Goal: Task Accomplishment & Management: Complete application form

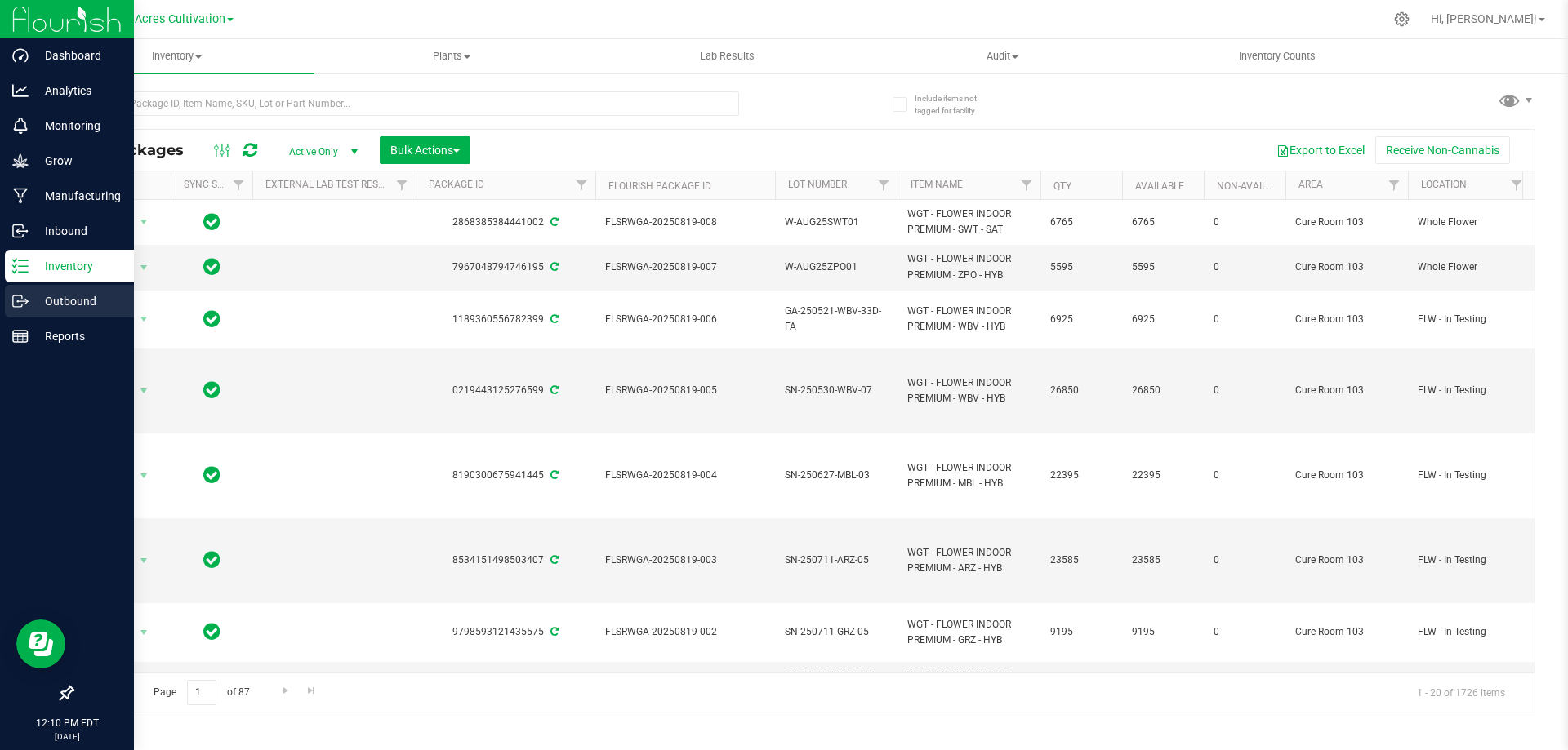
click at [50, 295] on p "Outbound" at bounding box center [78, 301] width 98 height 19
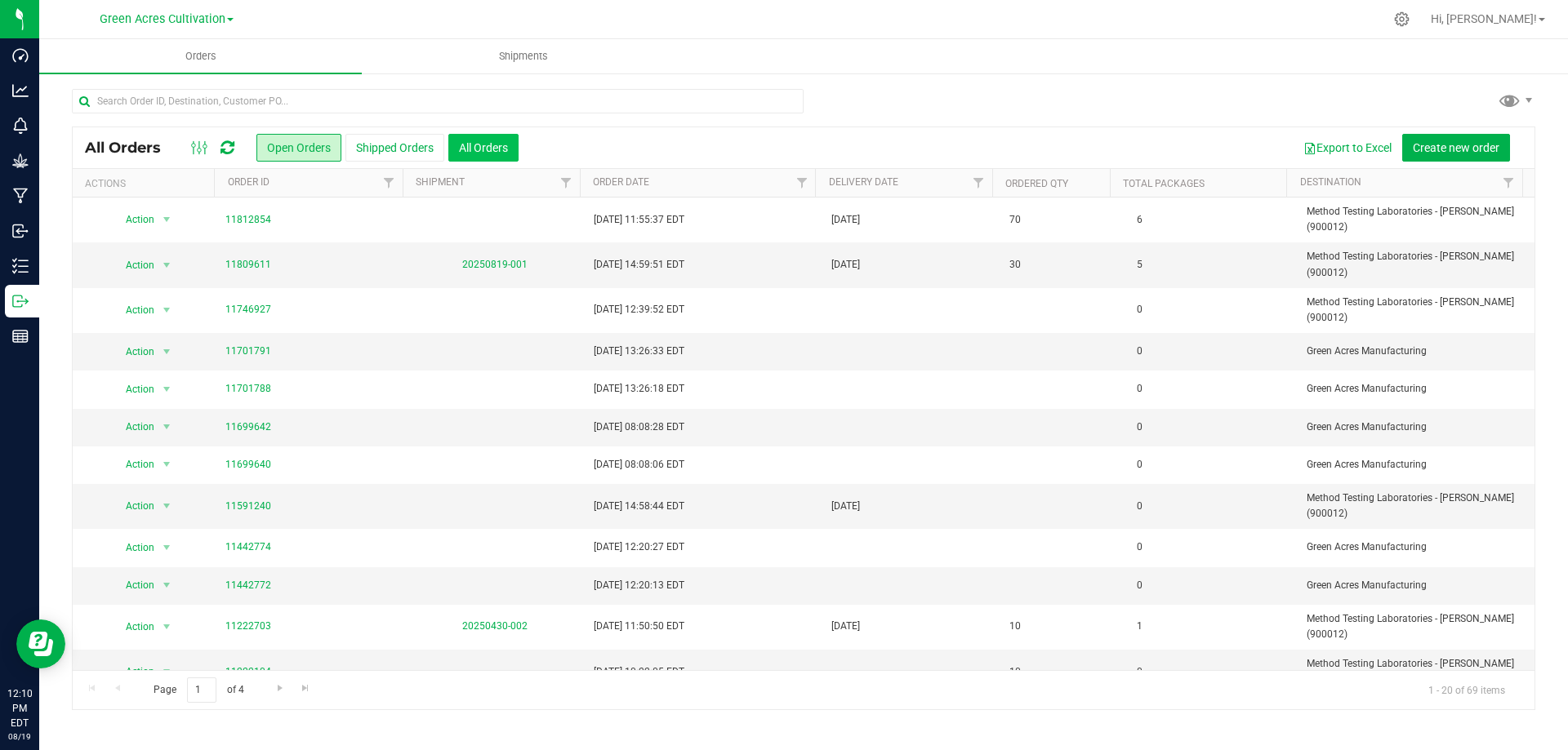
click at [506, 148] on button "All Orders" at bounding box center [483, 148] width 70 height 28
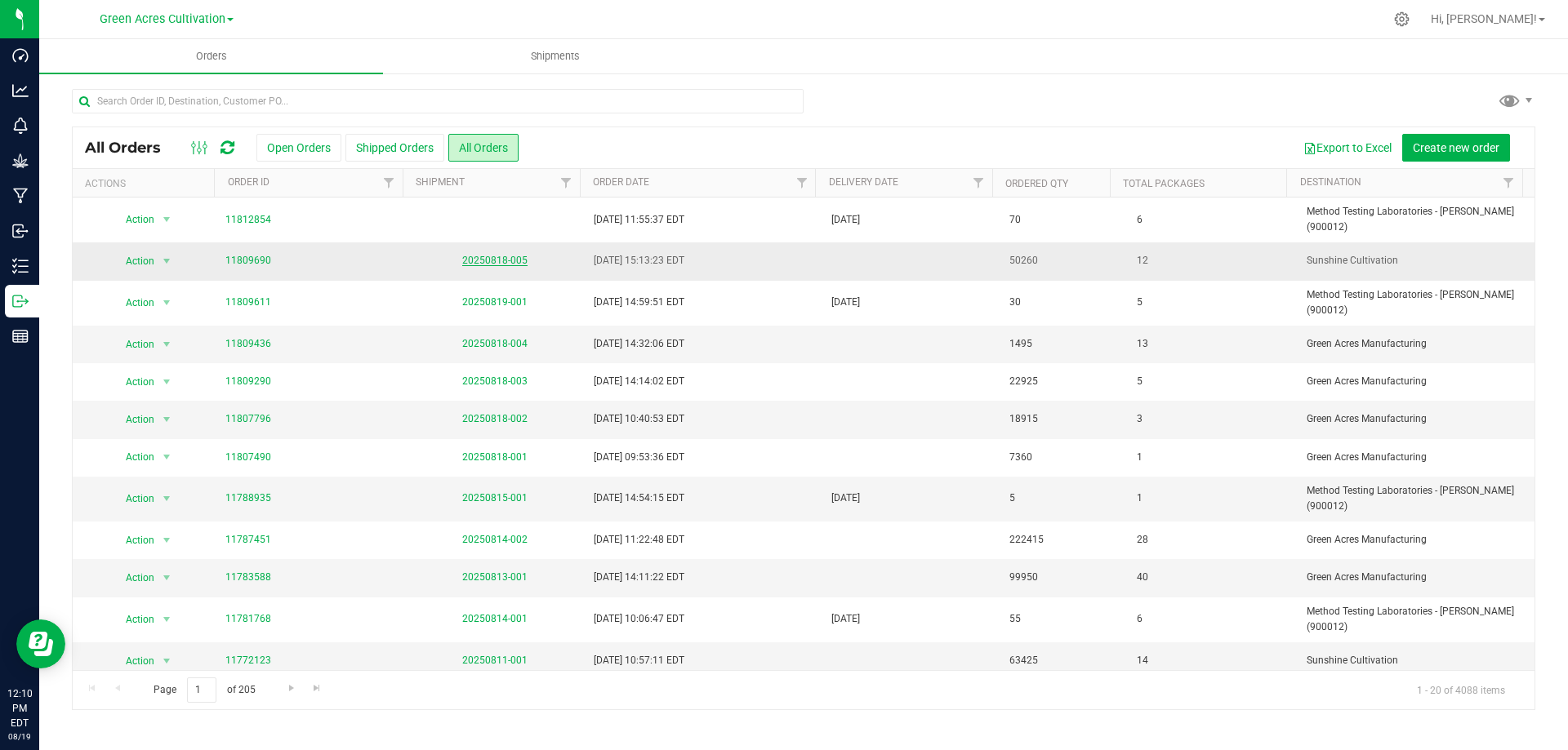
click at [517, 255] on link "20250818-005" at bounding box center [495, 260] width 66 height 11
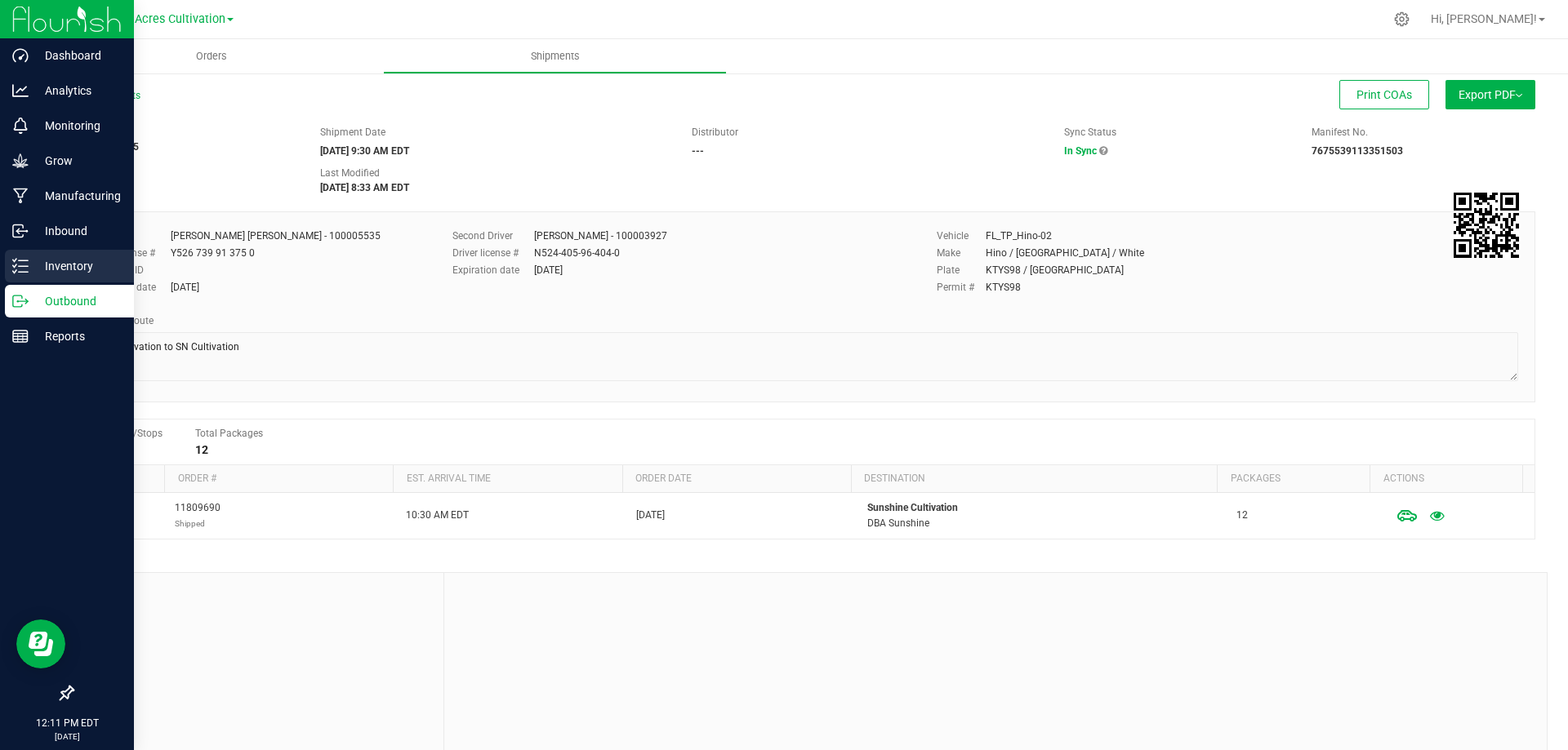
click at [38, 266] on p "Inventory" at bounding box center [78, 266] width 98 height 19
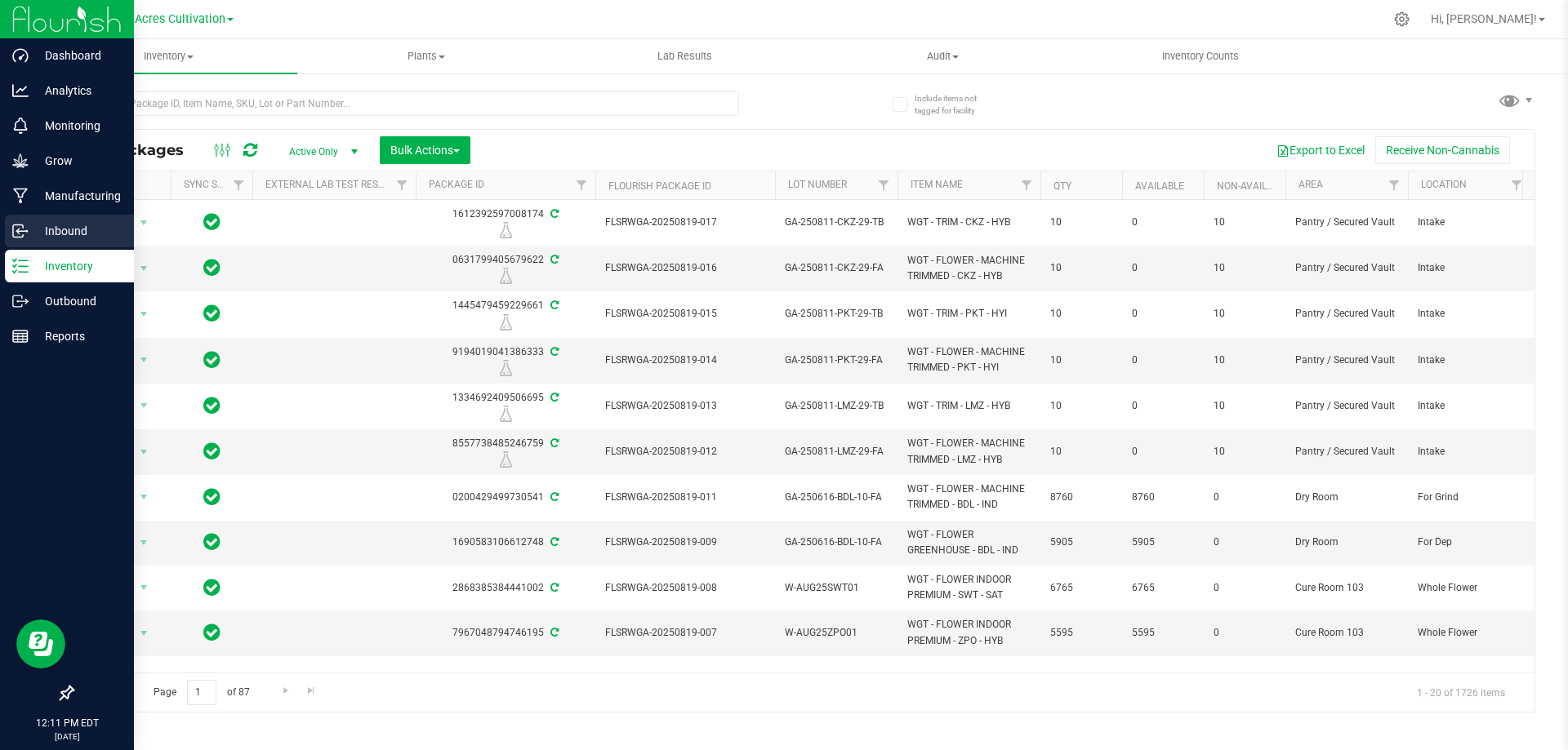
click at [77, 224] on p "Inbound" at bounding box center [78, 231] width 98 height 19
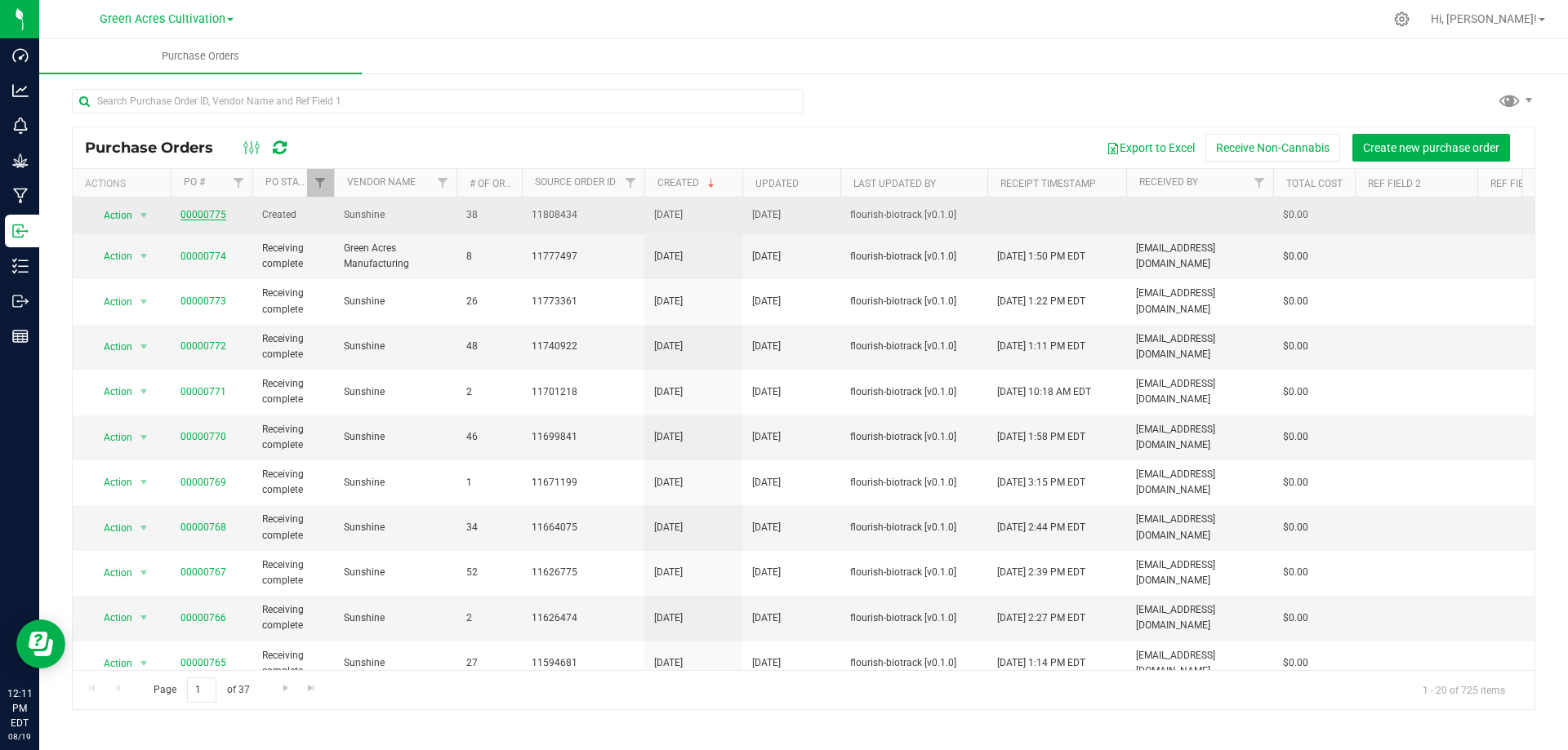
click at [187, 210] on link "00000775" at bounding box center [203, 215] width 45 height 11
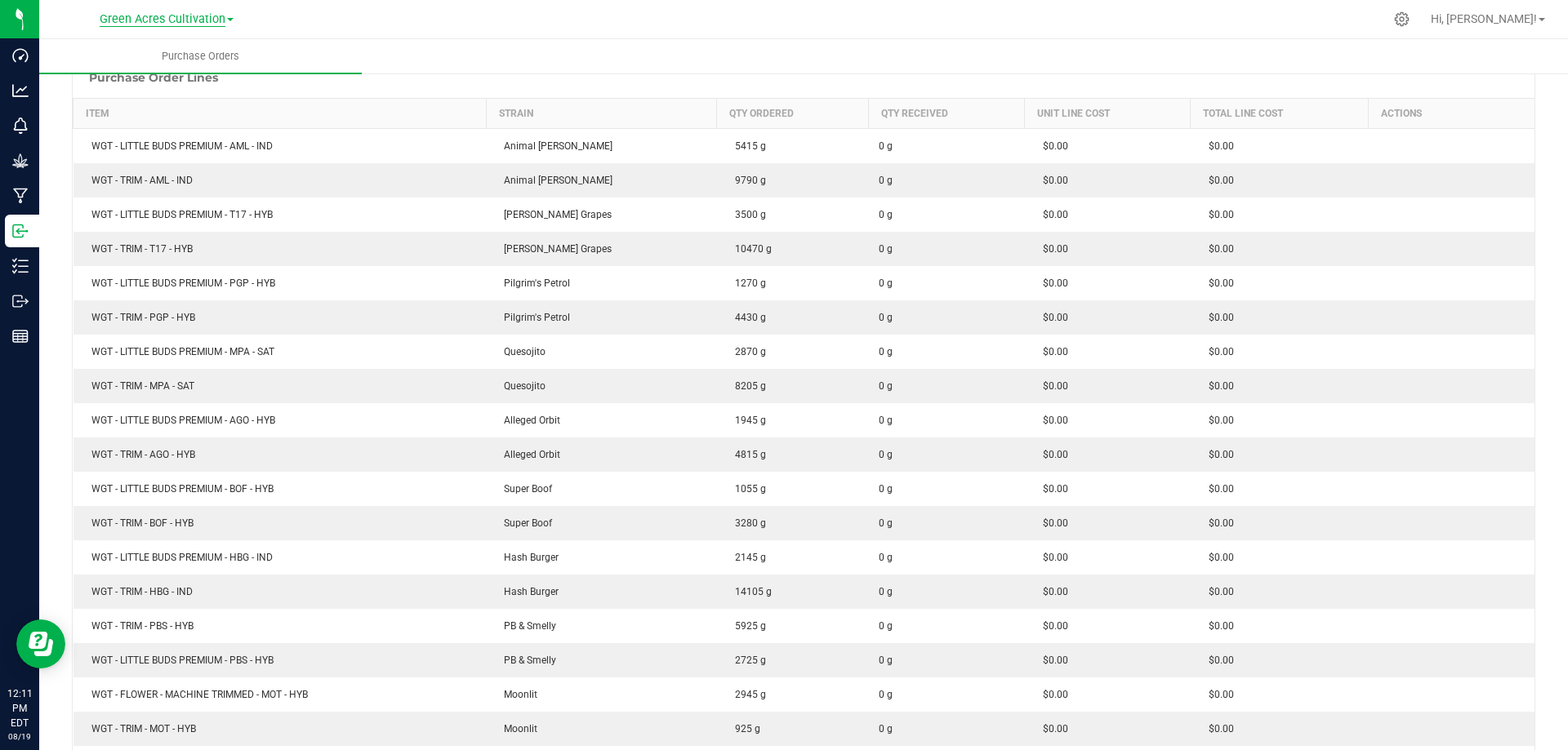
scroll to position [244, 0]
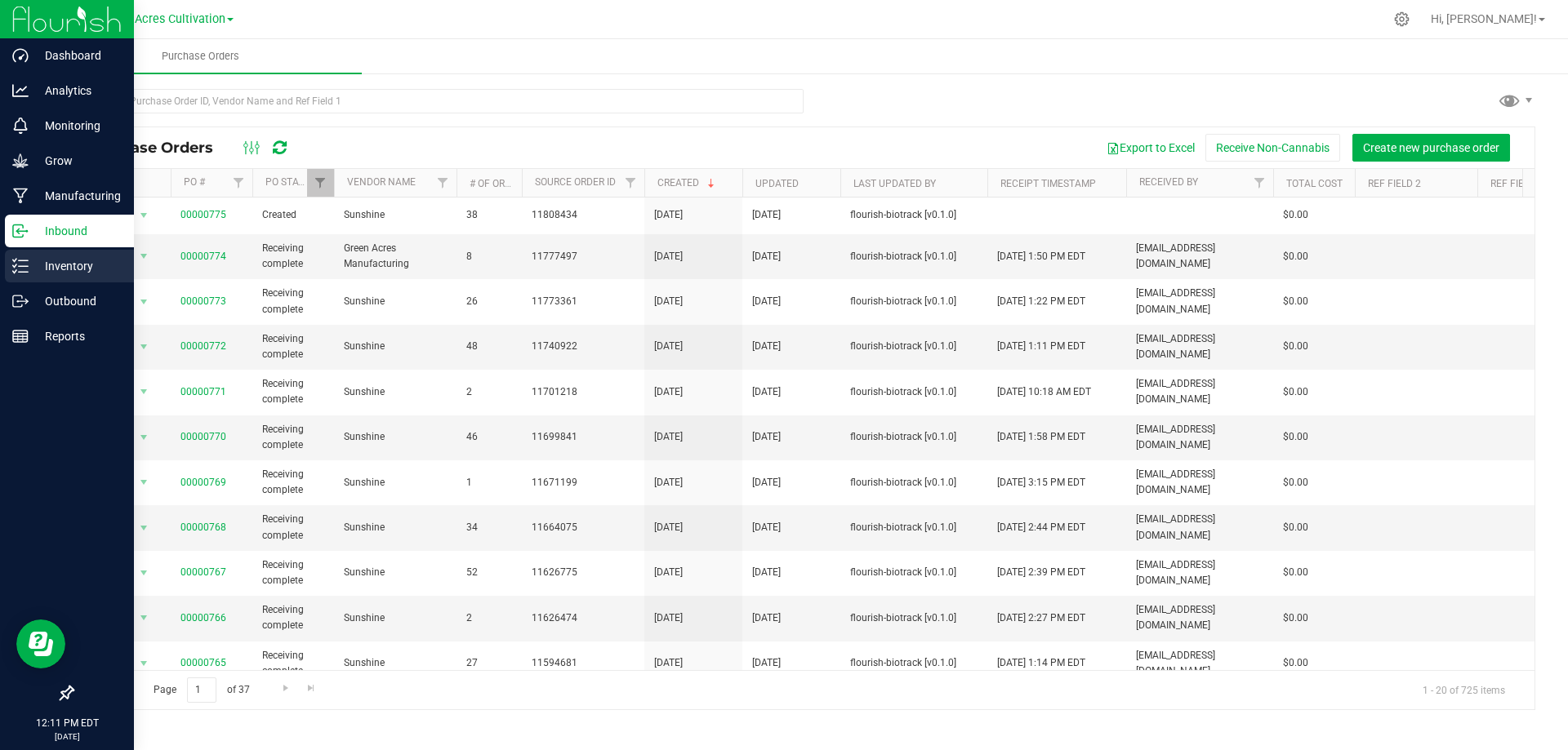
click at [52, 261] on p "Inventory" at bounding box center [78, 266] width 98 height 19
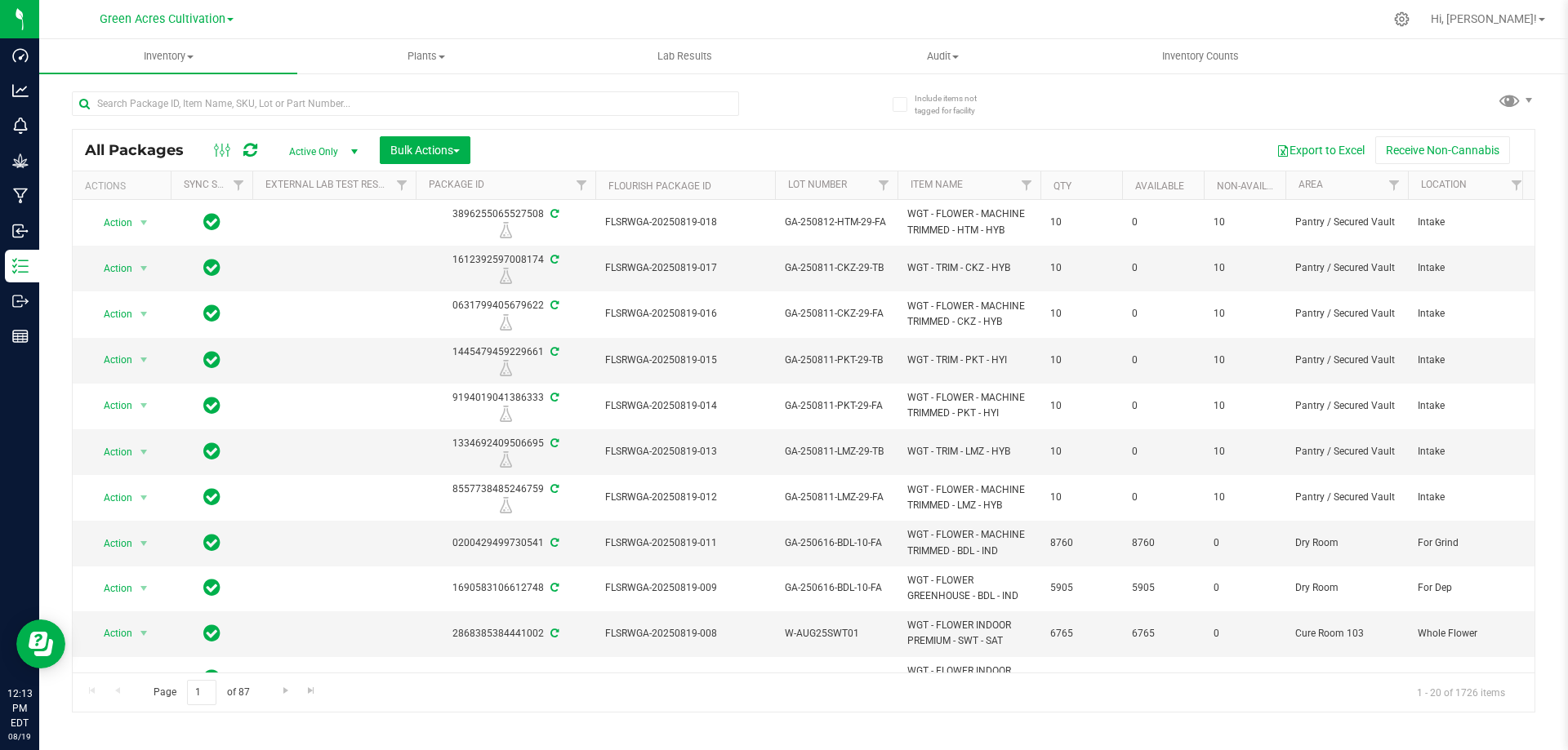
click at [1131, 16] on div at bounding box center [838, 19] width 1091 height 31
click at [165, 97] on input "text" at bounding box center [406, 104] width 667 height 24
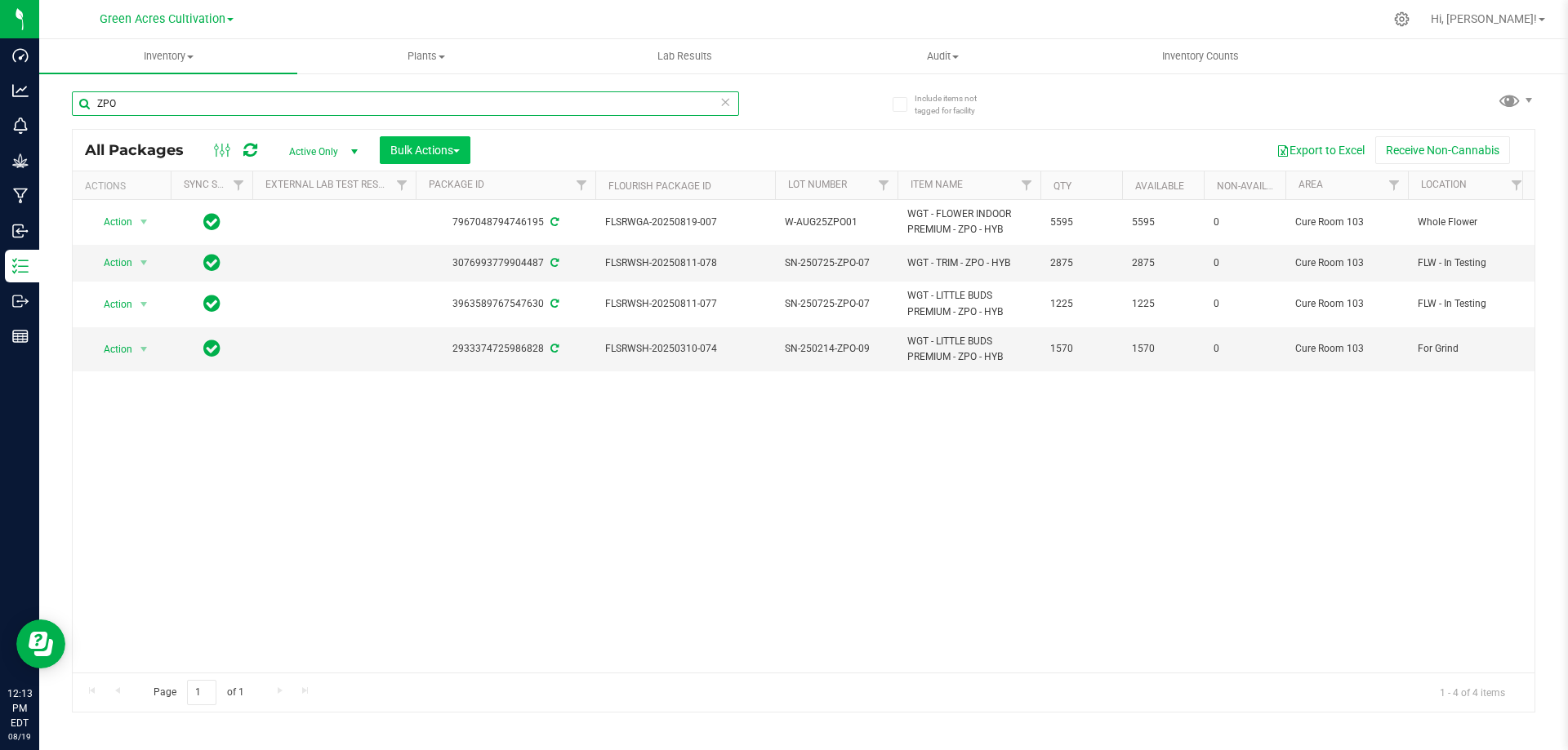
type input "ZPO"
click at [438, 147] on span "Bulk Actions" at bounding box center [424, 150] width 69 height 13
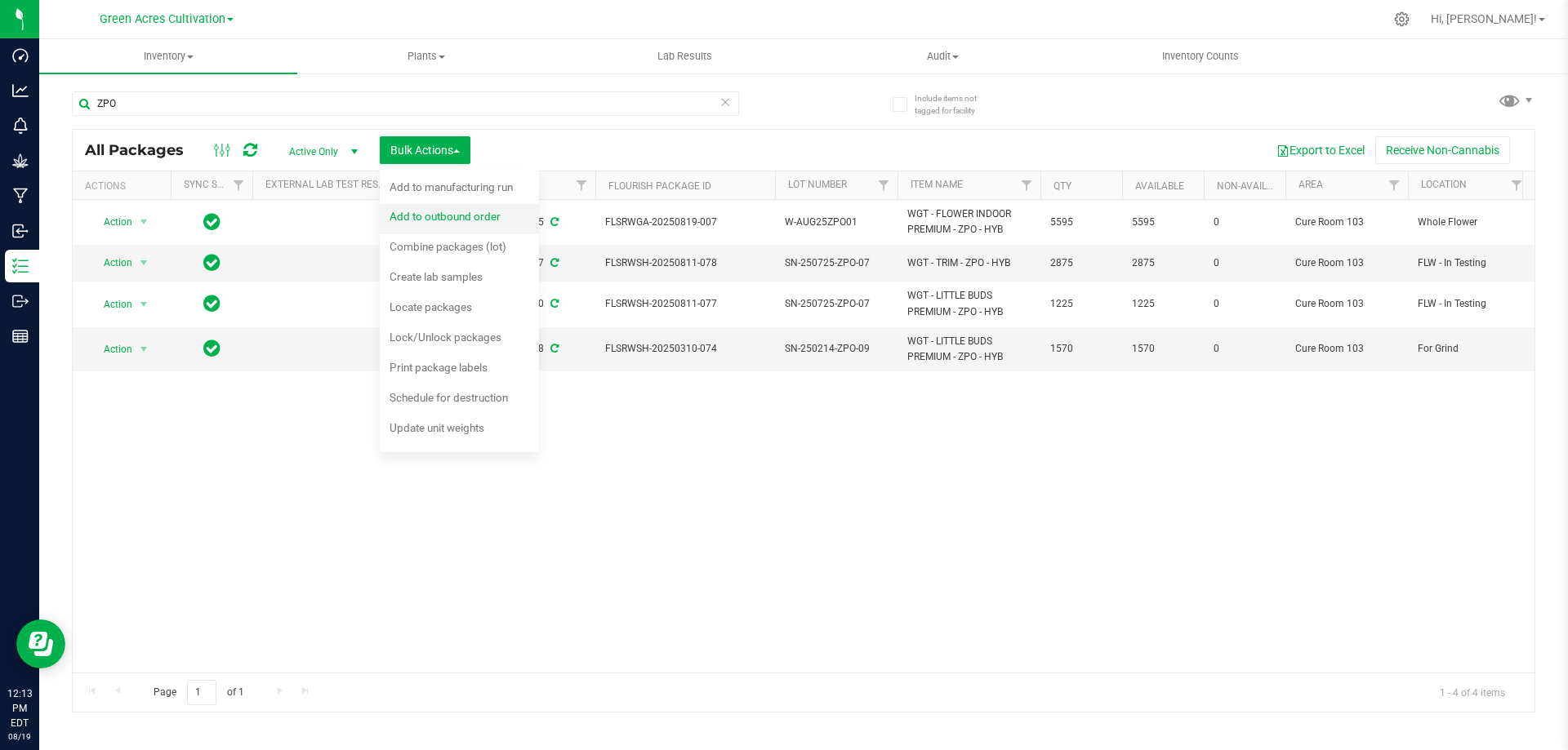
click at [458, 211] on span "Add to outbound order" at bounding box center [445, 217] width 111 height 13
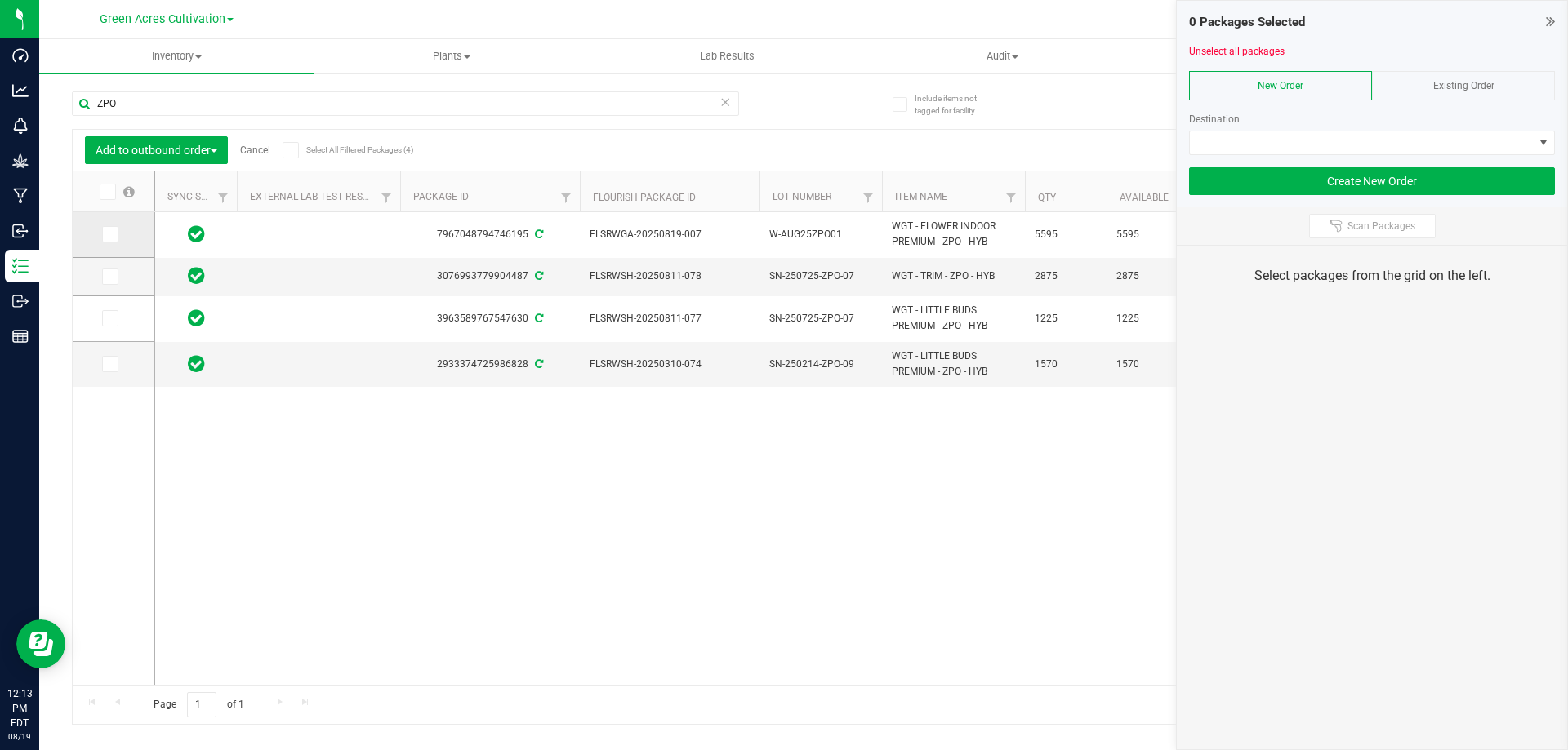
click at [112, 241] on span at bounding box center [110, 234] width 17 height 17
click at [0, 0] on input "checkbox" at bounding box center [0, 0] width 0 height 0
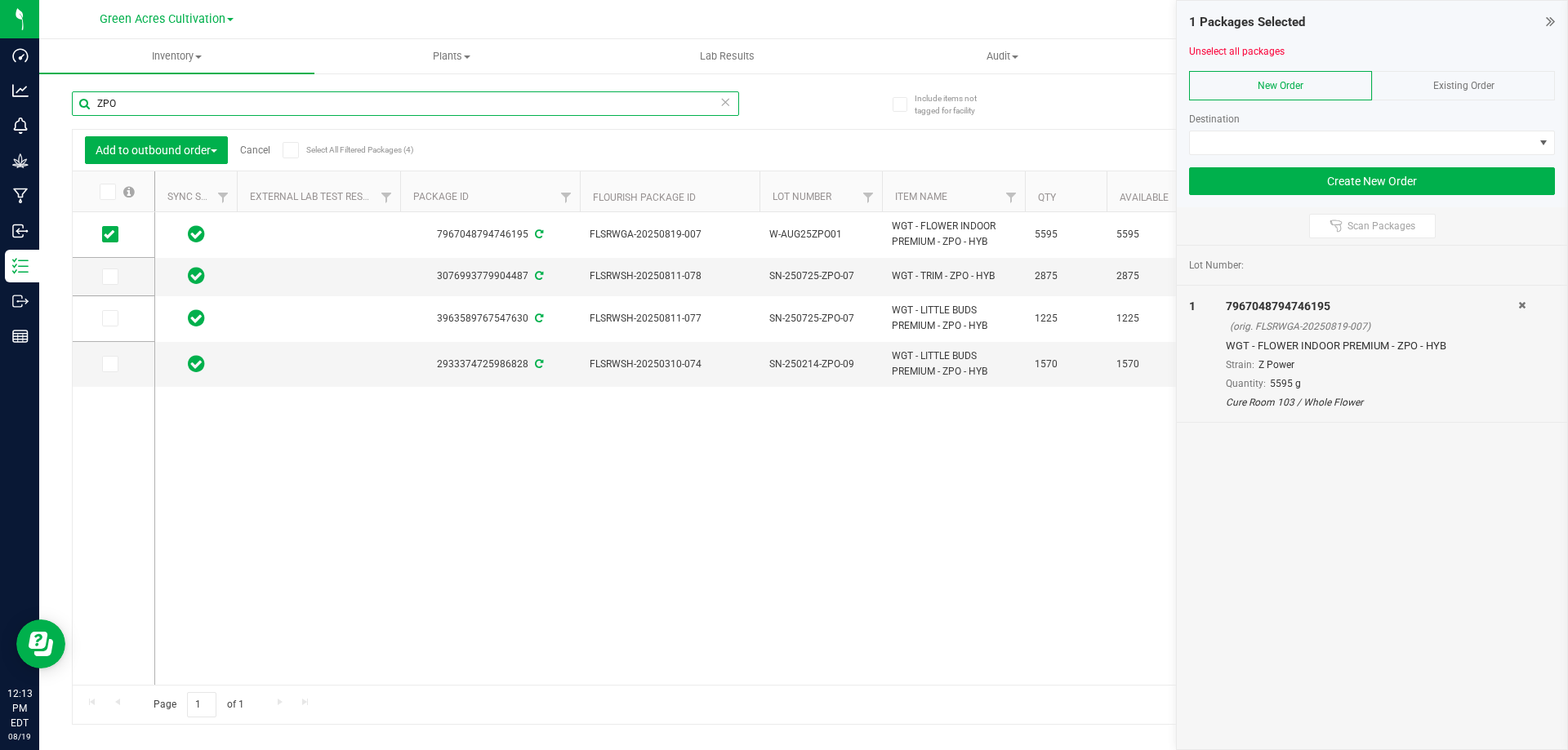
click at [138, 106] on input "ZPO" at bounding box center [406, 104] width 667 height 24
type input "Z"
type input "SWT"
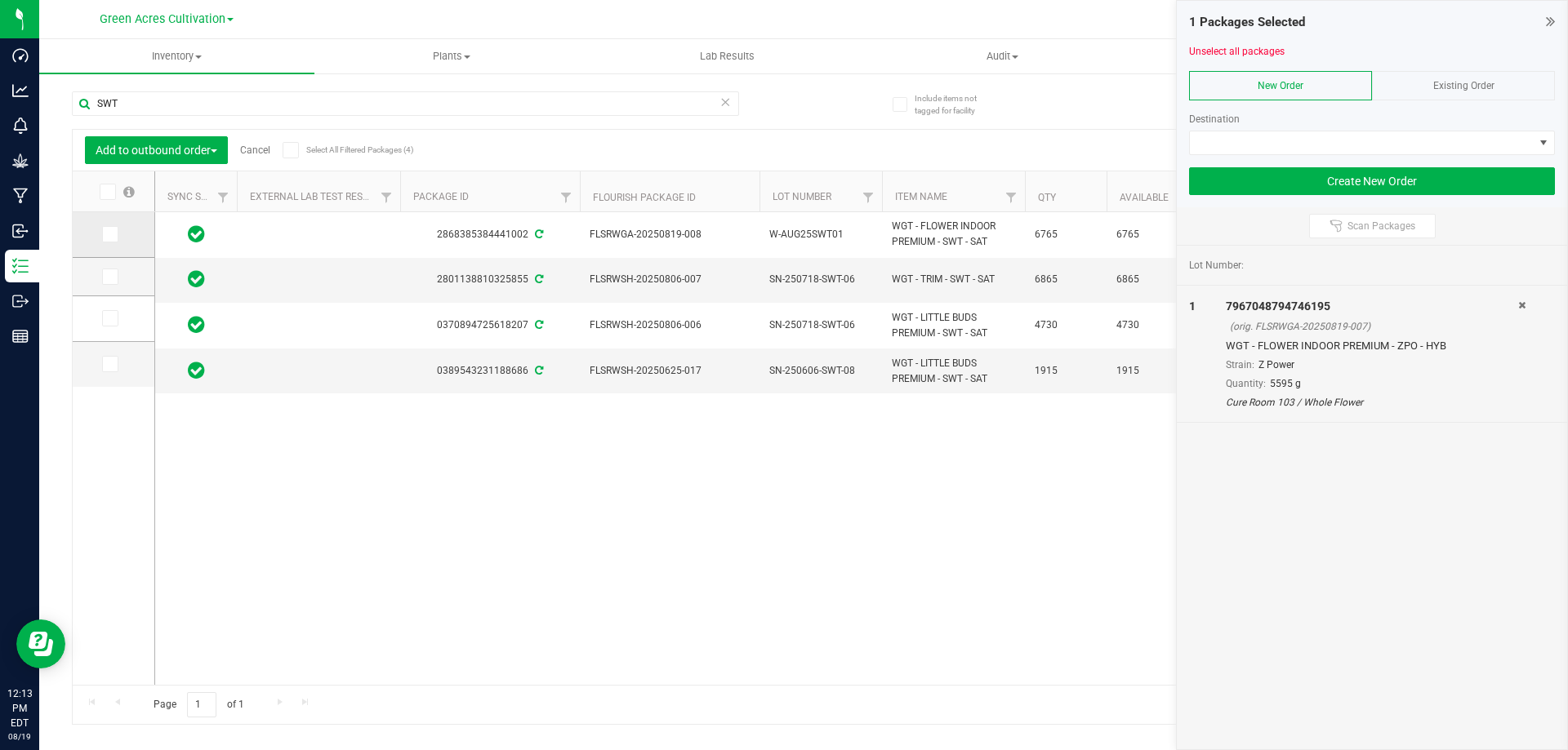
click at [100, 233] on td at bounding box center [113, 234] width 82 height 45
click at [104, 234] on icon at bounding box center [108, 234] width 10 height 0
click at [0, 0] on input "checkbox" at bounding box center [0, 0] width 0 height 0
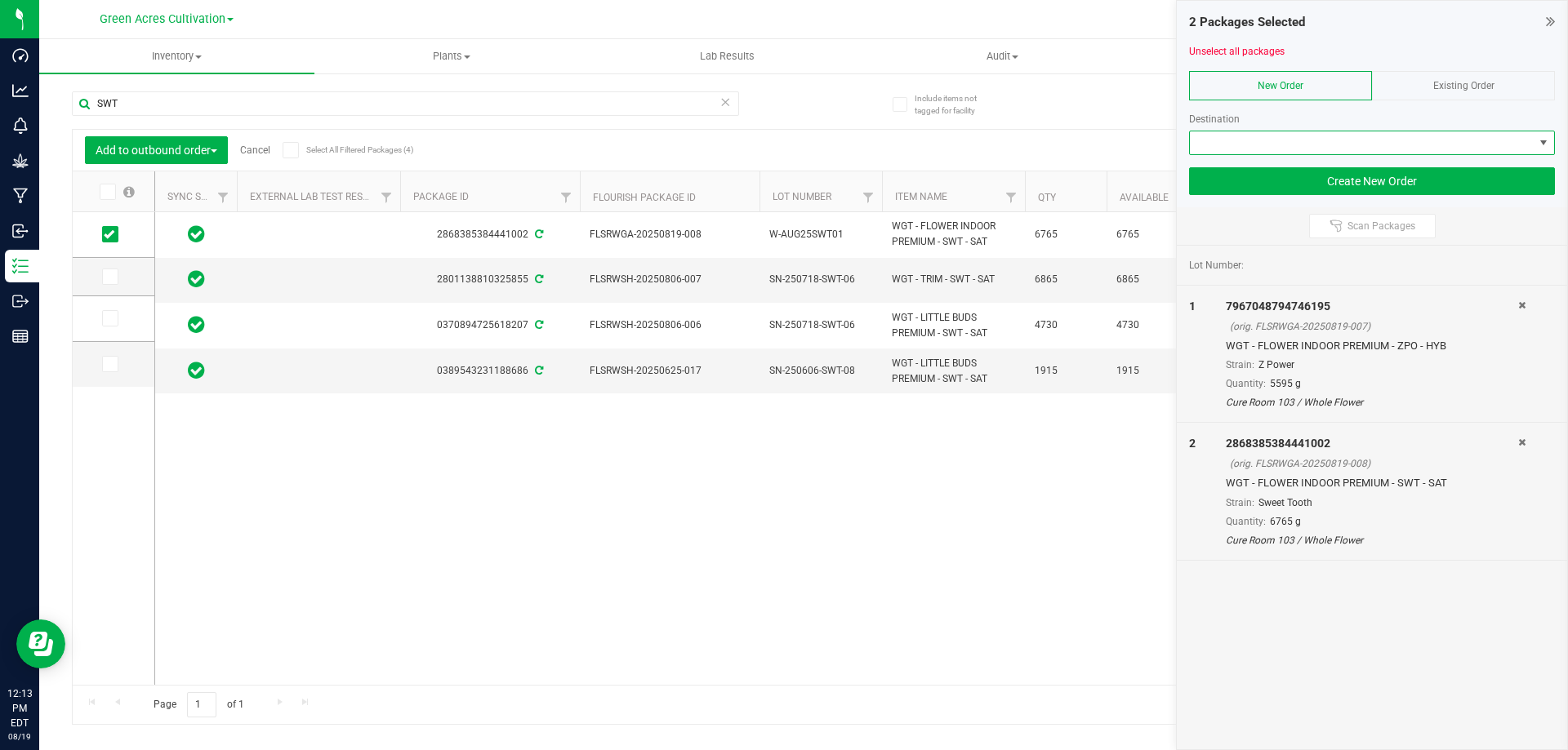
click at [1218, 132] on span at bounding box center [1361, 143] width 344 height 23
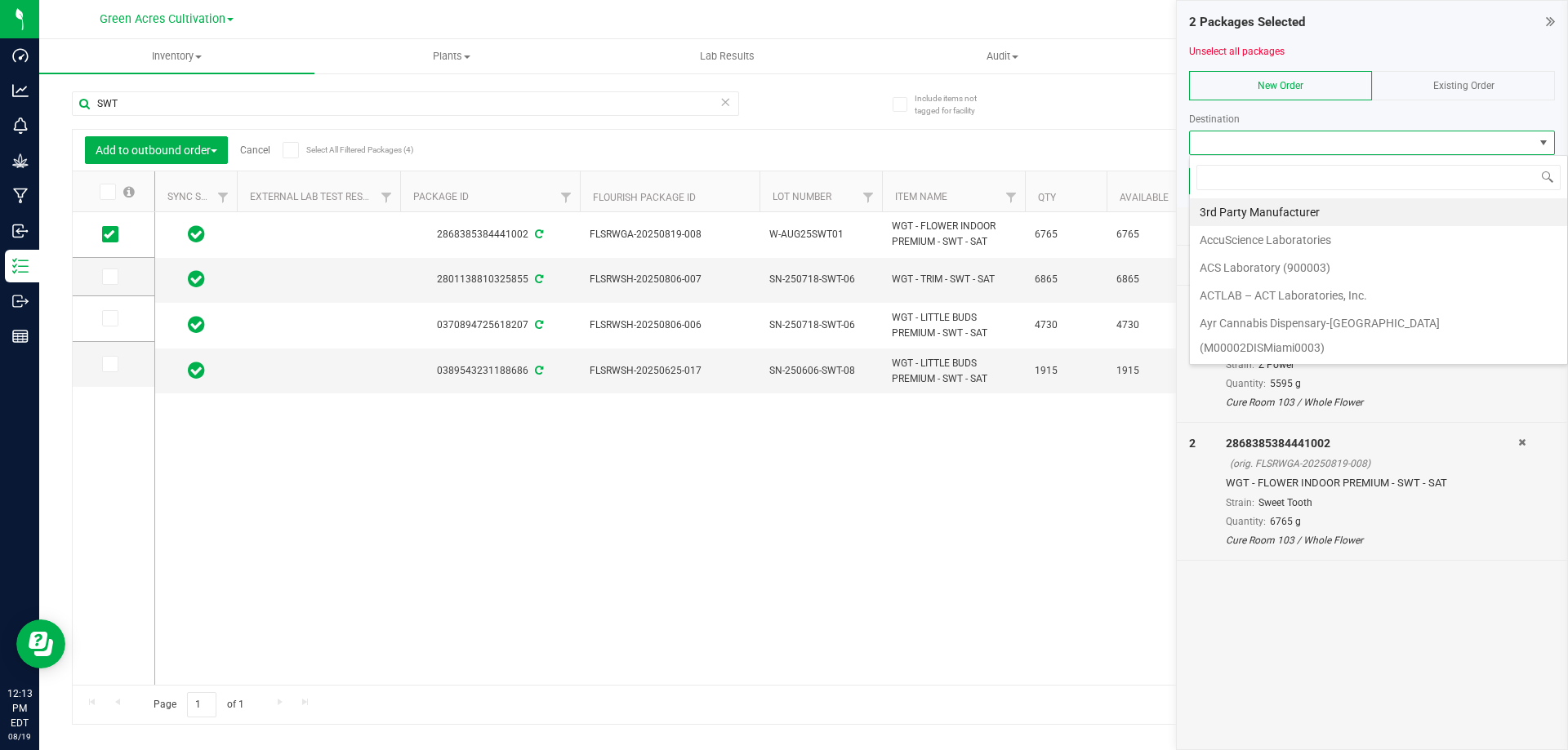
scroll to position [24, 366]
type input "GREE"
click at [1311, 219] on li "Green Acres Manufacturing" at bounding box center [1377, 212] width 377 height 28
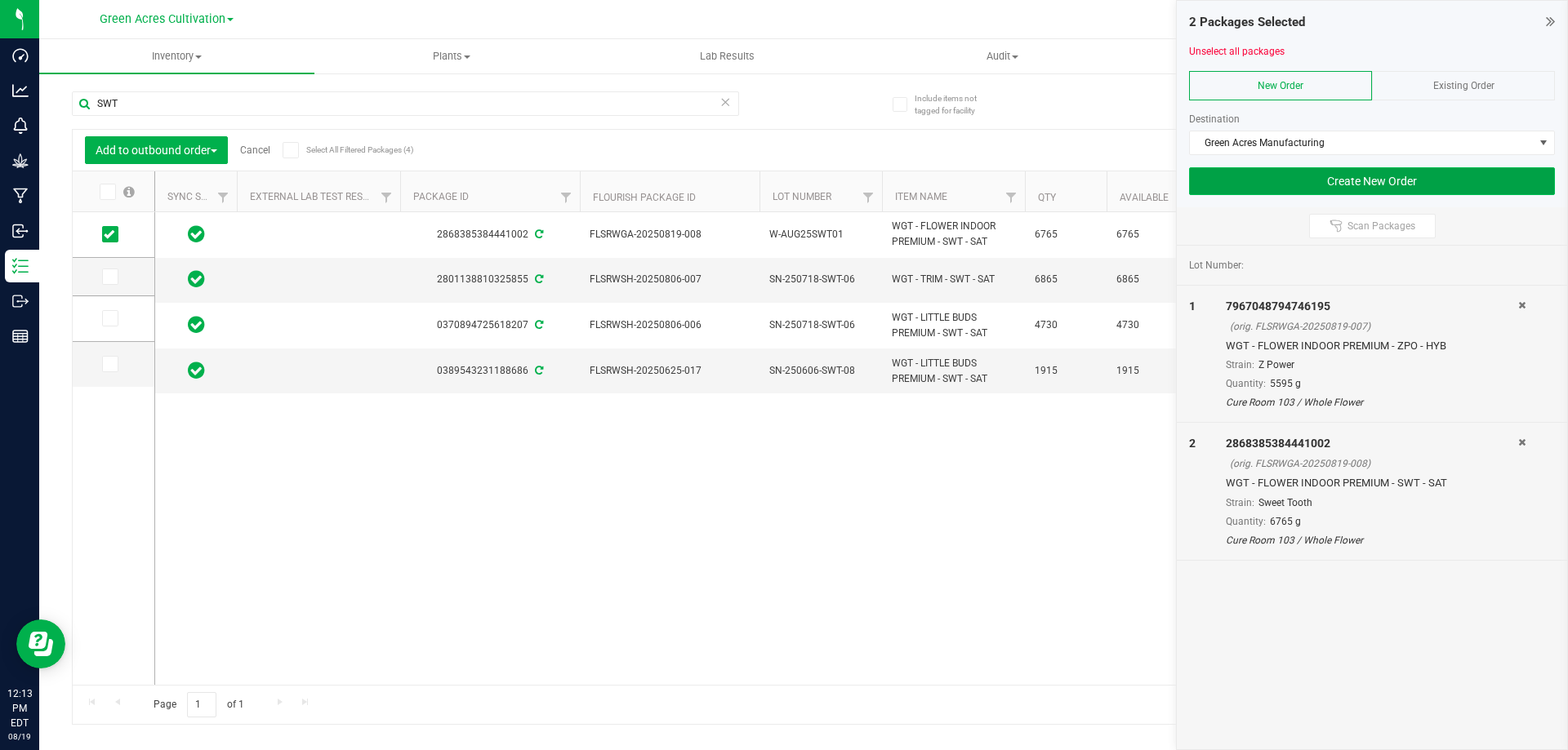
click at [1323, 174] on button "Create New Order" at bounding box center [1372, 181] width 366 height 28
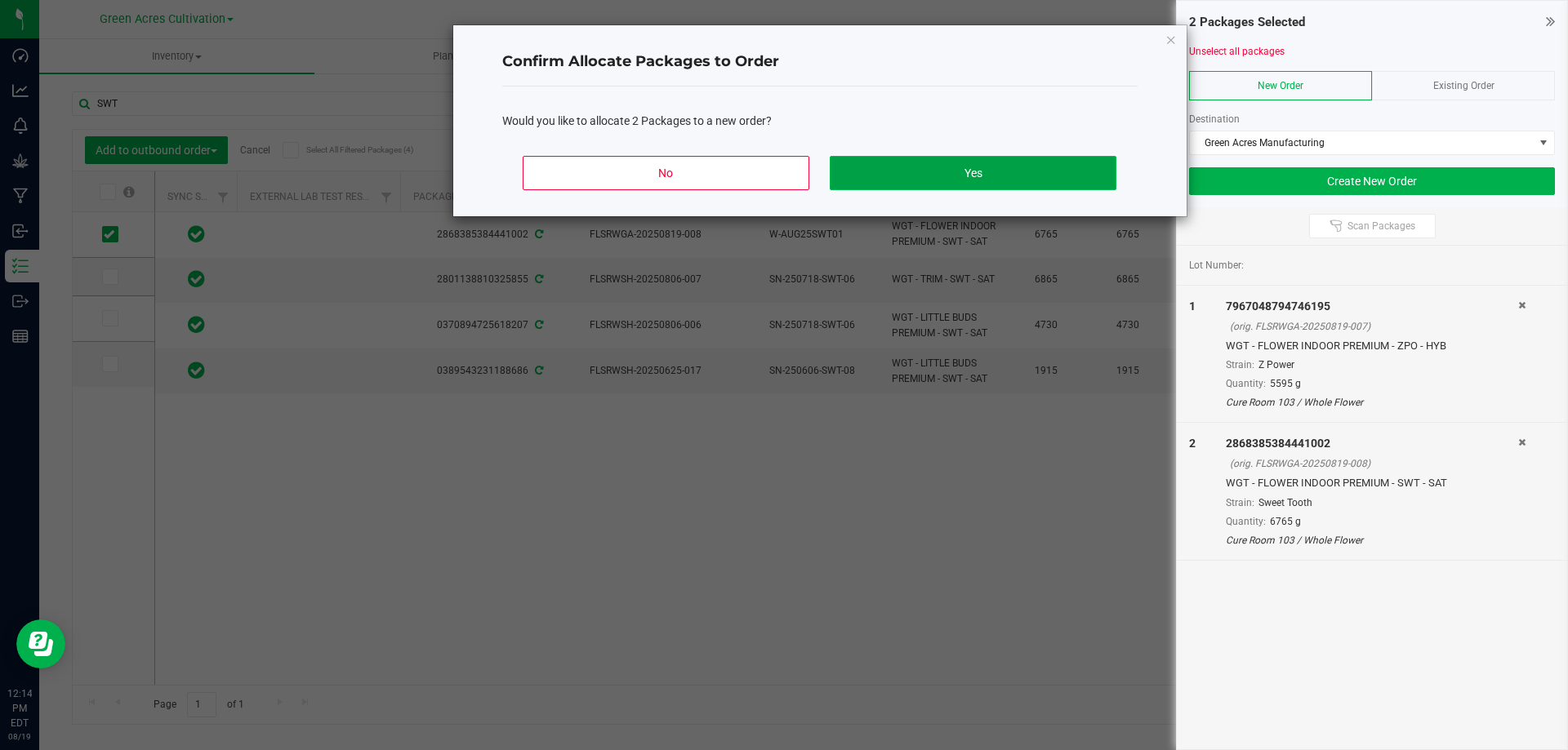
click at [1022, 166] on button "Yes" at bounding box center [972, 172] width 286 height 34
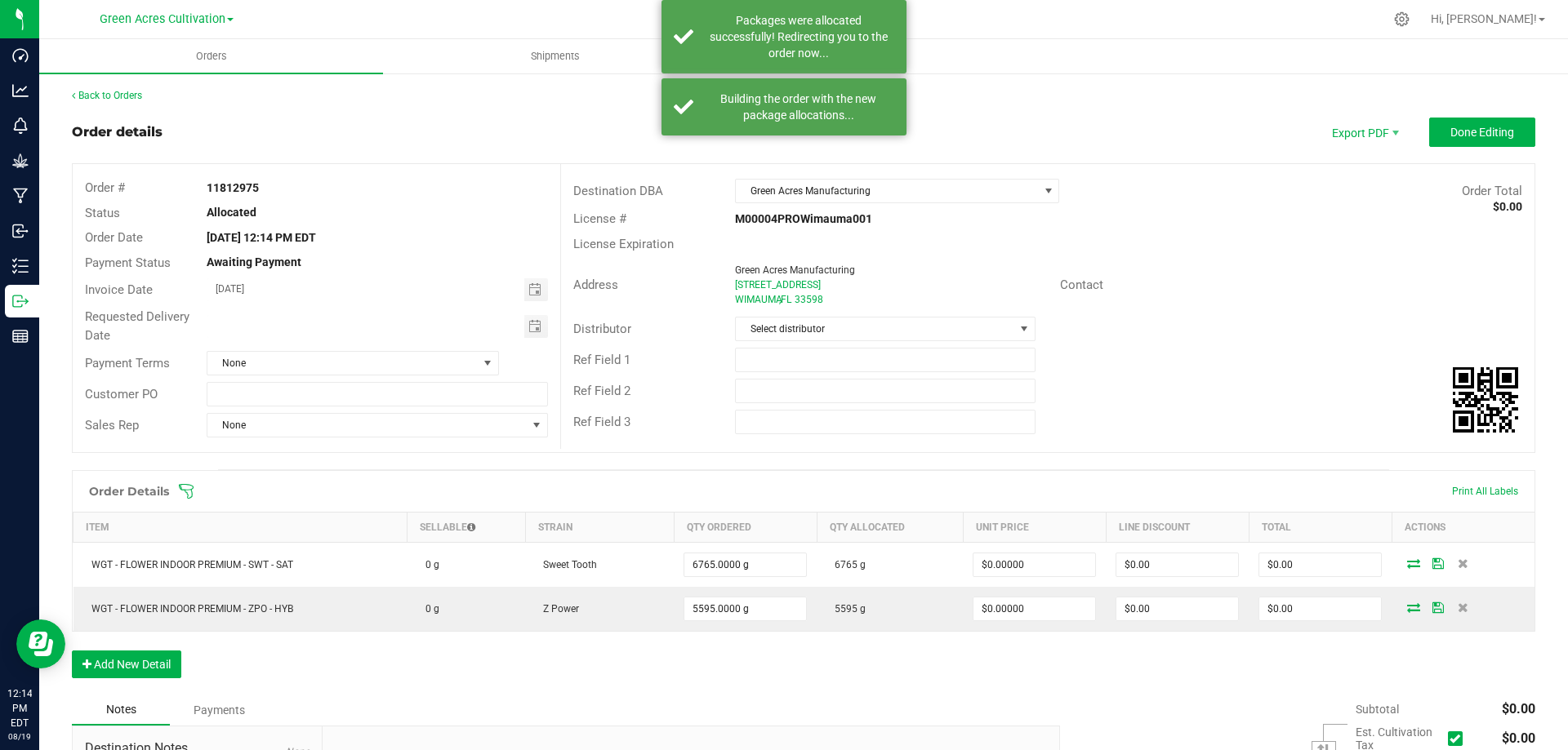
click at [229, 189] on strong "11812975" at bounding box center [232, 188] width 52 height 13
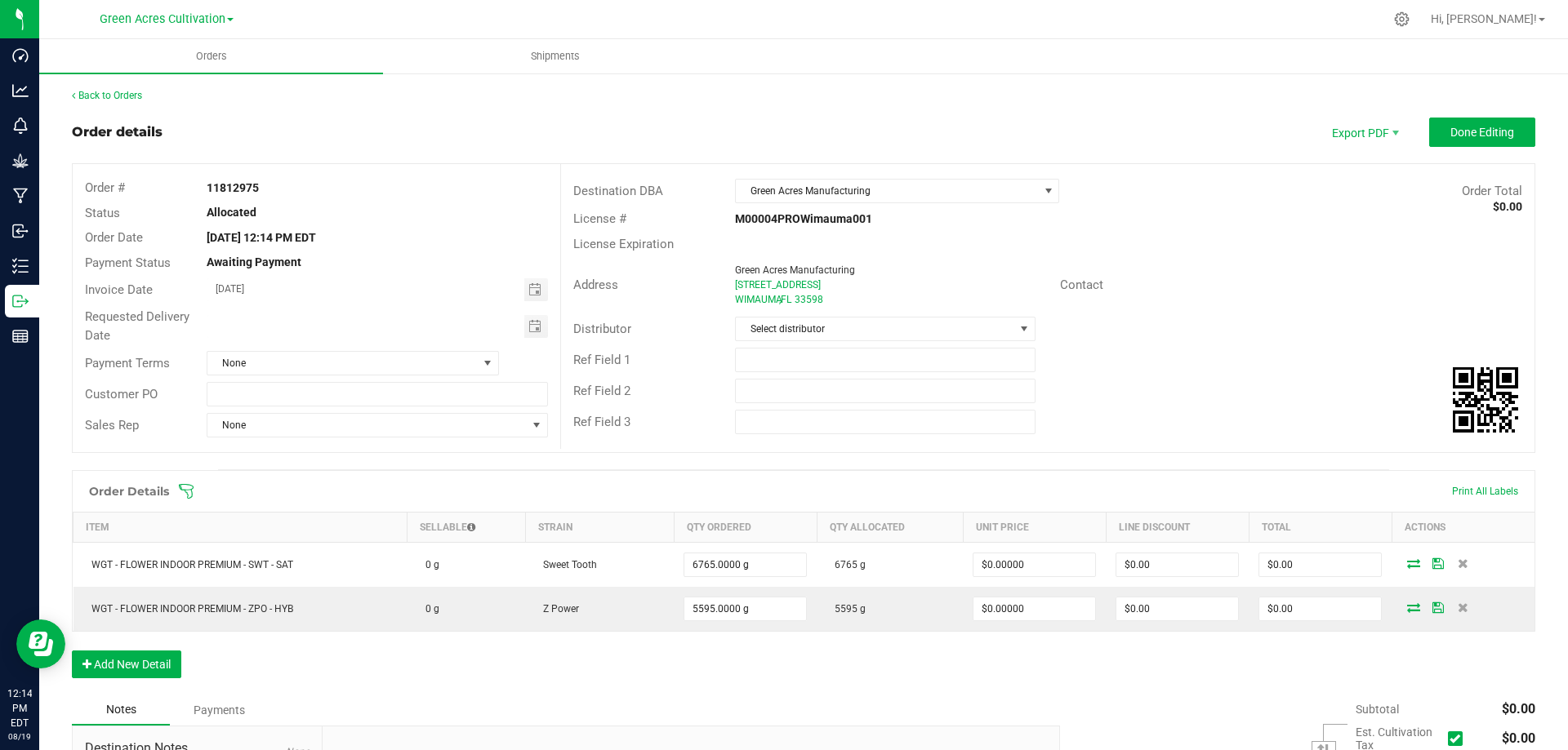
click at [229, 189] on strong "11812975" at bounding box center [232, 188] width 52 height 13
copy strong "11812975"
click at [1466, 132] on span "Done Editing" at bounding box center [1482, 132] width 64 height 13
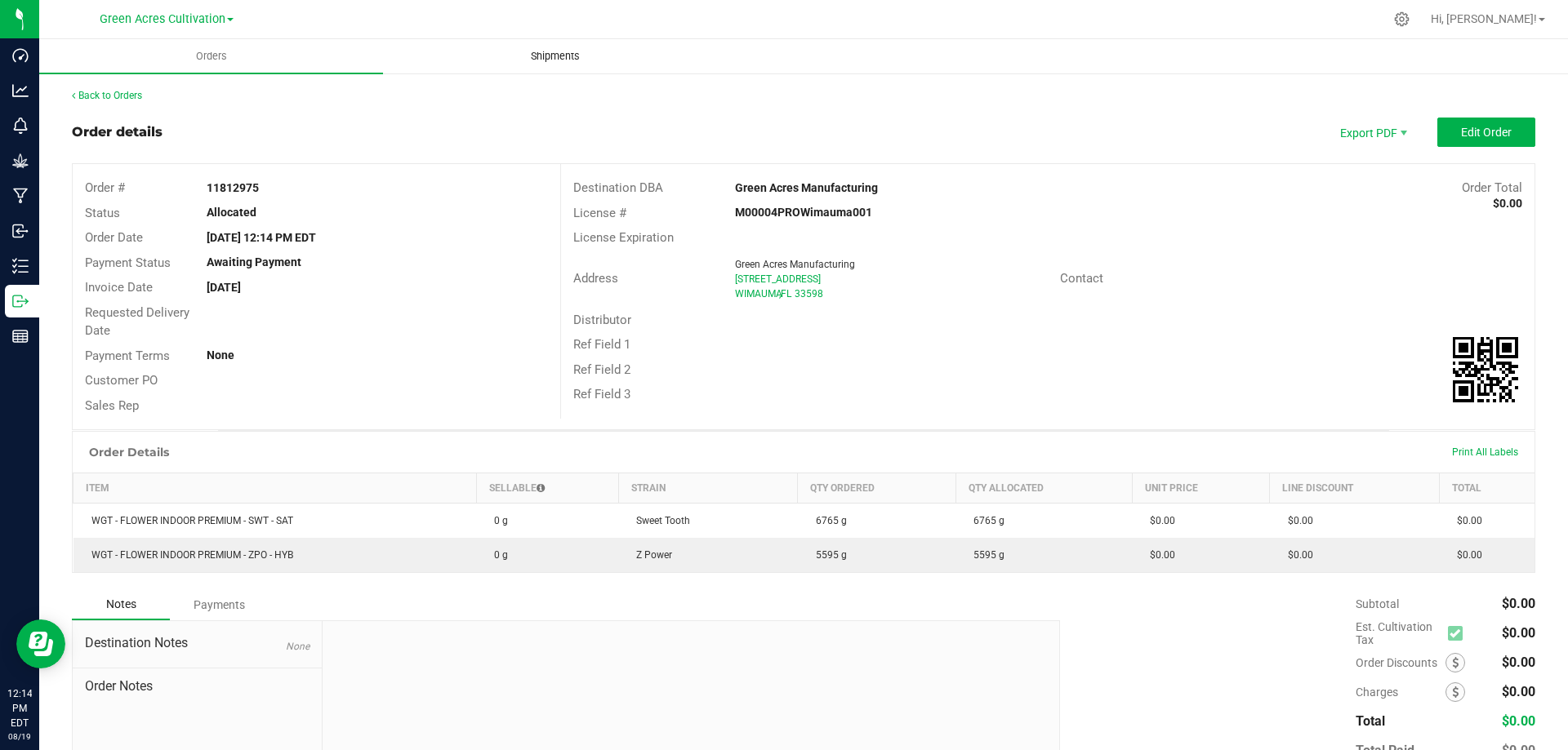
click at [546, 50] on span "Shipments" at bounding box center [555, 56] width 94 height 15
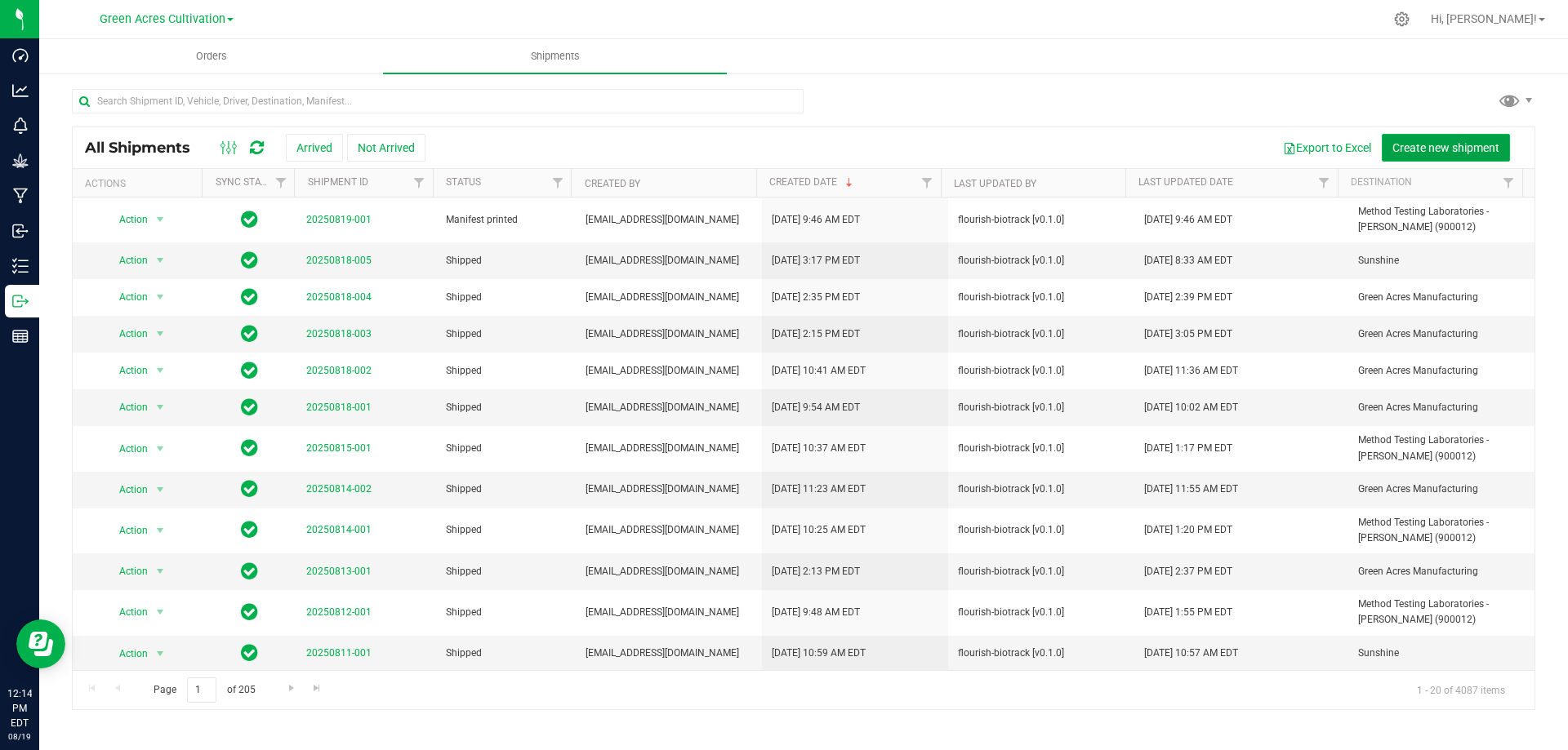
click at [1425, 152] on span "Create new shipment" at bounding box center [1445, 148] width 107 height 13
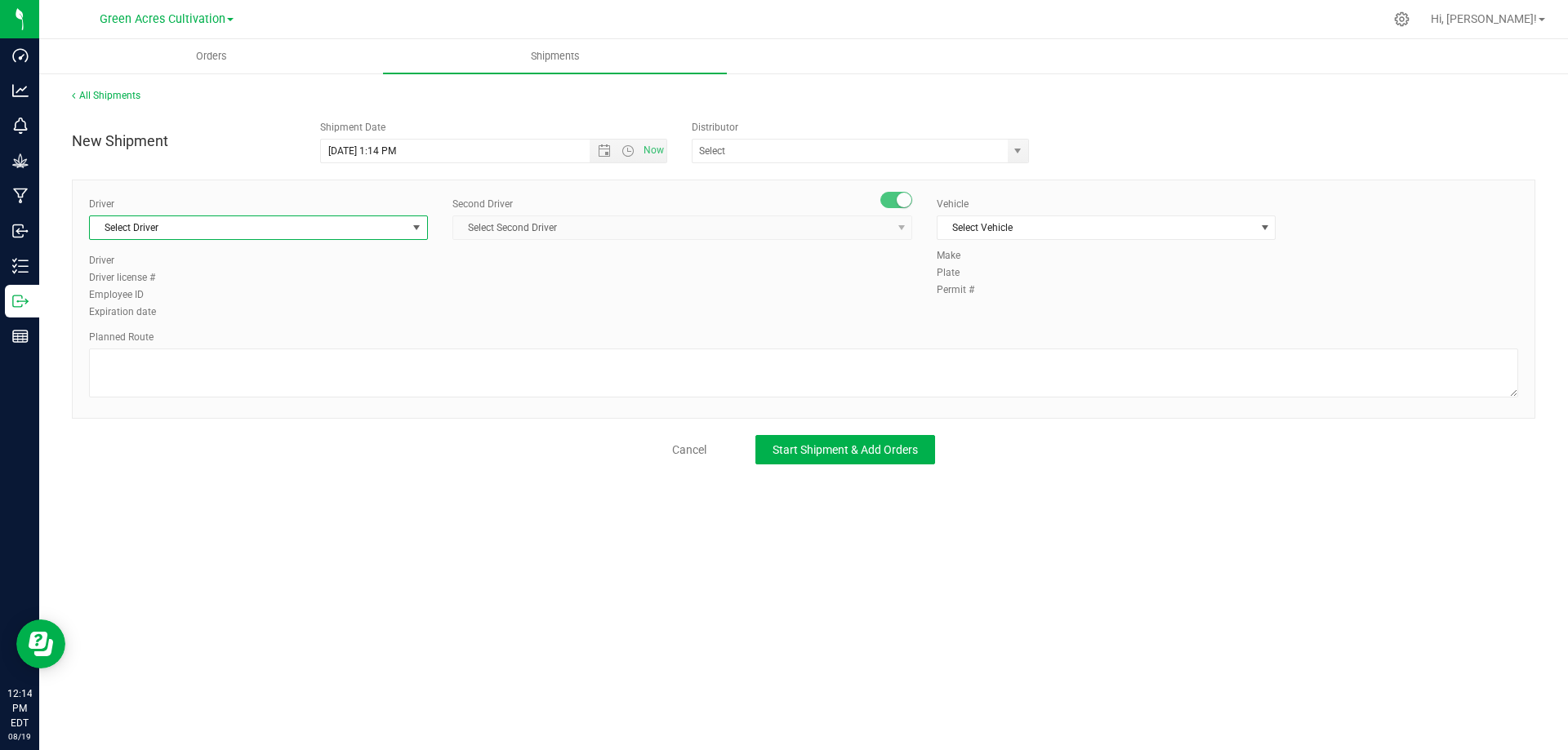
click at [306, 231] on span "Select Driver" at bounding box center [248, 228] width 317 height 23
click at [236, 289] on li "BT Driver1" at bounding box center [258, 296] width 337 height 24
type input "BT"
click at [610, 225] on span "Select Second Driver" at bounding box center [671, 228] width 438 height 23
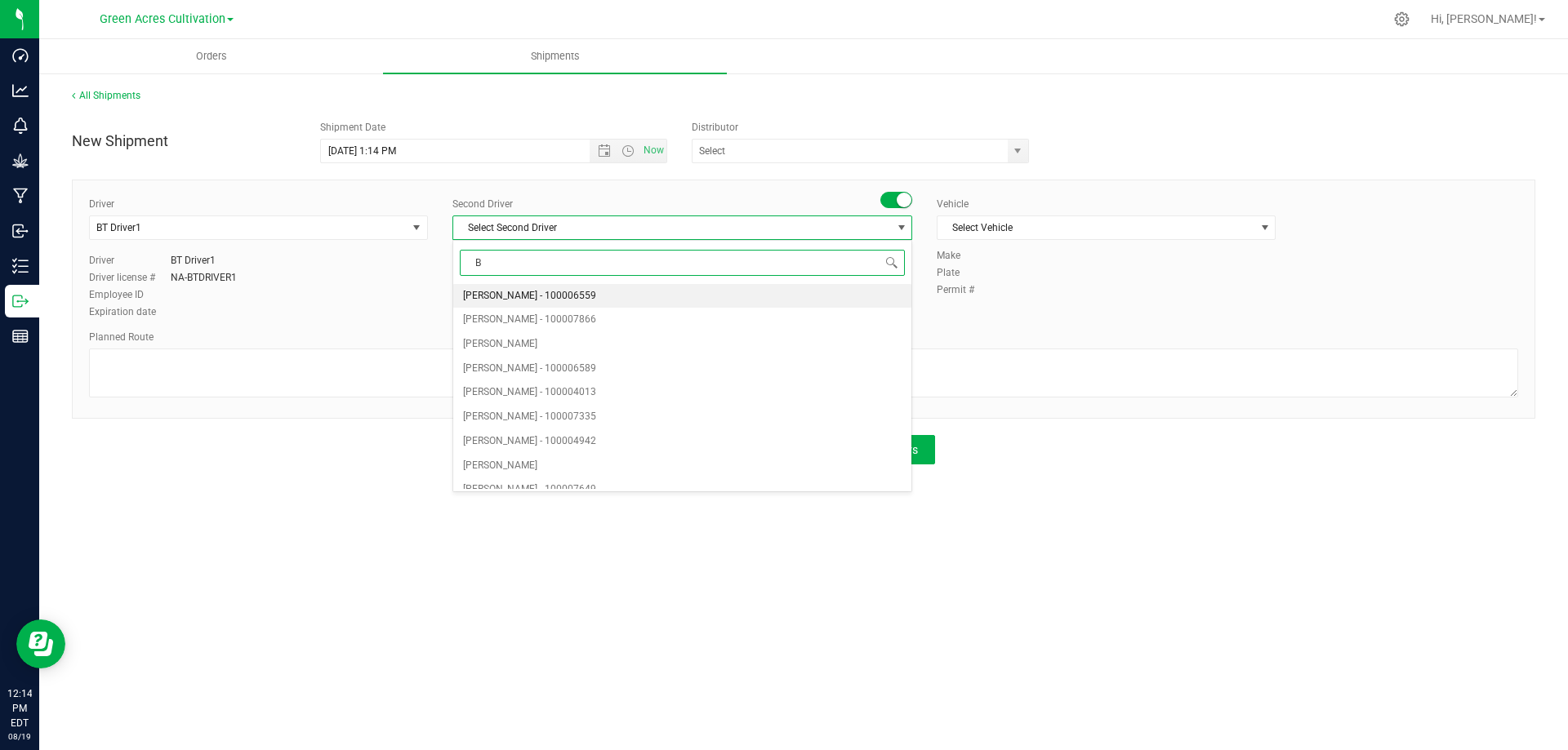
type input "BT"
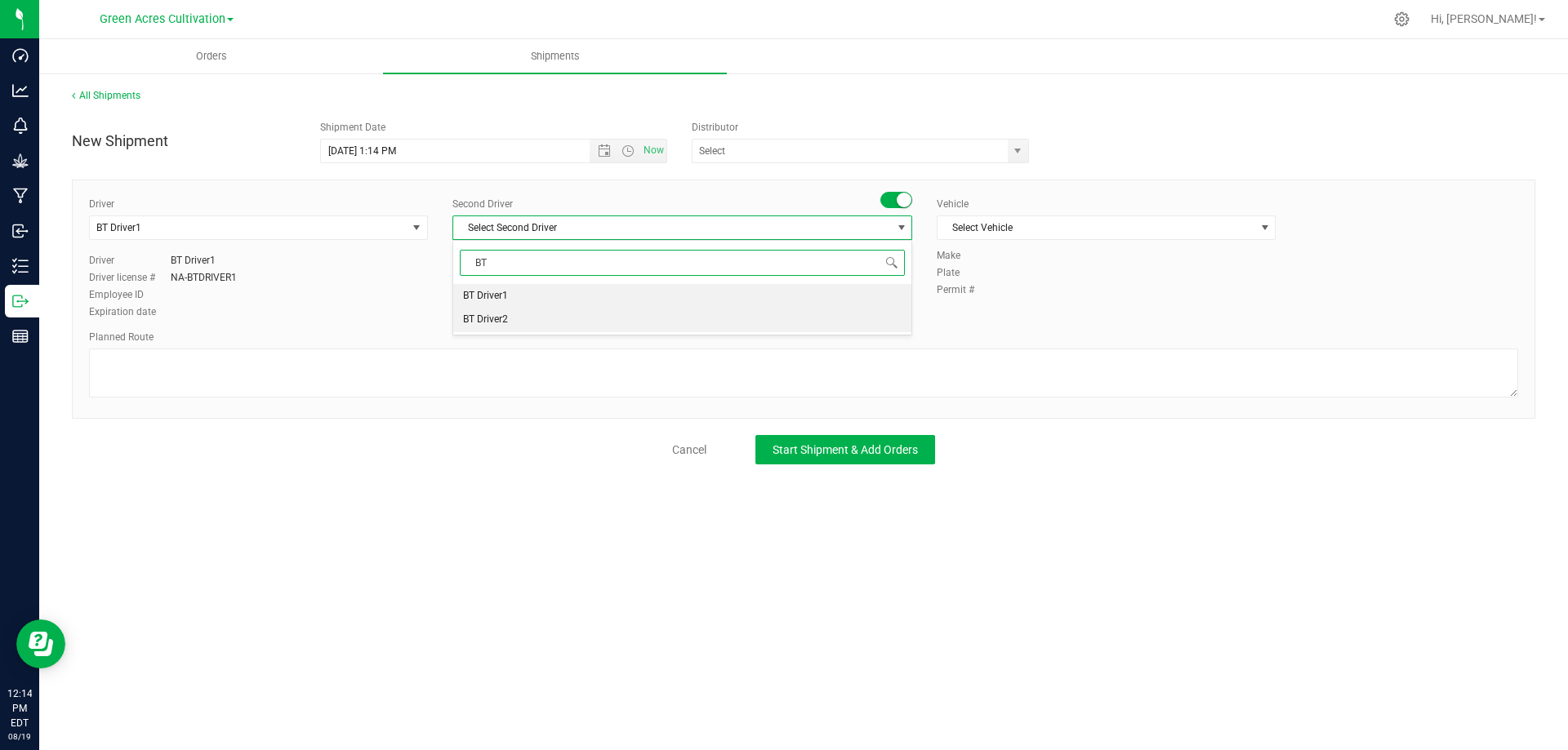
click at [569, 327] on li "BT Driver2" at bounding box center [682, 319] width 458 height 24
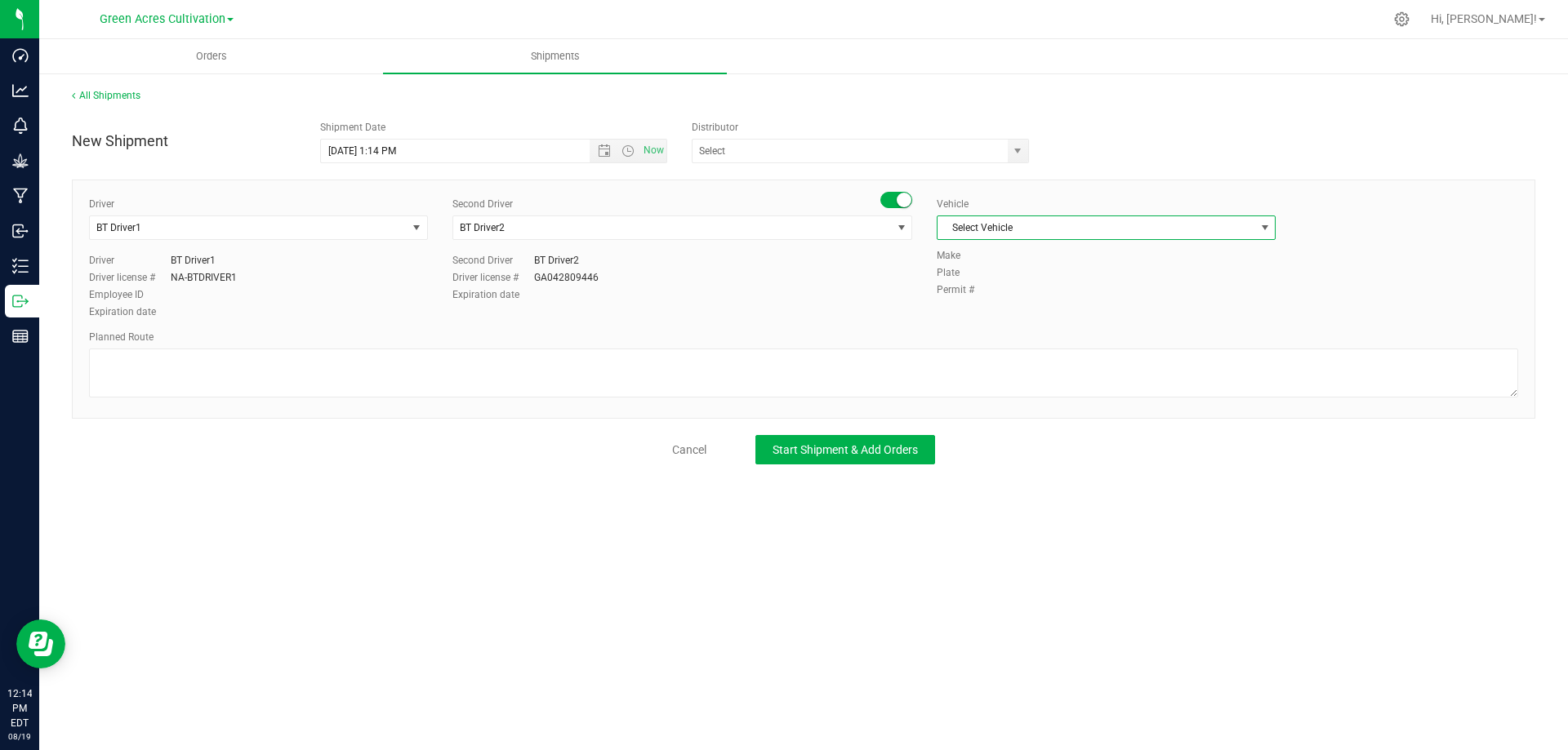
click at [974, 238] on span "Select Vehicle" at bounding box center [1096, 228] width 317 height 23
click at [964, 251] on li "BT Vehicle" at bounding box center [1106, 256] width 337 height 24
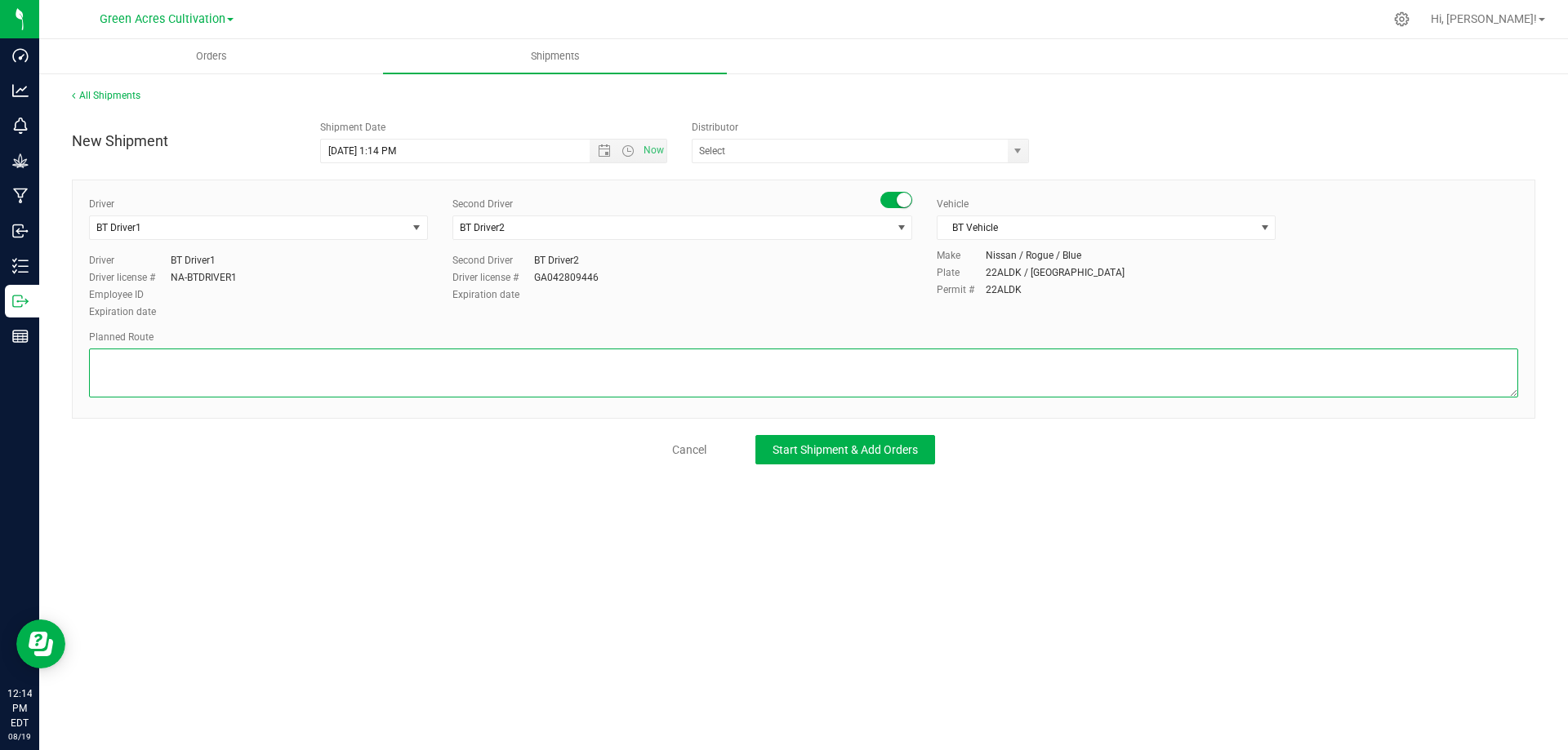
click at [314, 363] on textarea at bounding box center [803, 372] width 1429 height 49
type textarea "GA Cultivation to GA Manufacturing"
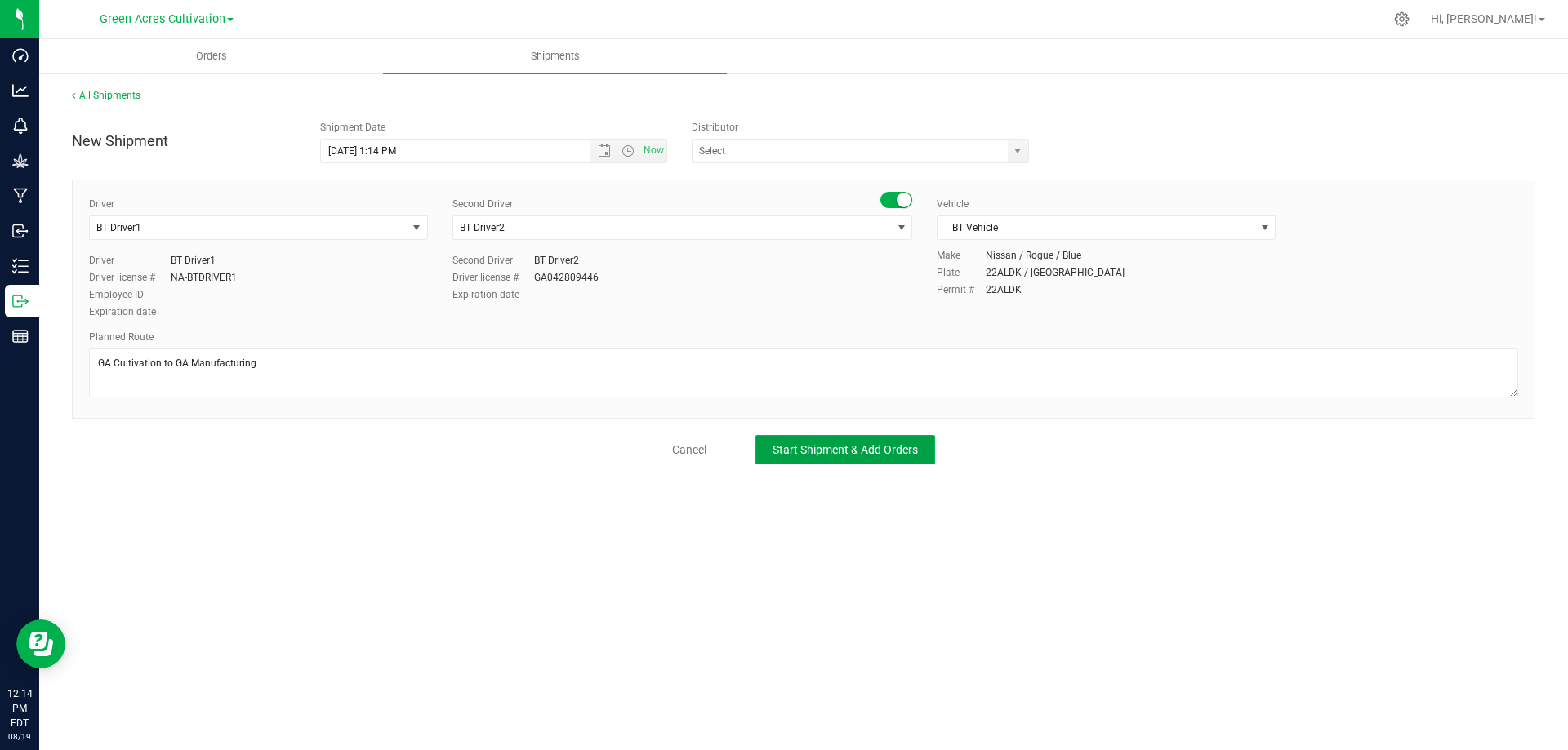
click at [889, 446] on span "Start Shipment & Add Orders" at bounding box center [845, 450] width 145 height 13
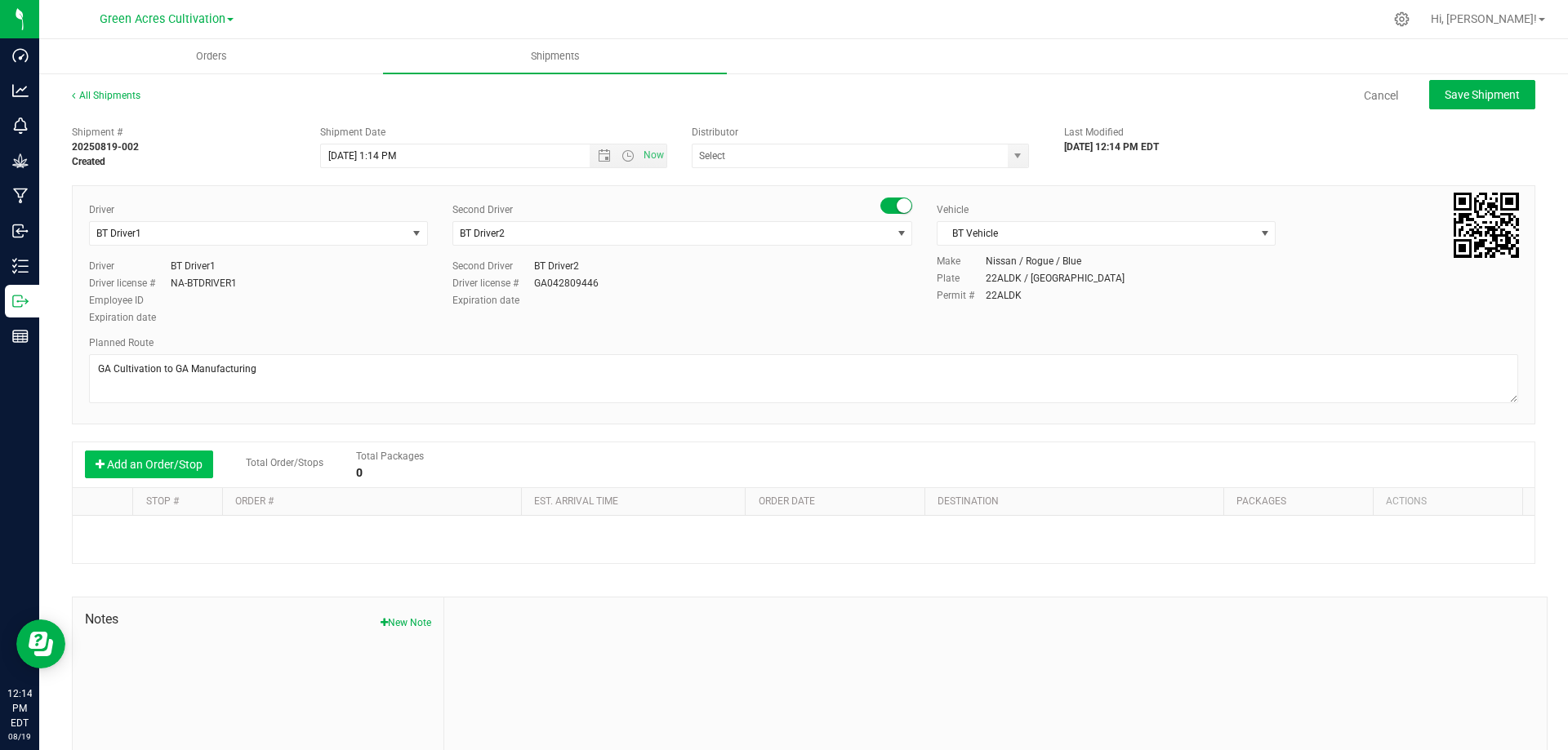
click at [188, 476] on button "Add an Order/Stop" at bounding box center [149, 465] width 128 height 28
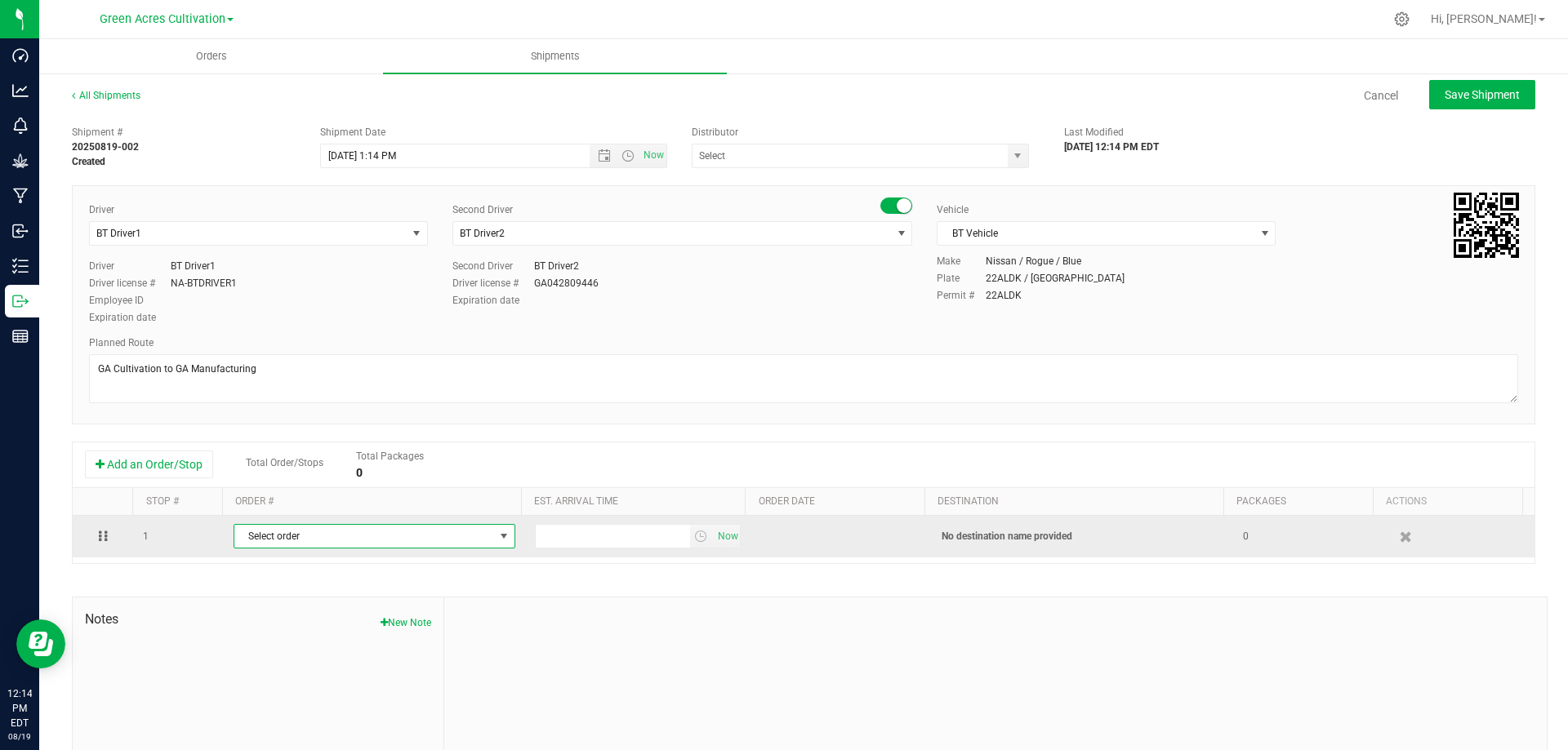
click at [342, 538] on span "Select order" at bounding box center [364, 536] width 259 height 23
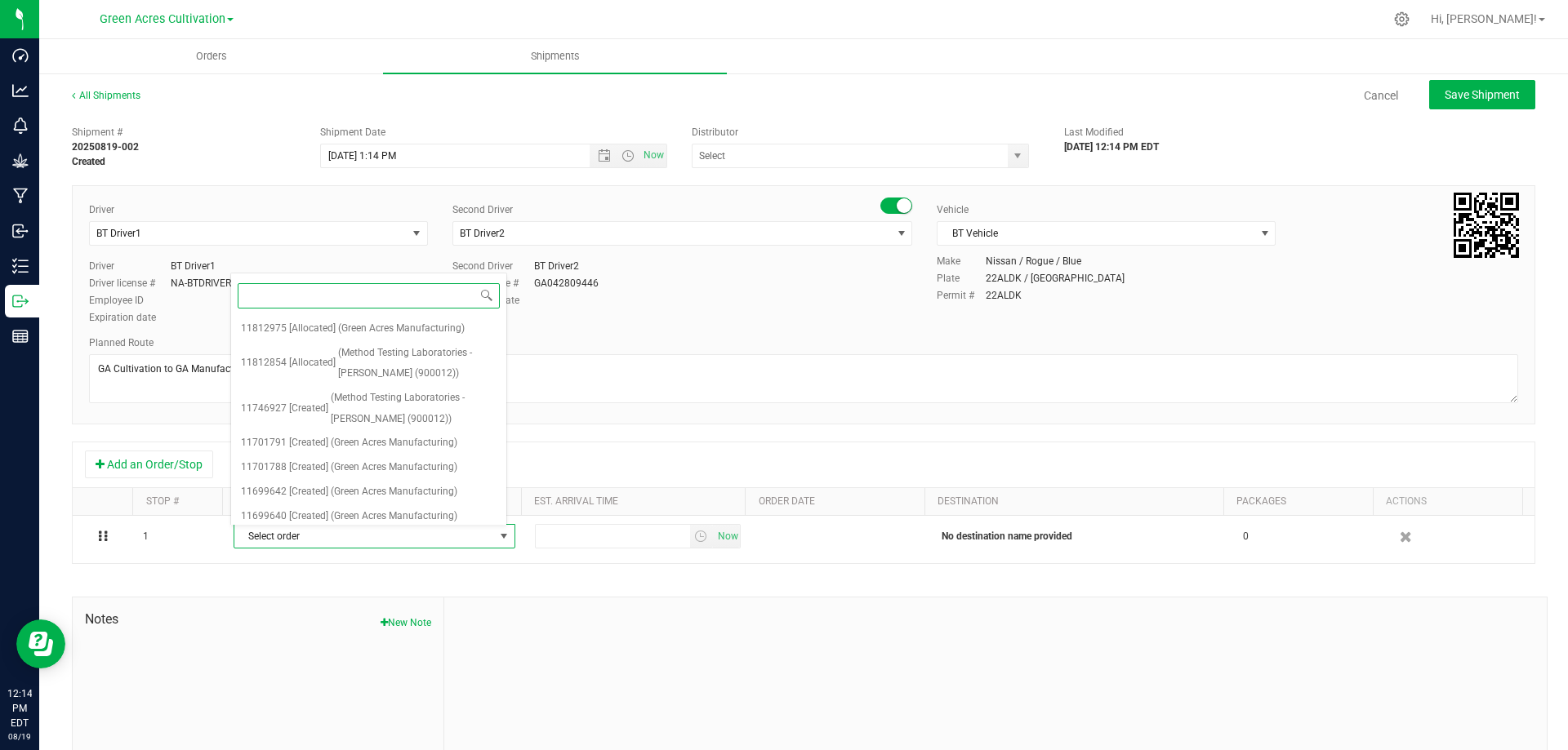
paste input "11812975"
type input "11812975"
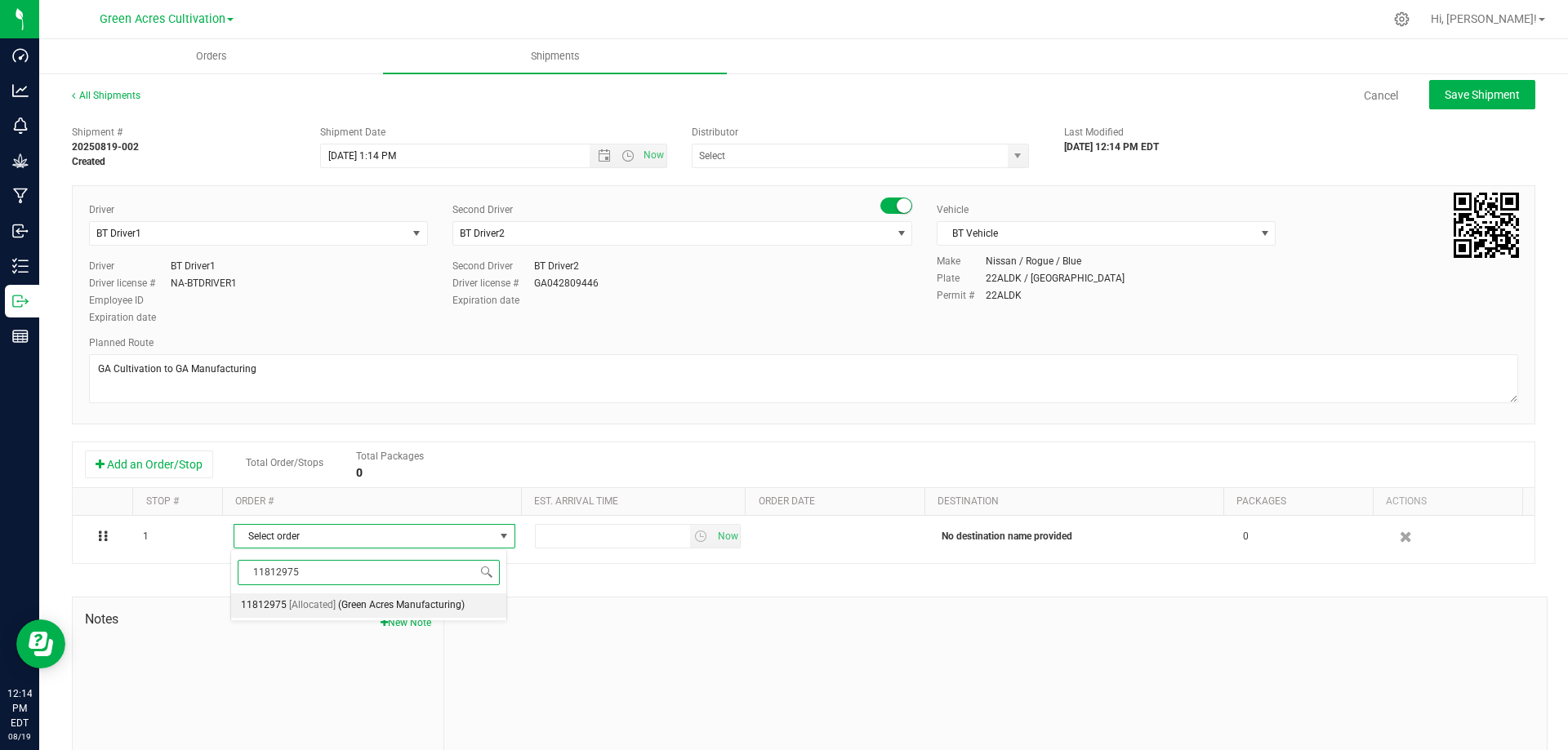
click at [460, 608] on span "(Green Acres Manufacturing)" at bounding box center [401, 606] width 127 height 21
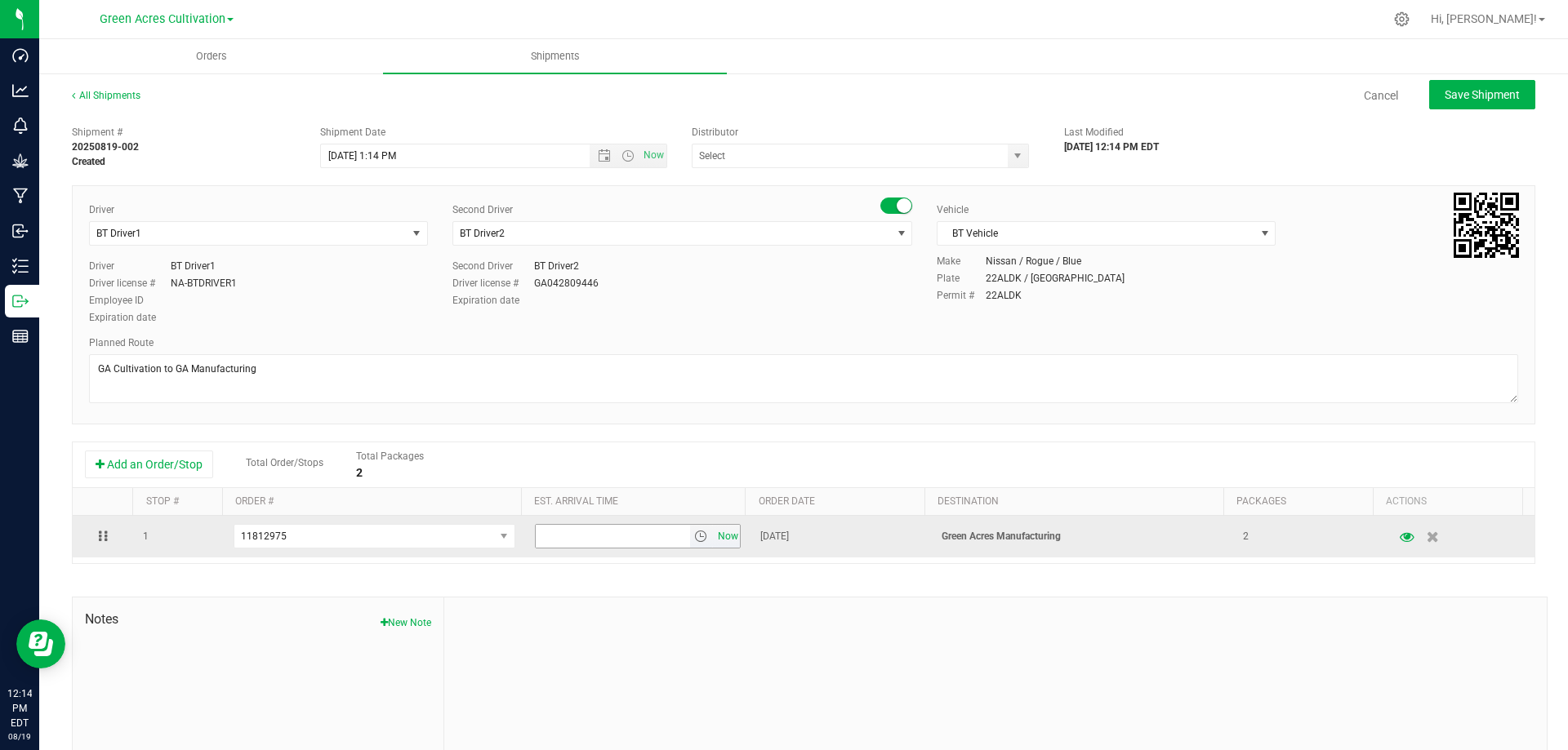
click at [721, 535] on span "Now" at bounding box center [728, 537] width 28 height 24
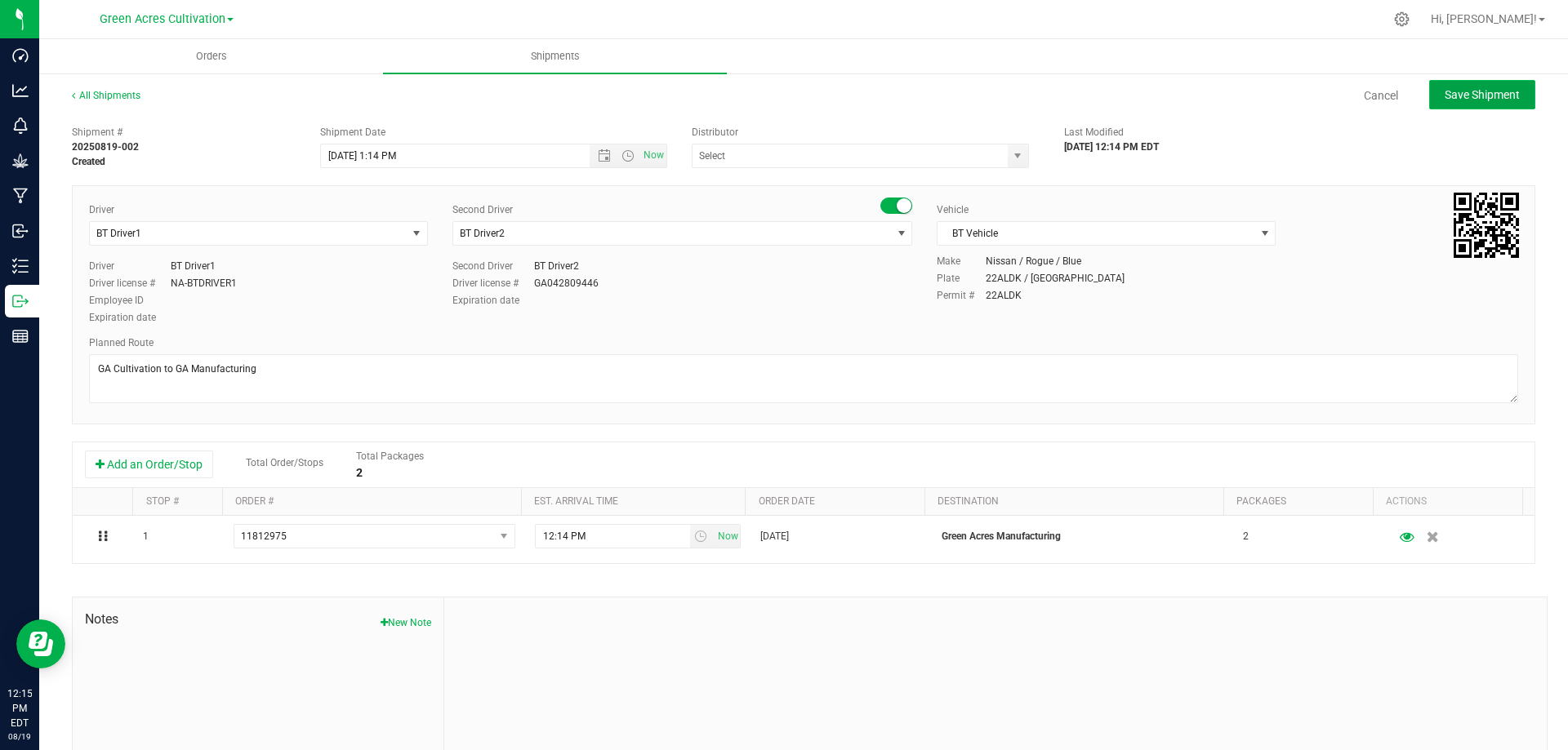
click at [1483, 88] on span "Save Shipment" at bounding box center [1482, 94] width 75 height 13
type input "[DATE] 5:14 PM"
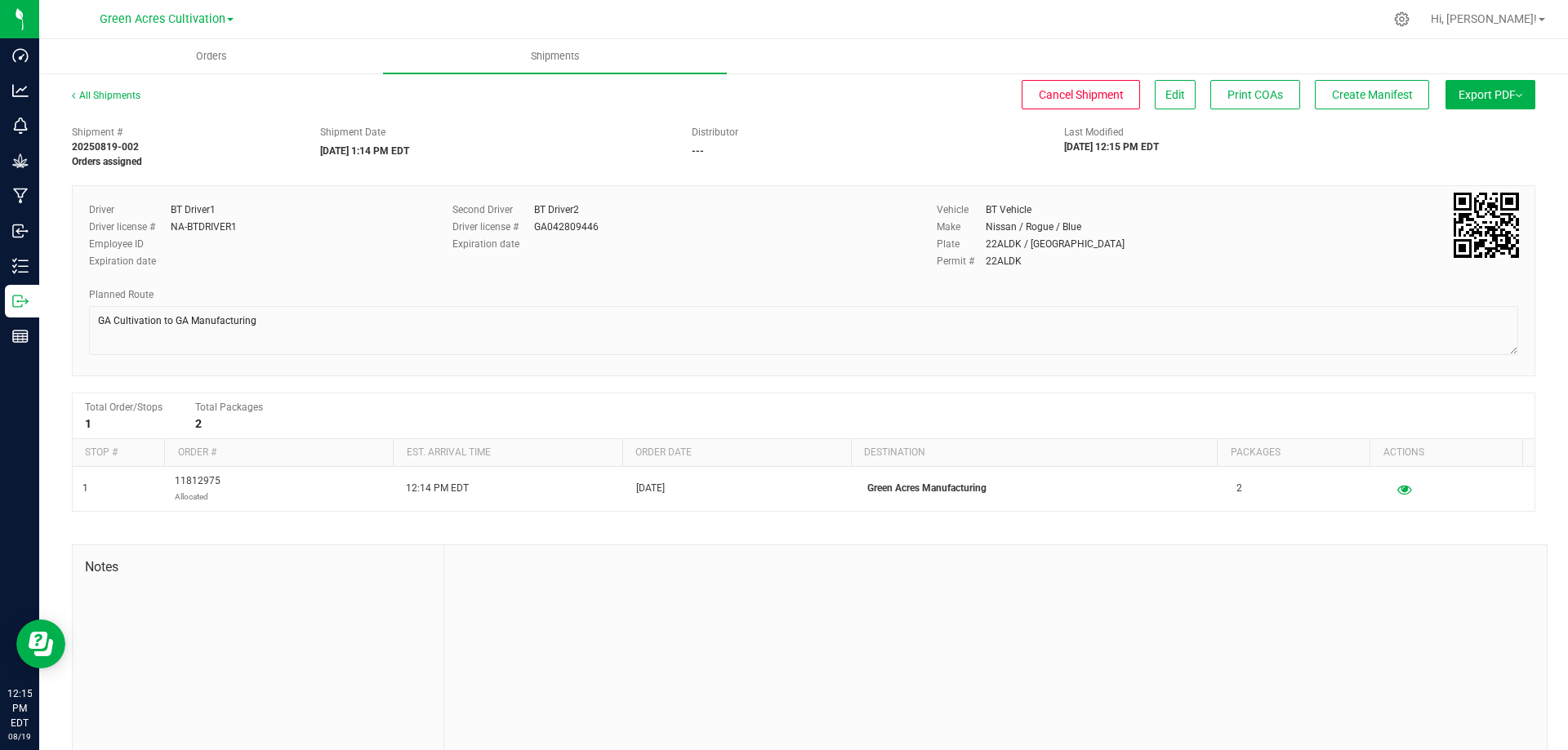
click at [1480, 94] on button "Export PDF" at bounding box center [1489, 94] width 90 height 30
click at [1465, 127] on span "Manifest by Package ID" at bounding box center [1466, 131] width 104 height 11
click at [1379, 95] on span "Create Manifest" at bounding box center [1372, 94] width 81 height 13
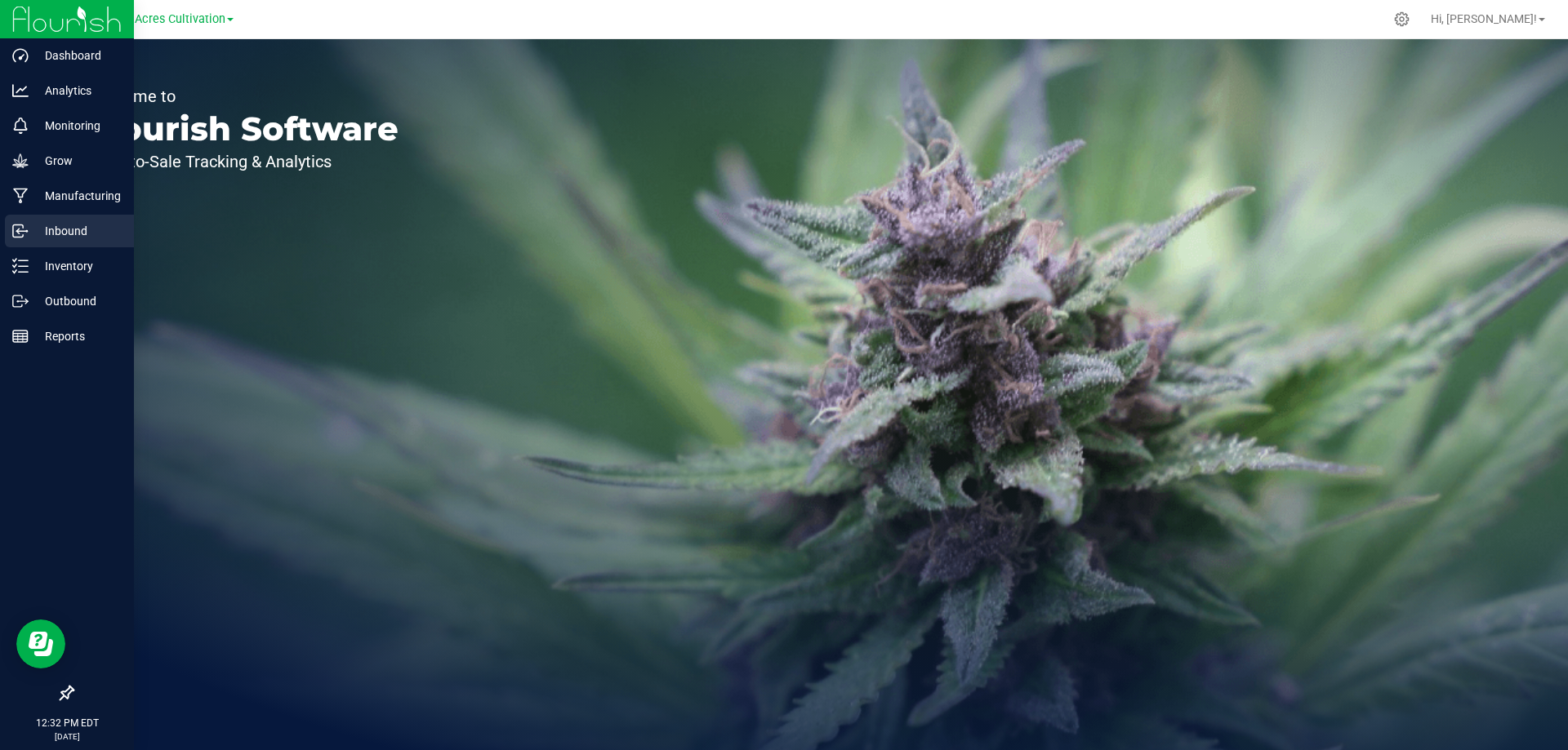
click at [65, 231] on p "Inbound" at bounding box center [78, 231] width 98 height 19
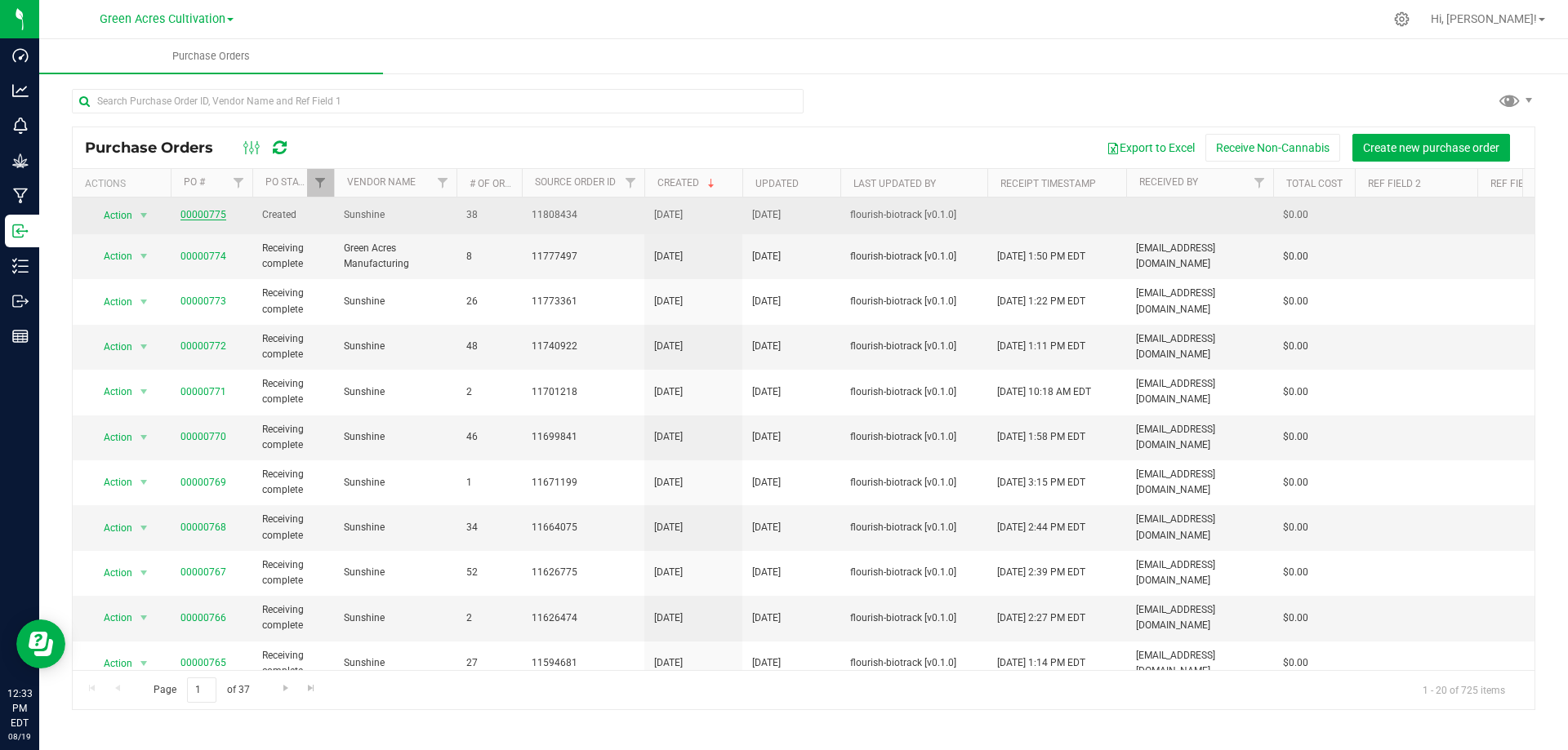
click at [202, 219] on link "00000775" at bounding box center [203, 215] width 45 height 11
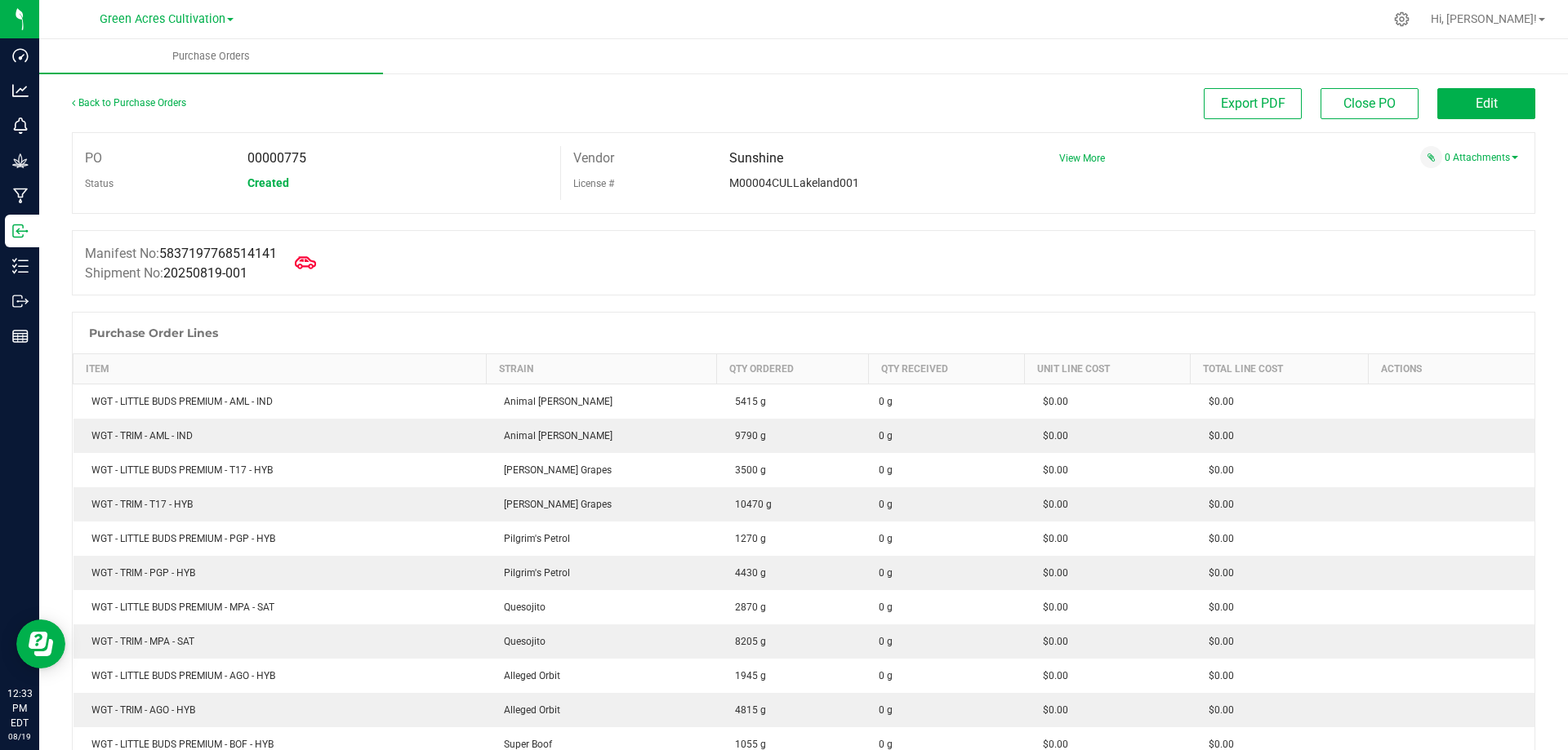
click at [309, 265] on icon at bounding box center [305, 262] width 21 height 21
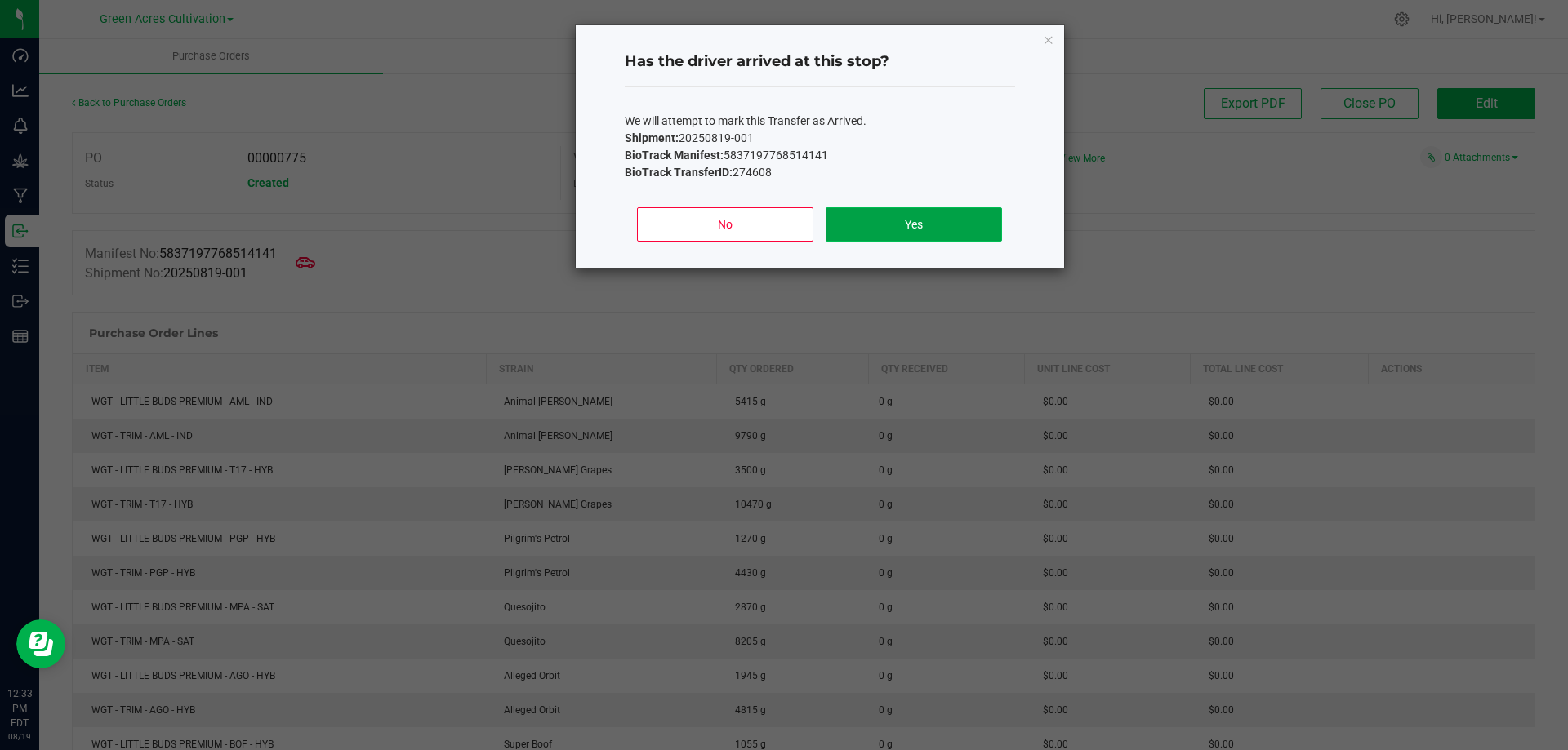
click at [941, 222] on button "Yes" at bounding box center [913, 224] width 176 height 34
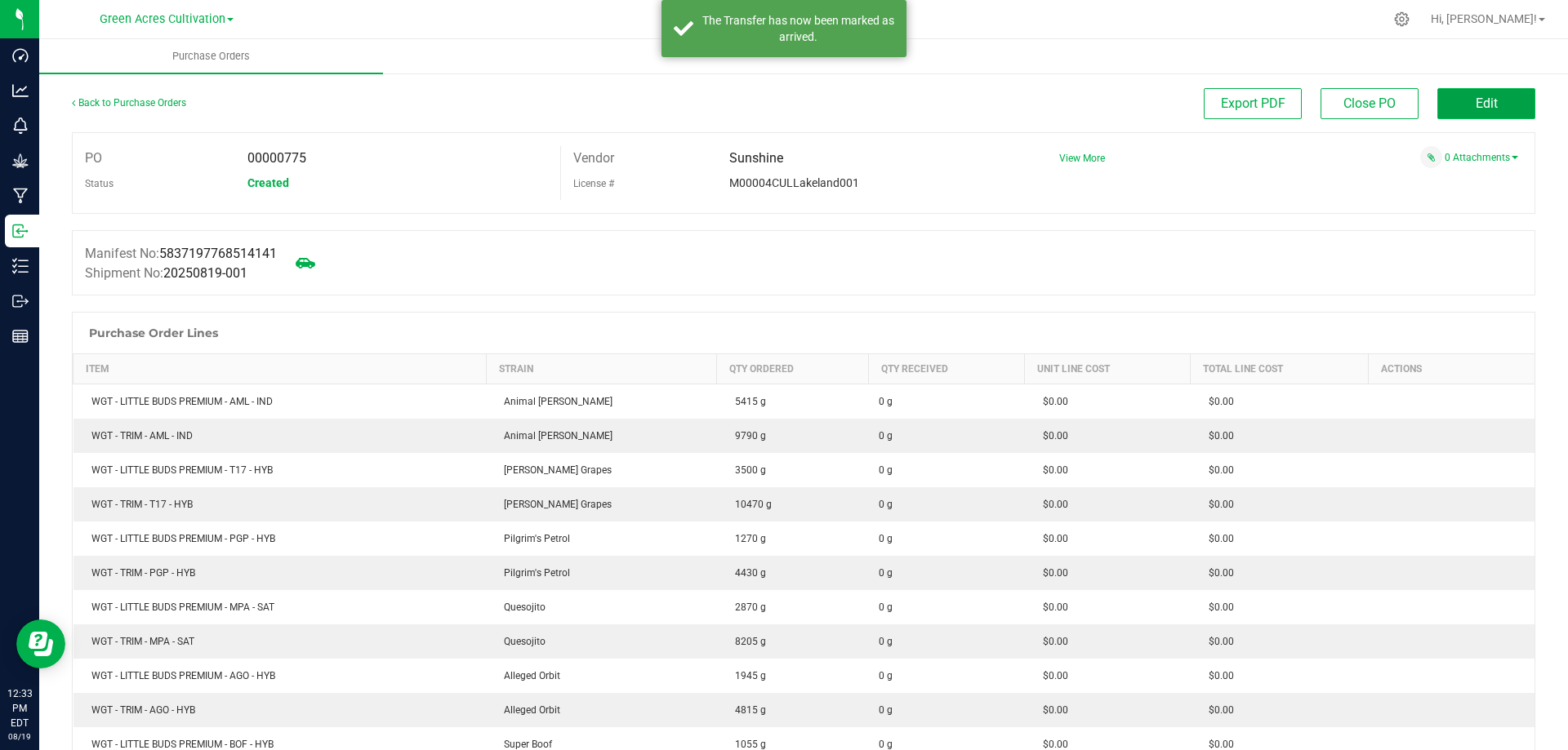
click at [1475, 106] on span "Edit" at bounding box center [1486, 103] width 22 height 16
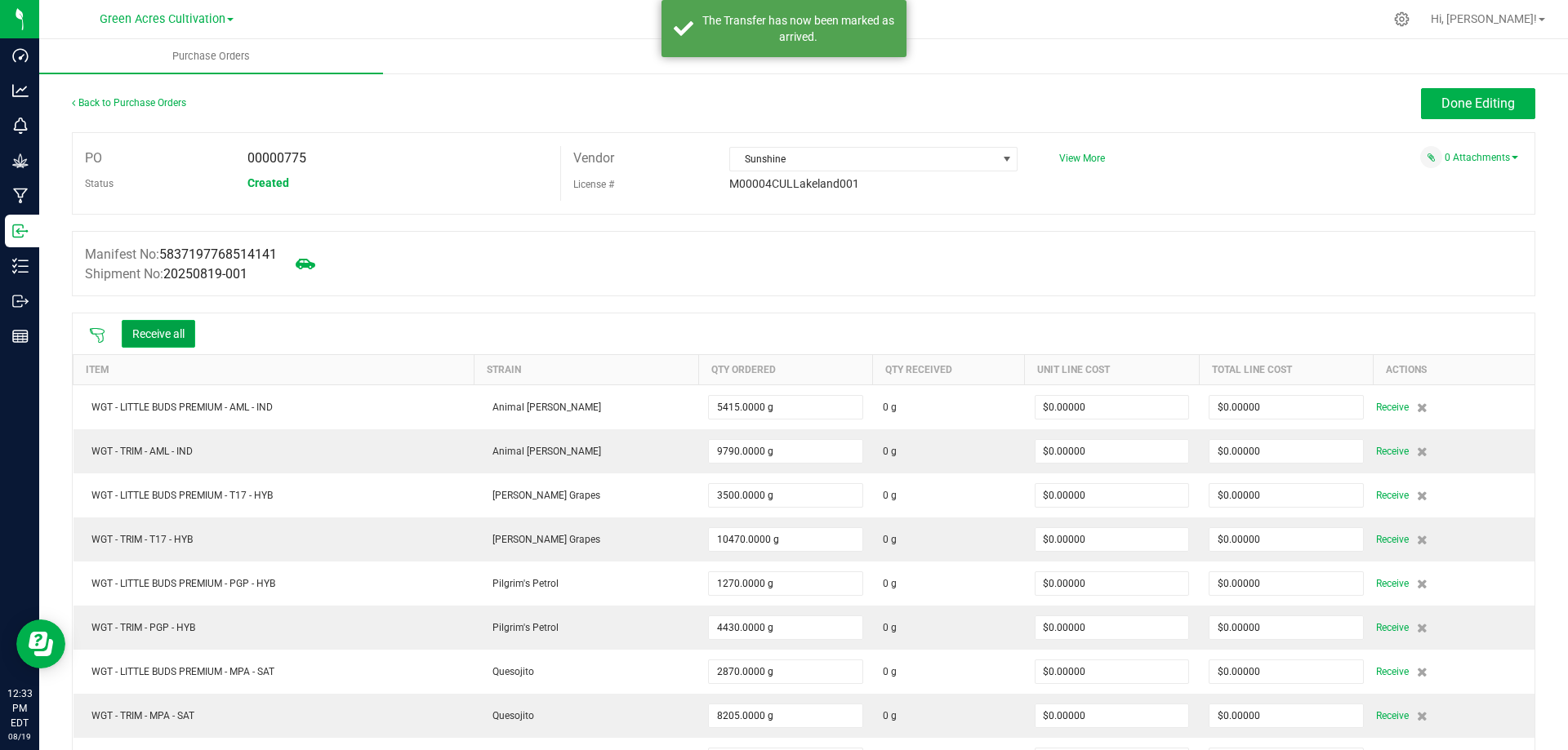
click at [168, 338] on button "Receive all" at bounding box center [157, 334] width 73 height 28
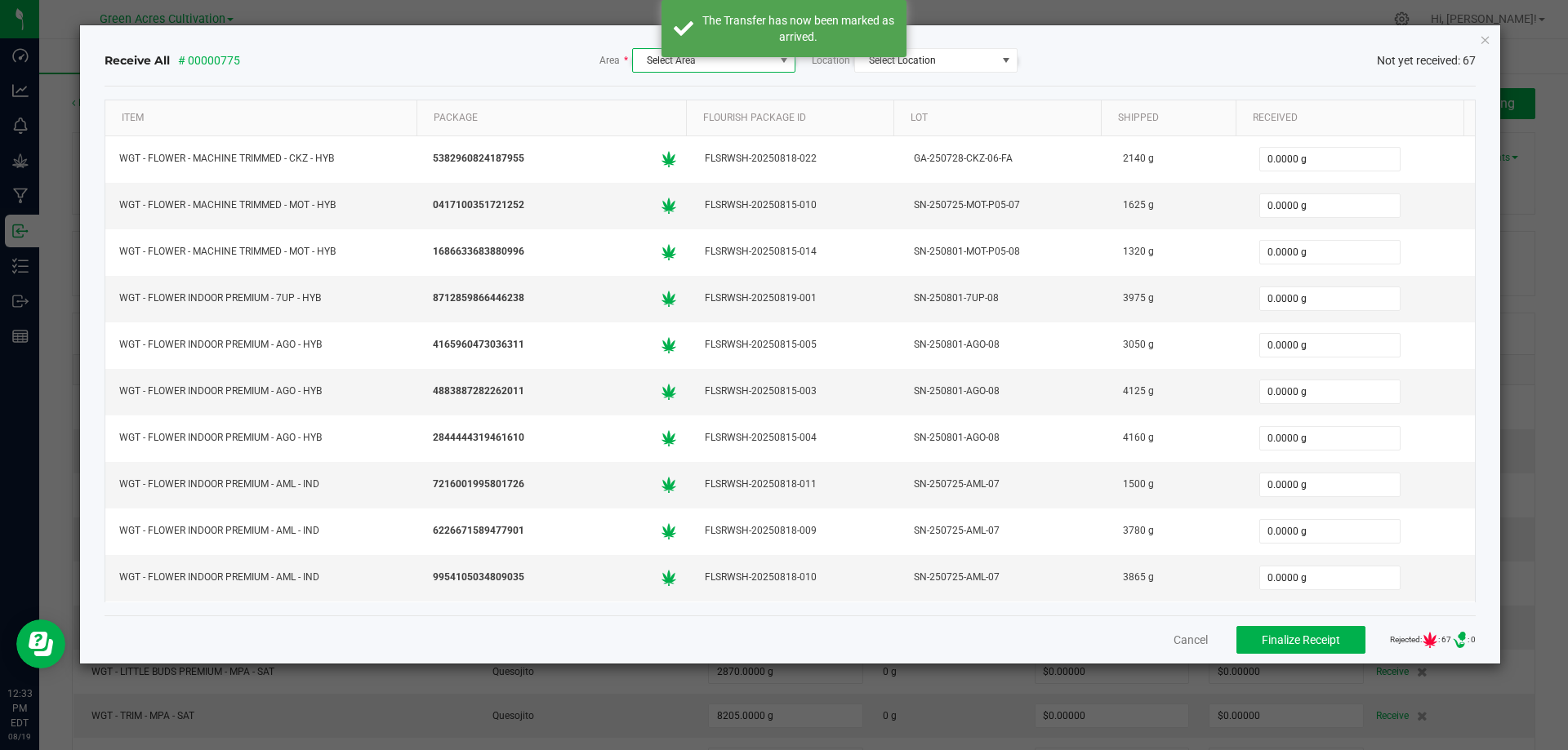
click at [746, 65] on span "Select Area" at bounding box center [703, 60] width 142 height 23
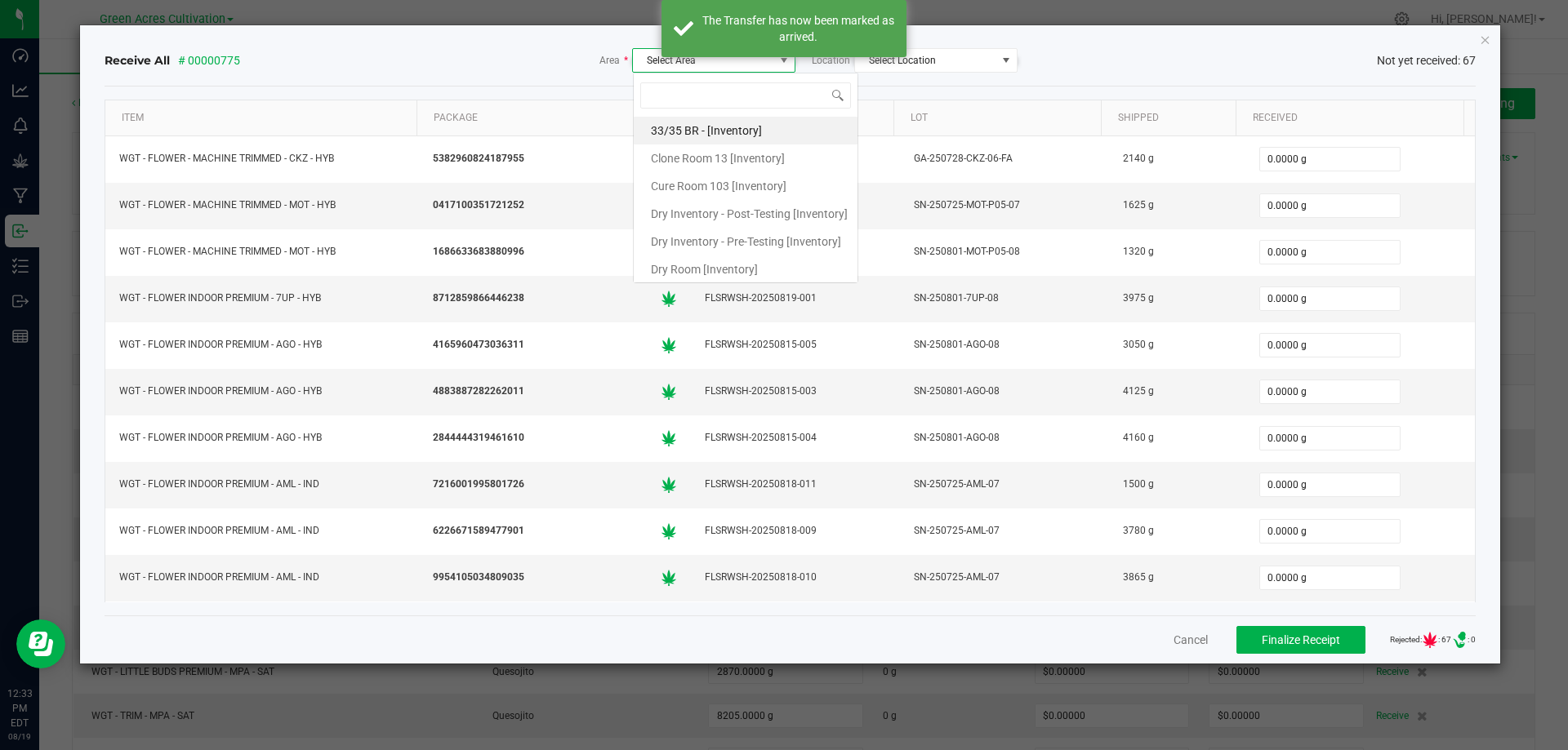
scroll to position [24, 163]
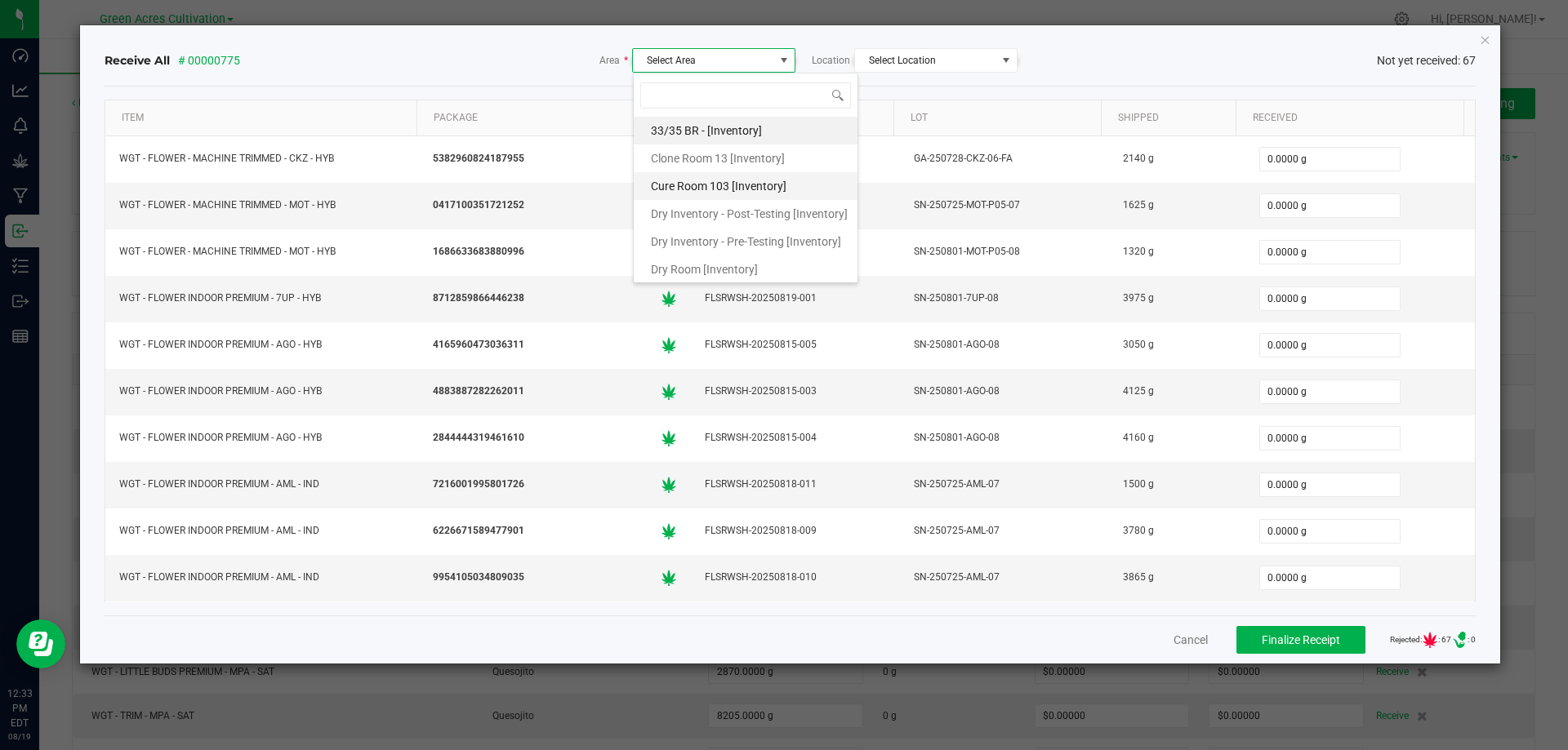
click at [713, 184] on span "Cure Room 103 [Inventory]" at bounding box center [719, 186] width 135 height 24
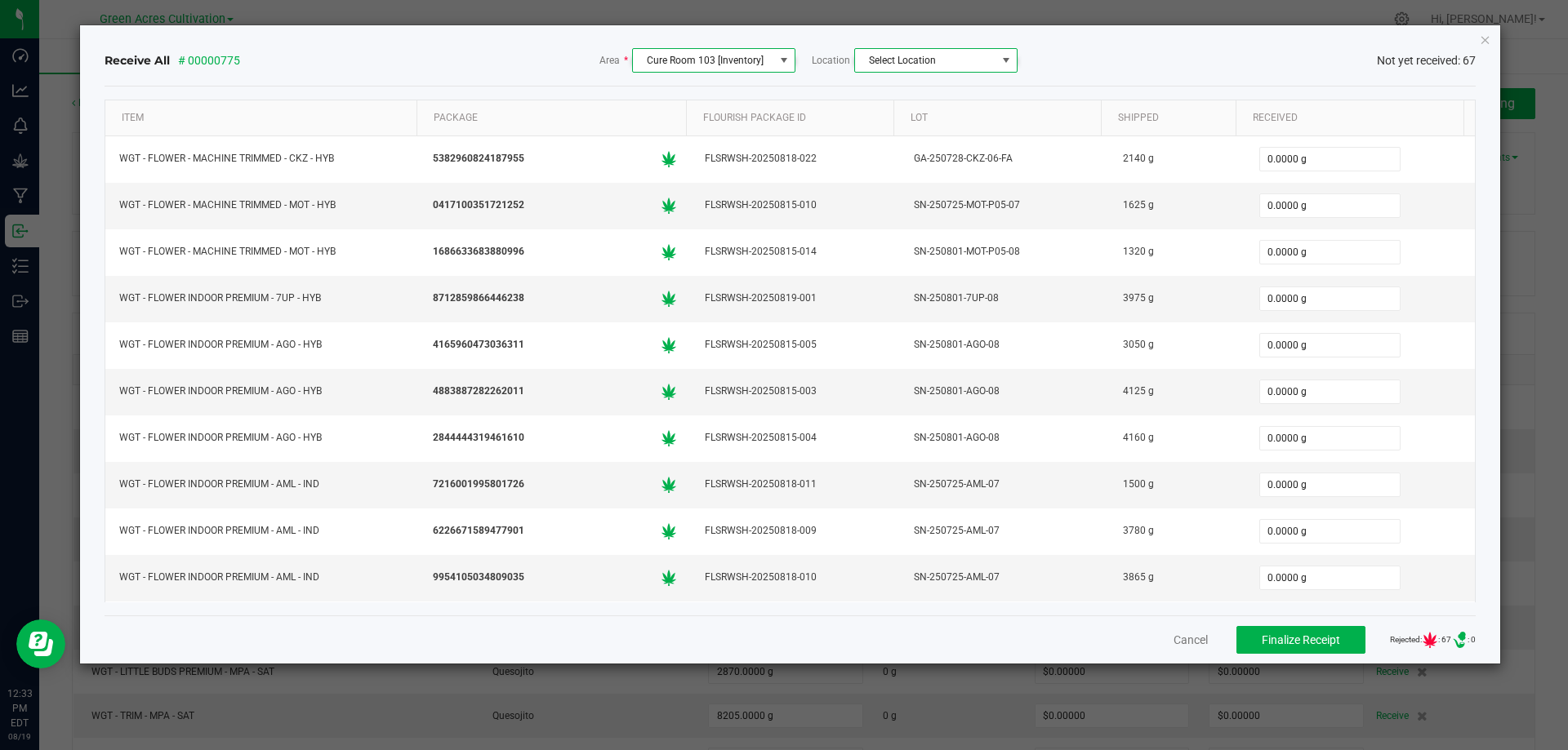
click at [1002, 58] on span at bounding box center [1006, 60] width 13 height 13
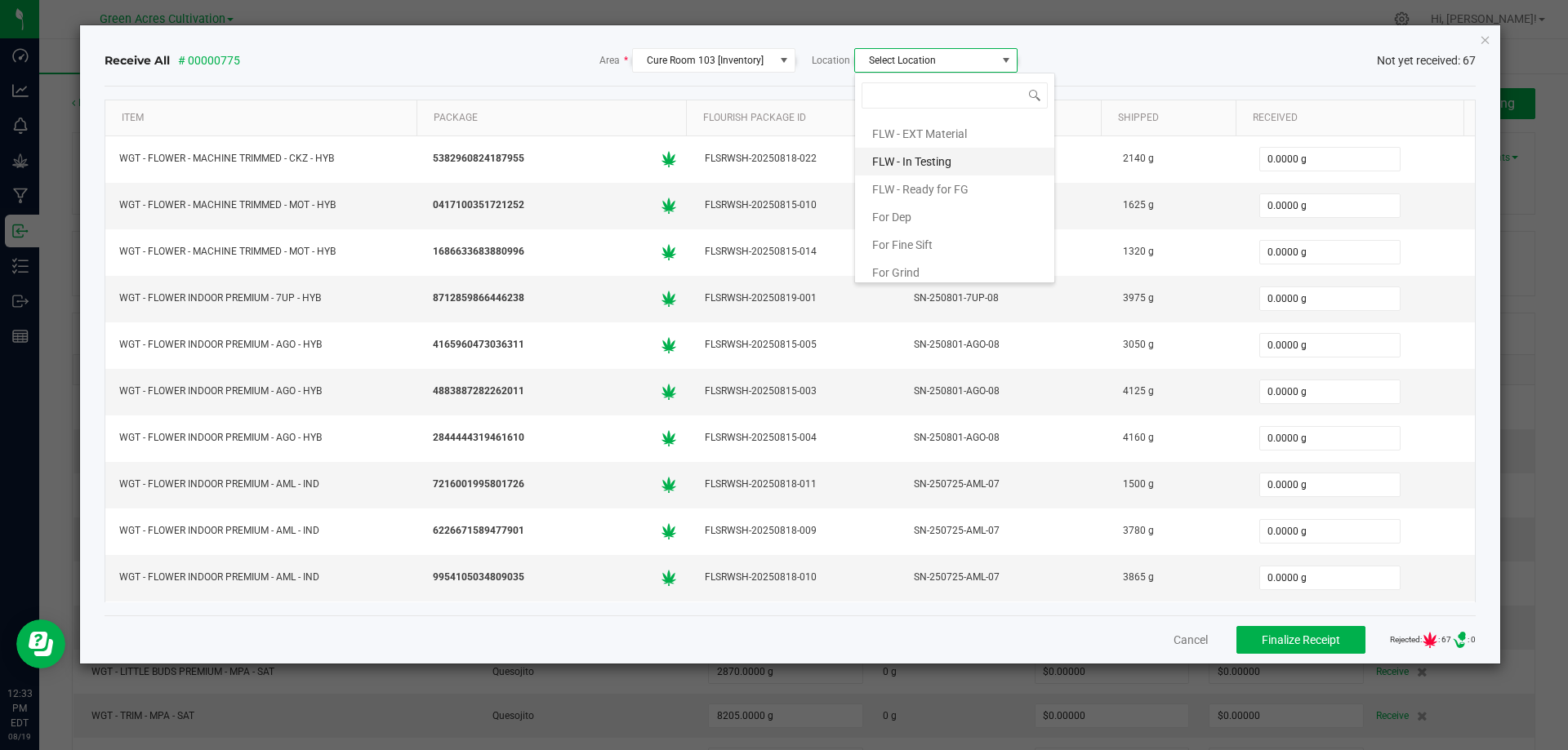
click at [958, 166] on li "FLW - In Testing" at bounding box center [954, 162] width 199 height 28
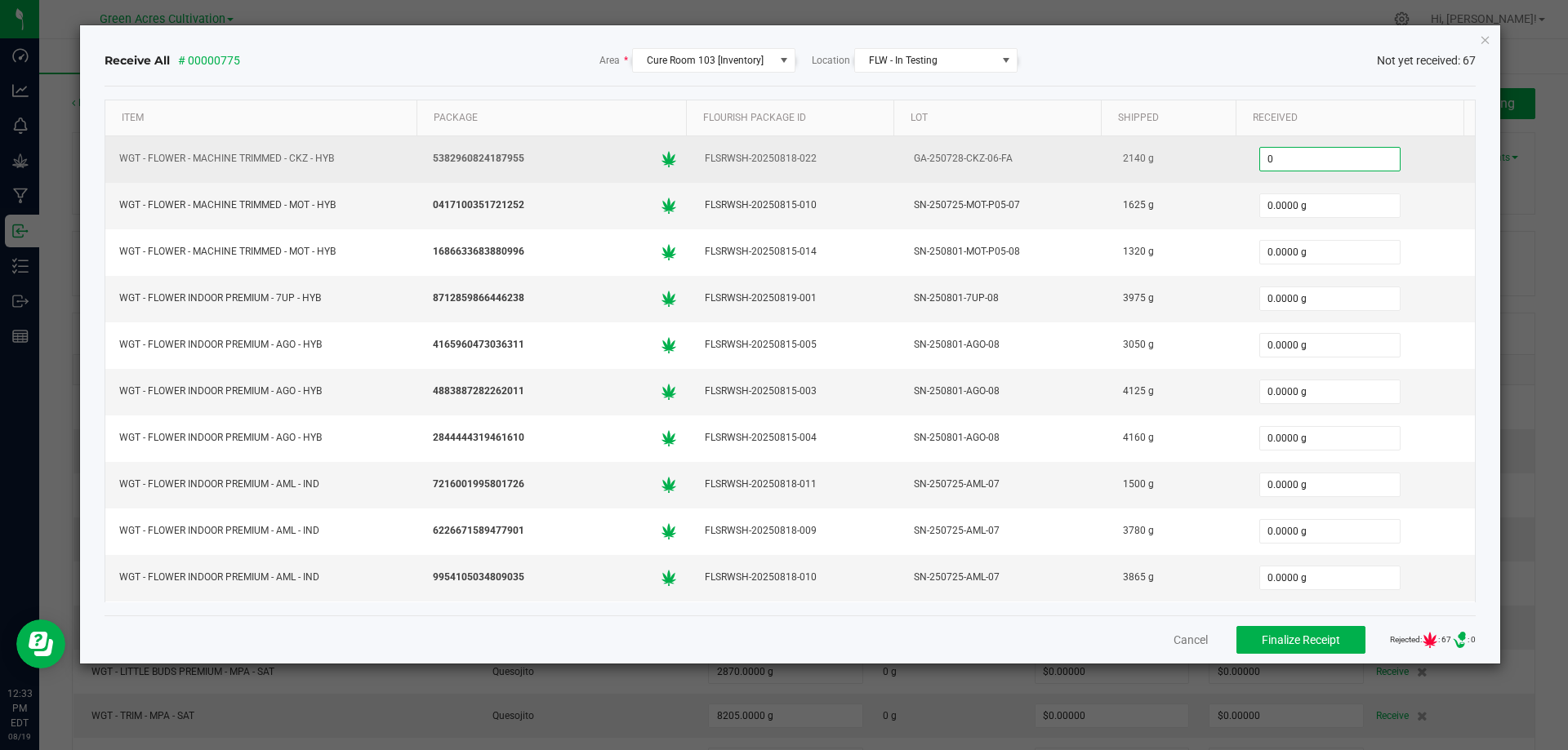
click at [1260, 156] on input "0" at bounding box center [1329, 159] width 140 height 23
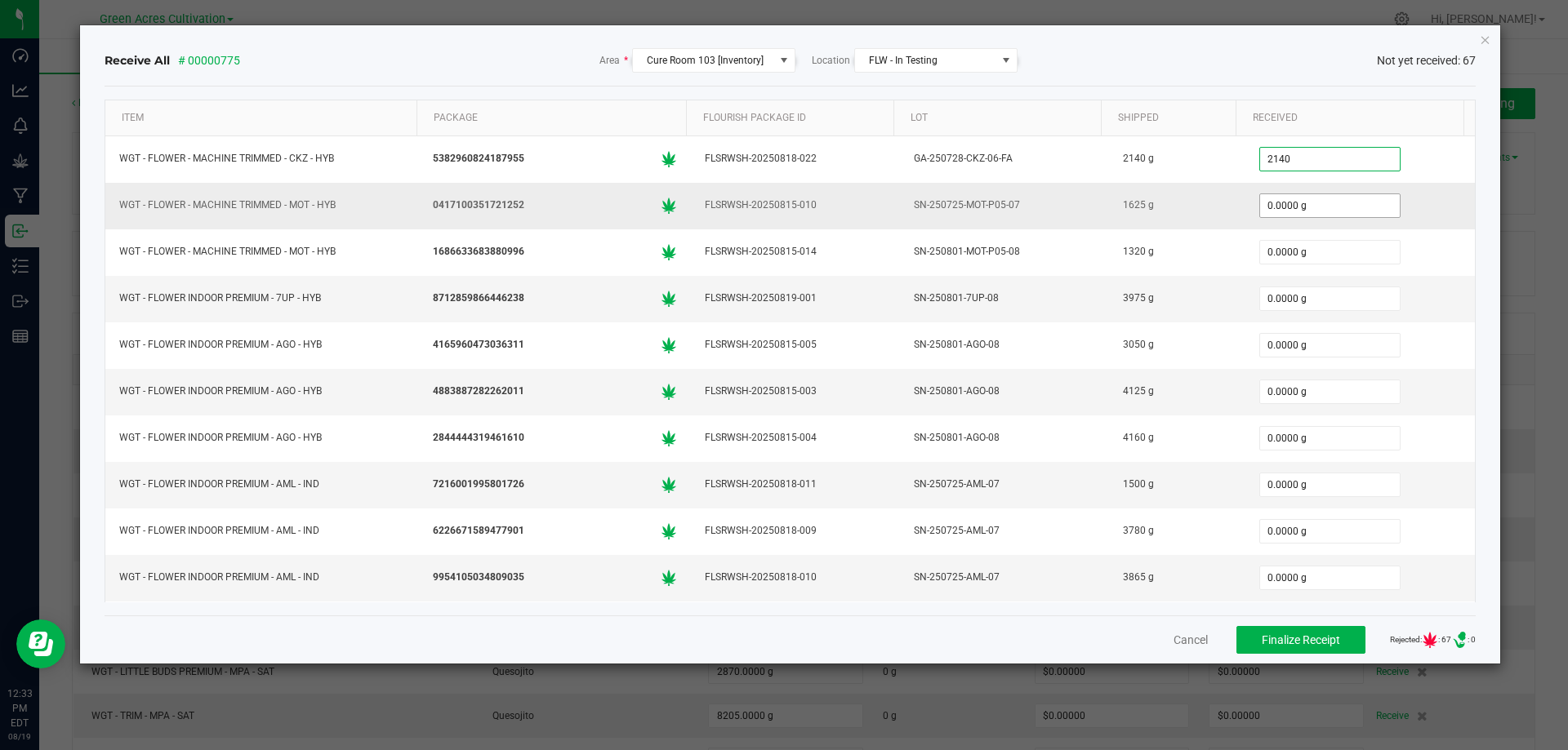
type input "2140.0000 g"
click at [1293, 209] on input "0" at bounding box center [1329, 206] width 140 height 23
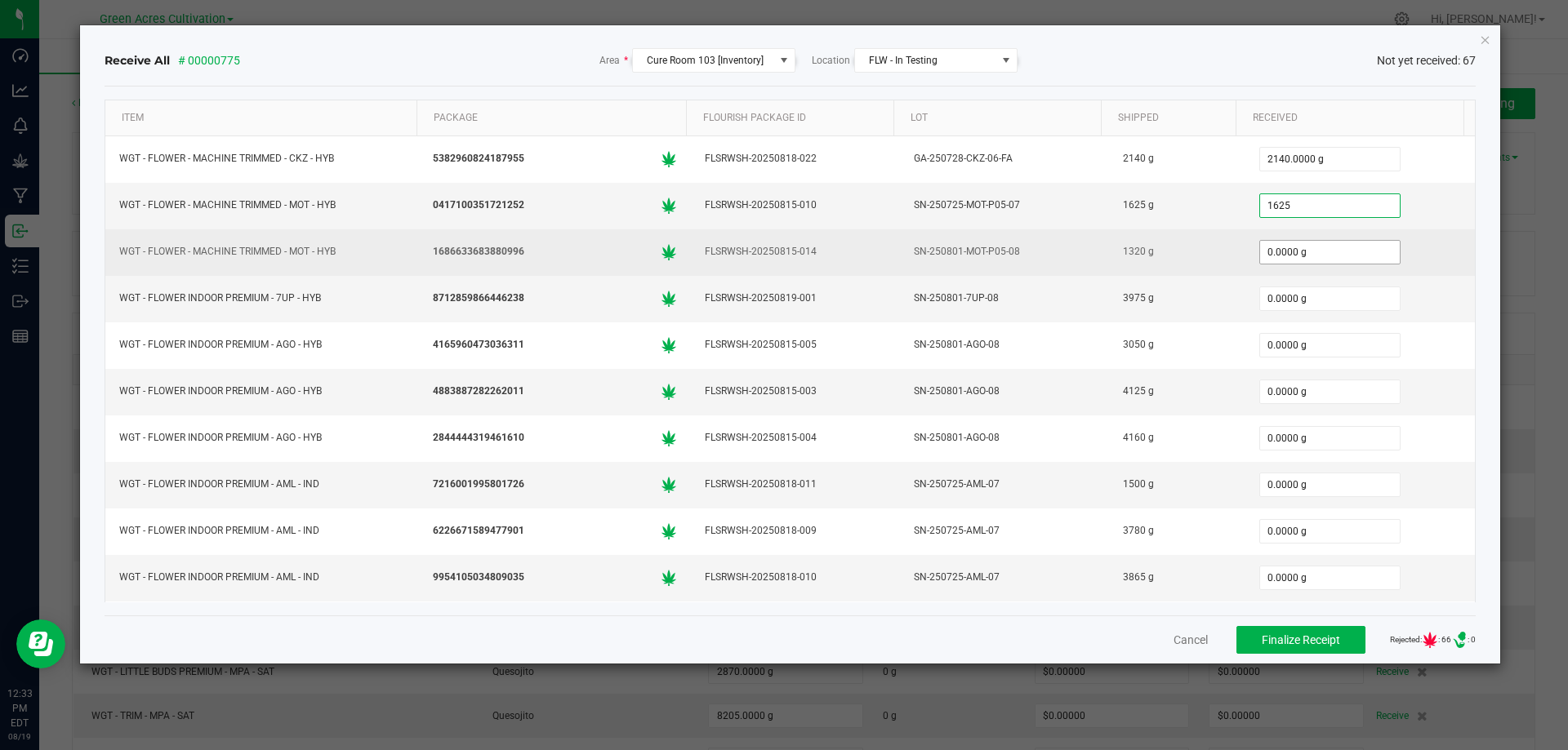
type input "1625.0000 g"
click at [1289, 250] on input "0" at bounding box center [1329, 252] width 140 height 23
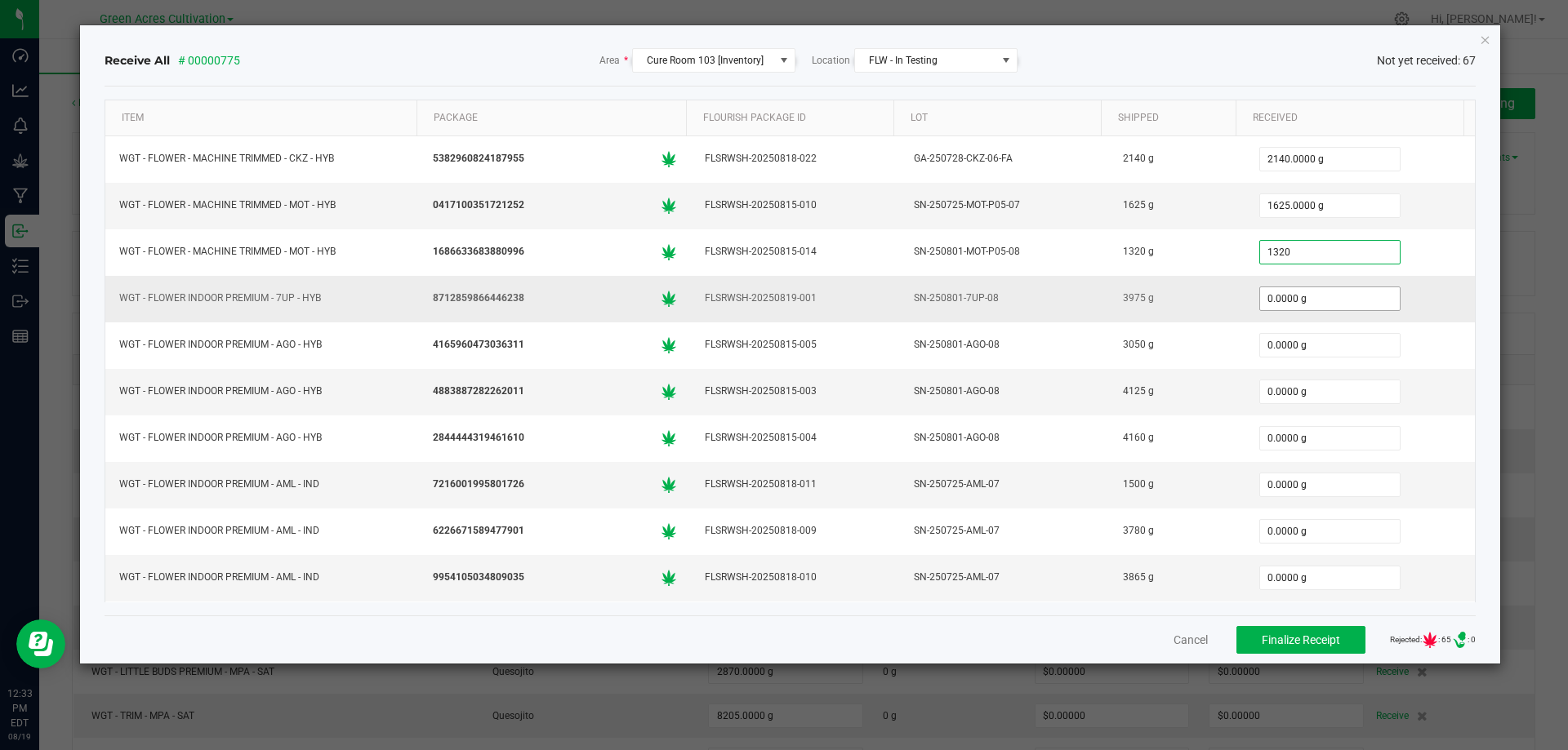
type input "1320.0000 g"
click at [1283, 300] on input "0" at bounding box center [1329, 298] width 140 height 23
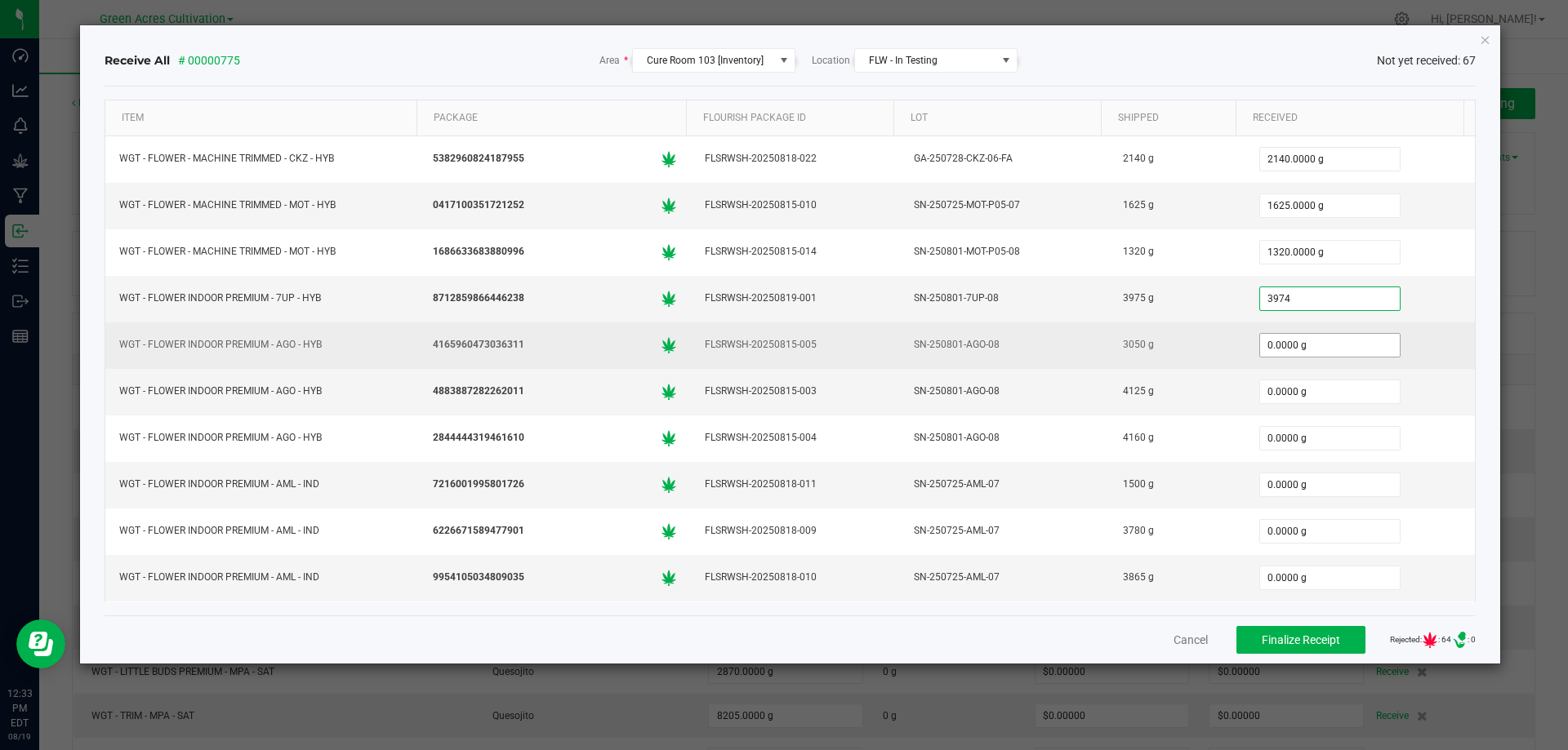
type input "3974.0000 g"
type input "0"
click at [1309, 345] on input "0" at bounding box center [1329, 345] width 140 height 23
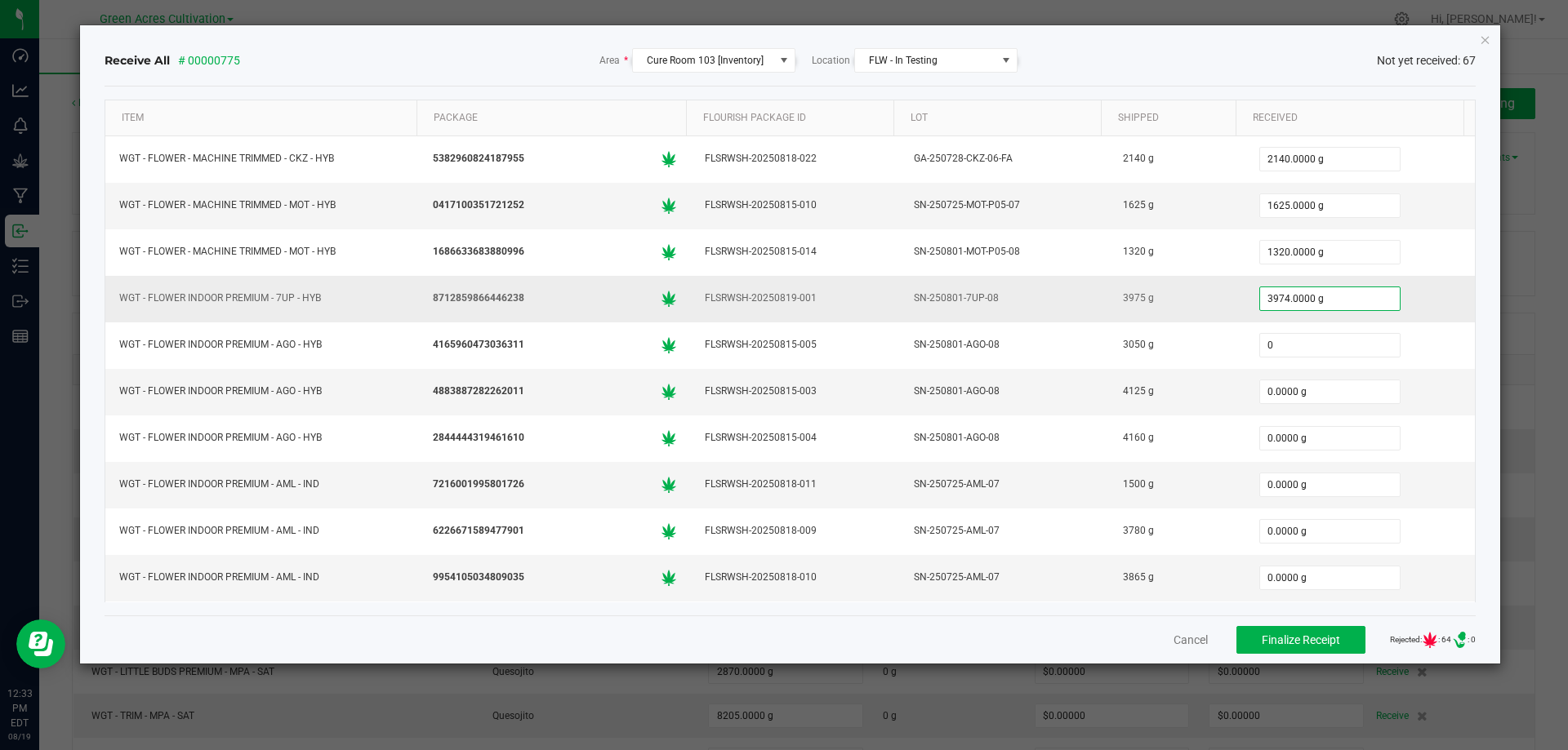
type input "3974"
type input "0.0000 g"
click at [1326, 300] on input "3974" at bounding box center [1329, 298] width 140 height 23
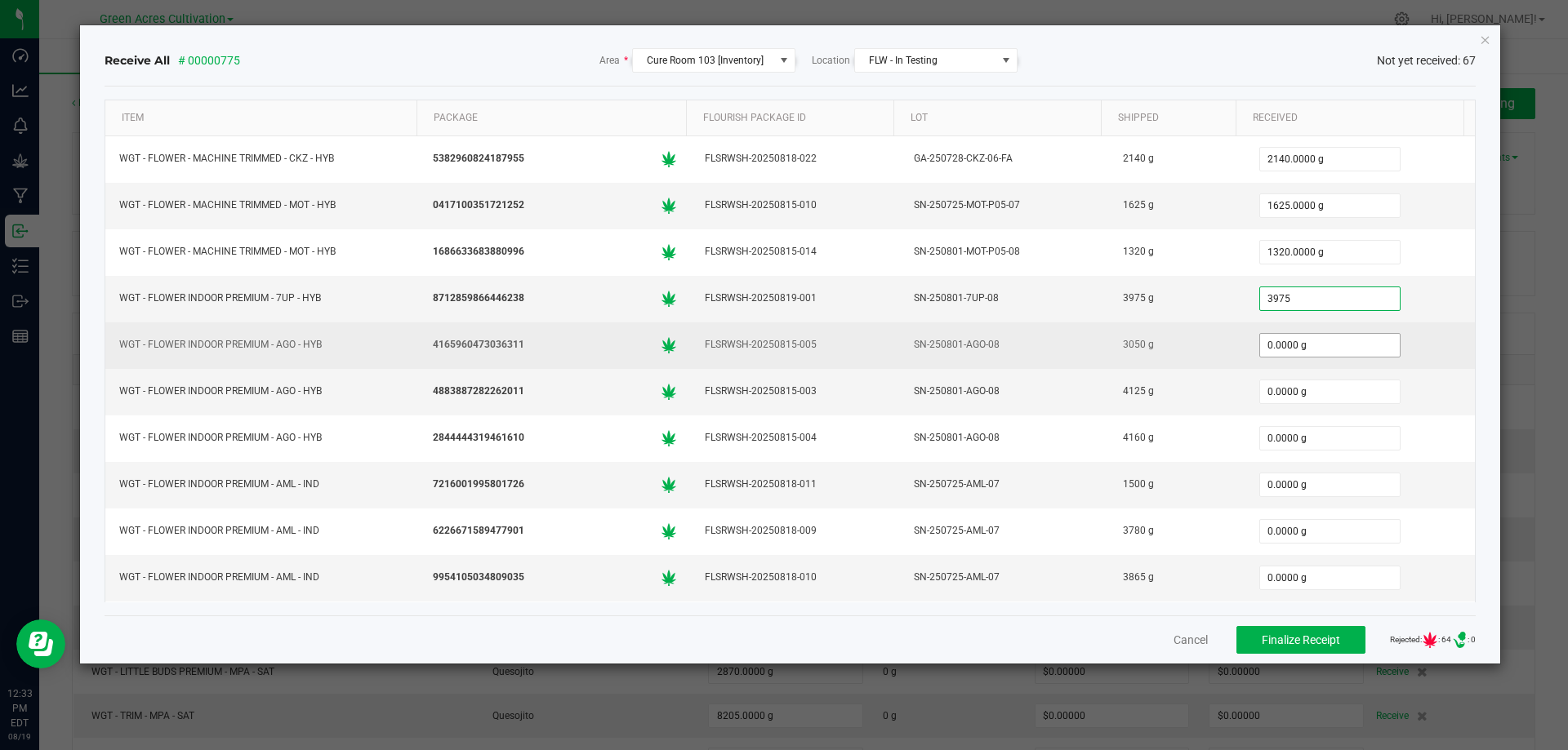
type input "3975.0000 g"
click at [1301, 340] on input "0" at bounding box center [1329, 345] width 140 height 23
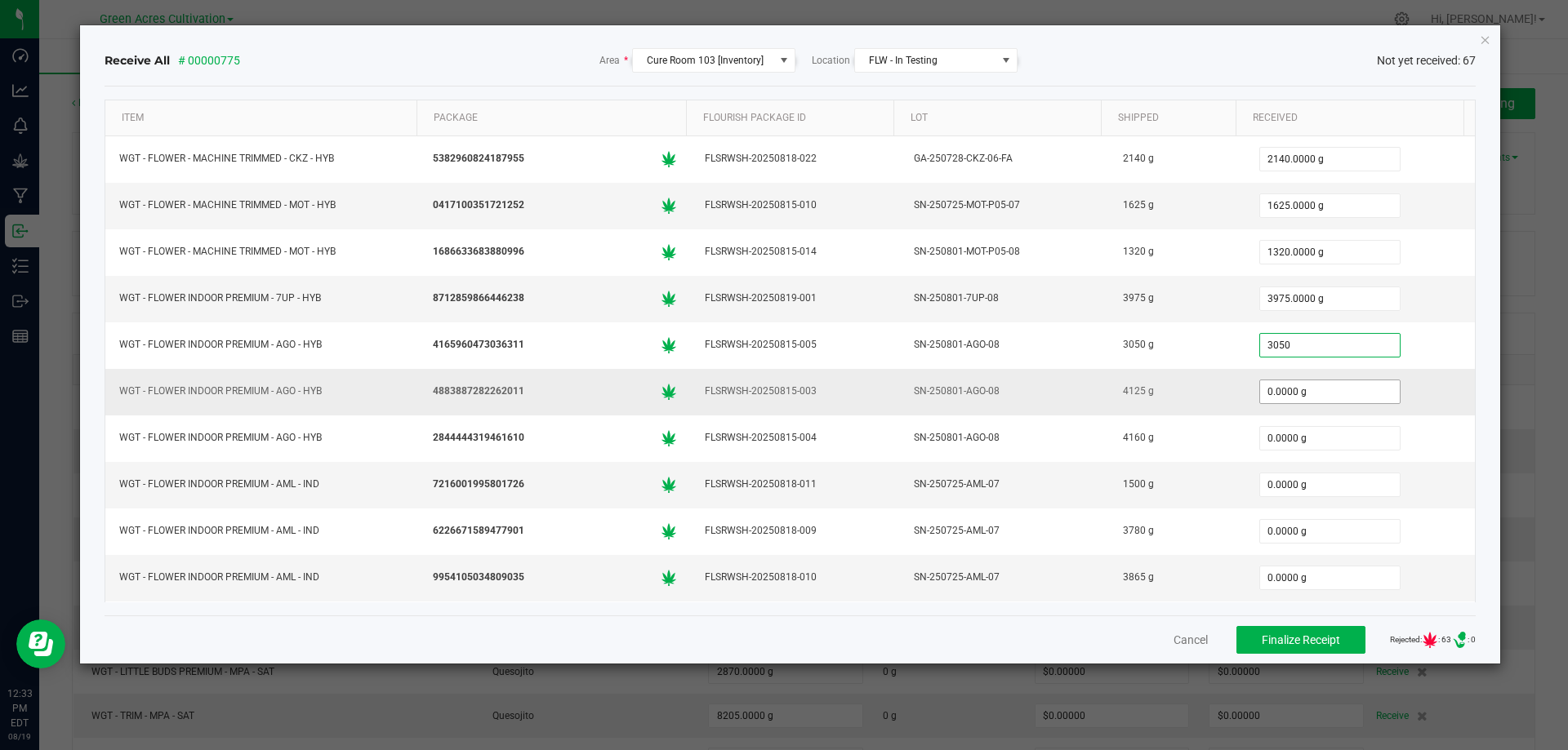
type input "3050.0000 g"
click at [1297, 398] on input "0" at bounding box center [1329, 392] width 140 height 23
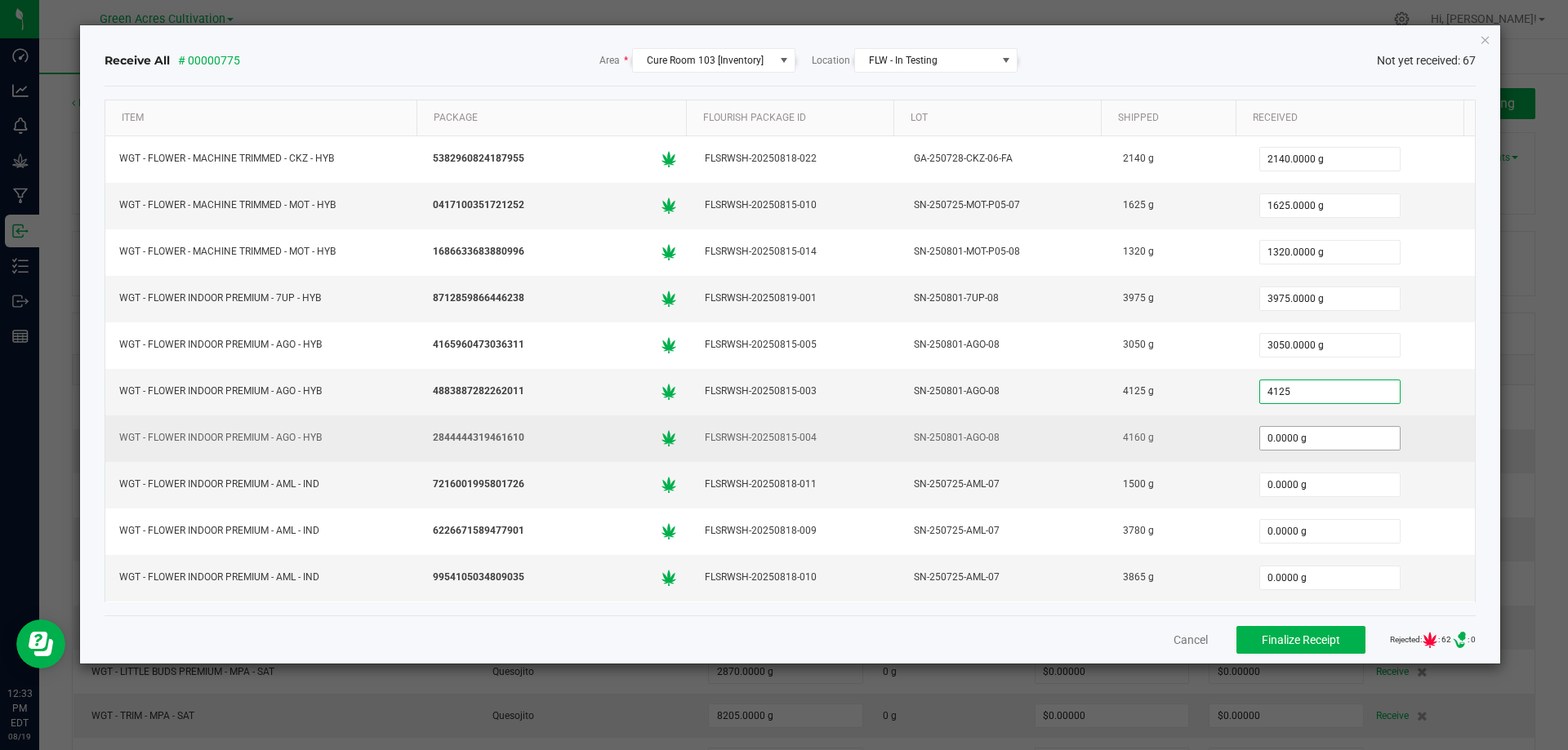
type input "4125.0000 g"
click at [1286, 444] on input "0" at bounding box center [1329, 438] width 140 height 23
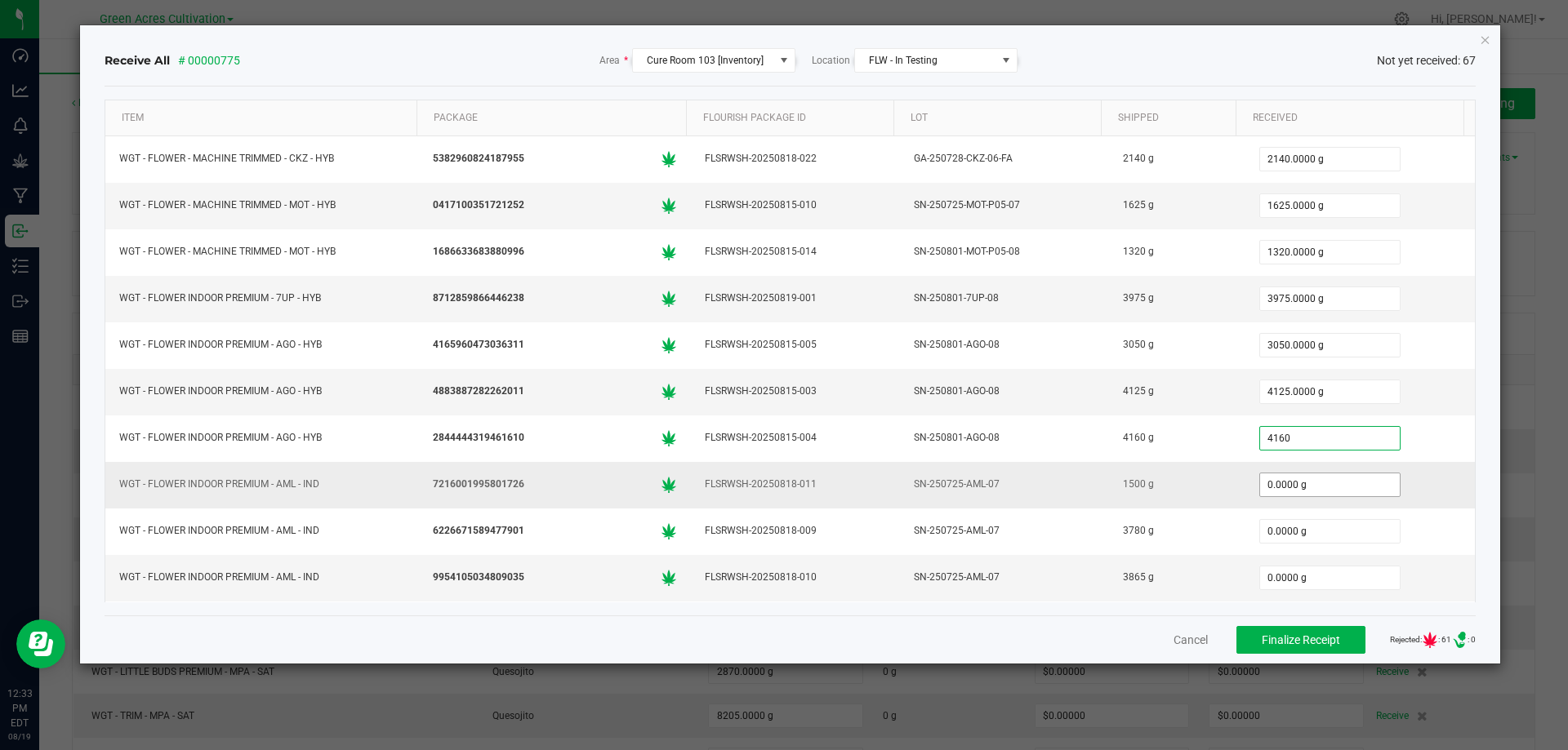
type input "4160.0000 g"
click at [1329, 480] on input "0" at bounding box center [1329, 484] width 140 height 23
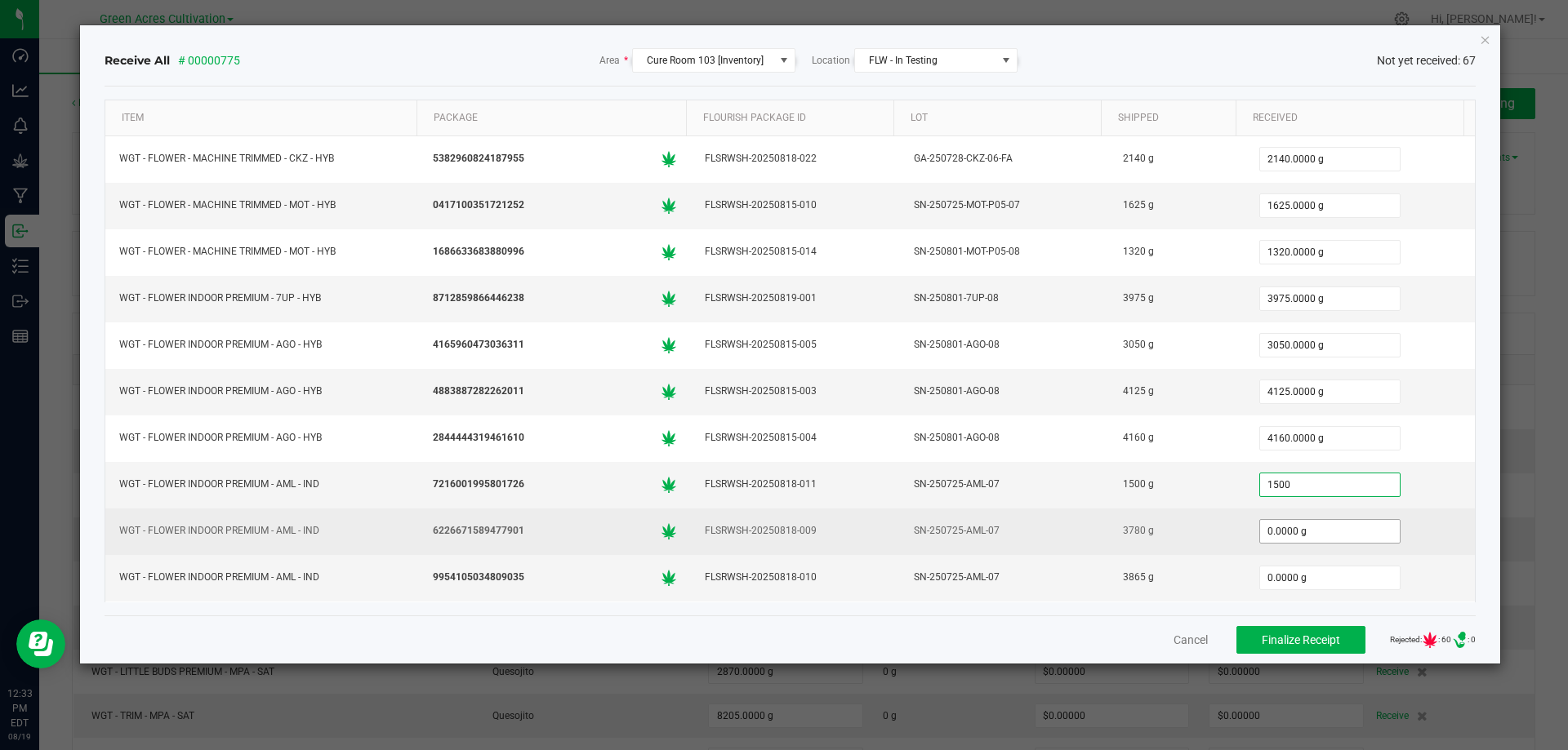
type input "1500.0000 g"
click at [1300, 534] on input "0" at bounding box center [1329, 531] width 140 height 23
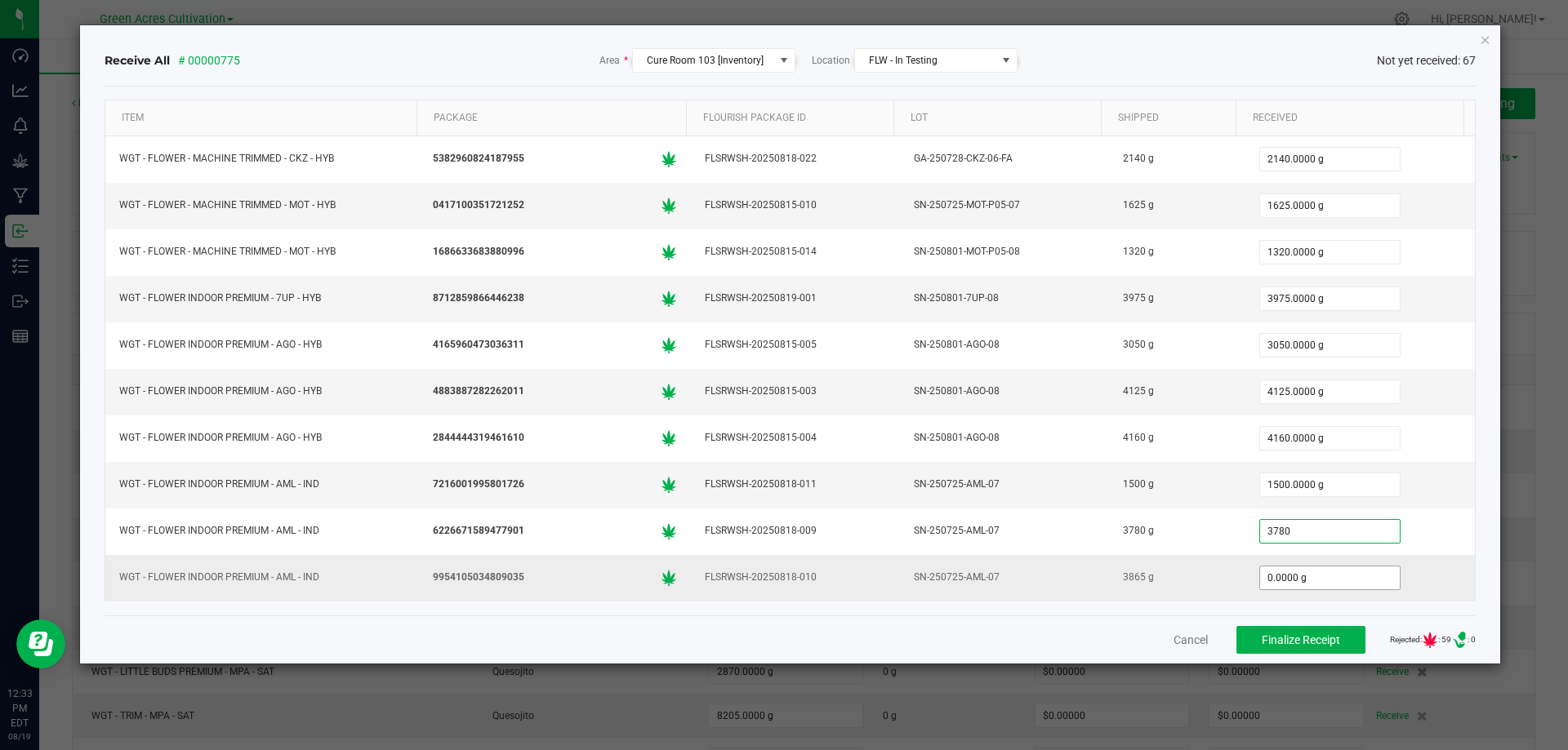
type input "3780.0000 g"
click at [1301, 573] on input "0" at bounding box center [1329, 578] width 140 height 23
type input "3865.0000 g"
click at [1411, 568] on div "3865.0000 g" at bounding box center [1360, 578] width 210 height 32
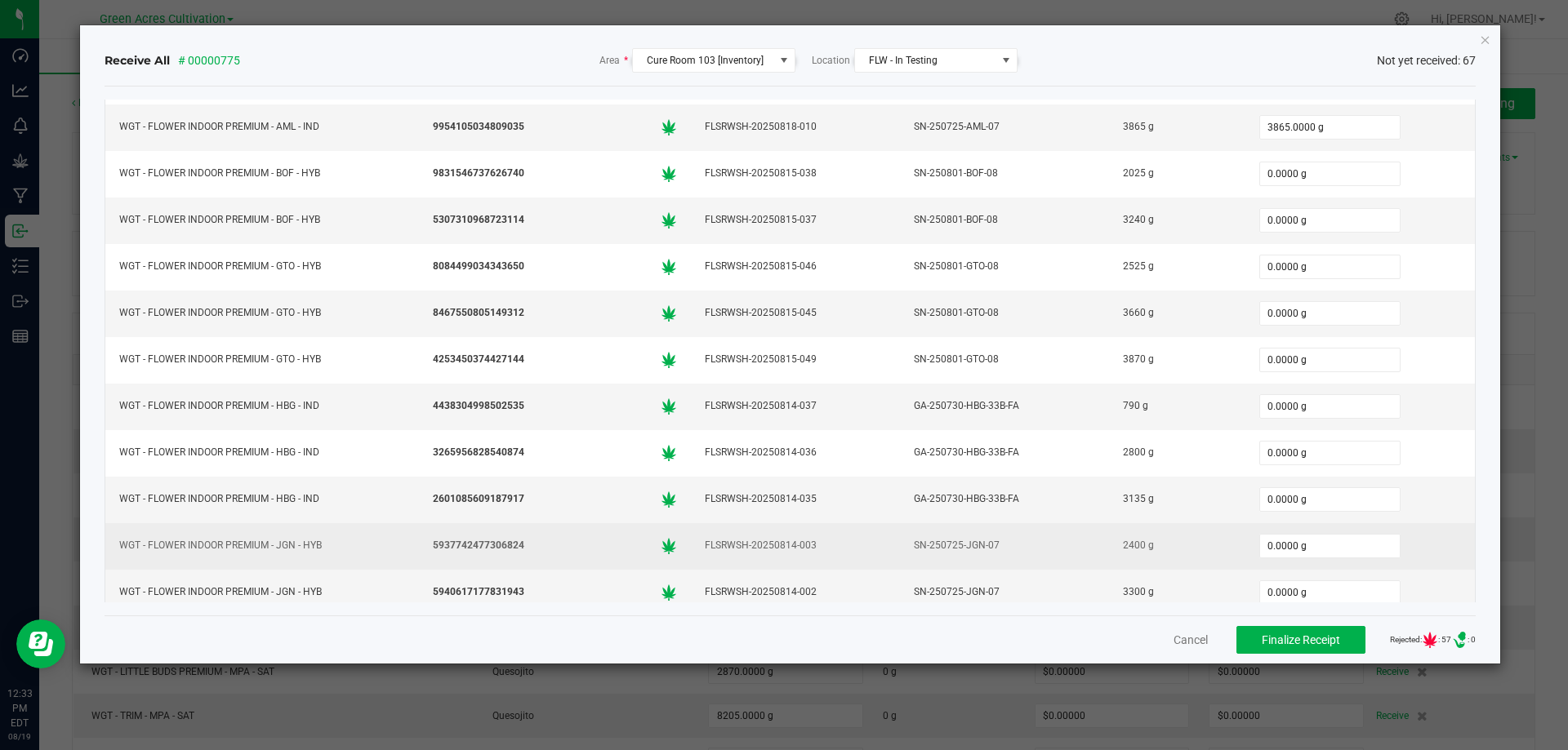
scroll to position [490, 0]
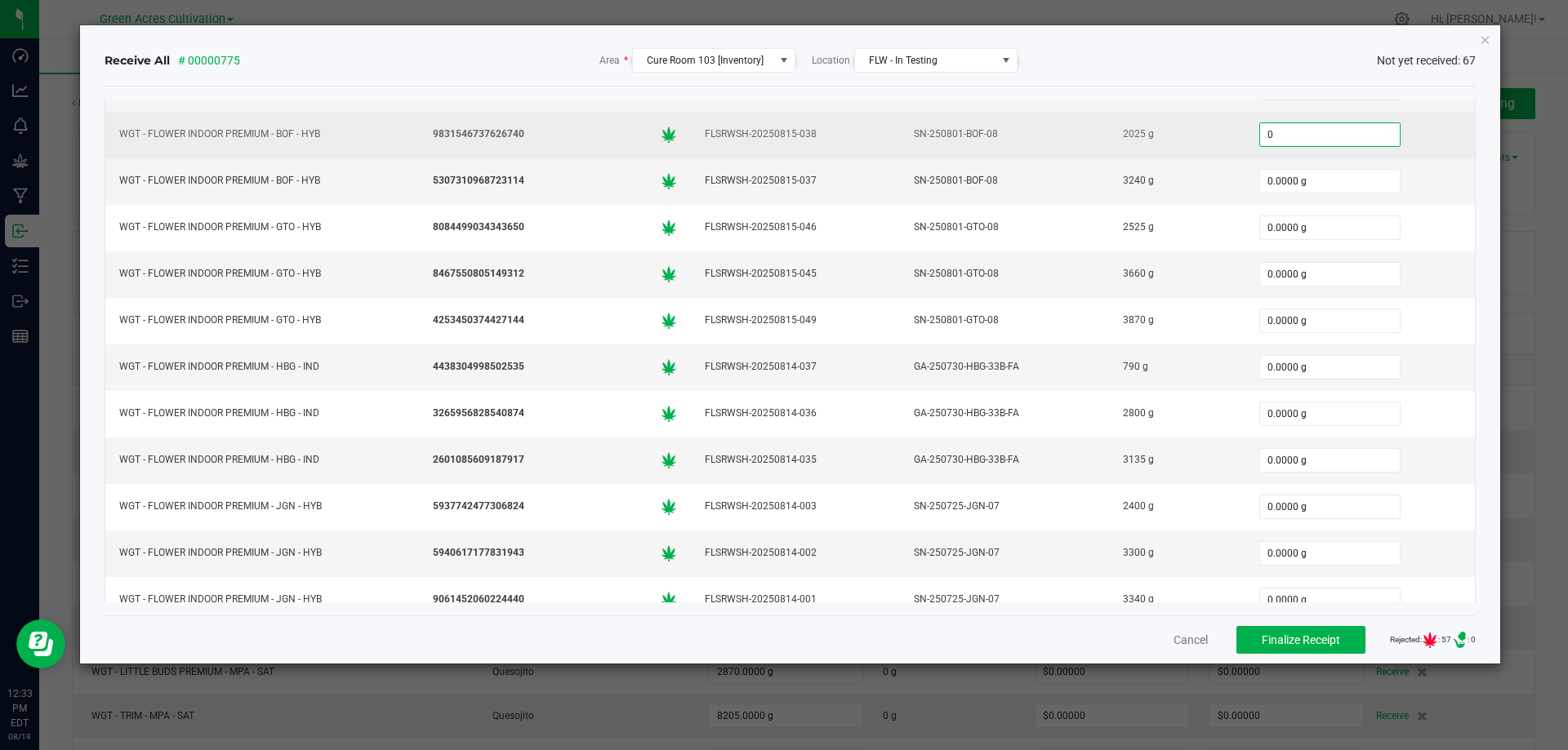
click at [1323, 128] on input "0" at bounding box center [1329, 134] width 140 height 23
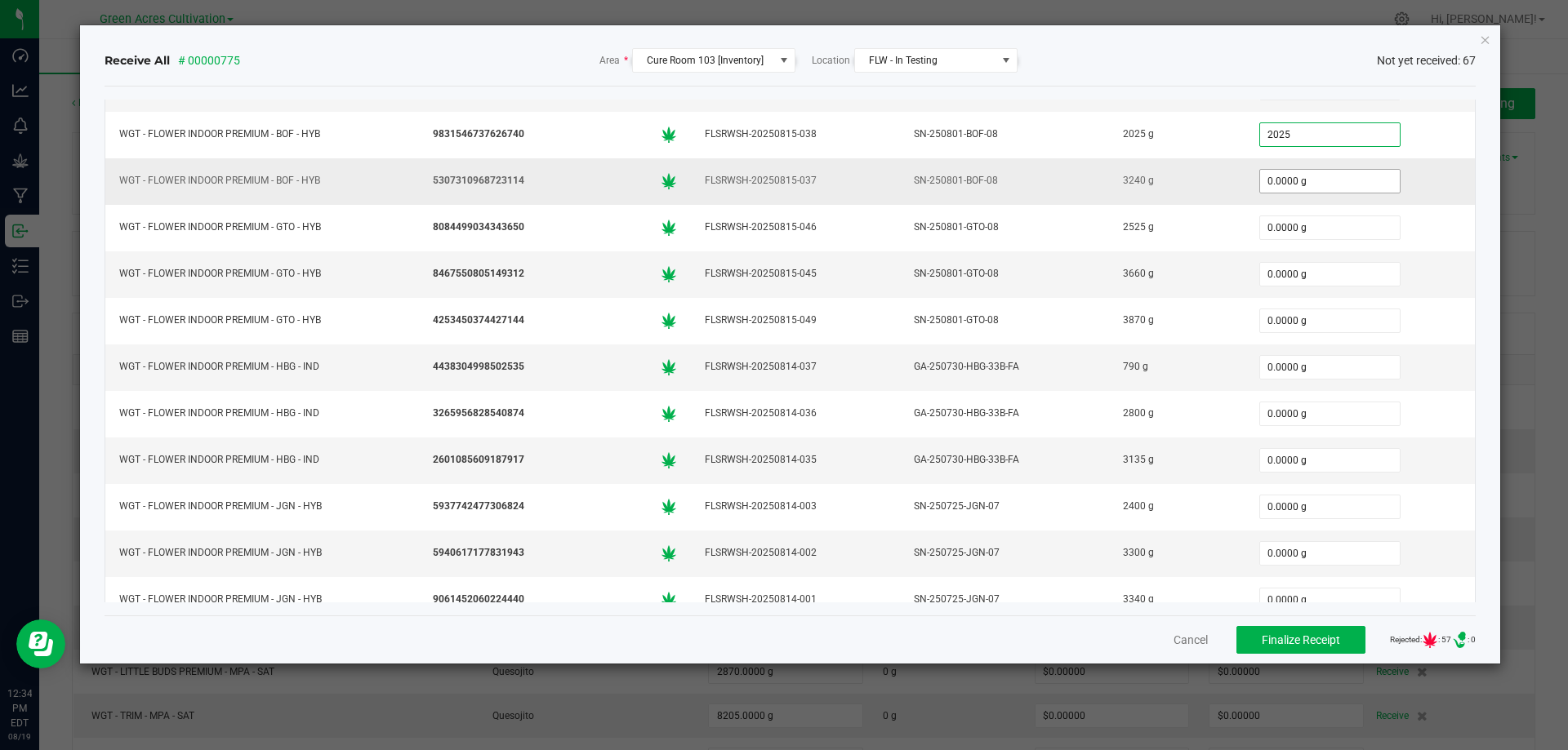
type input "2025.0000 g"
click at [1298, 176] on input "0" at bounding box center [1329, 181] width 140 height 23
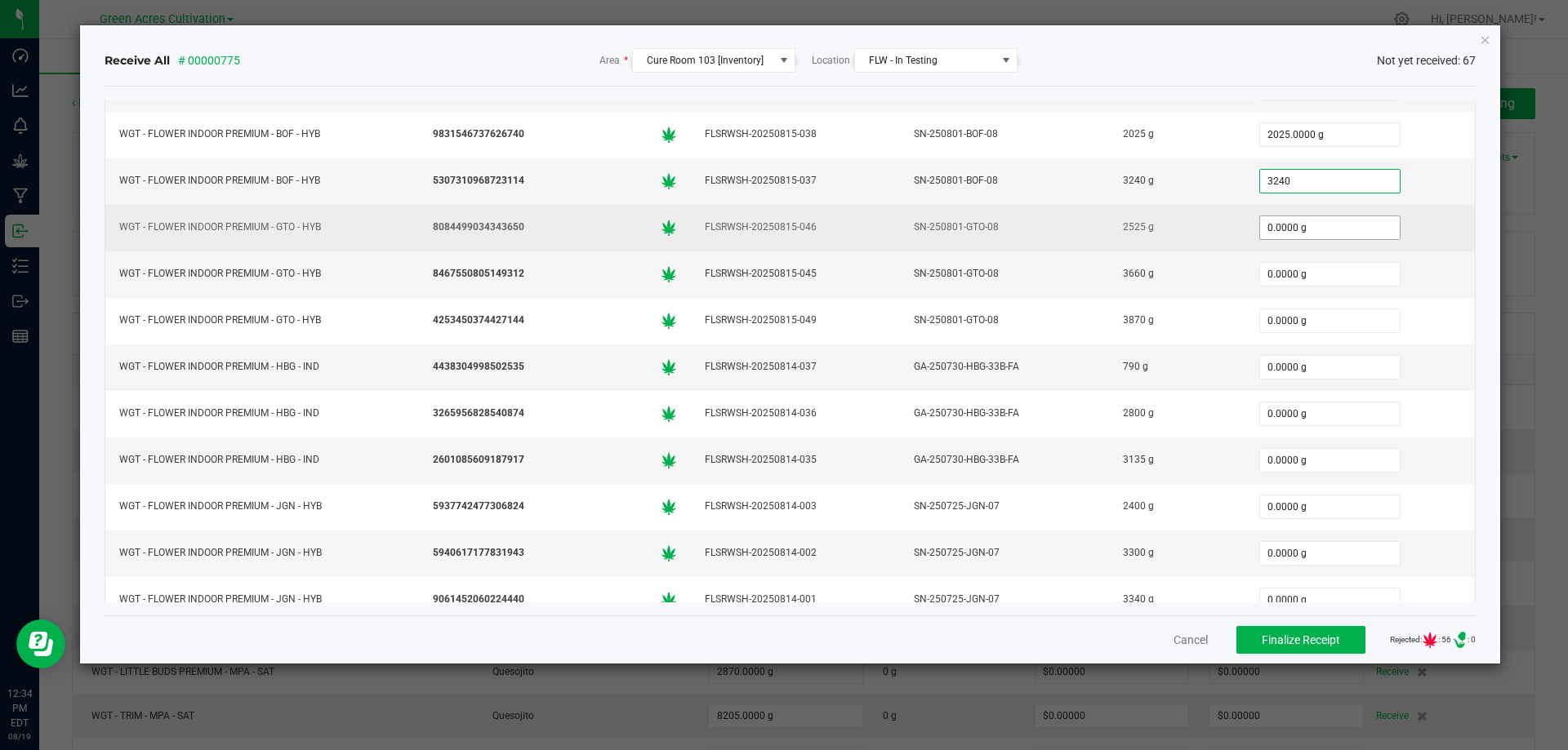
type input "3240.0000 g"
click at [1260, 238] on input "0" at bounding box center [1329, 228] width 140 height 23
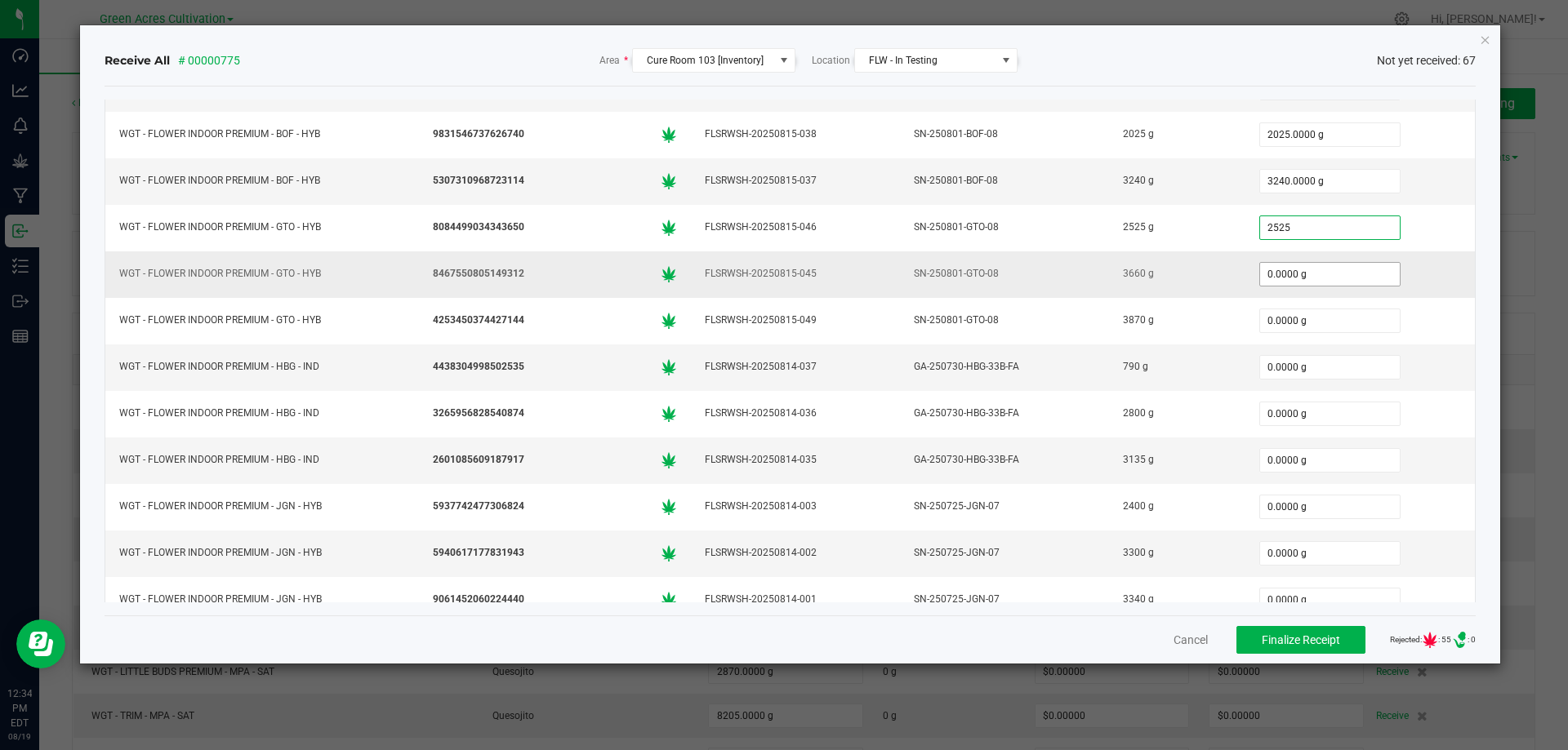
type input "2525.0000 g"
click at [1265, 272] on input "0" at bounding box center [1329, 274] width 140 height 23
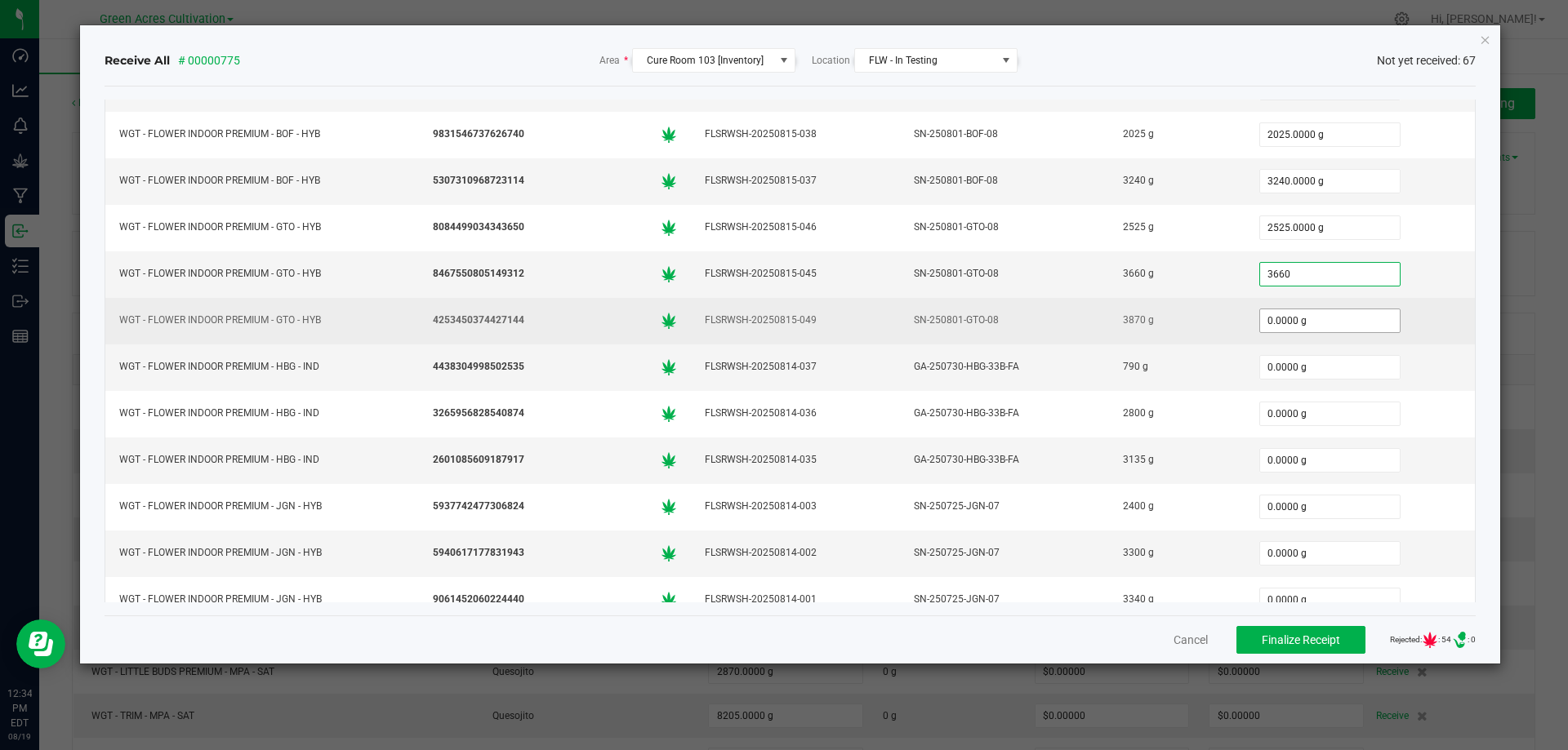
type input "3660.0000 g"
click at [1271, 320] on input "0" at bounding box center [1329, 320] width 140 height 23
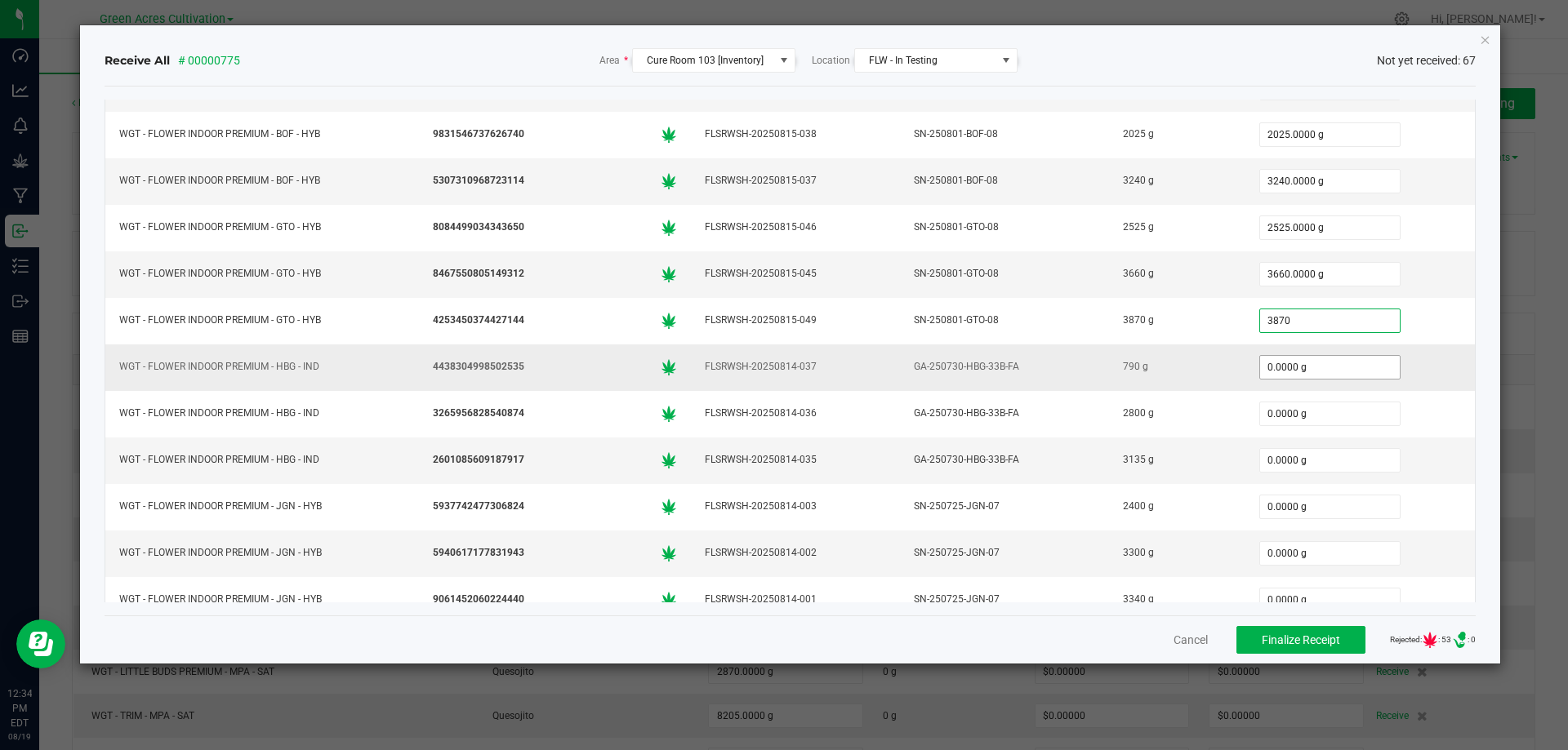
type input "3870.0000 g"
click at [1260, 369] on input "0" at bounding box center [1329, 367] width 140 height 23
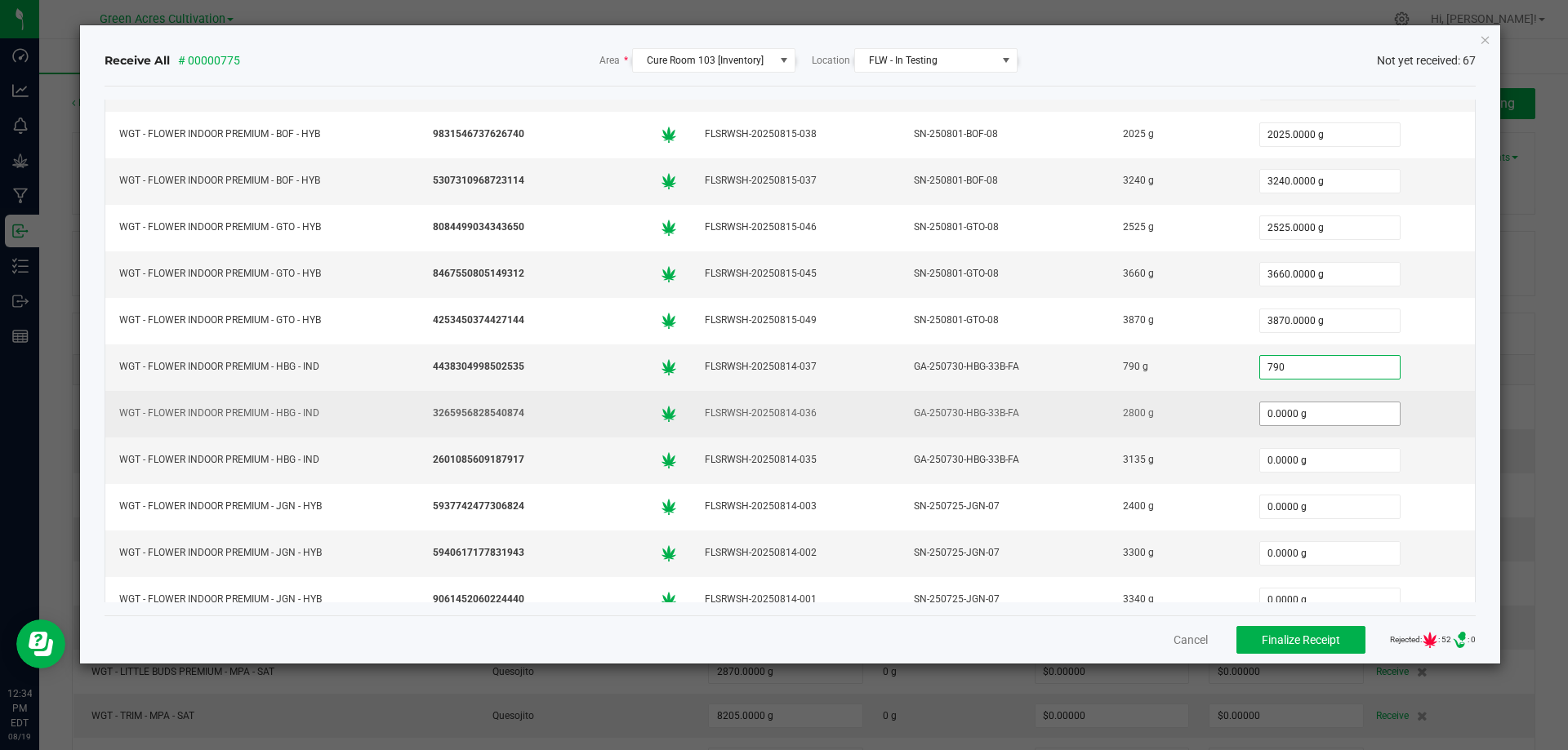
type input "790.0000 g"
click at [1260, 411] on input "0" at bounding box center [1329, 414] width 140 height 23
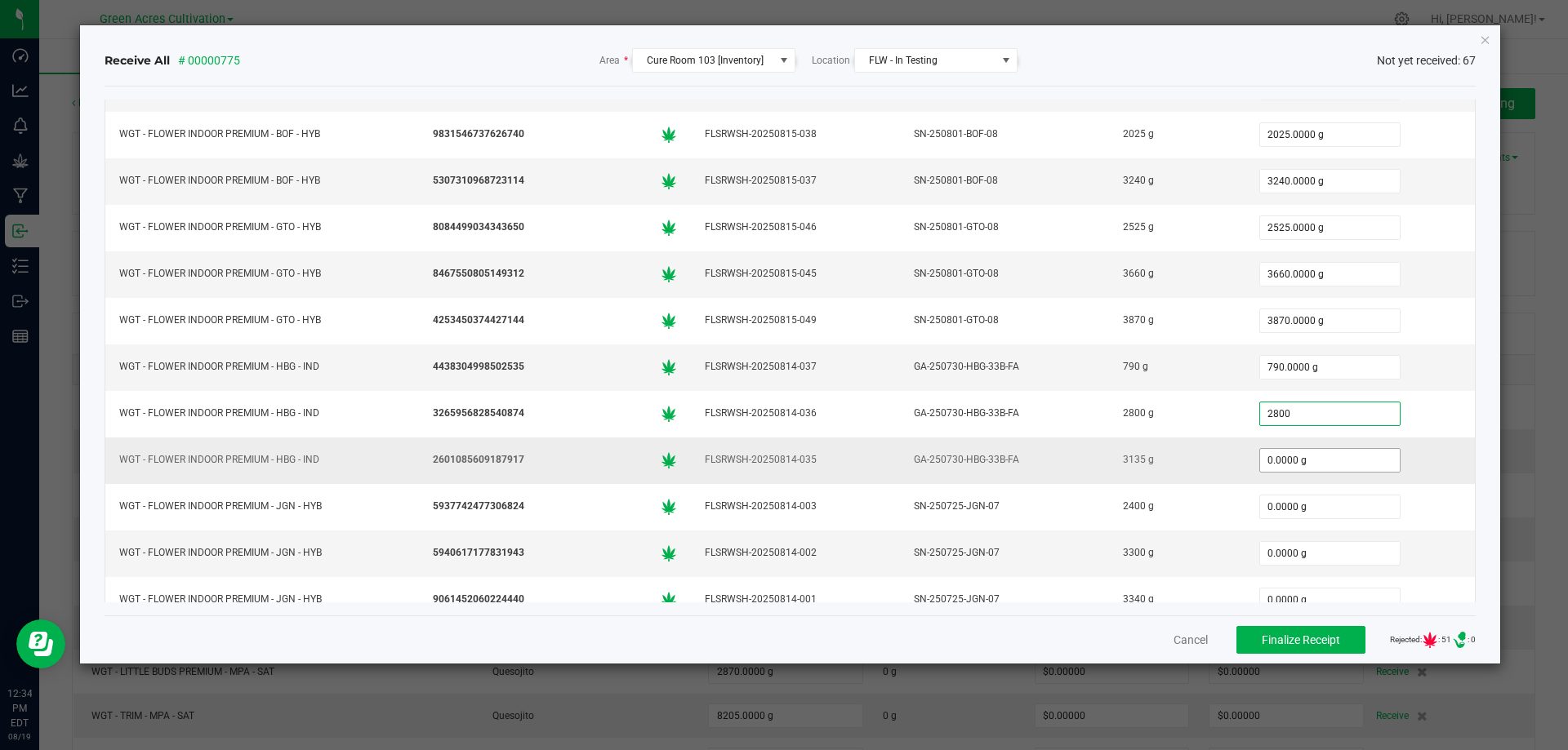
type input "2800.0000 g"
drag, startPoint x: 1259, startPoint y: 459, endPoint x: 1273, endPoint y: 459, distance: 14.0
click at [1269, 459] on input "0" at bounding box center [1329, 460] width 140 height 23
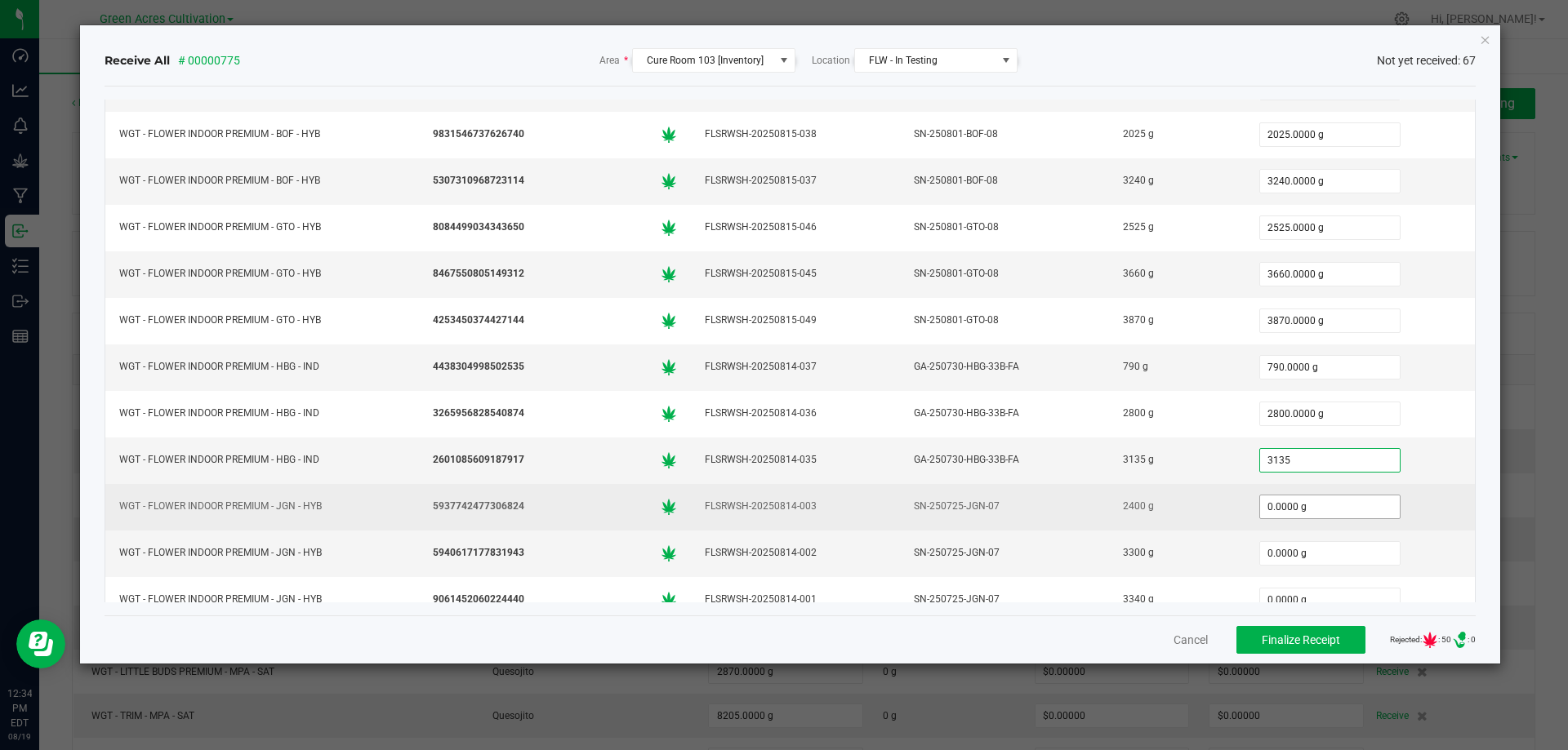
type input "3135.0000 g"
click at [1287, 514] on input "0" at bounding box center [1329, 506] width 140 height 23
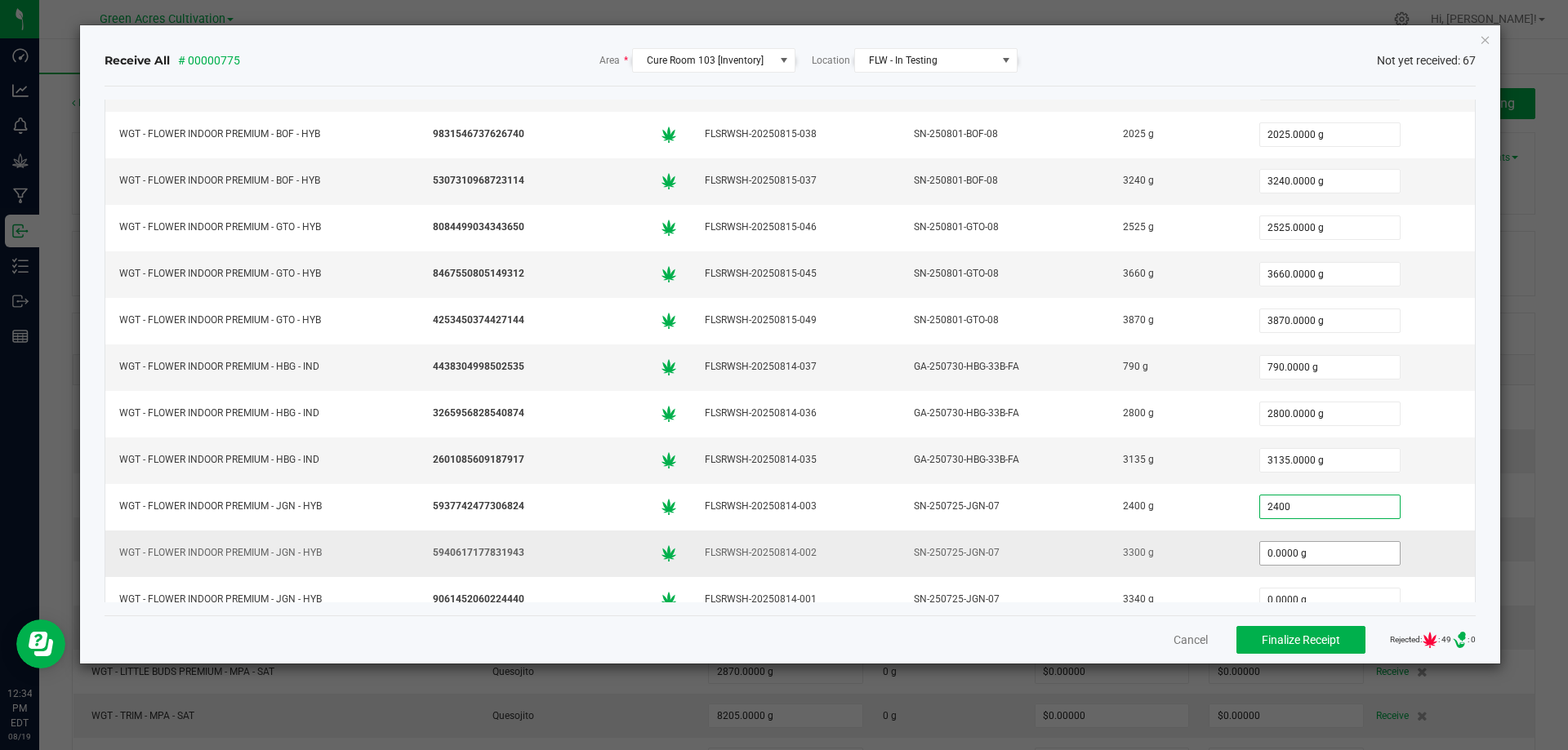
type input "2400.0000 g"
click at [1297, 553] on input "0" at bounding box center [1329, 553] width 140 height 23
type input "3300.0000 g"
click at [1386, 540] on div "3300.0000 g" at bounding box center [1360, 553] width 210 height 32
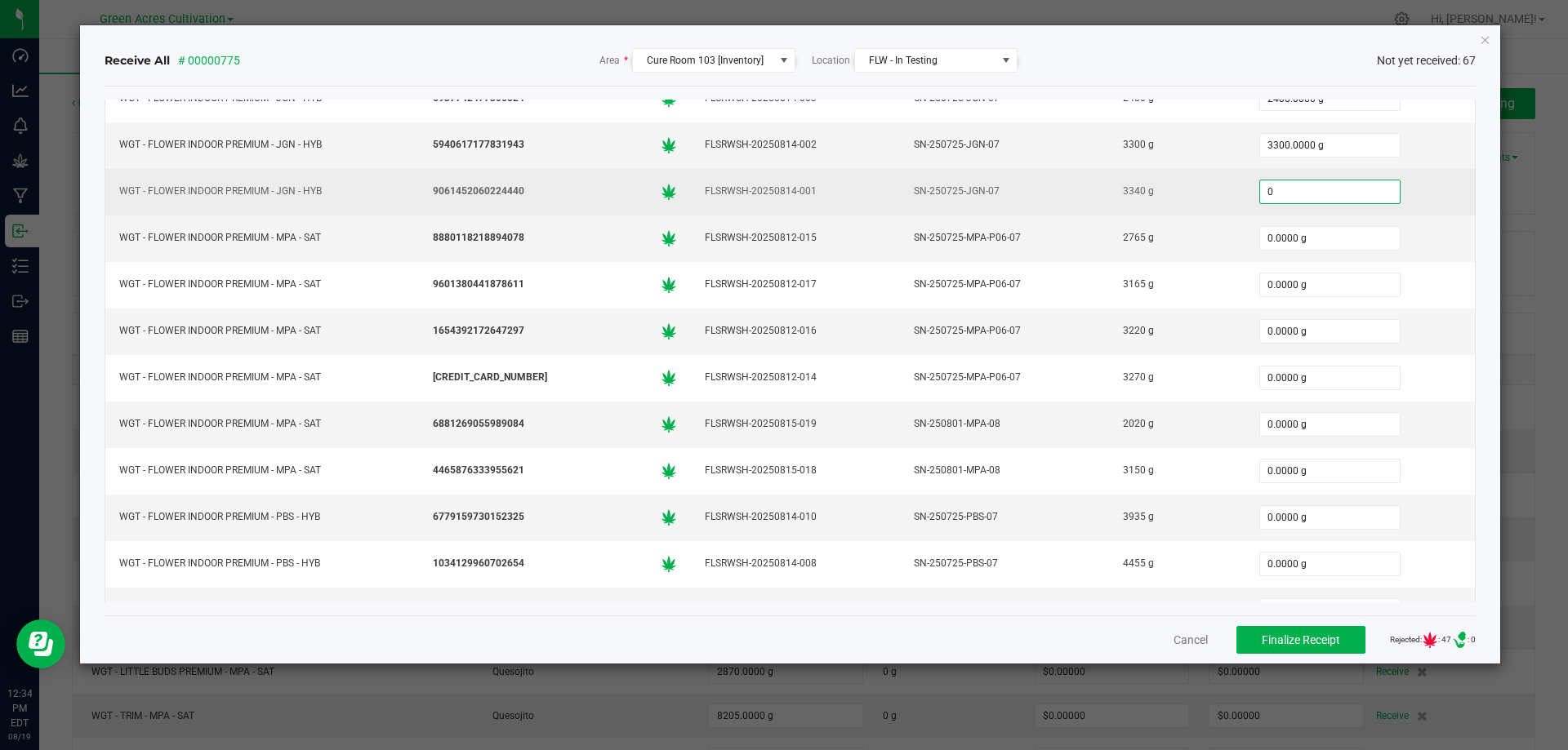
click at [1327, 190] on input "0" at bounding box center [1329, 192] width 140 height 23
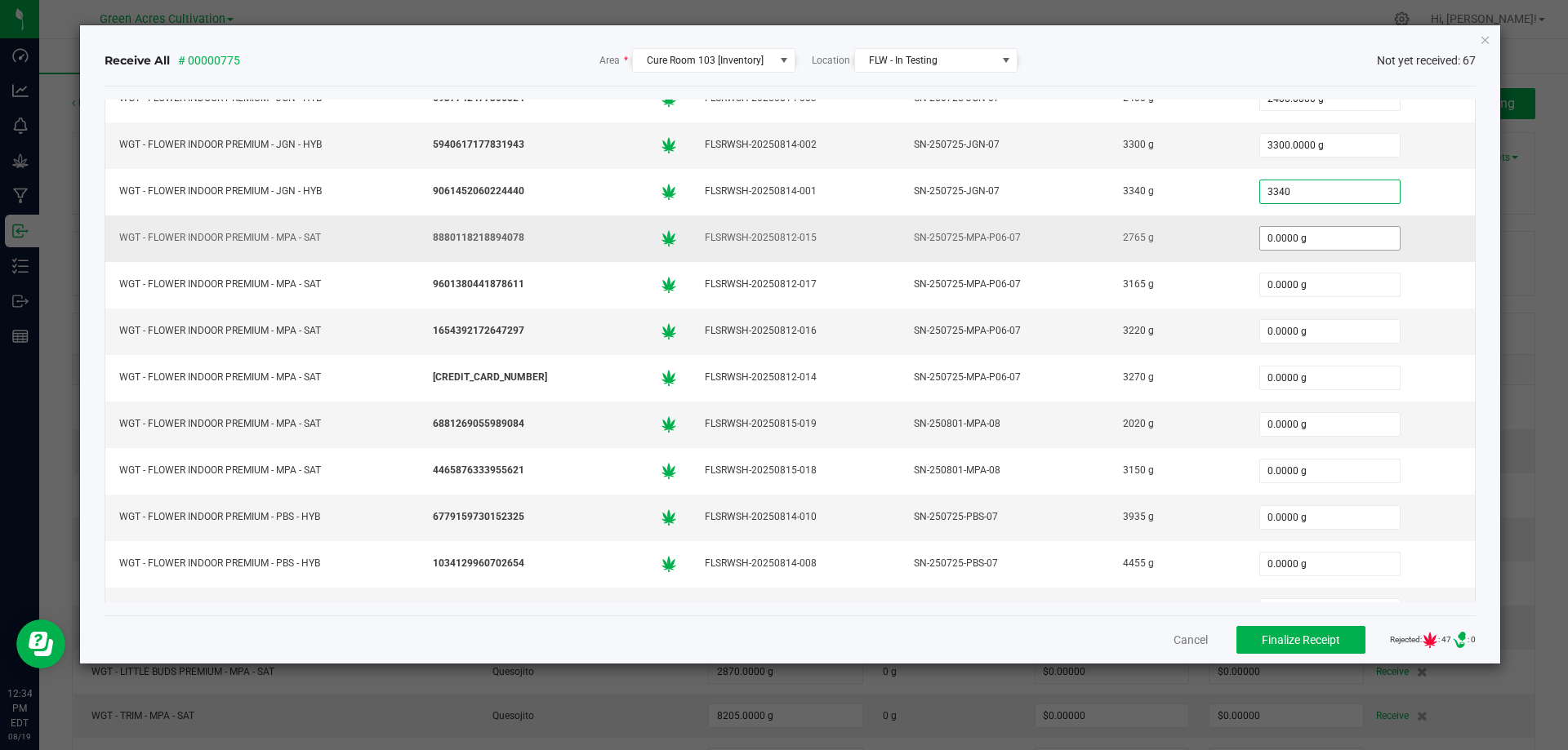
type input "3340.0000 g"
click at [1293, 239] on input "0" at bounding box center [1329, 238] width 140 height 23
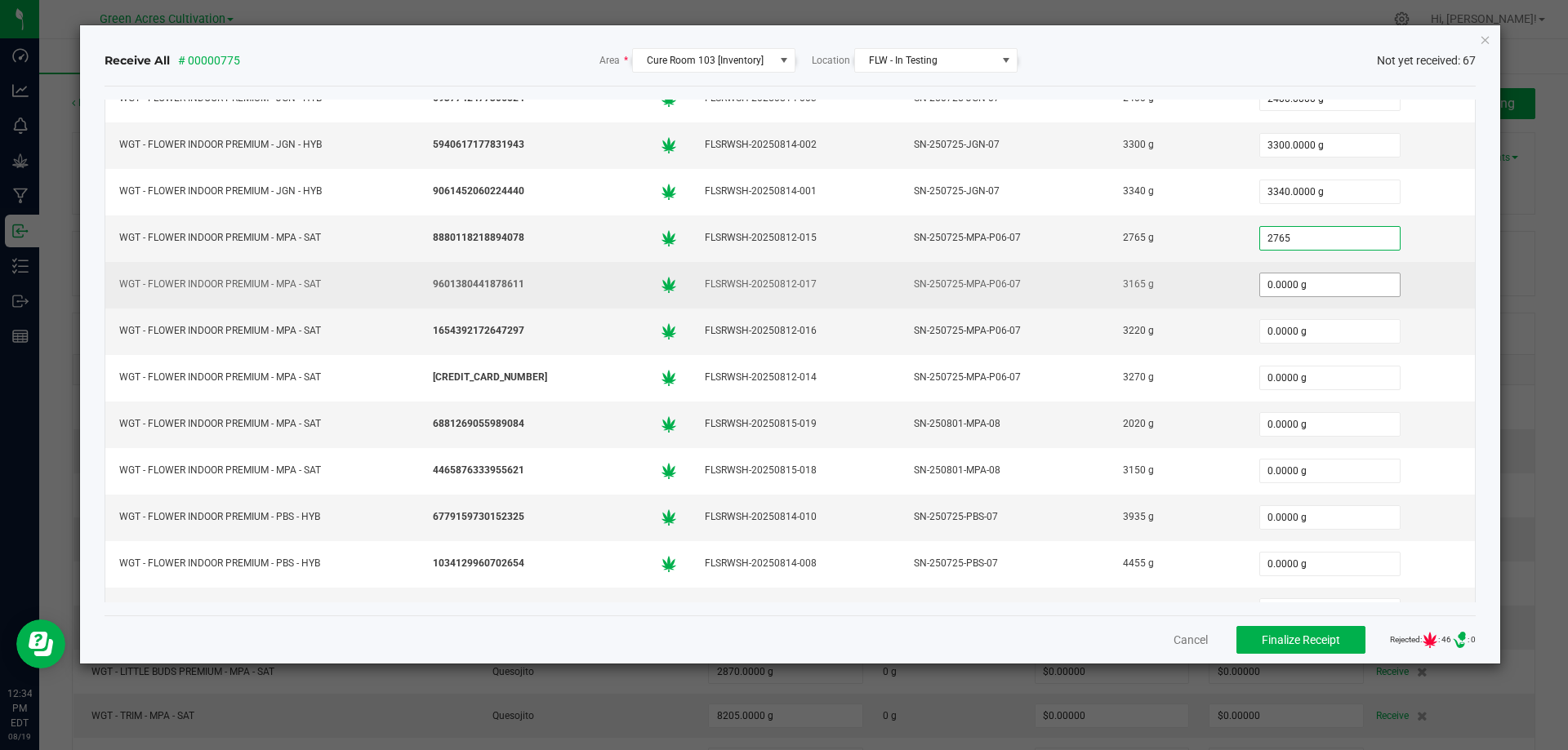
type input "2765.0000 g"
click at [1295, 276] on input "0" at bounding box center [1329, 284] width 140 height 23
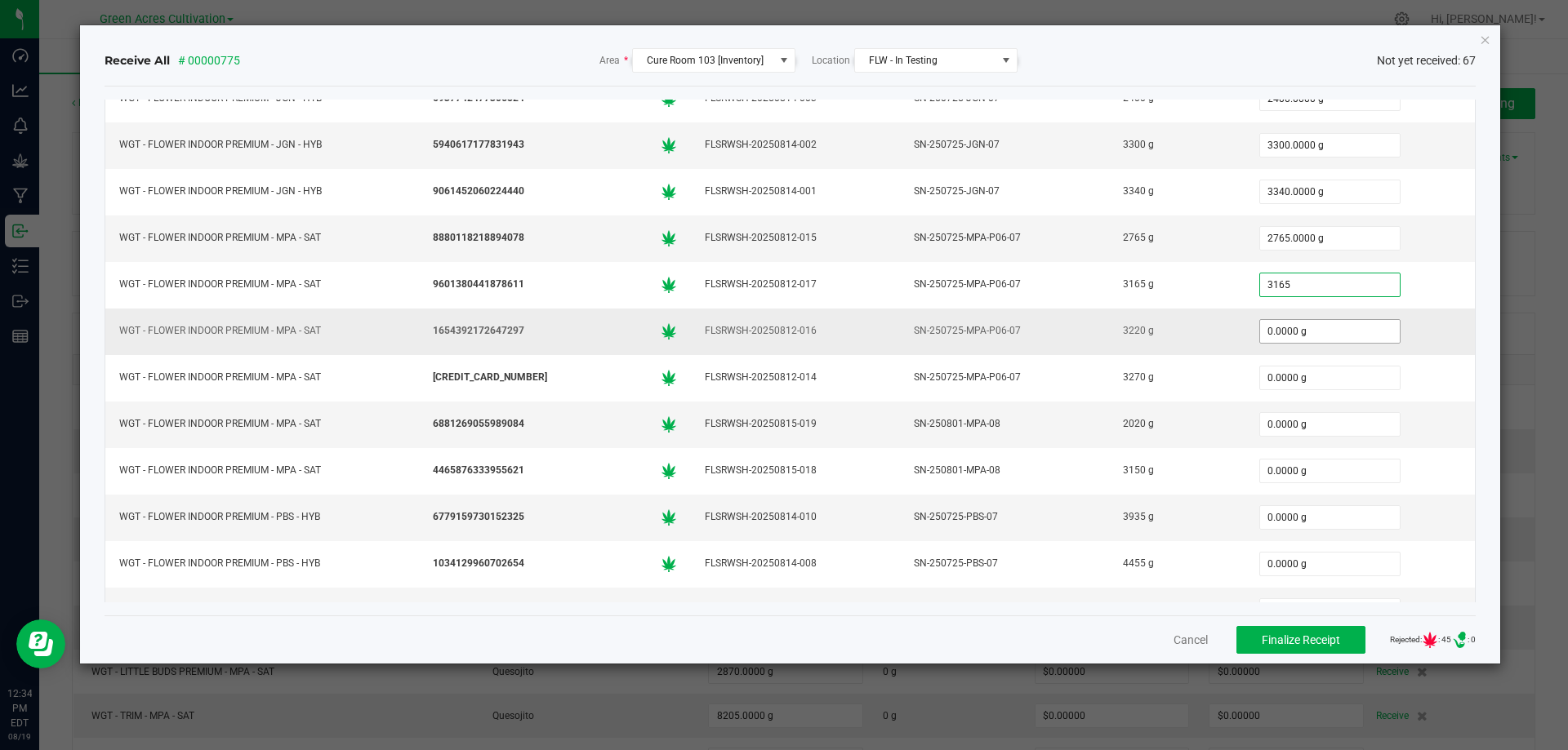
type input "3165.0000 g"
click at [1298, 337] on input "0" at bounding box center [1329, 331] width 140 height 23
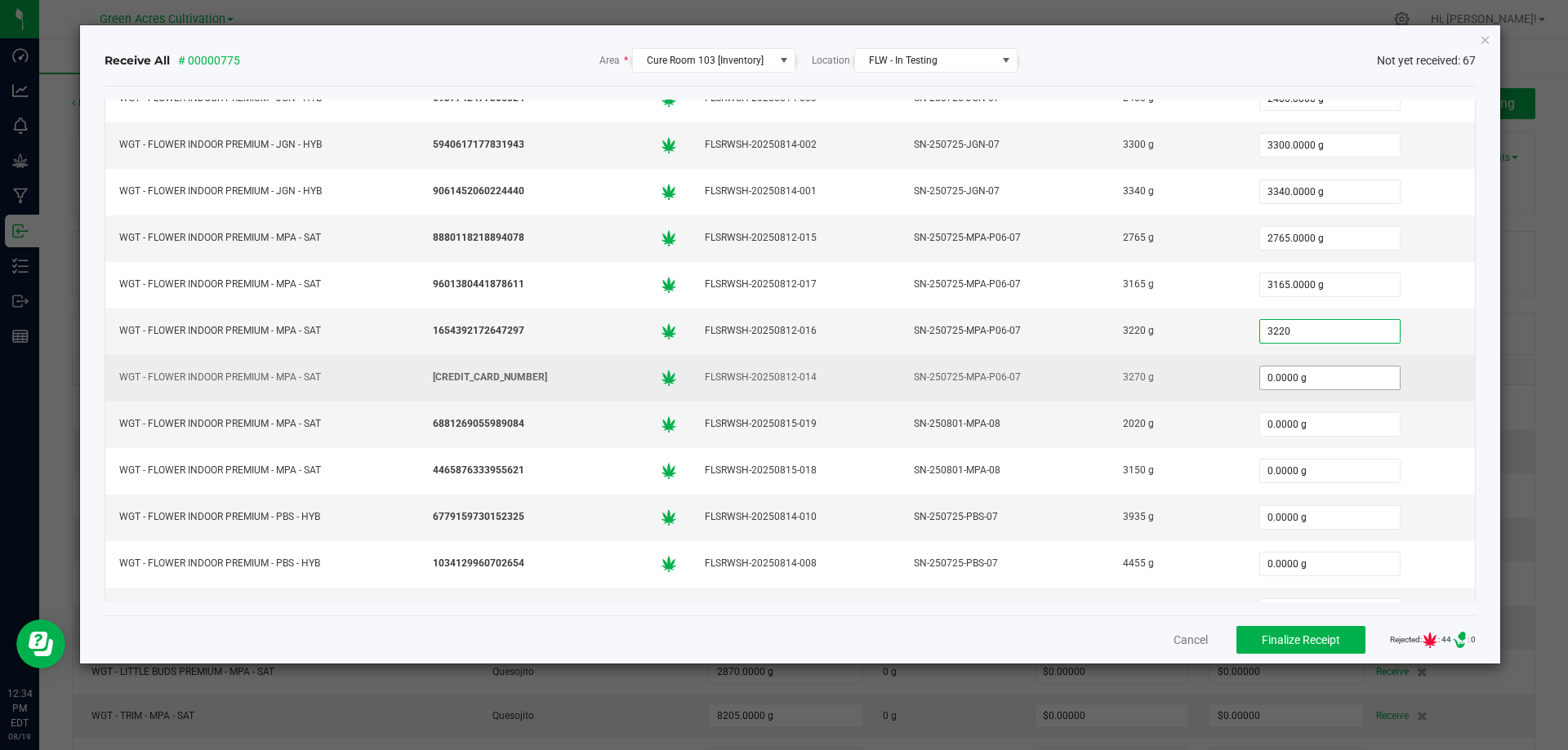
type input "3220.0000 g"
click at [1305, 382] on input "0" at bounding box center [1329, 378] width 140 height 23
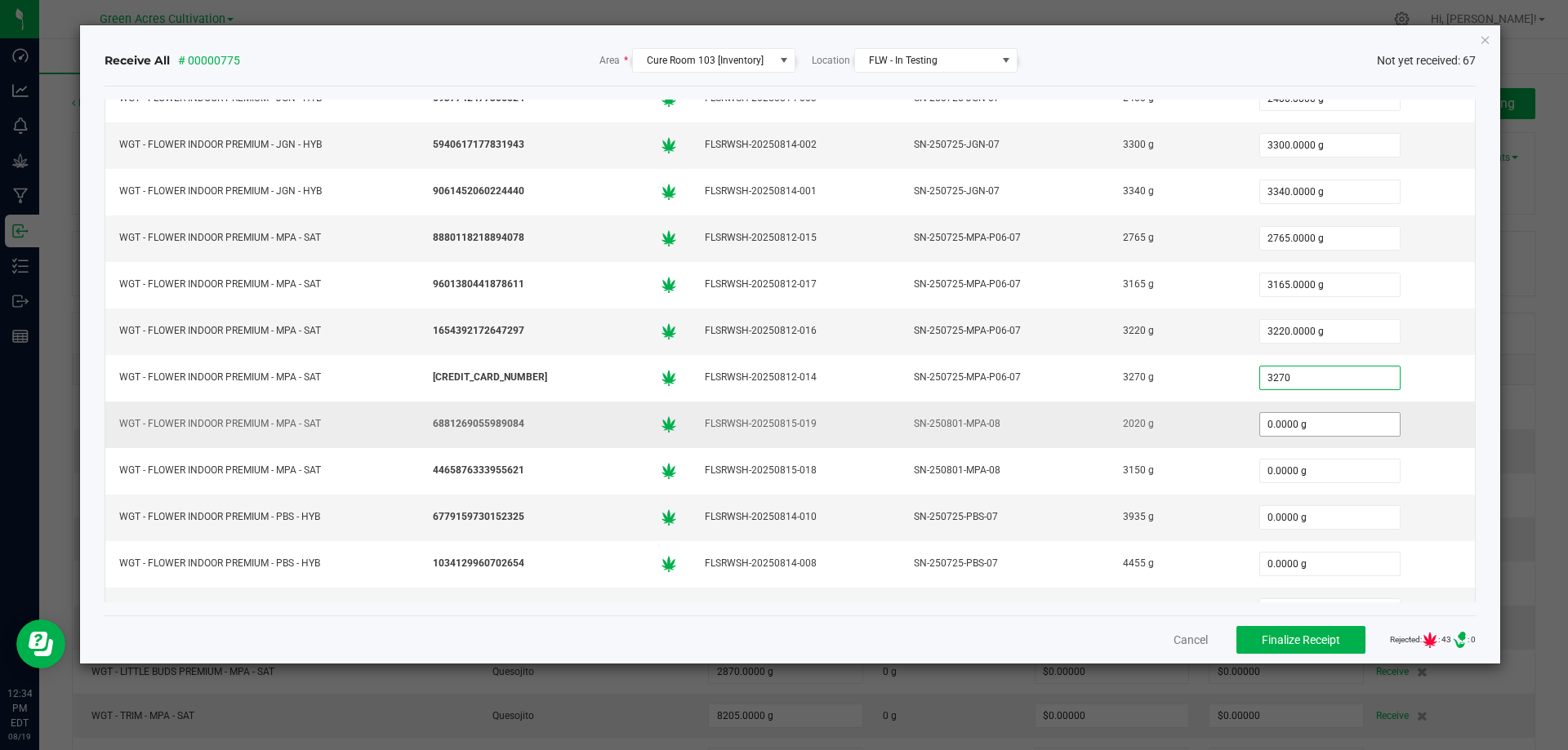
type input "3270.0000 g"
click at [1311, 435] on input "0" at bounding box center [1329, 424] width 140 height 23
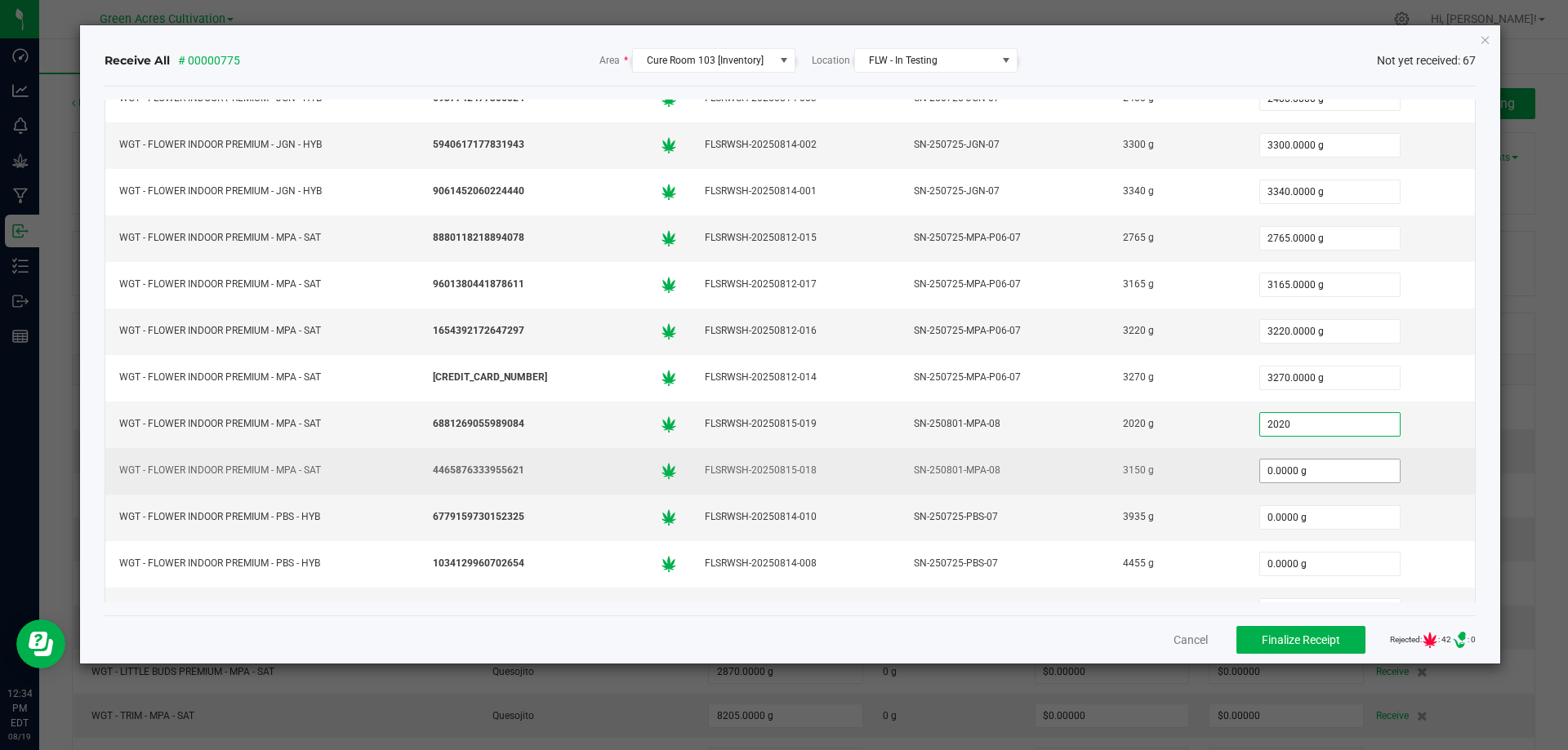
type input "2020.0000 g"
click at [1314, 471] on input "0" at bounding box center [1329, 470] width 140 height 23
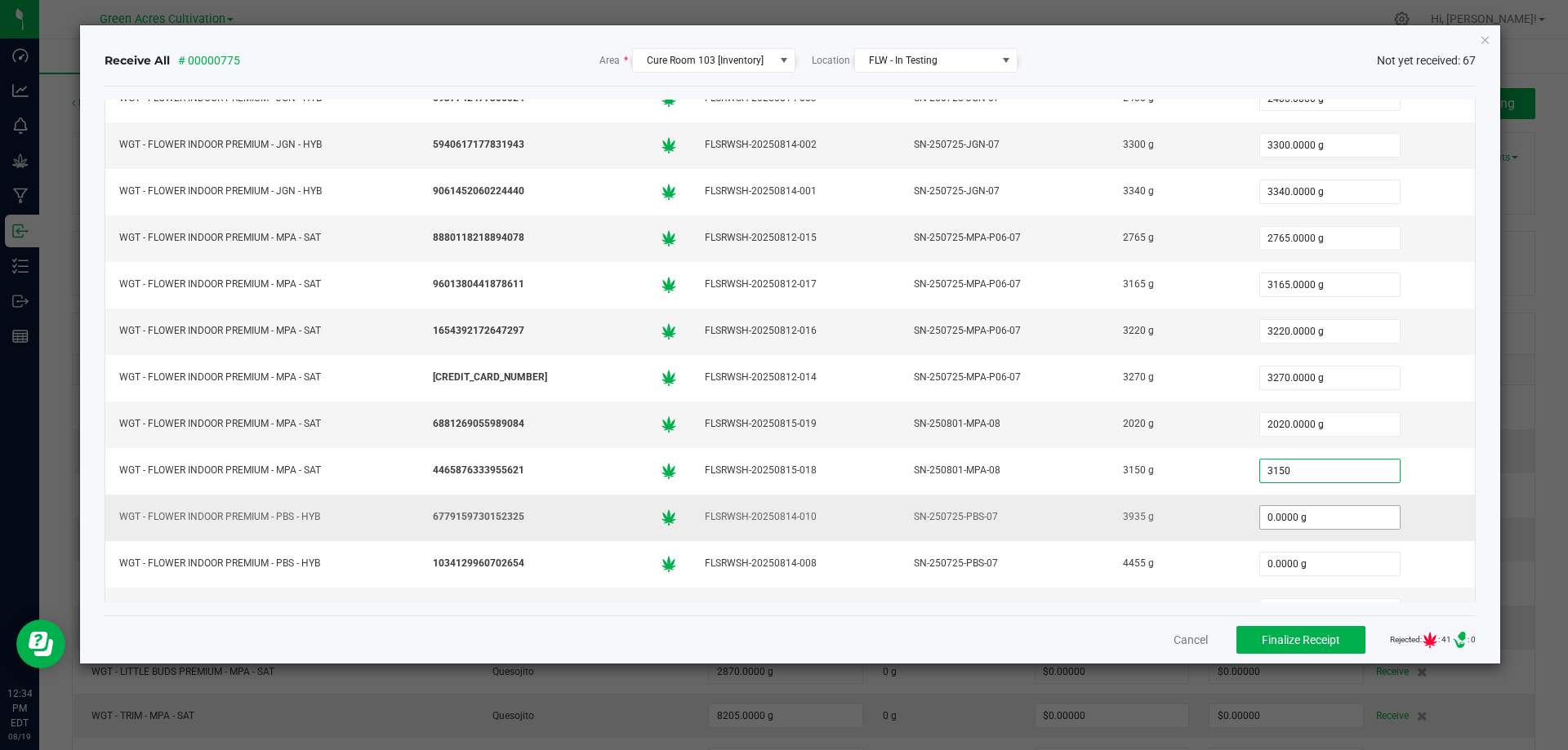
type input "3150.0000 g"
click at [1308, 517] on input "0" at bounding box center [1329, 518] width 140 height 23
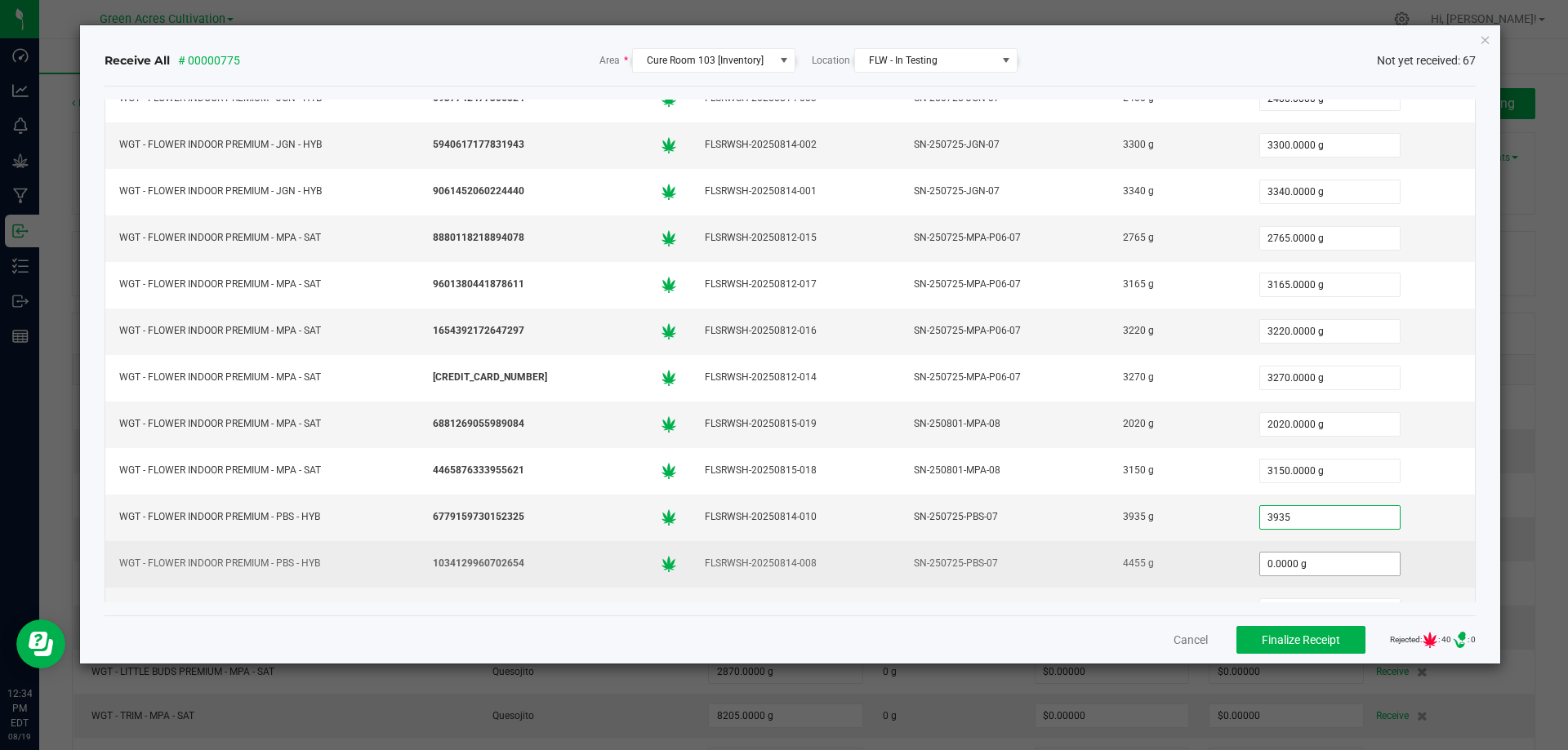
type input "3935.0000 g"
click at [1326, 561] on input "0" at bounding box center [1329, 564] width 140 height 23
type input "4455.0000 g"
click at [1396, 548] on div "4455.0000 g" at bounding box center [1360, 564] width 210 height 32
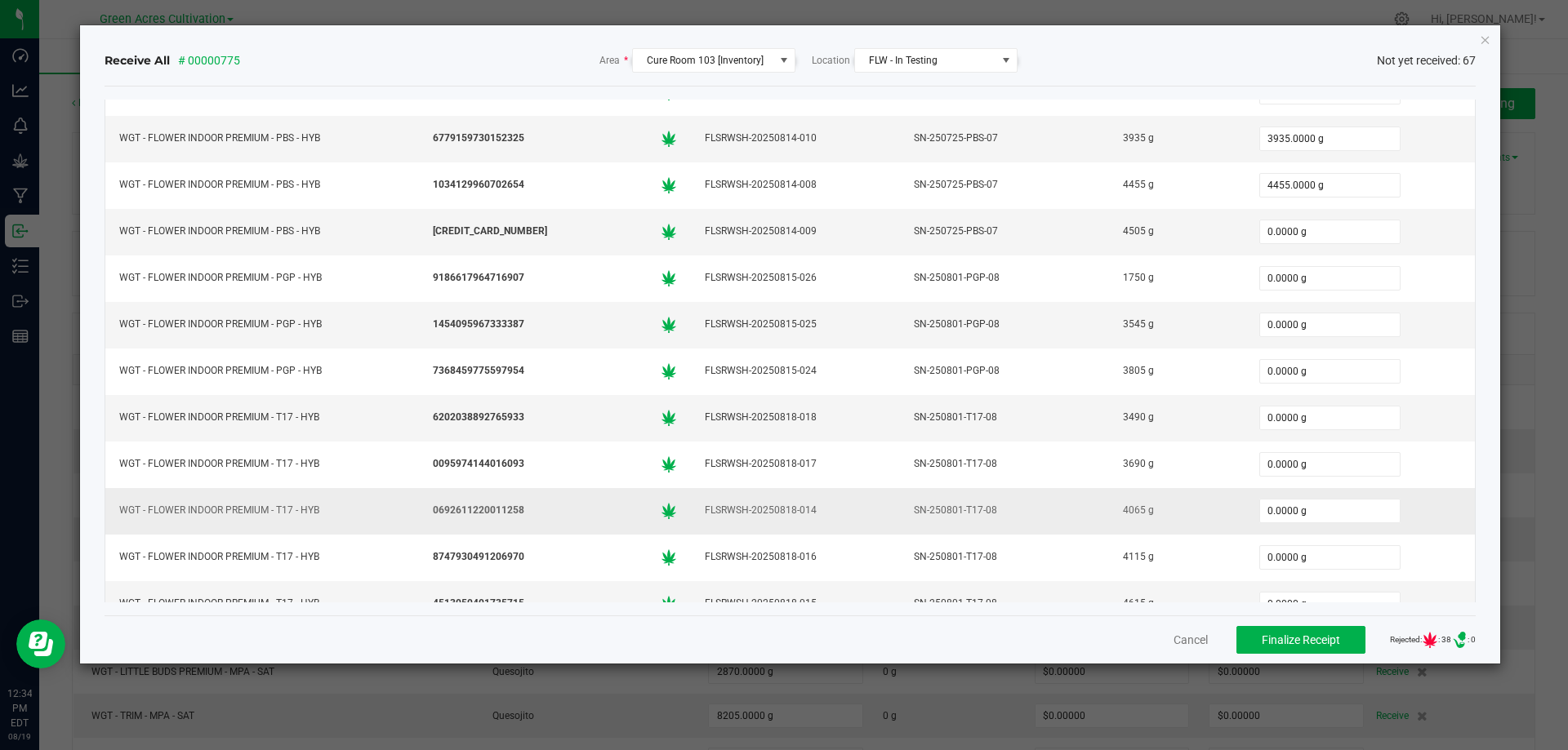
scroll to position [1306, 0]
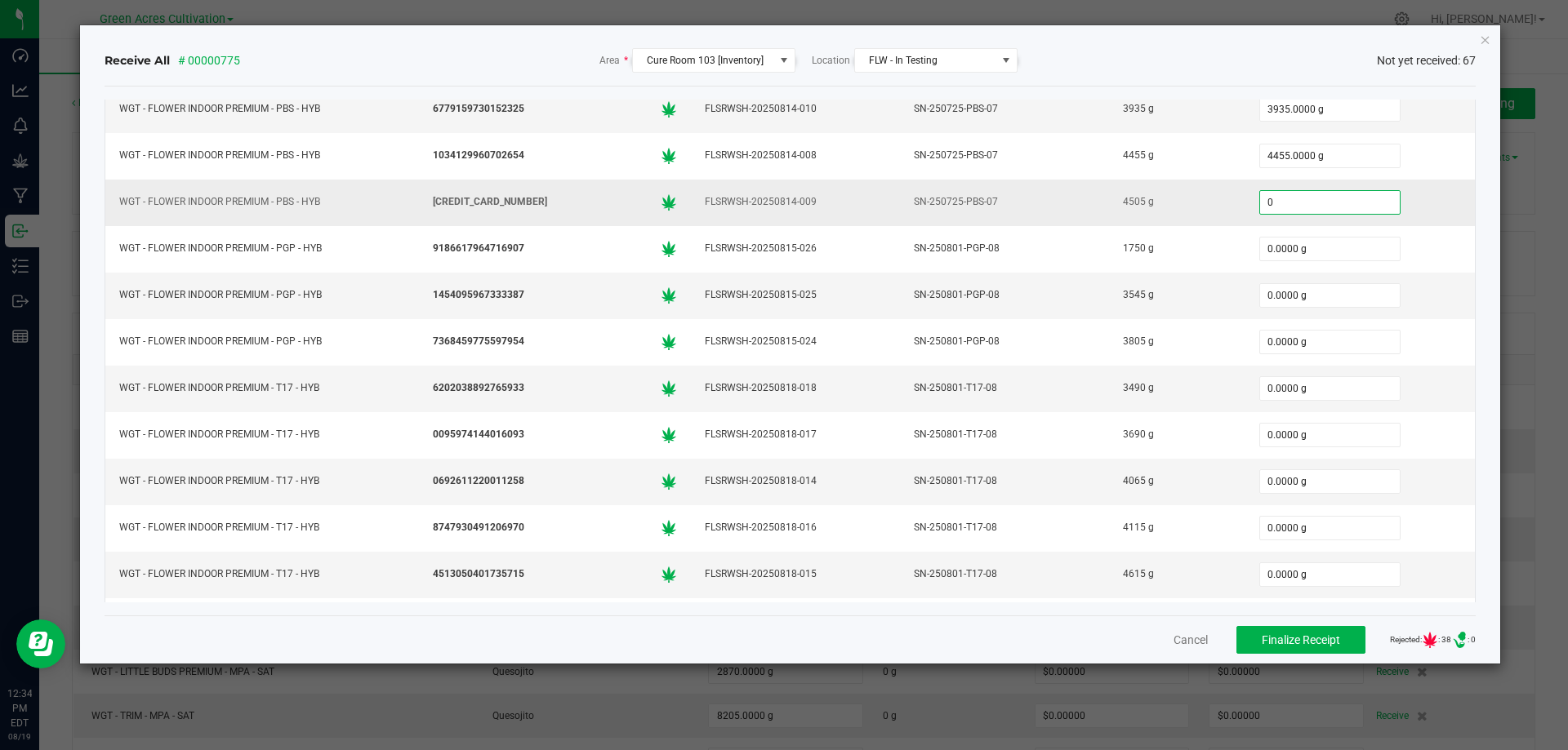
click at [1352, 194] on input "0" at bounding box center [1329, 202] width 140 height 23
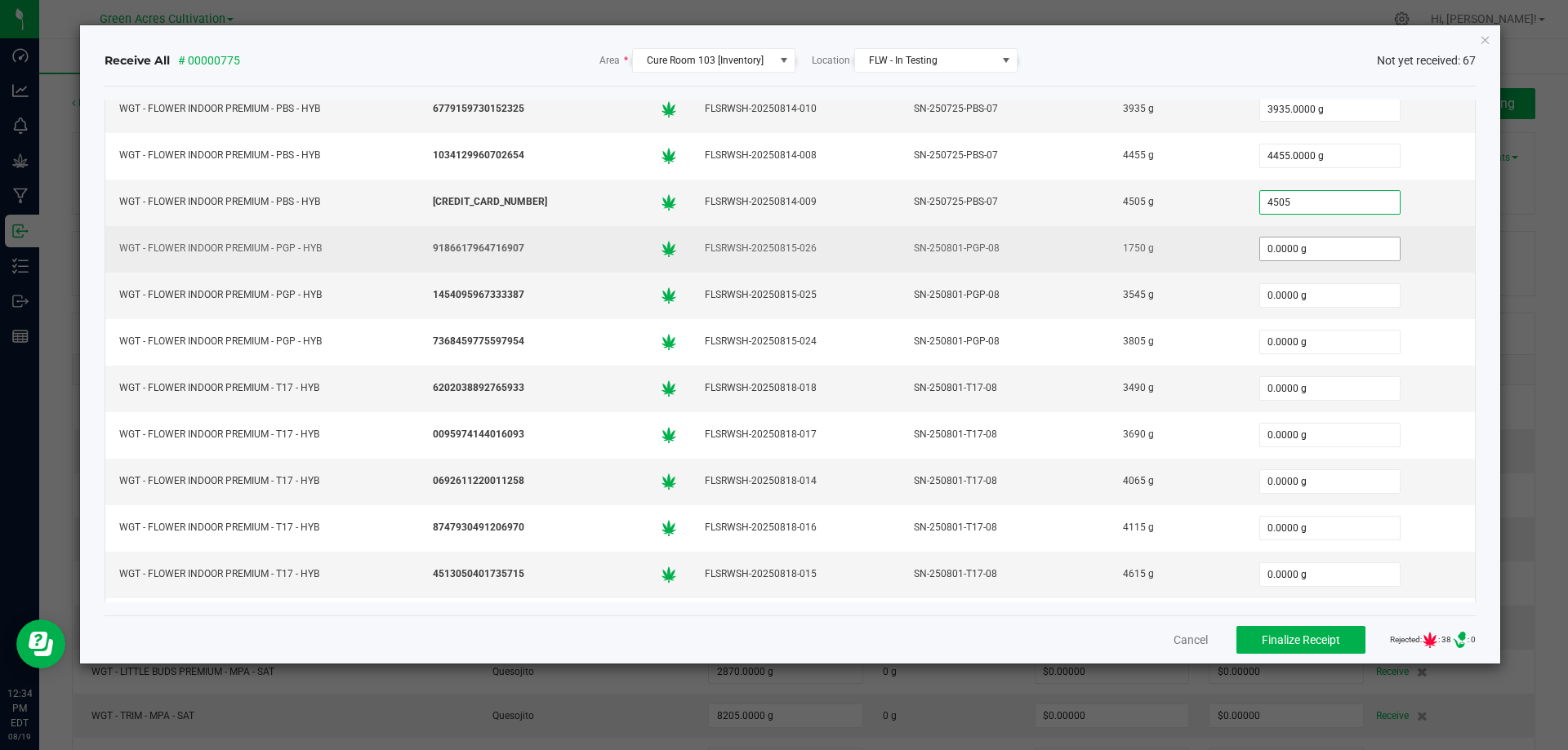
type input "4505.0000 g"
click at [1323, 252] on input "0" at bounding box center [1329, 249] width 140 height 23
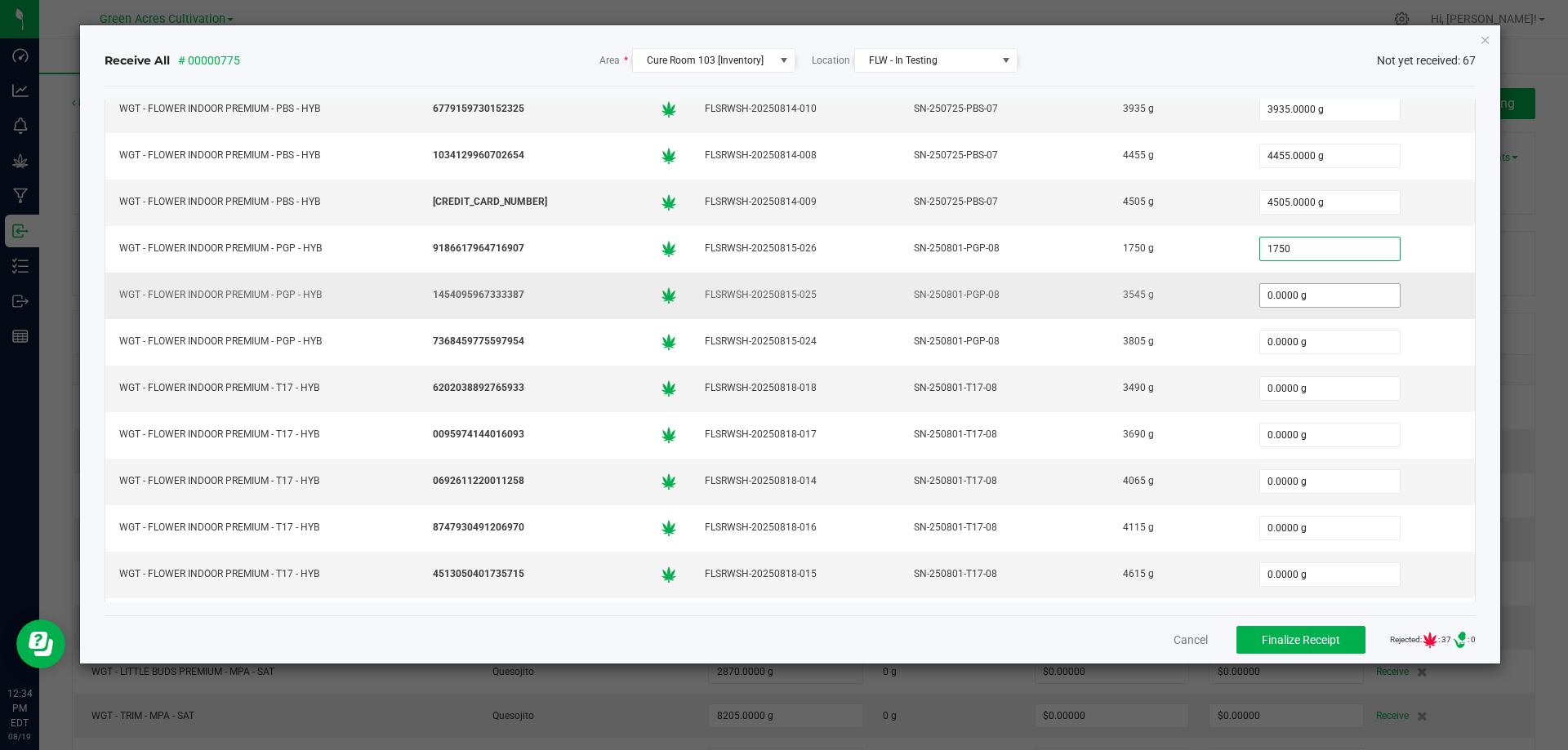
type input "1750.0000 g"
click at [1294, 293] on input "0" at bounding box center [1329, 295] width 140 height 23
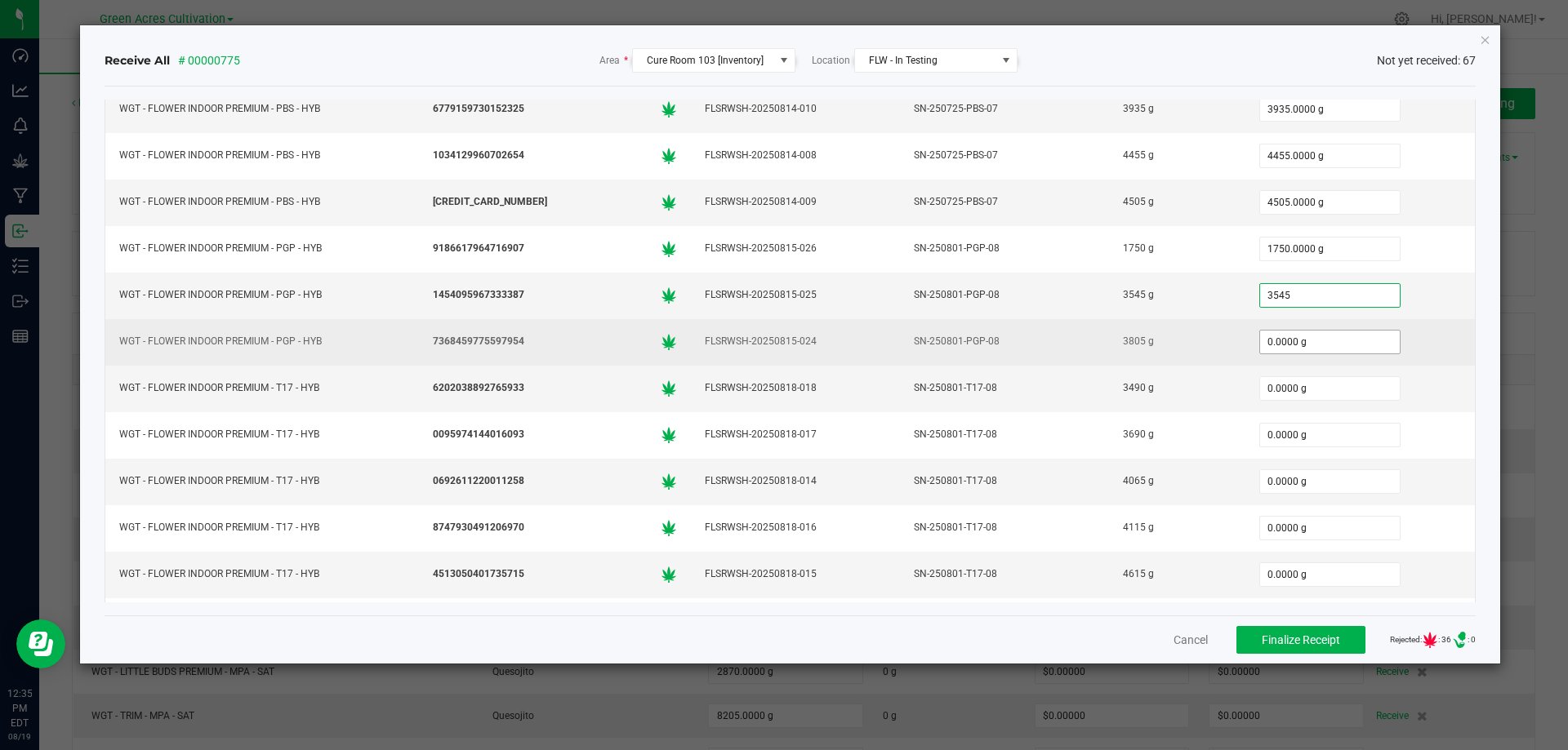
type input "3545.0000 g"
click at [1286, 338] on input "0" at bounding box center [1329, 342] width 140 height 23
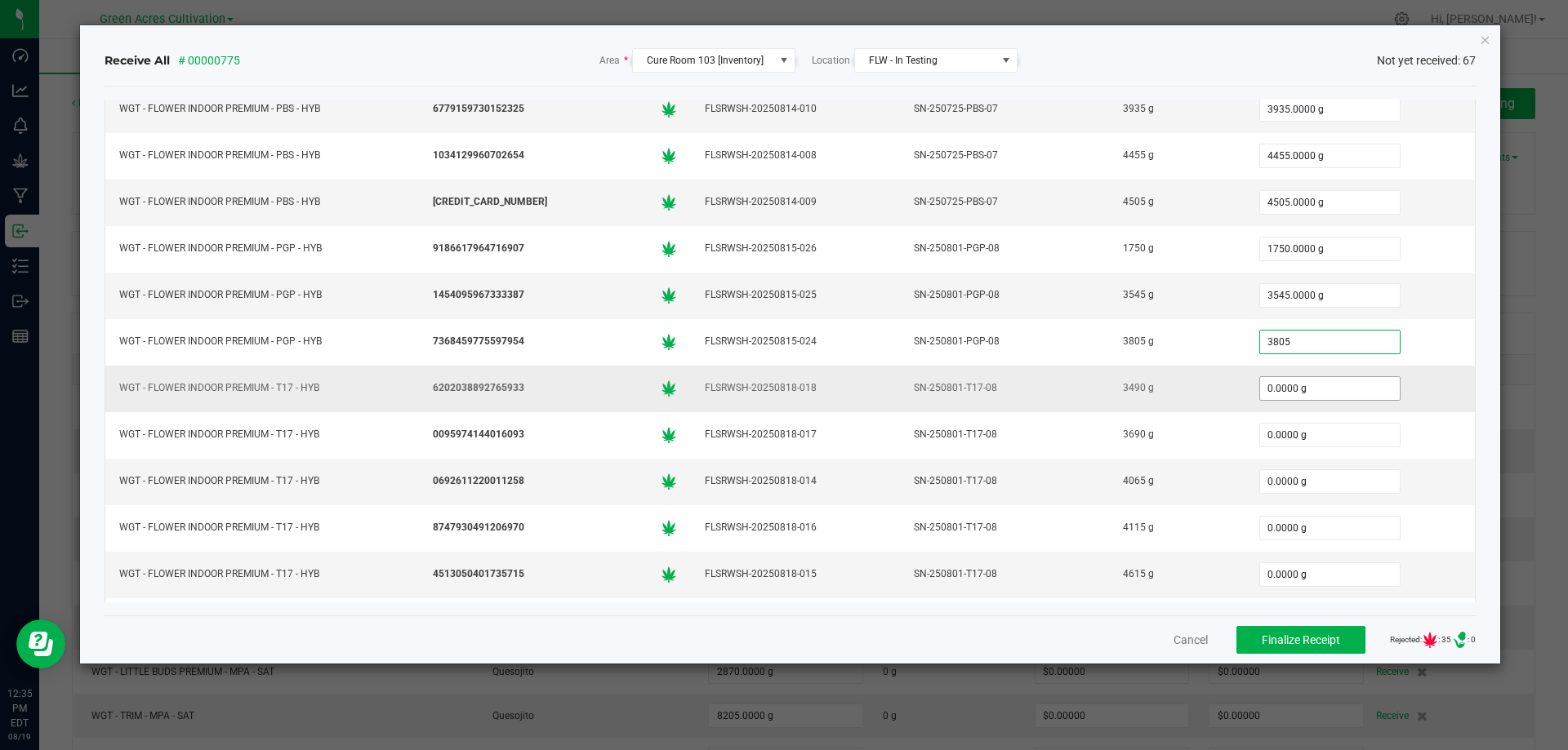
type input "3805.0000 g"
click at [1280, 393] on input "0" at bounding box center [1329, 388] width 140 height 23
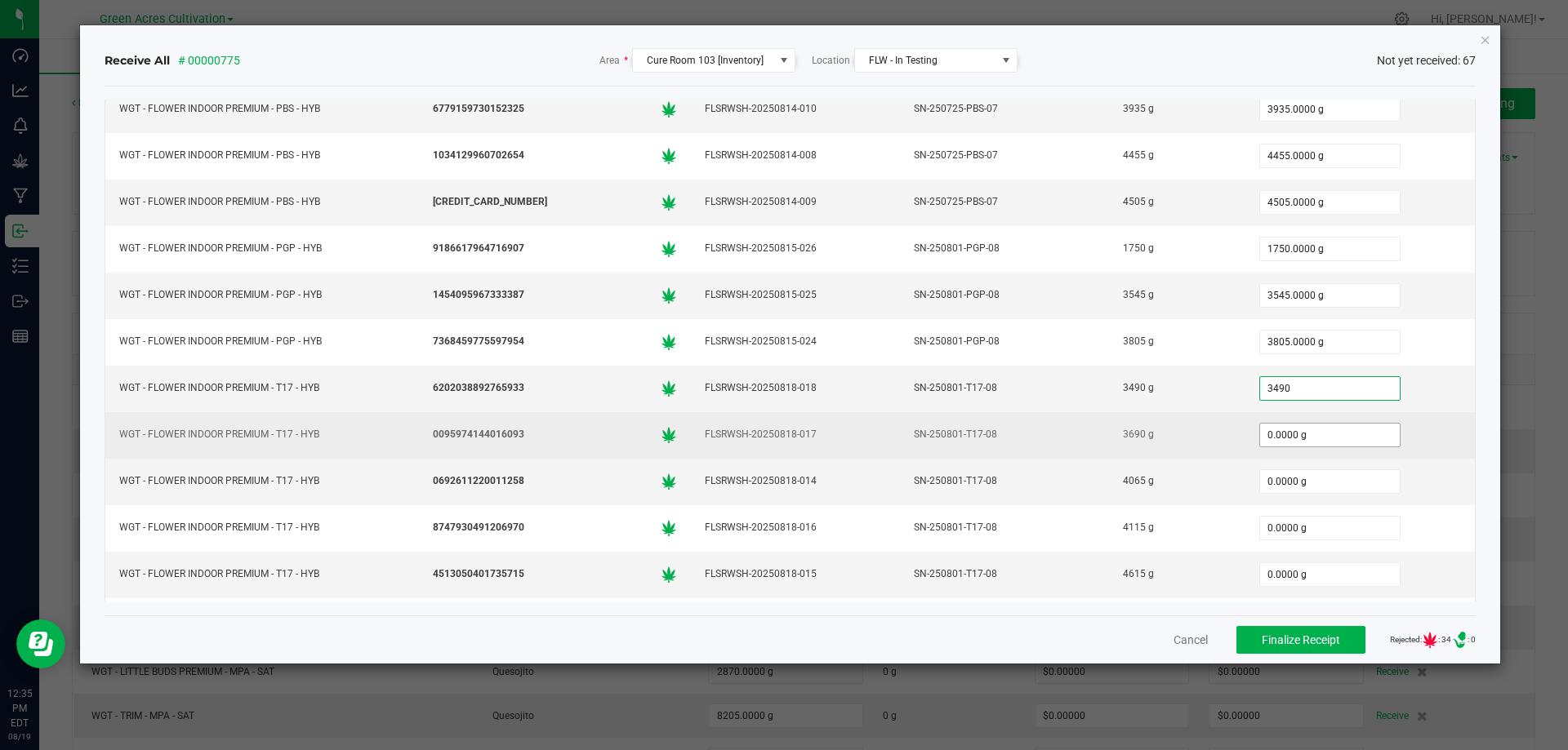
type input "3490.0000 g"
click at [1273, 434] on input "0" at bounding box center [1329, 435] width 140 height 23
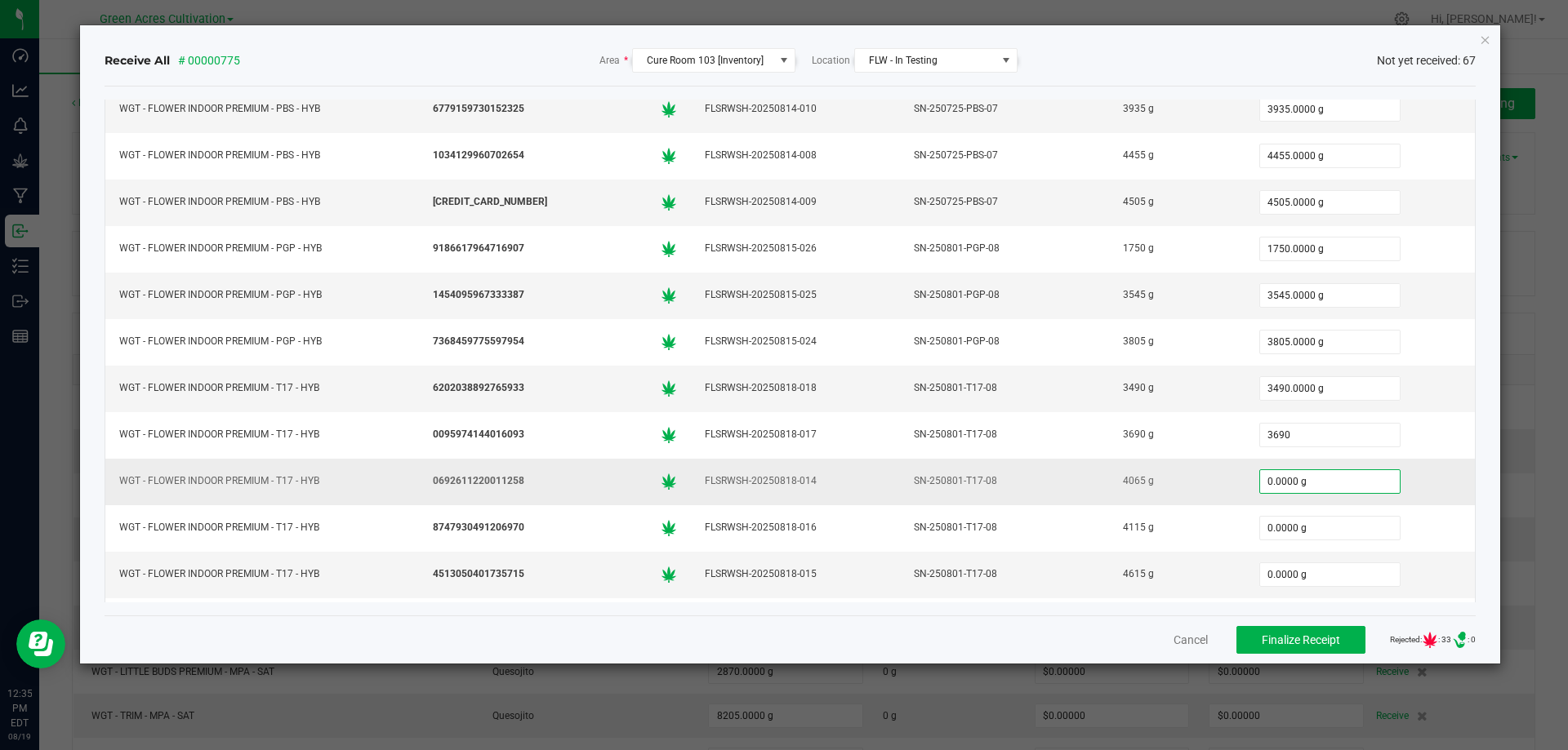
type input "3690.0000 g"
click at [1323, 472] on input "0" at bounding box center [1329, 481] width 140 height 23
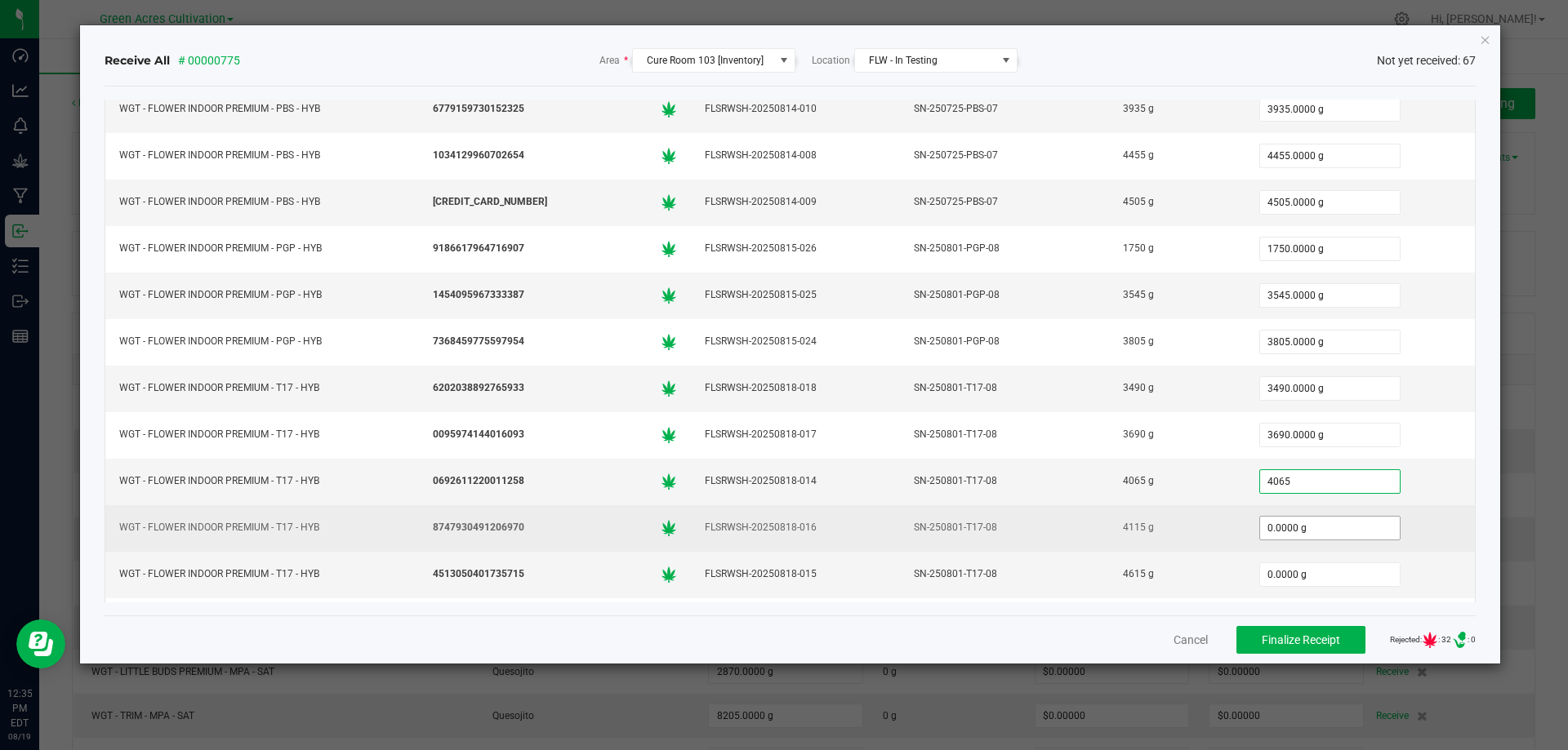
type input "4065.0000 g"
click at [1313, 522] on input "0" at bounding box center [1329, 528] width 140 height 23
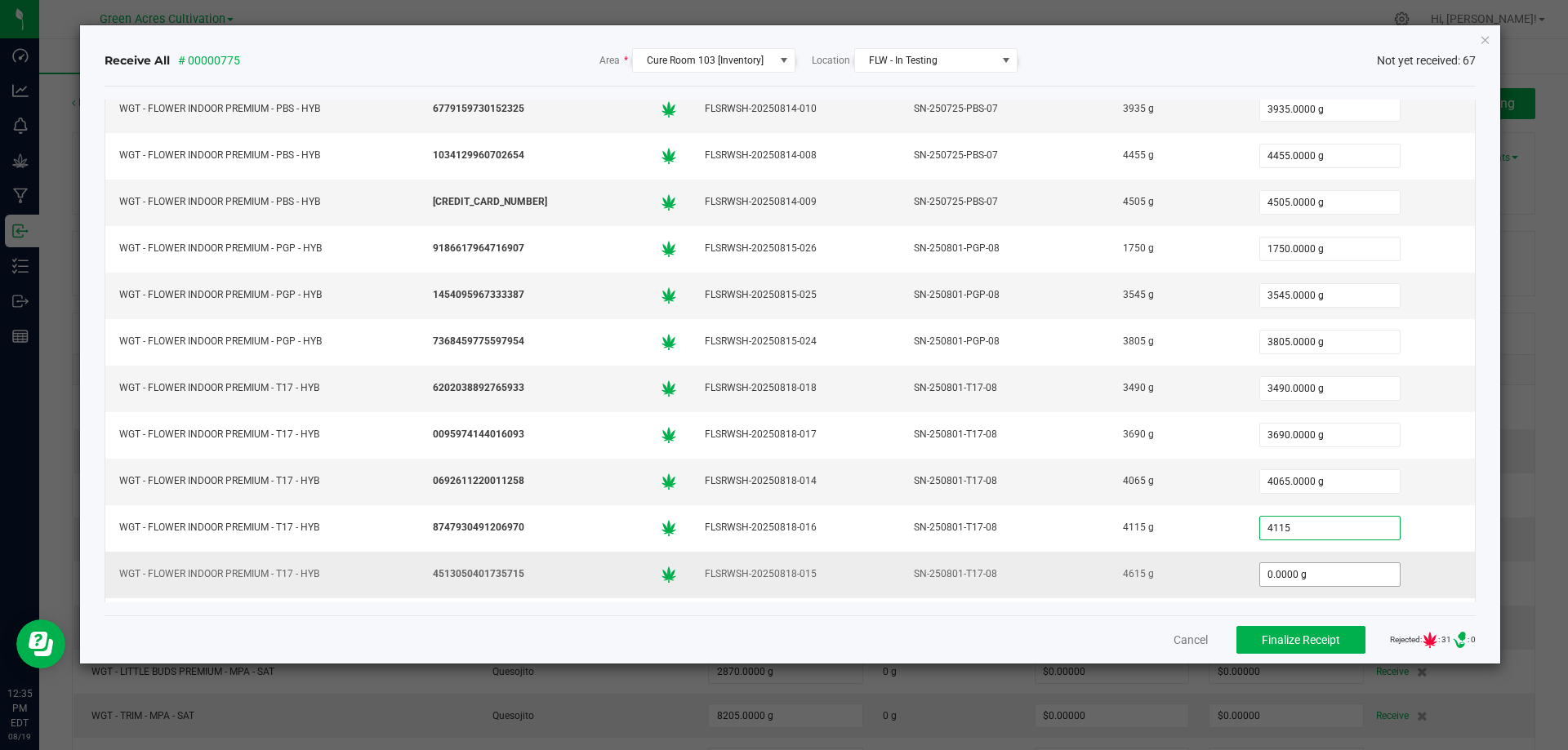
type input "4115.0000 g"
click at [1311, 577] on input "0" at bounding box center [1329, 574] width 140 height 23
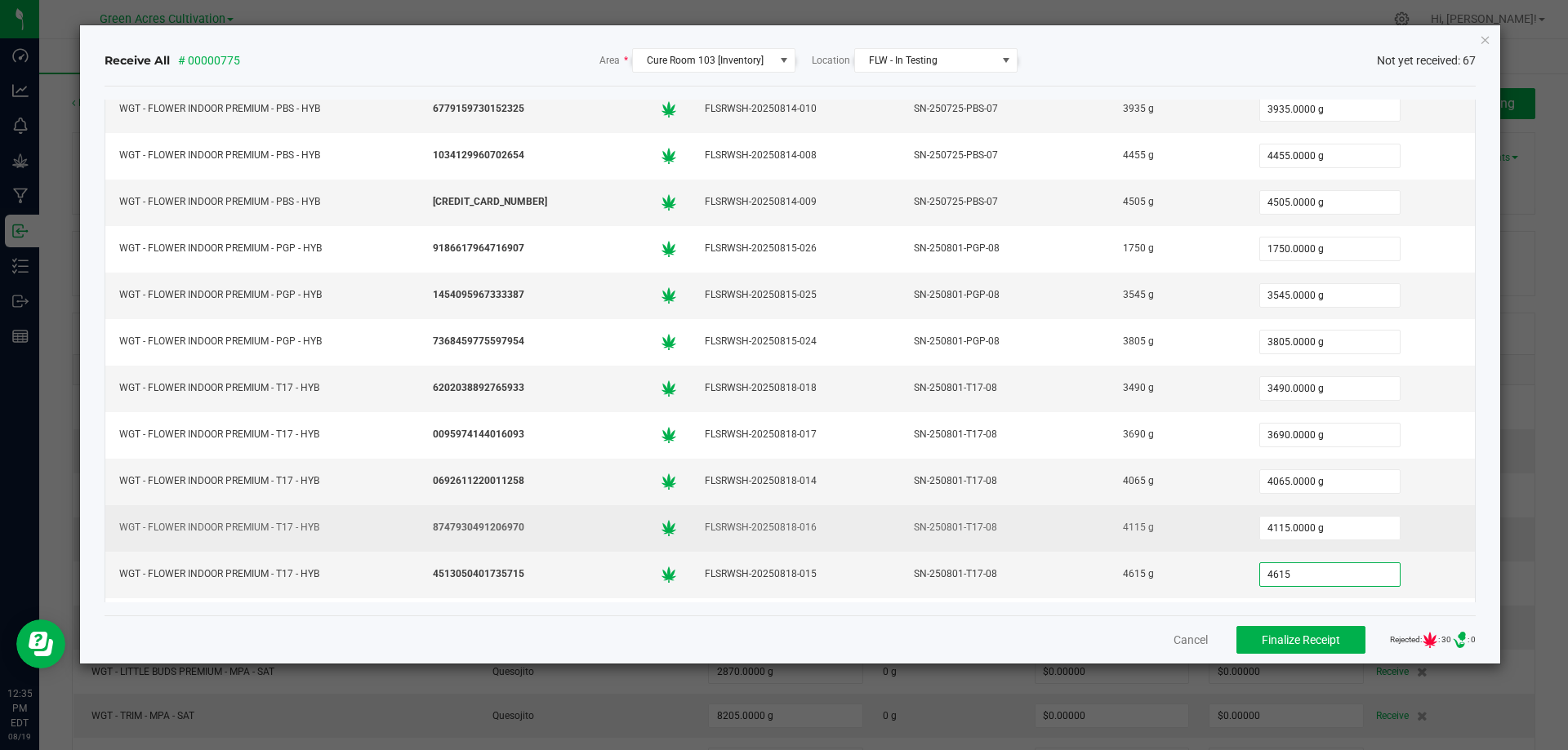
type input "4615.0000 g"
click at [1433, 544] on td "4115.0000 g" at bounding box center [1360, 529] width 231 height 46
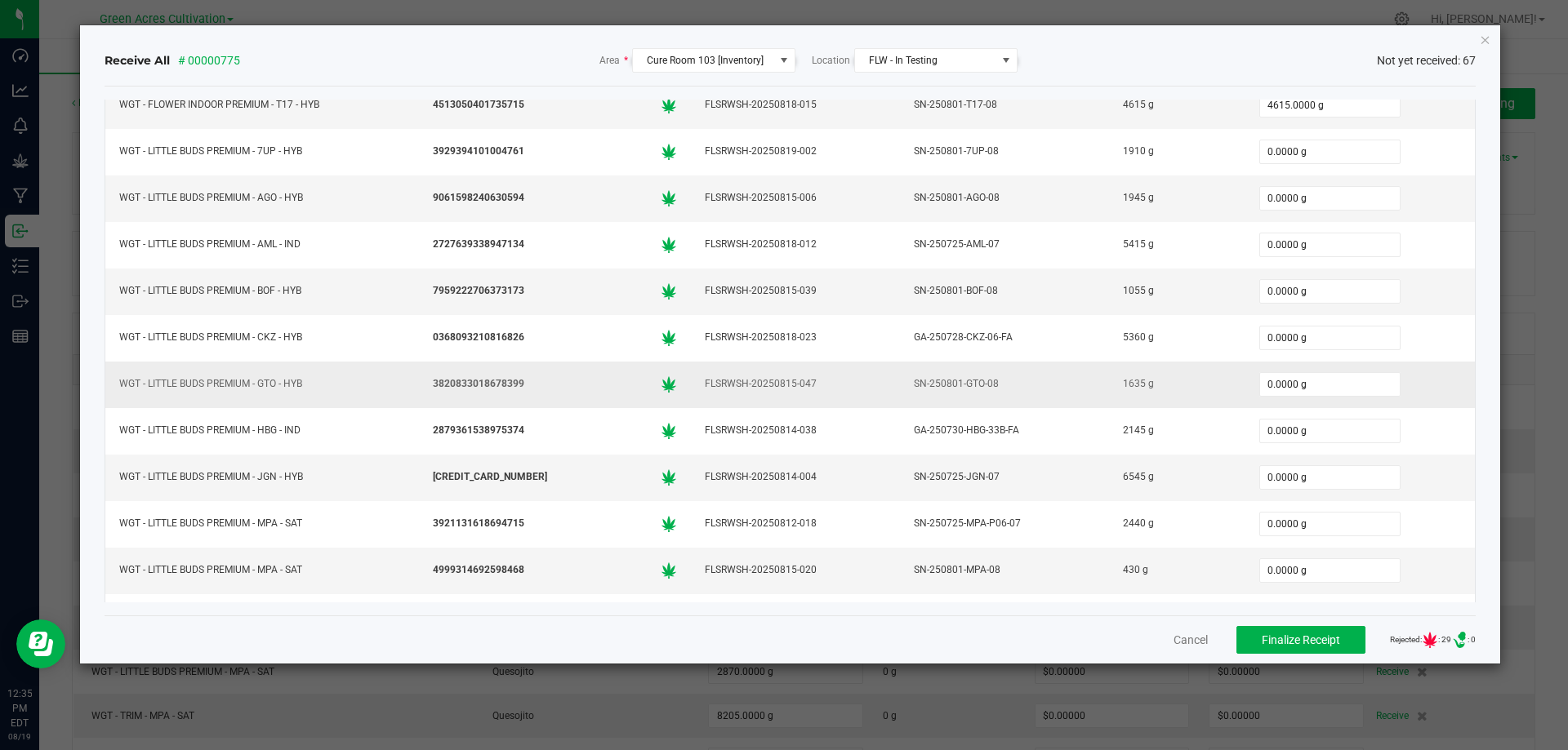
scroll to position [1796, 0]
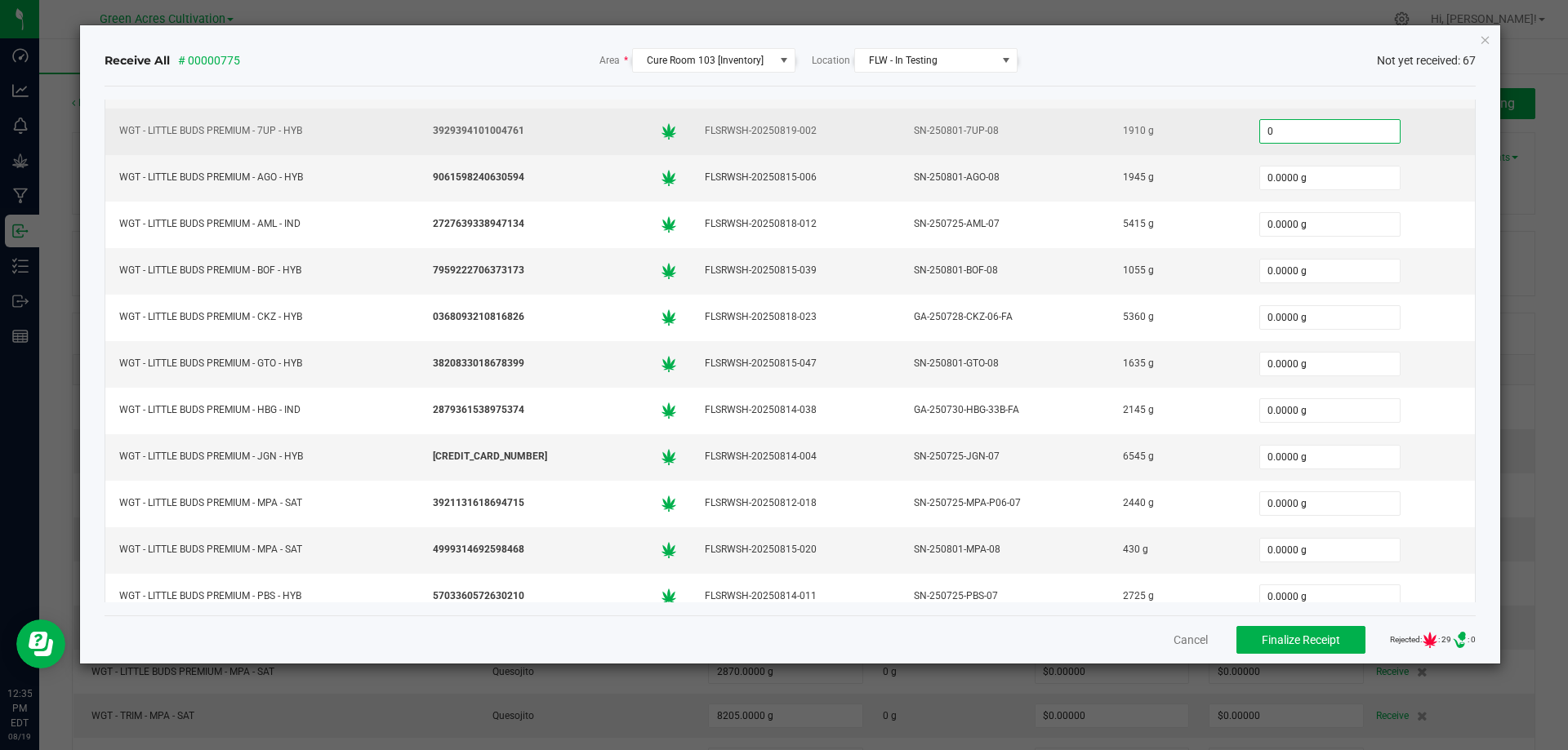
click at [1286, 131] on input "0" at bounding box center [1329, 131] width 140 height 23
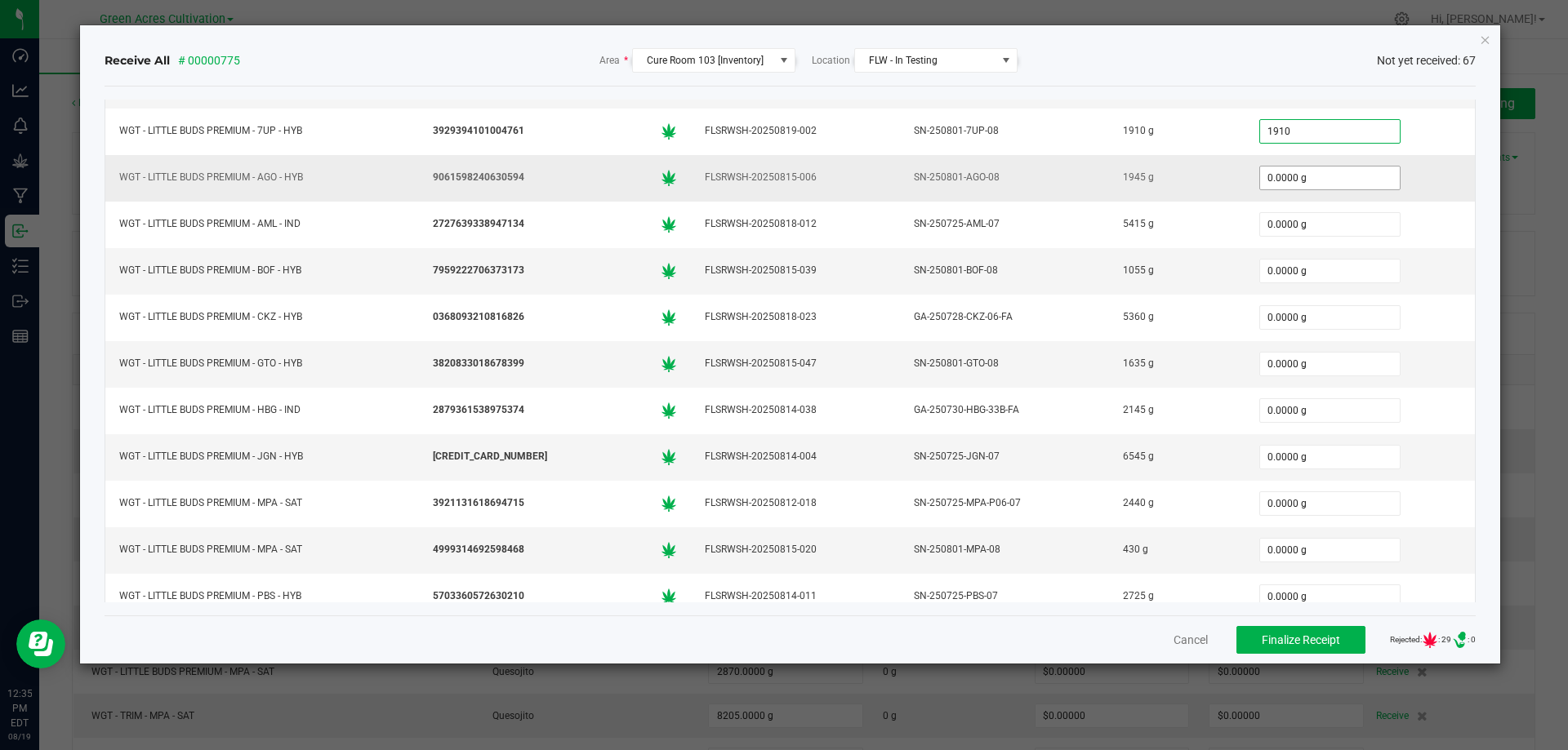
type input "1910.0000 g"
click at [1292, 169] on input "0" at bounding box center [1329, 178] width 140 height 23
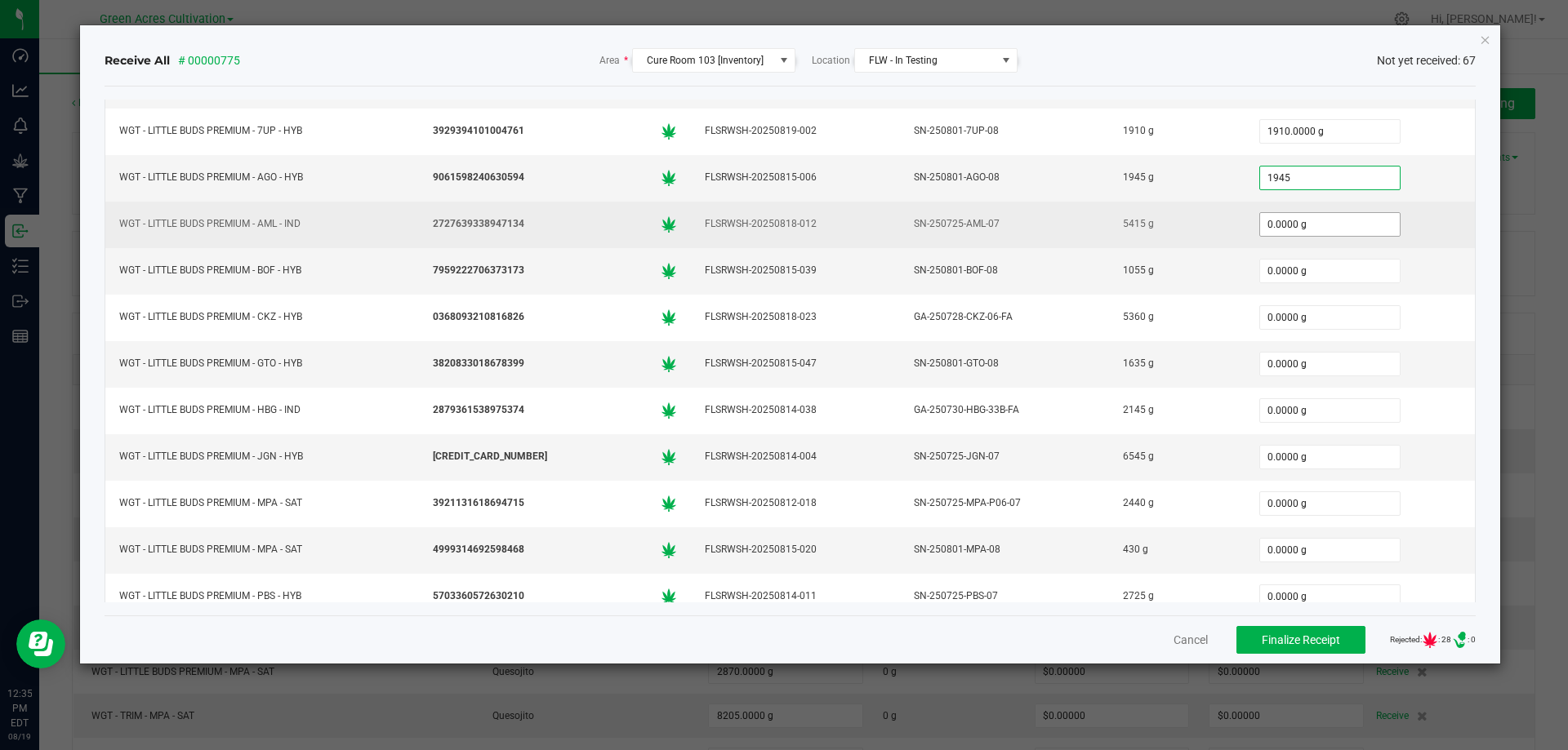
type input "1945.0000 g"
click at [1293, 230] on input "0" at bounding box center [1329, 224] width 140 height 23
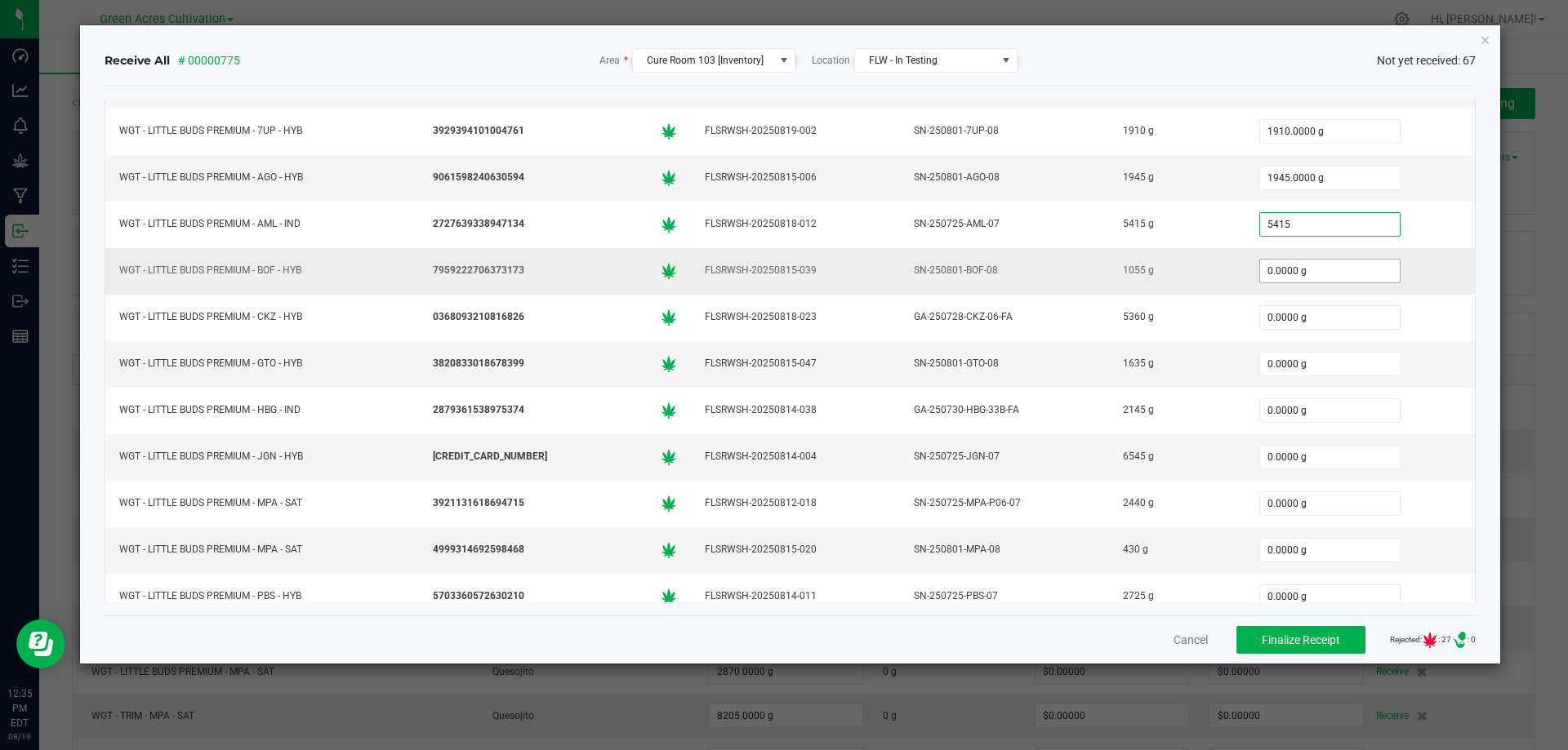
type input "5415.0000 g"
click at [1293, 269] on input "0" at bounding box center [1329, 270] width 140 height 23
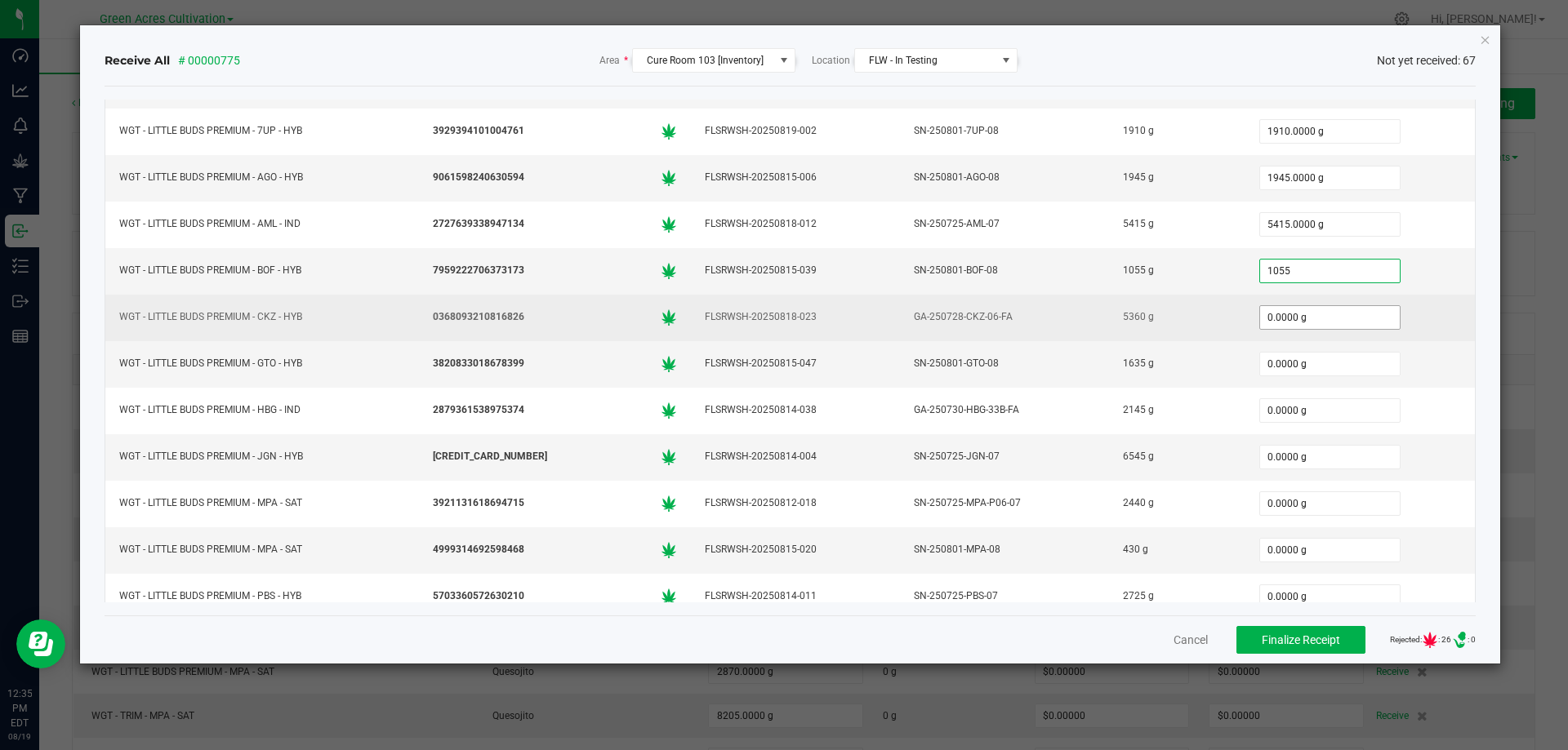
type input "1055.0000 g"
click at [1273, 310] on input "0" at bounding box center [1329, 318] width 140 height 23
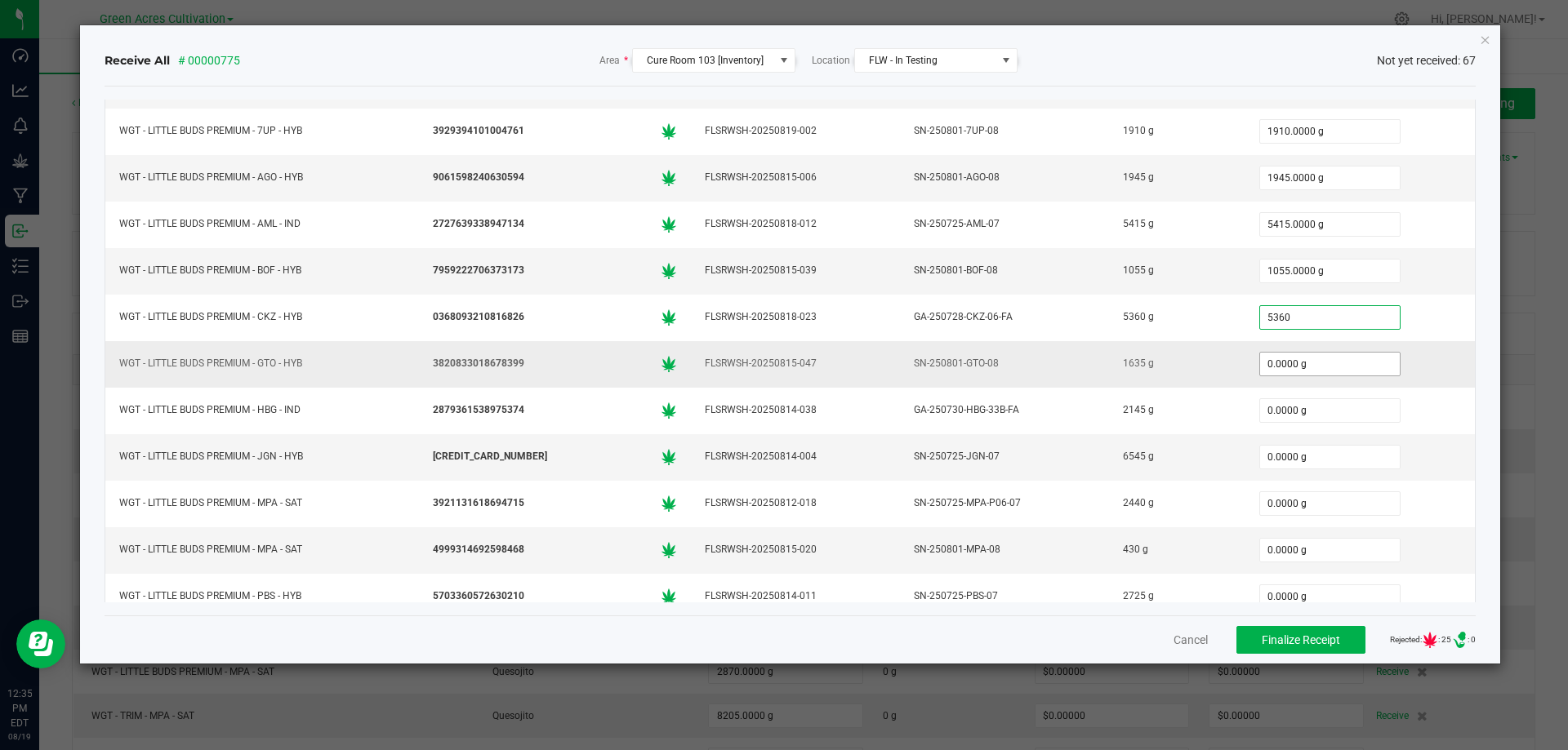
type input "5360.0000 g"
click at [1274, 353] on input "0" at bounding box center [1329, 364] width 140 height 23
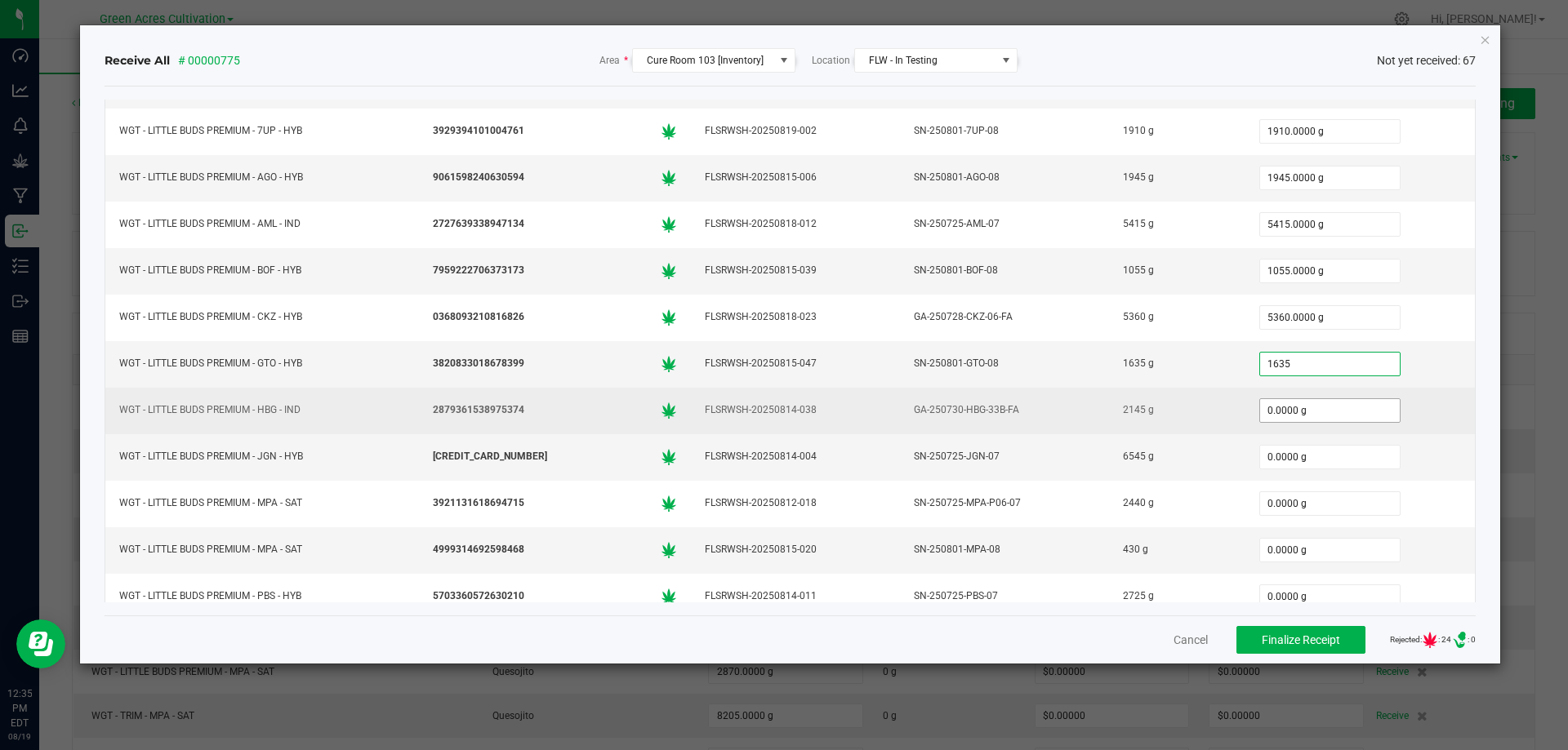
type input "1635.0000 g"
click at [1273, 421] on input "0" at bounding box center [1329, 410] width 140 height 23
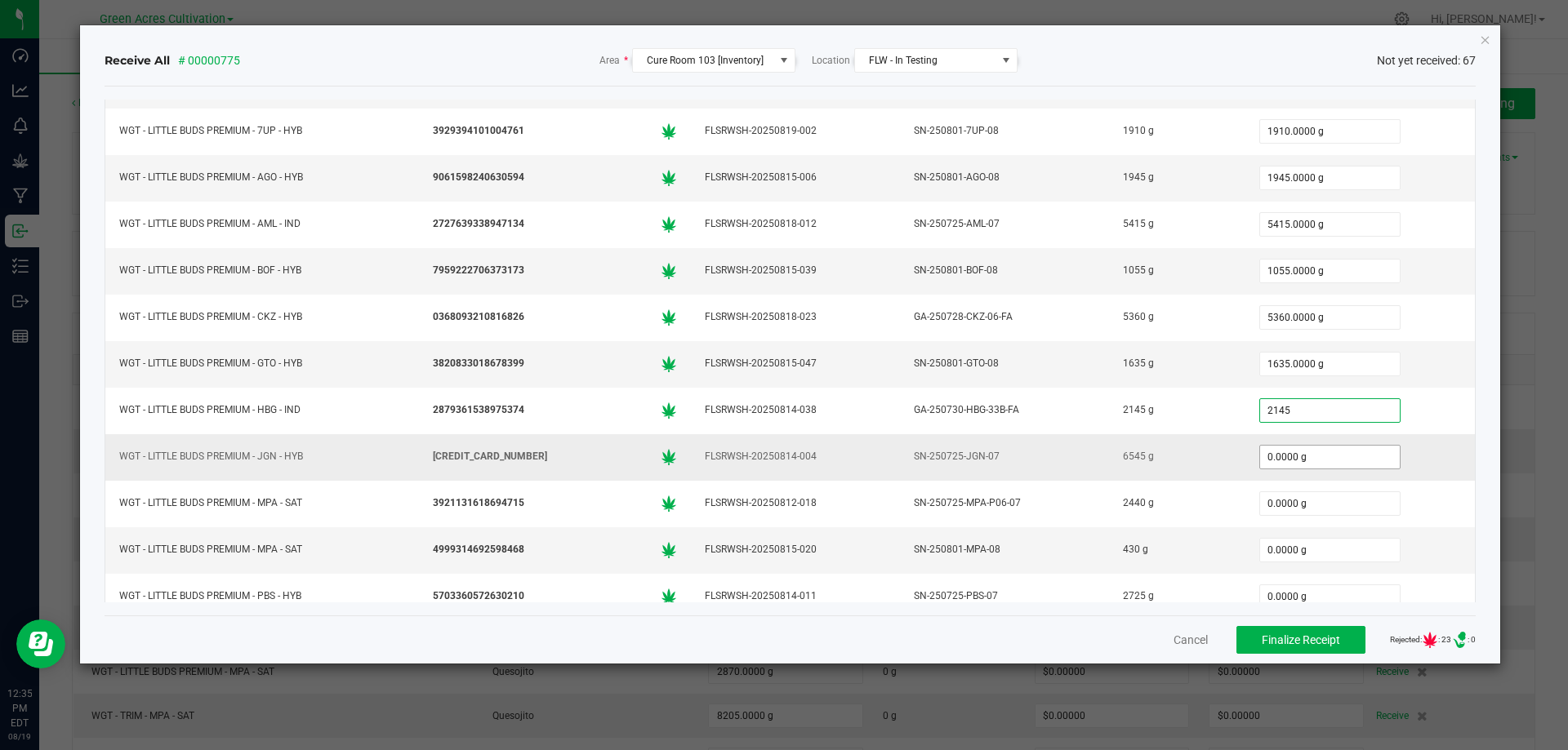
type input "2145.0000 g"
click at [1277, 466] on input "0" at bounding box center [1329, 456] width 140 height 23
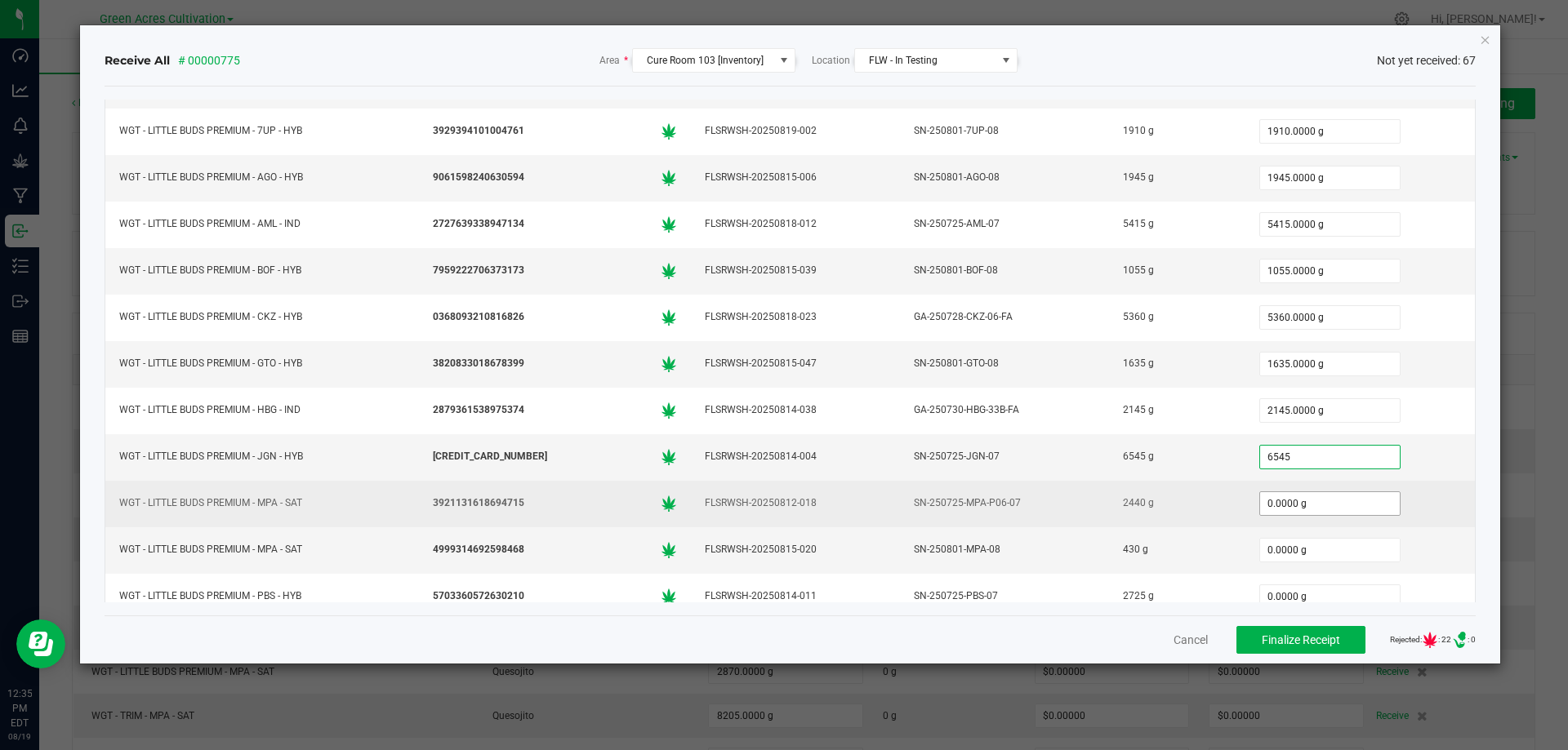
type input "6545.0000 g"
click at [1291, 504] on input "0" at bounding box center [1329, 504] width 140 height 23
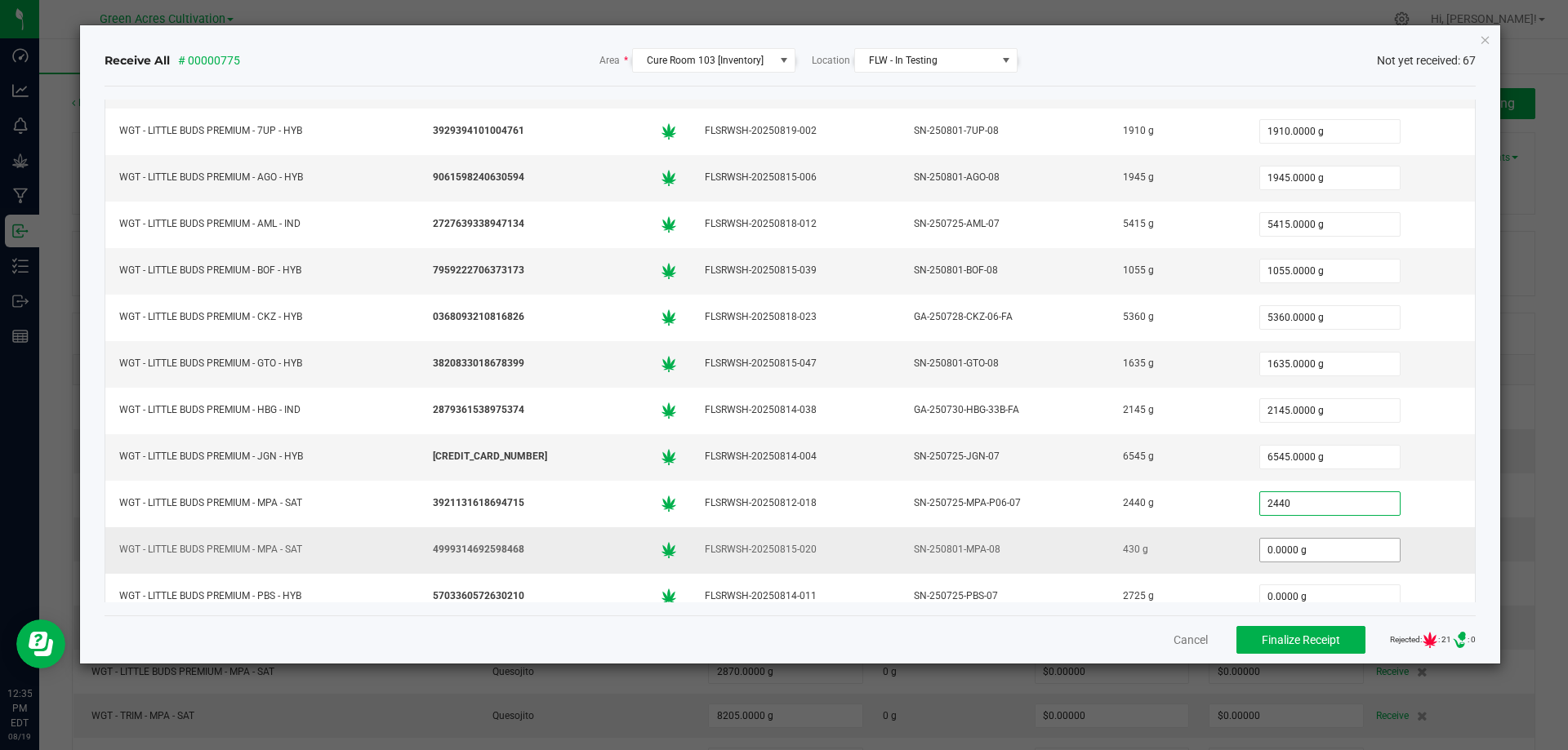
type input "2440.0000 g"
click at [1299, 549] on input "0" at bounding box center [1329, 550] width 140 height 23
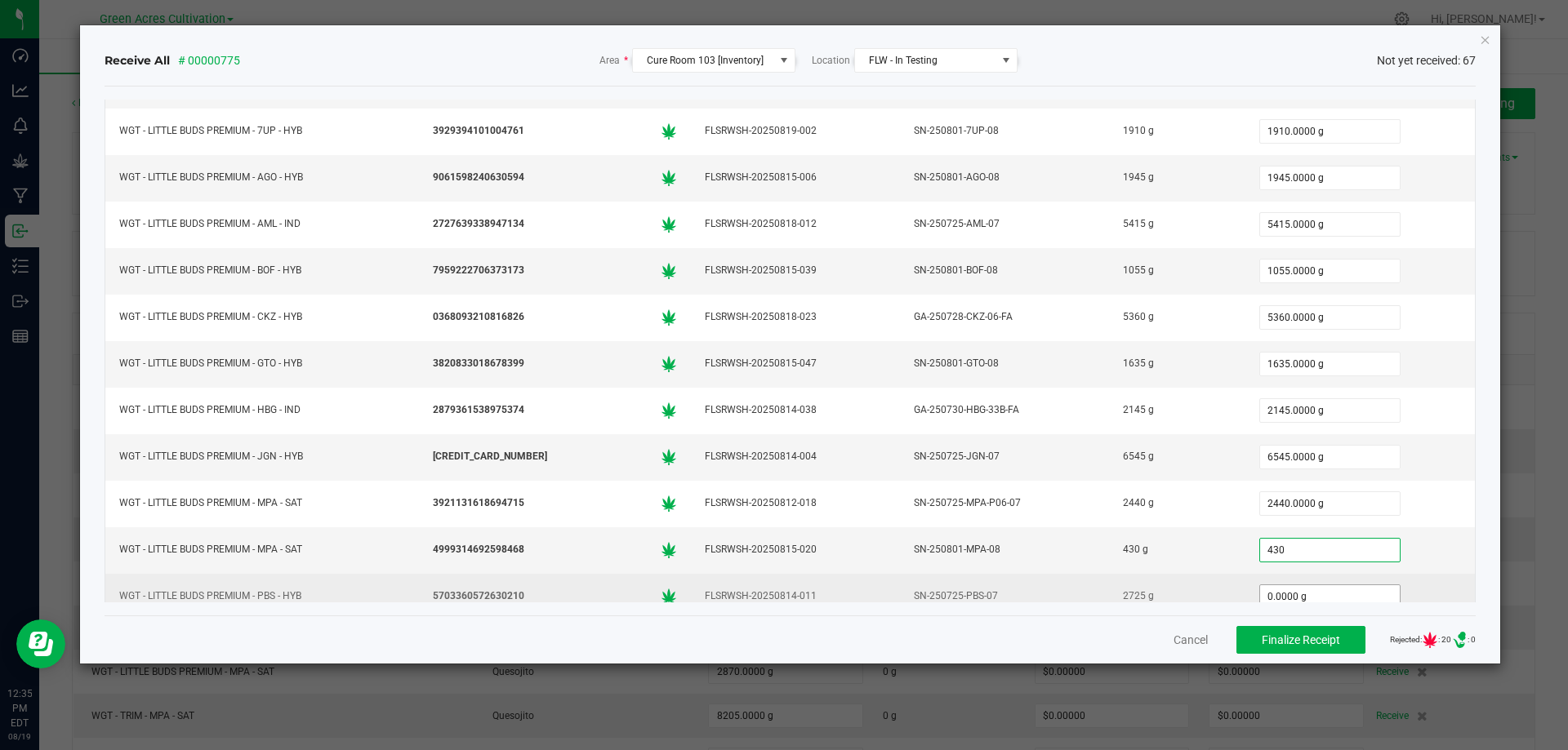
type input "430.0000 g"
click at [1303, 590] on input "0" at bounding box center [1329, 596] width 140 height 23
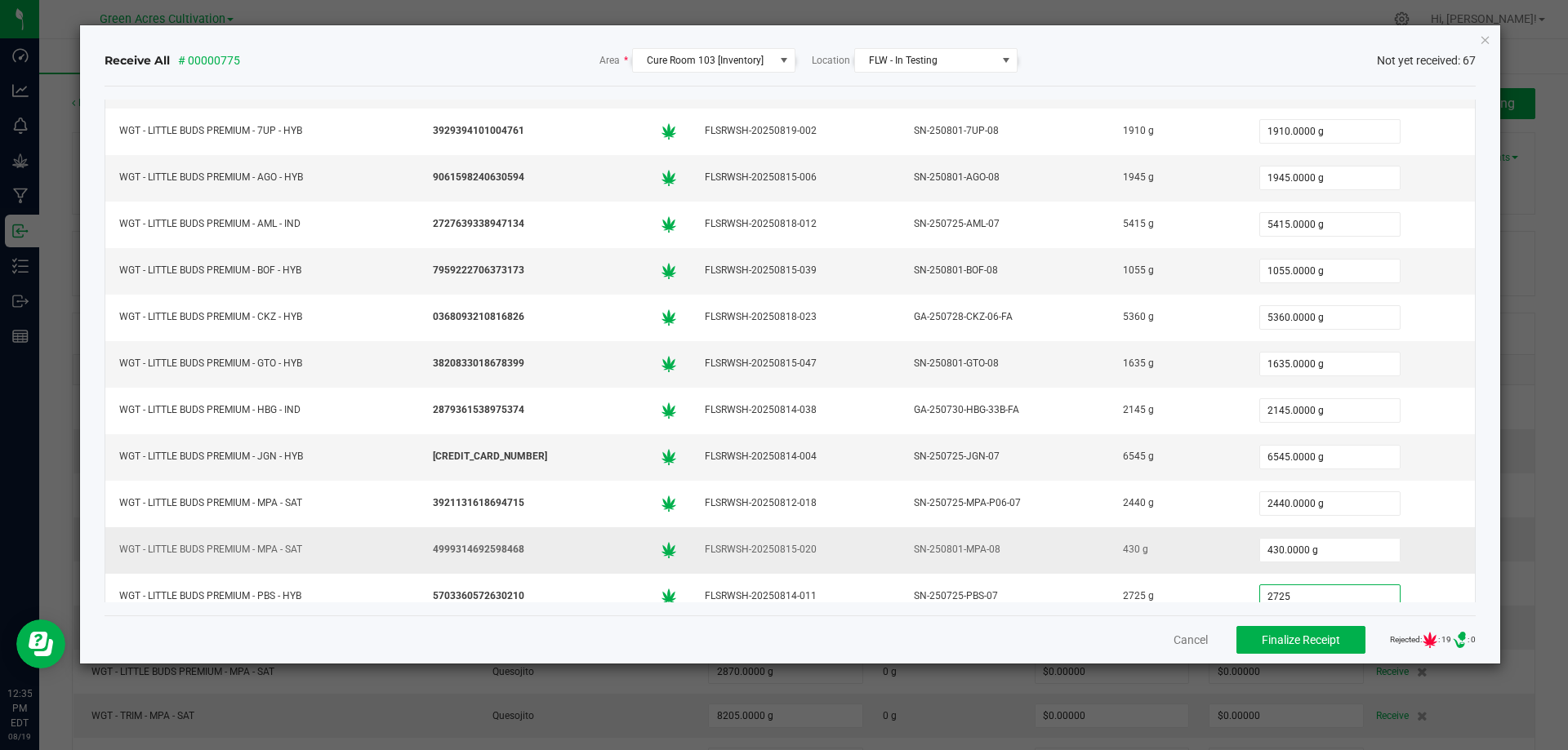
type input "2725.0000 g"
click at [1390, 545] on div "430.0000 g" at bounding box center [1360, 550] width 210 height 32
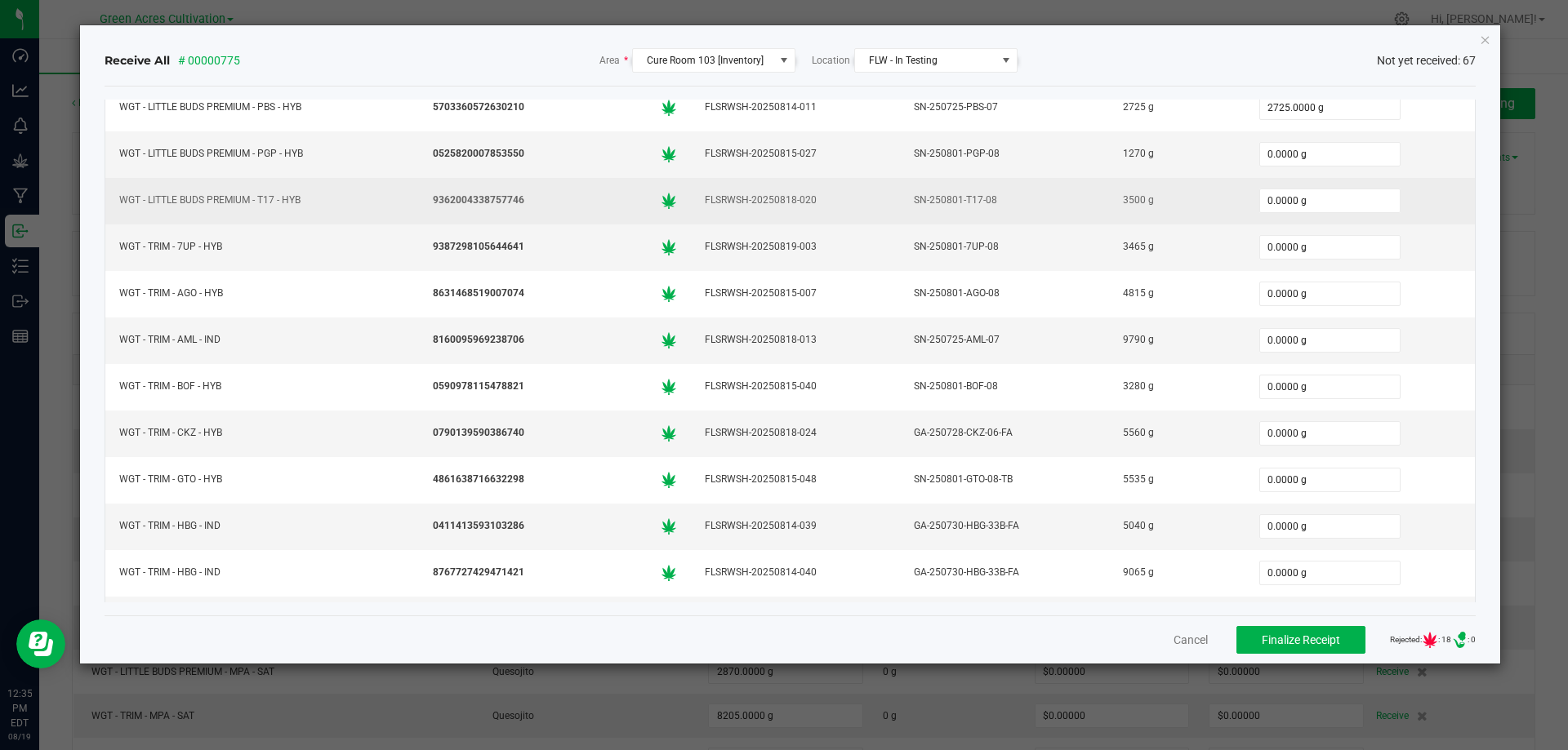
scroll to position [2285, 0]
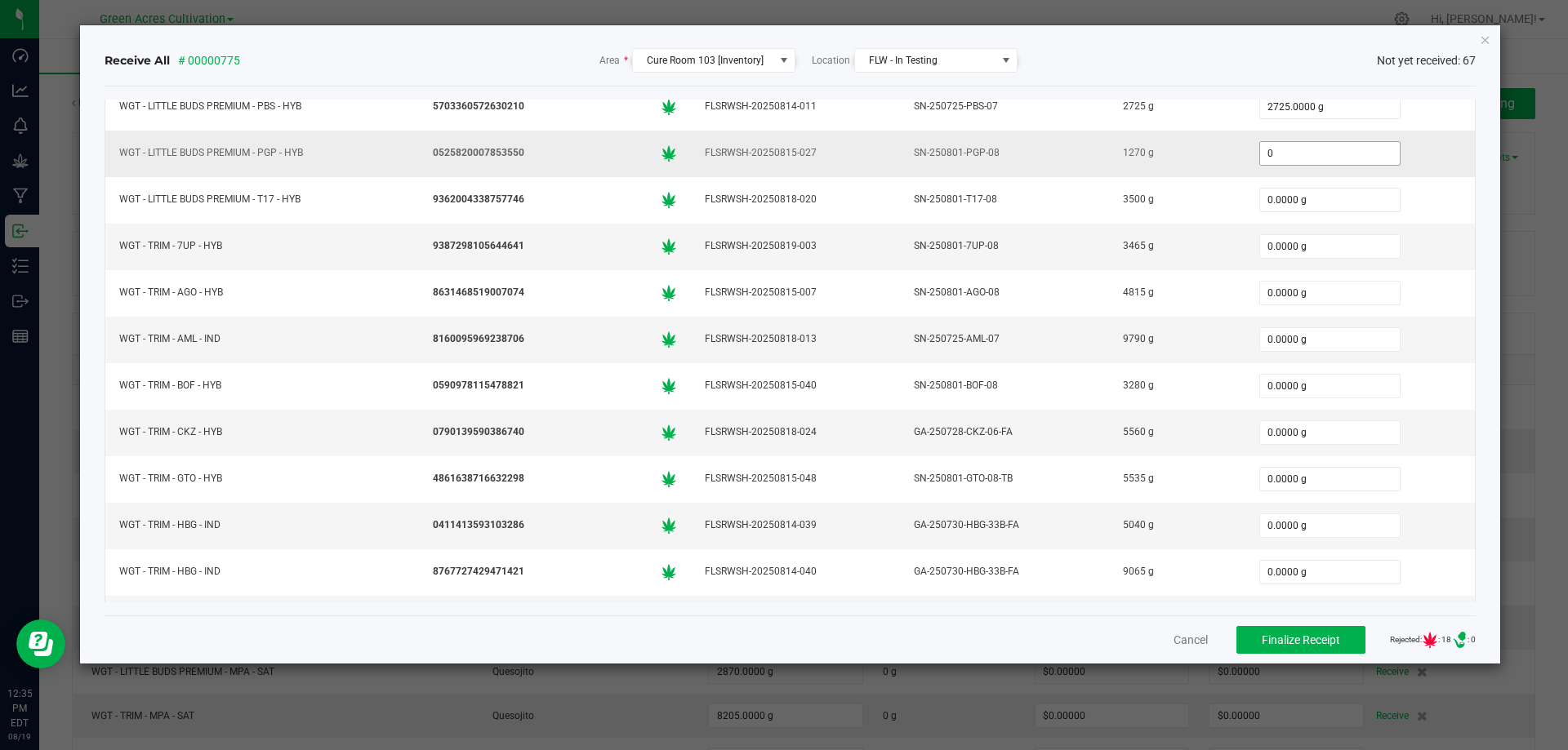
click at [1288, 154] on input "0" at bounding box center [1329, 153] width 140 height 23
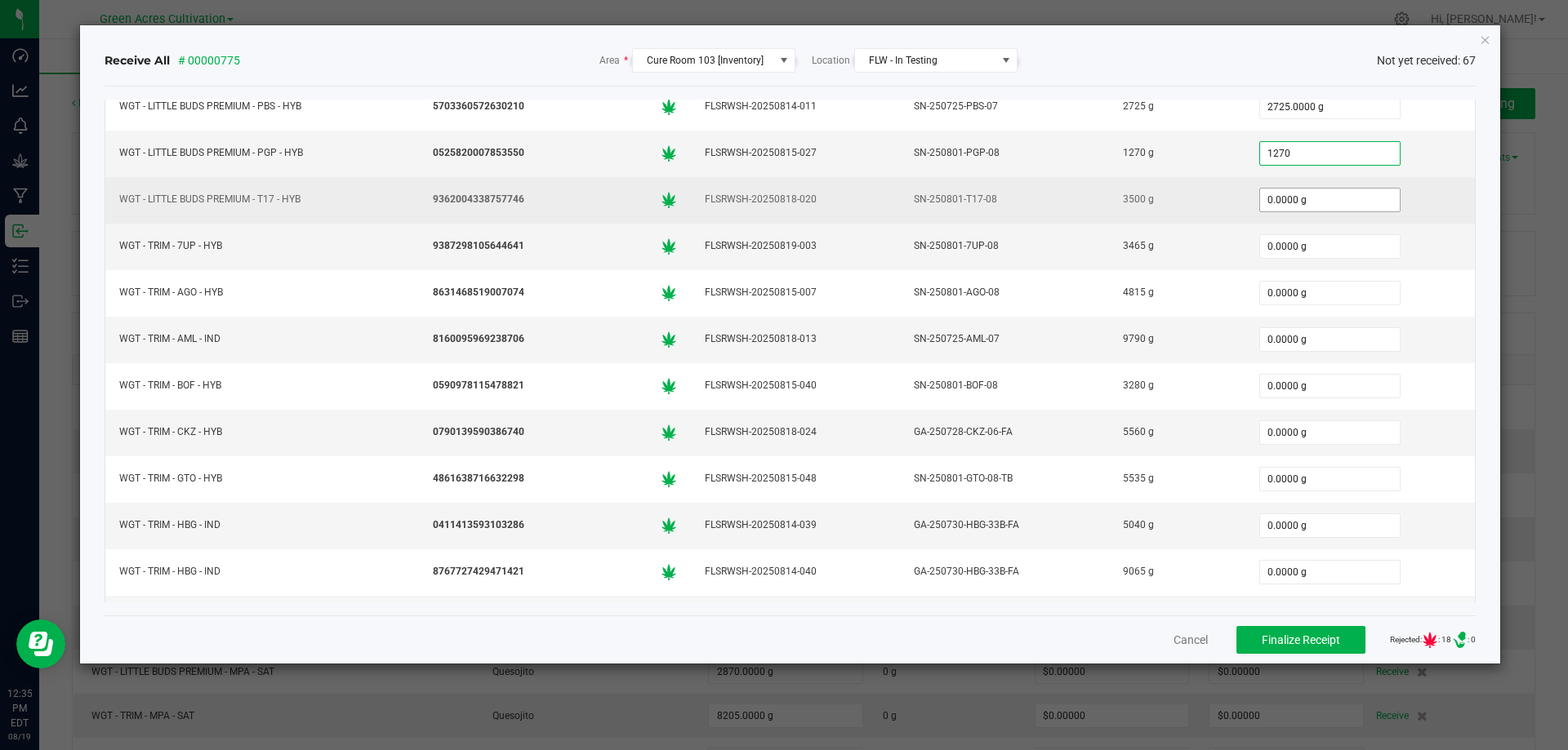
type input "1270.0000 g"
click at [1286, 194] on input "0" at bounding box center [1329, 200] width 140 height 23
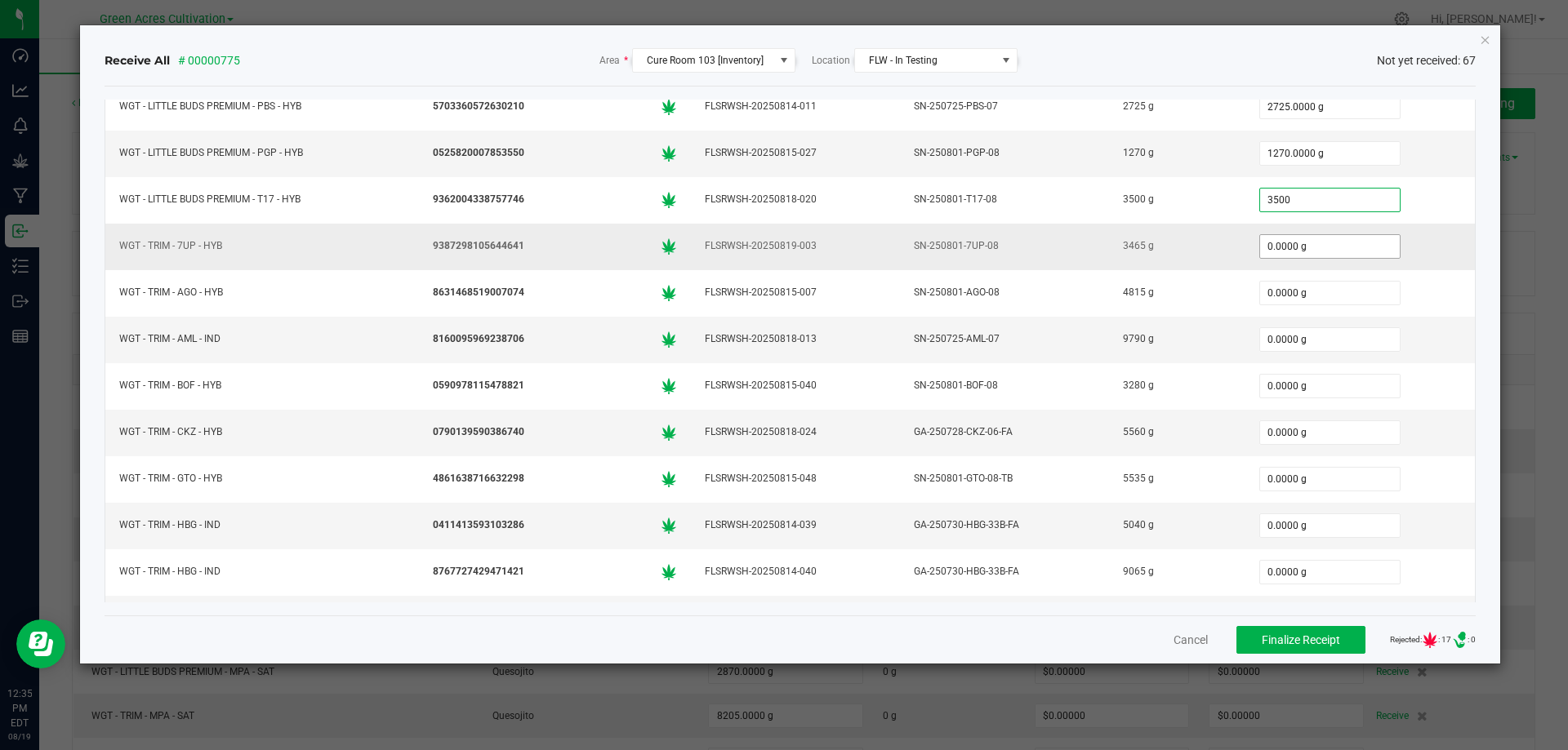
type input "3500.0000 g"
click at [1296, 238] on input "0" at bounding box center [1329, 246] width 140 height 23
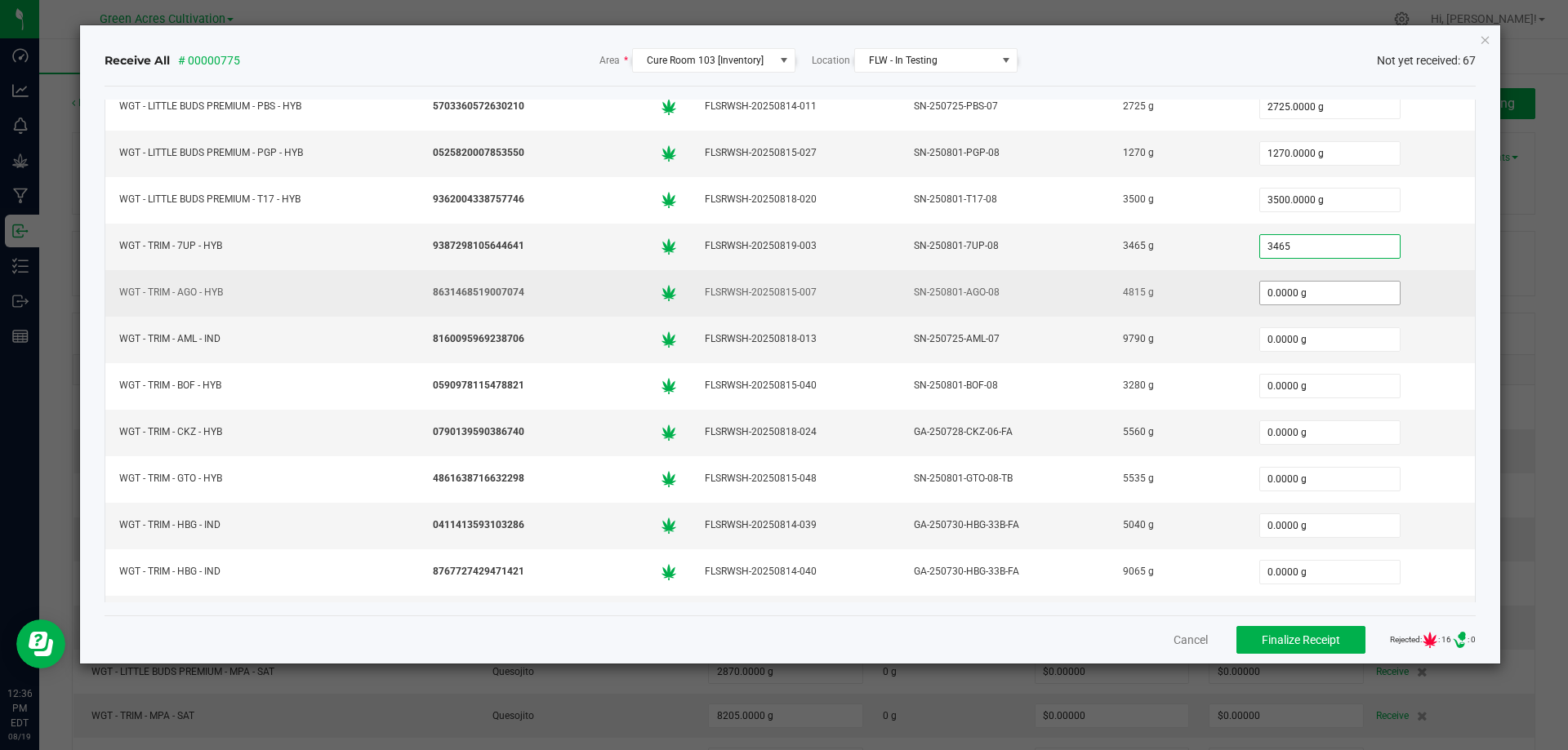
type input "3465.0000 g"
click at [1314, 299] on input "0" at bounding box center [1329, 293] width 140 height 23
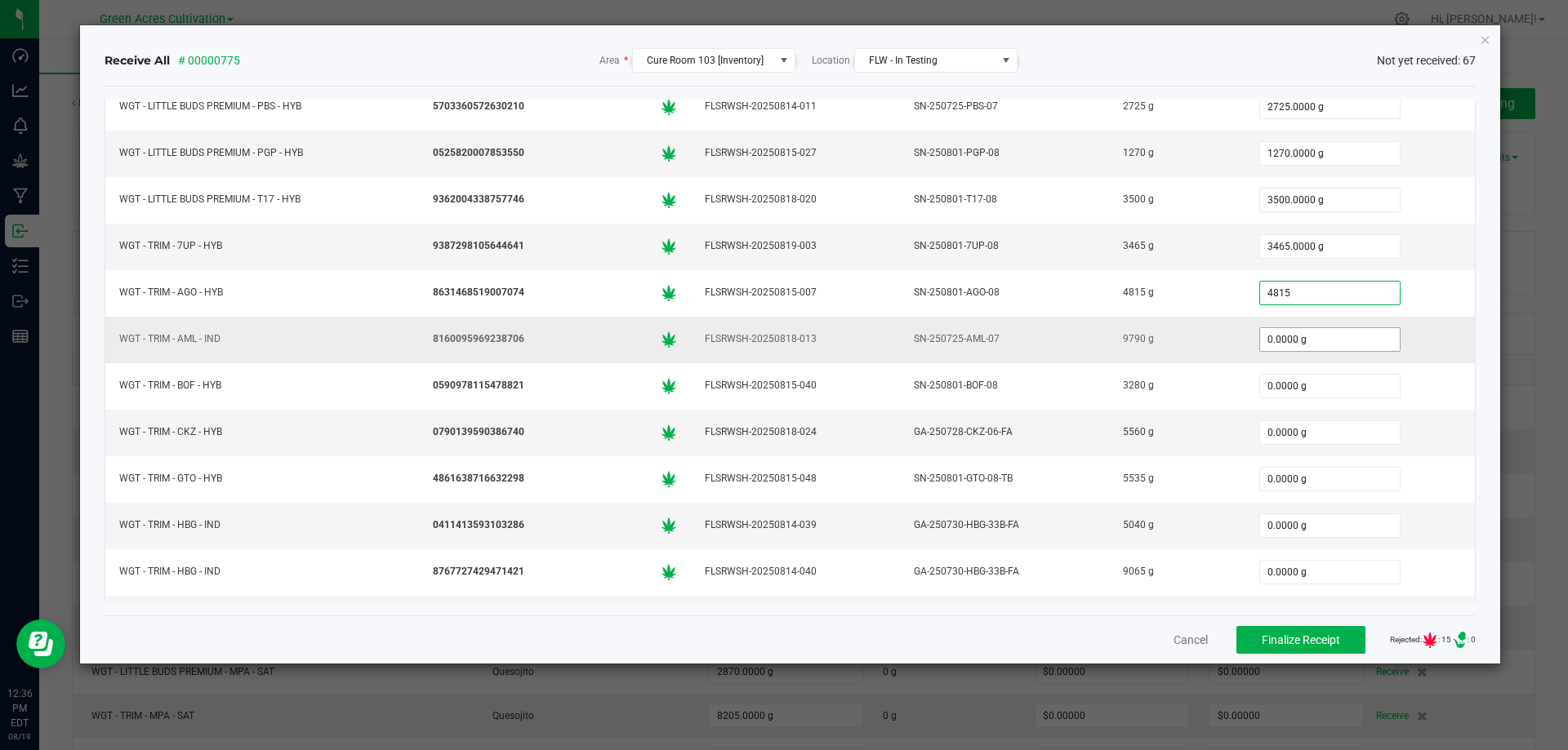
type input "4815.0000 g"
click at [1301, 342] on input "0" at bounding box center [1329, 339] width 140 height 23
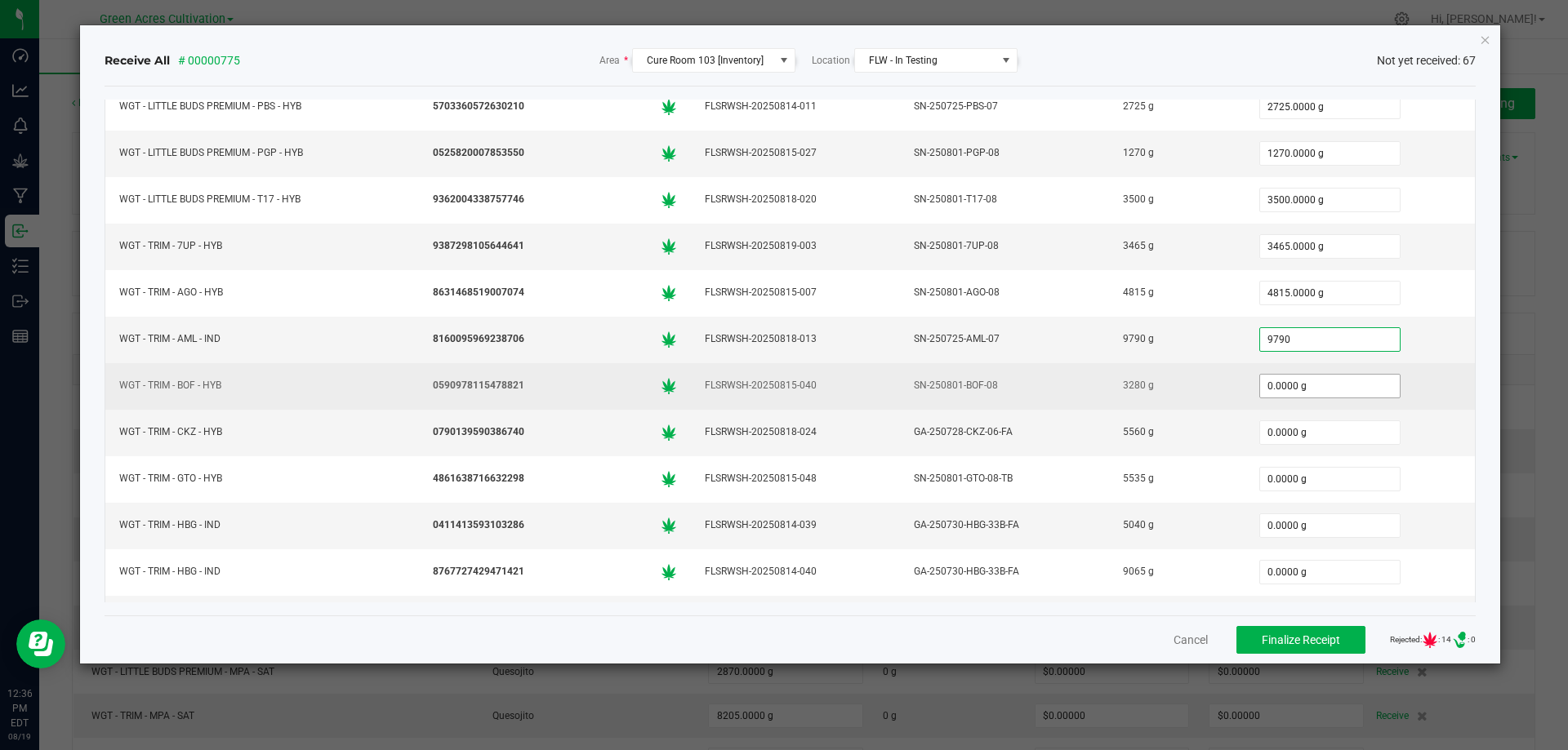
type input "9790.0000 g"
click at [1293, 387] on input "0" at bounding box center [1329, 386] width 140 height 23
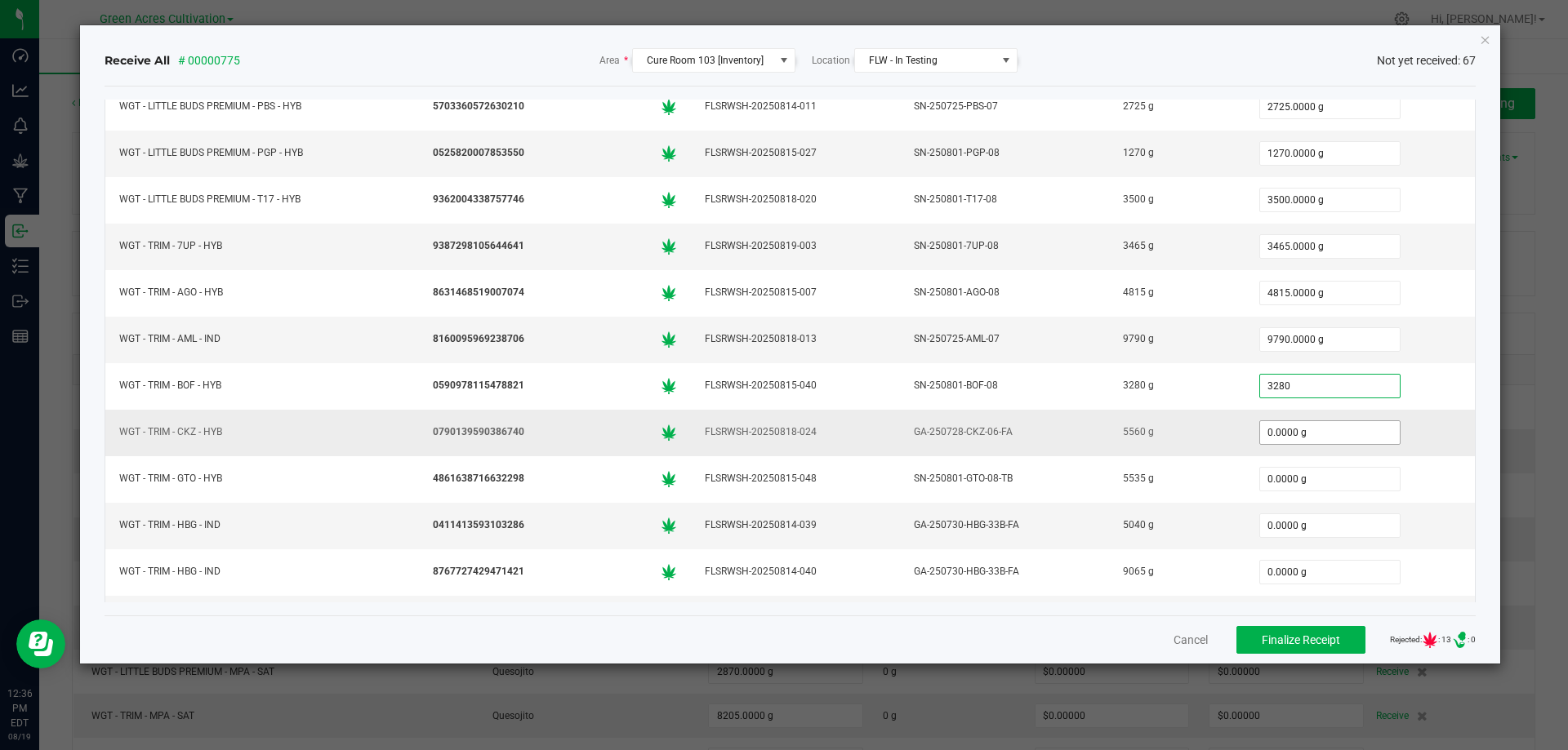
type input "3280.0000 g"
click at [1278, 431] on input "0" at bounding box center [1329, 432] width 140 height 23
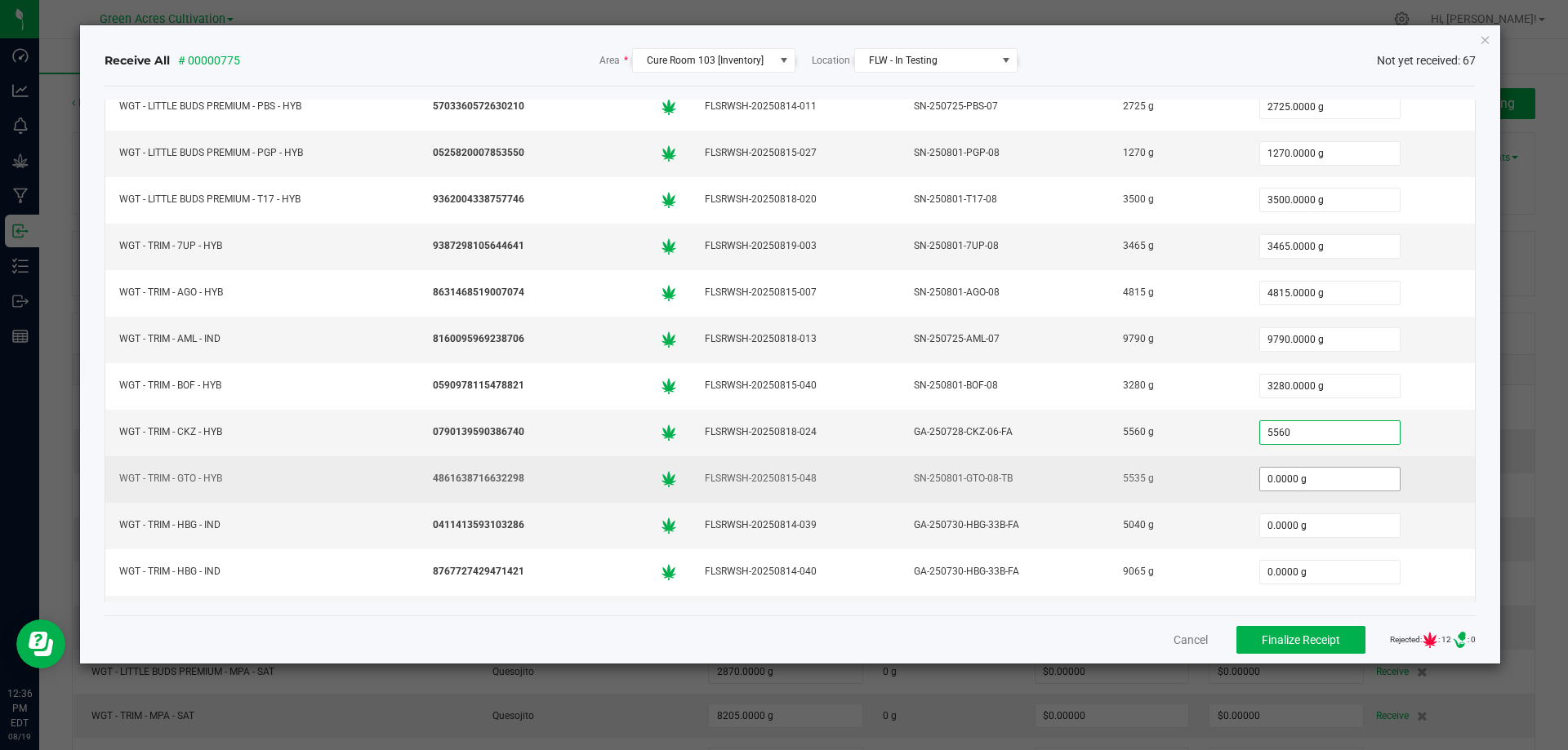
type input "5560.0000 g"
click at [1273, 470] on input "0" at bounding box center [1329, 479] width 140 height 23
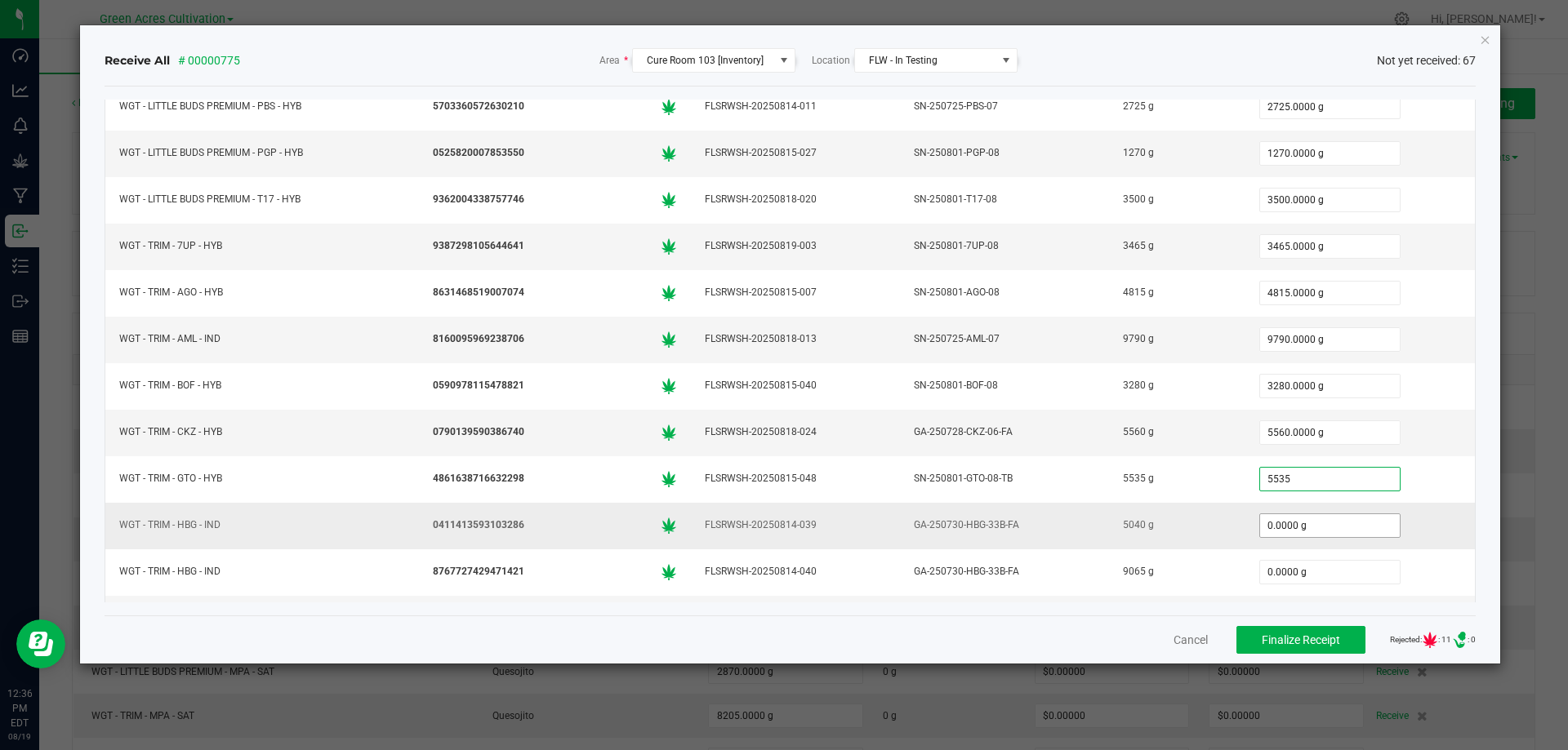
type input "5535.0000 g"
click at [1266, 528] on input "0" at bounding box center [1329, 525] width 140 height 23
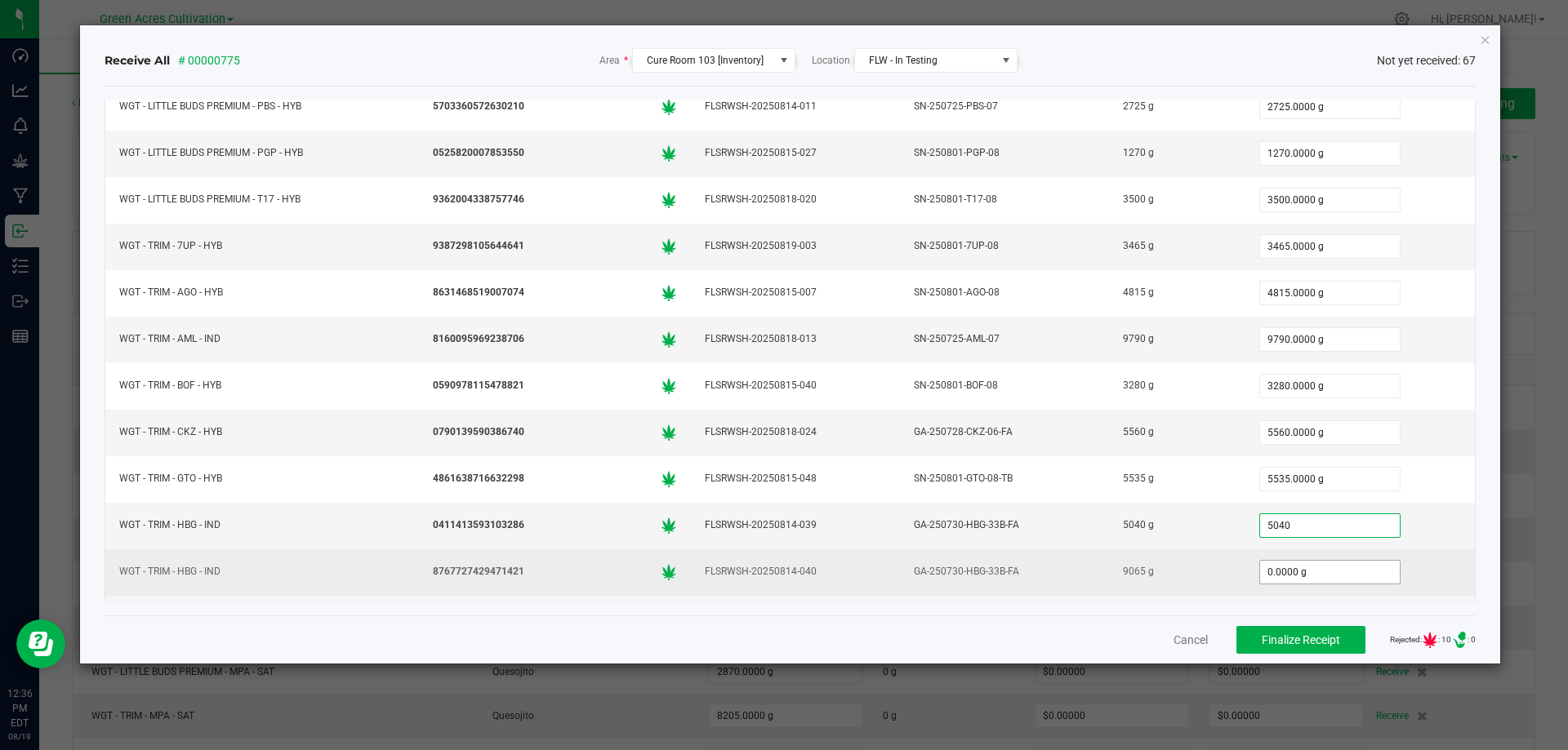
type input "5040.0000 g"
click at [1298, 563] on input "0" at bounding box center [1329, 572] width 140 height 23
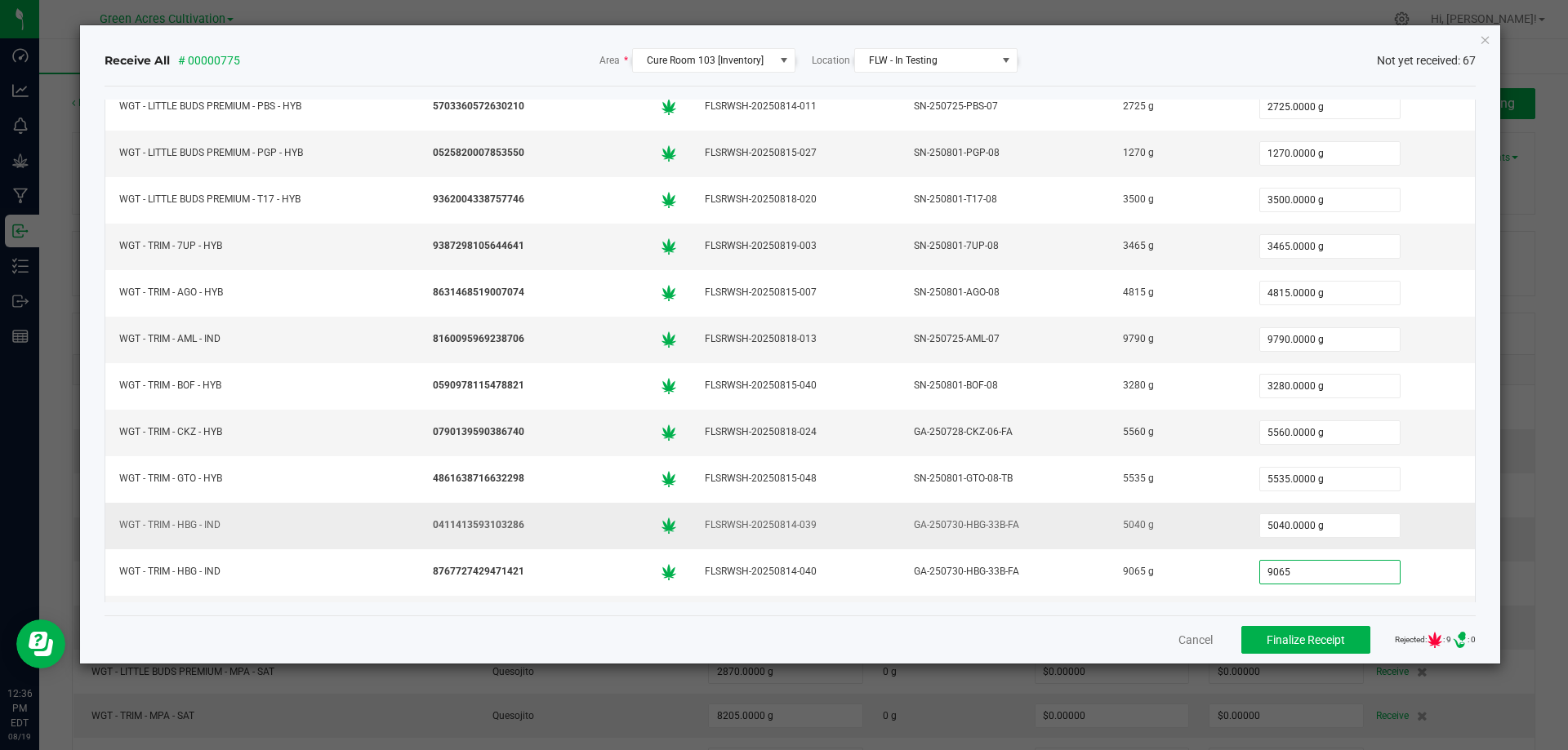
type input "9065.0000 g"
click at [1417, 543] on td "5040.0000 g" at bounding box center [1360, 526] width 231 height 46
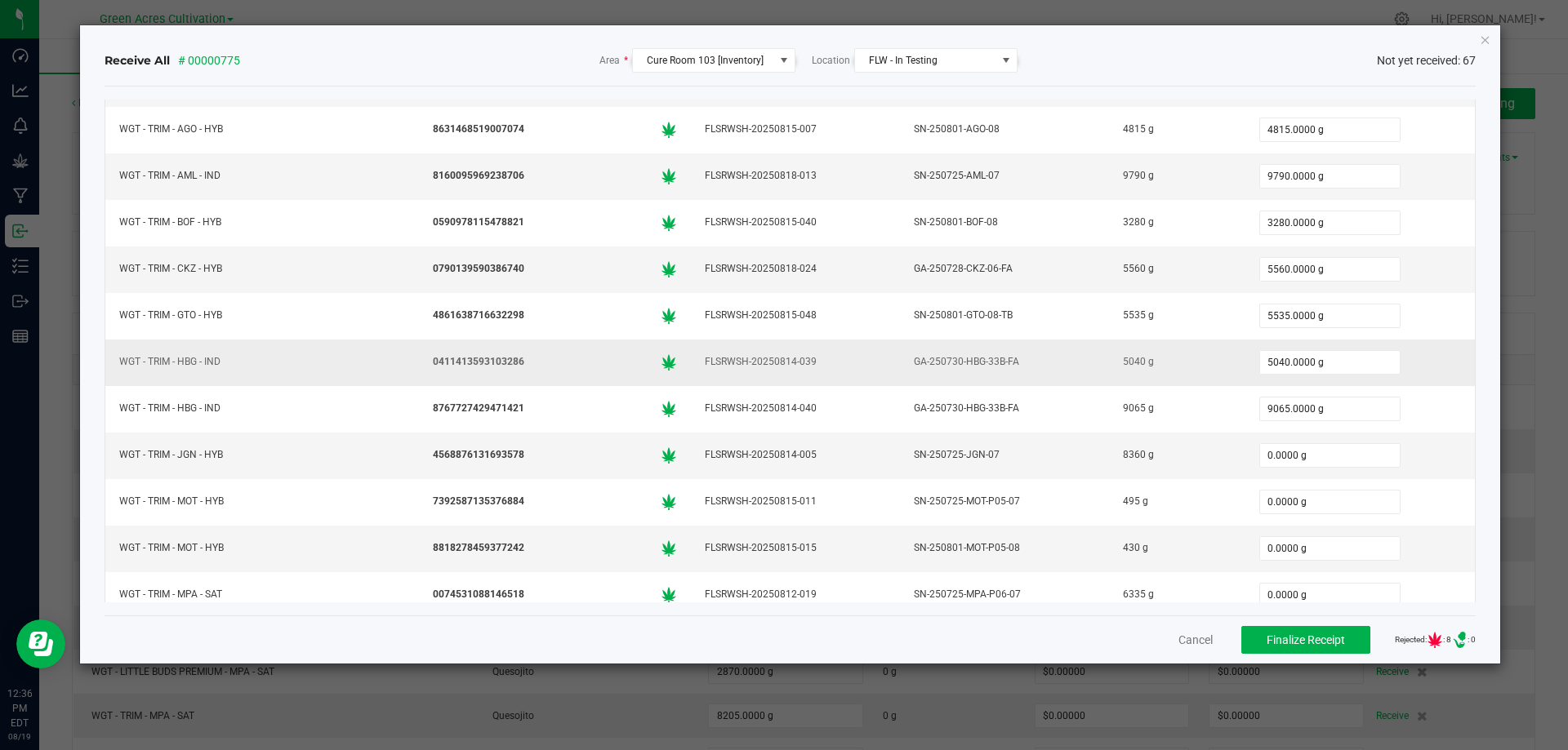
scroll to position [2531, 0]
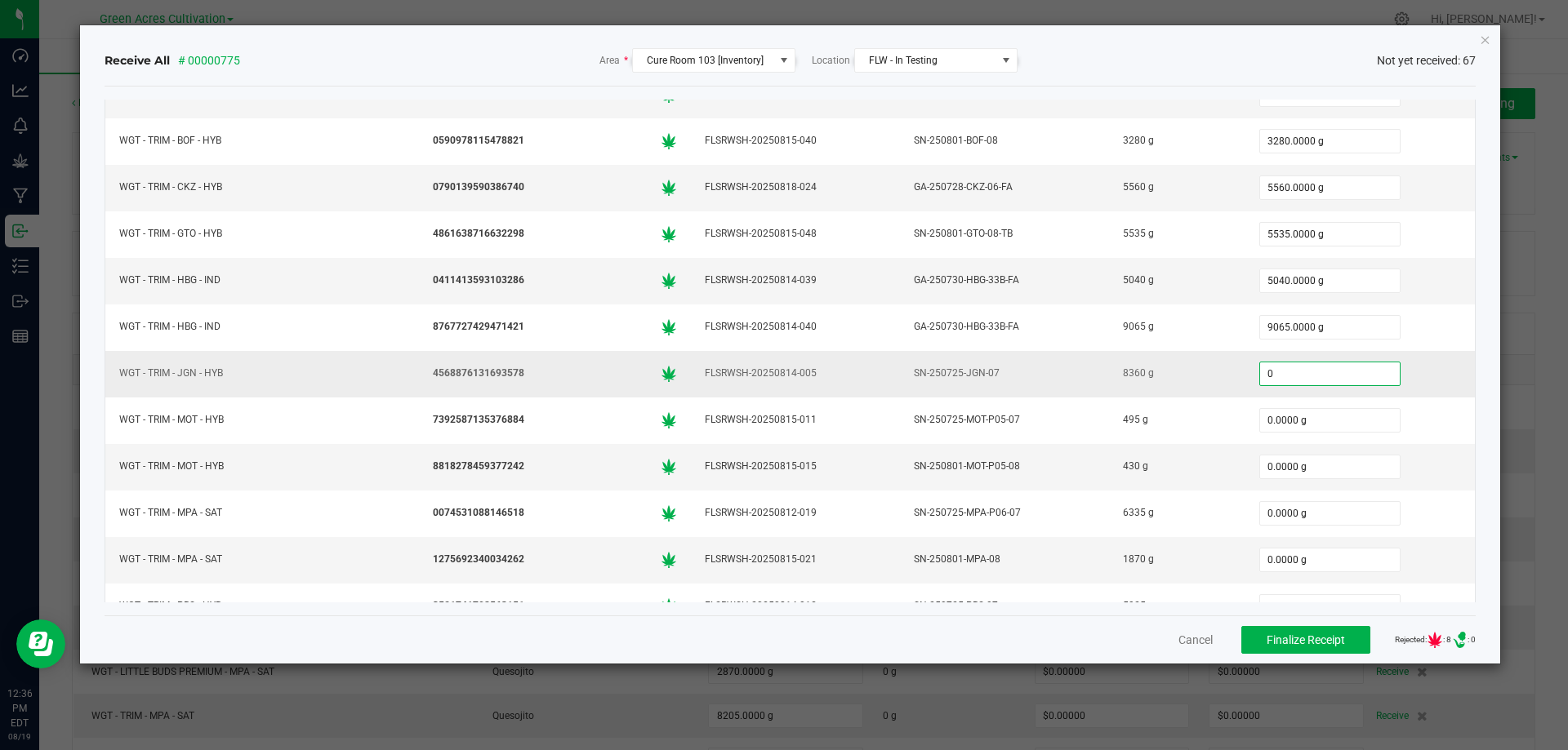
click at [1298, 372] on input "0" at bounding box center [1329, 373] width 140 height 23
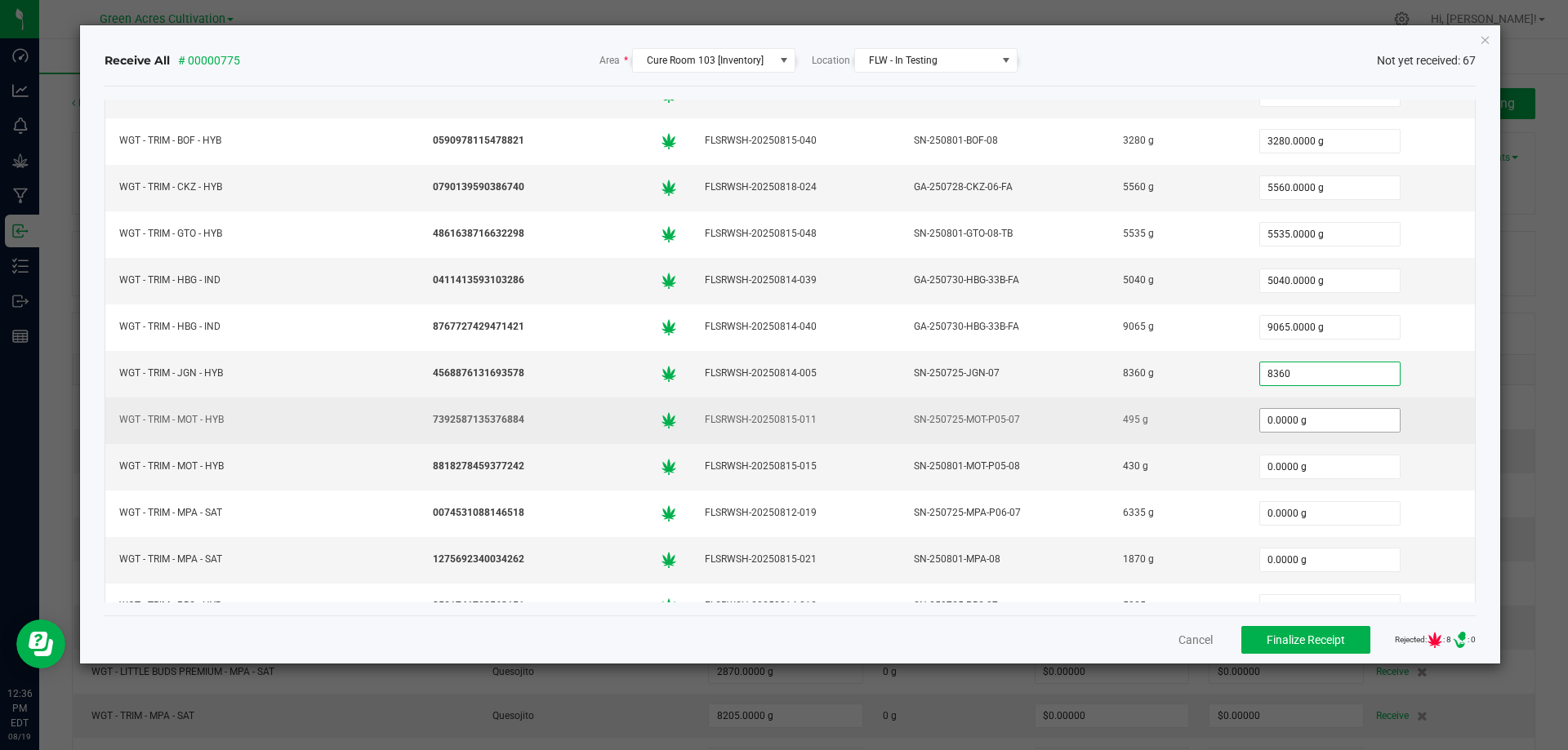
type input "8360.0000 g"
click at [1285, 417] on input "0" at bounding box center [1329, 420] width 140 height 23
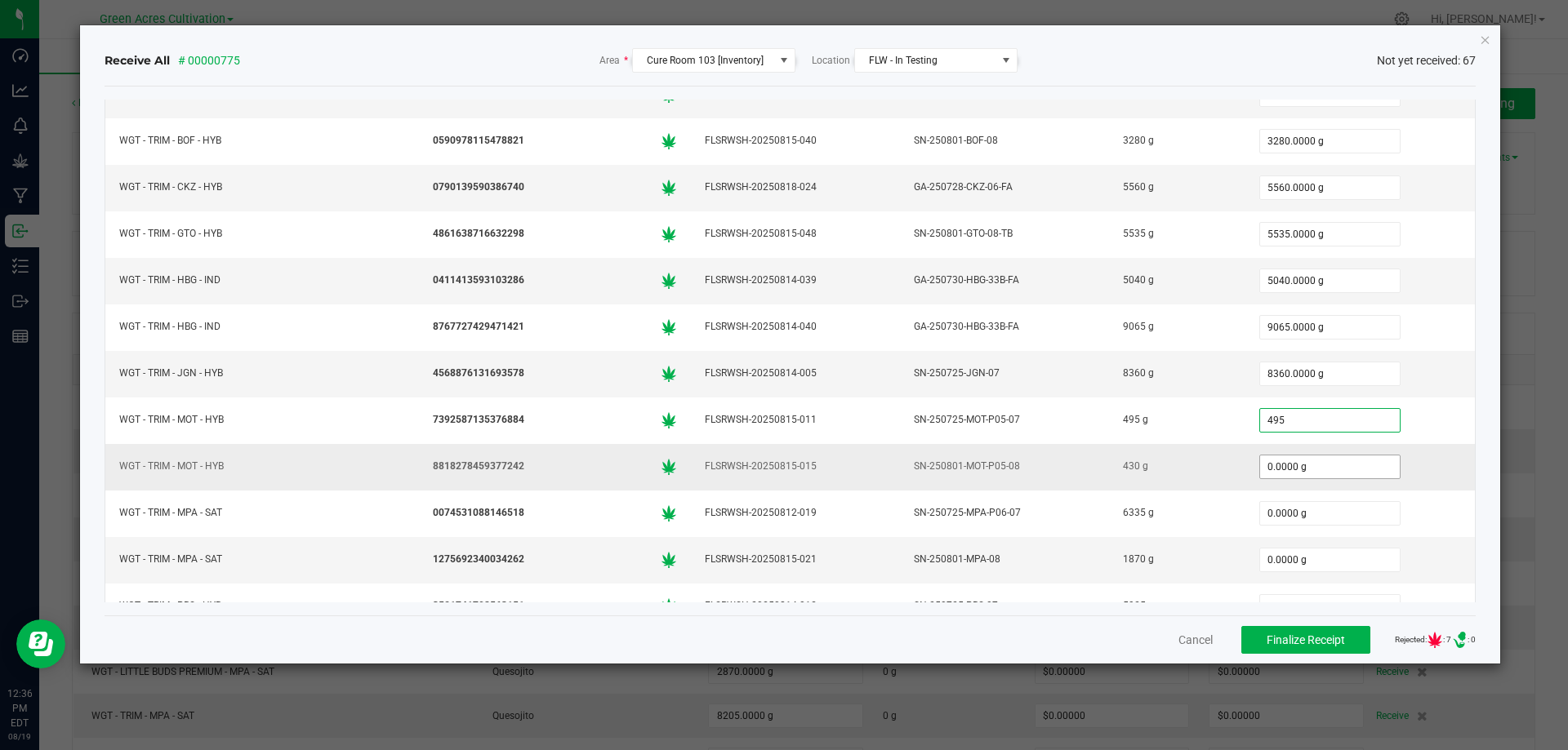
type input "495.0000 g"
click at [1288, 462] on input "0" at bounding box center [1329, 467] width 140 height 23
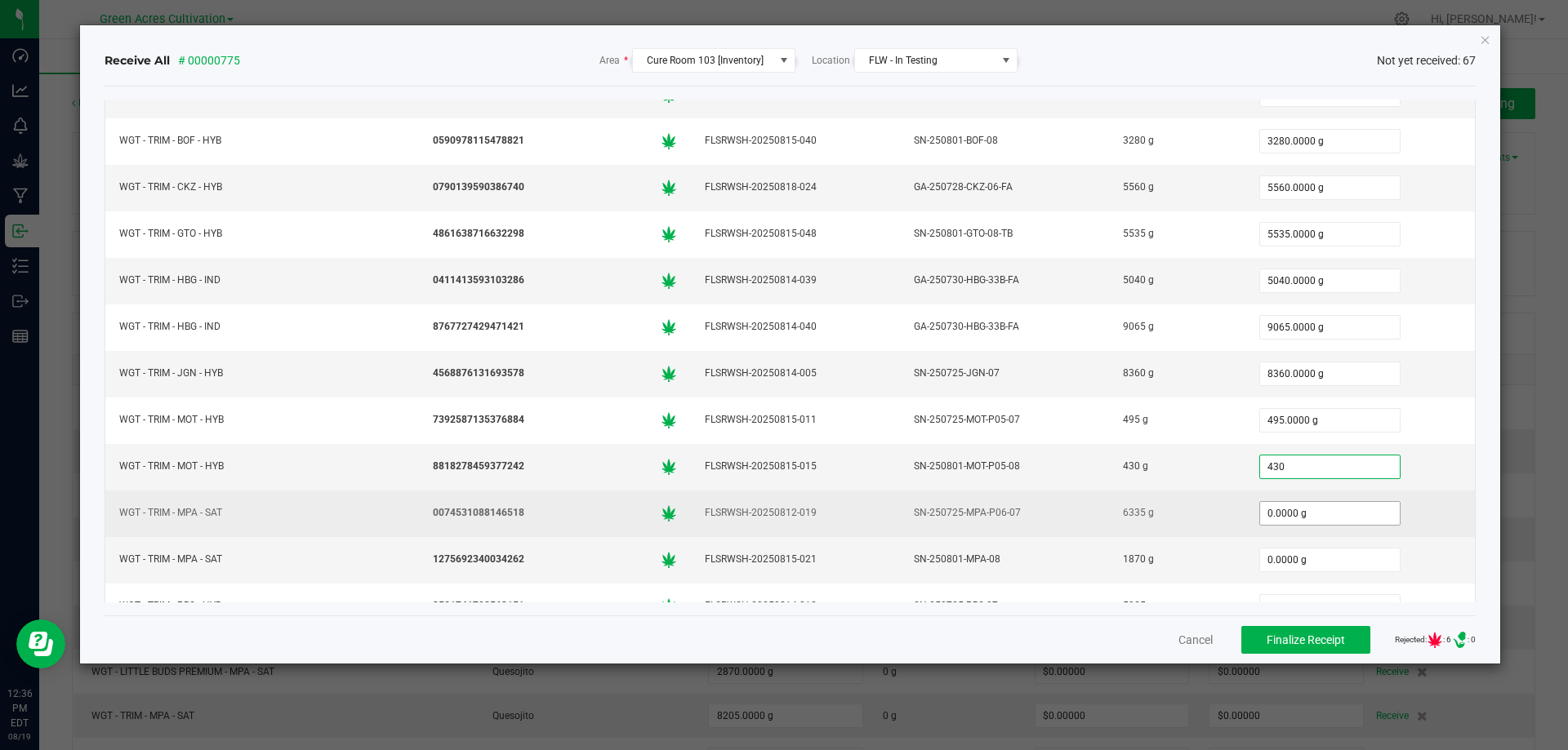
type input "430.0000 g"
click at [1295, 517] on input "0" at bounding box center [1329, 513] width 140 height 23
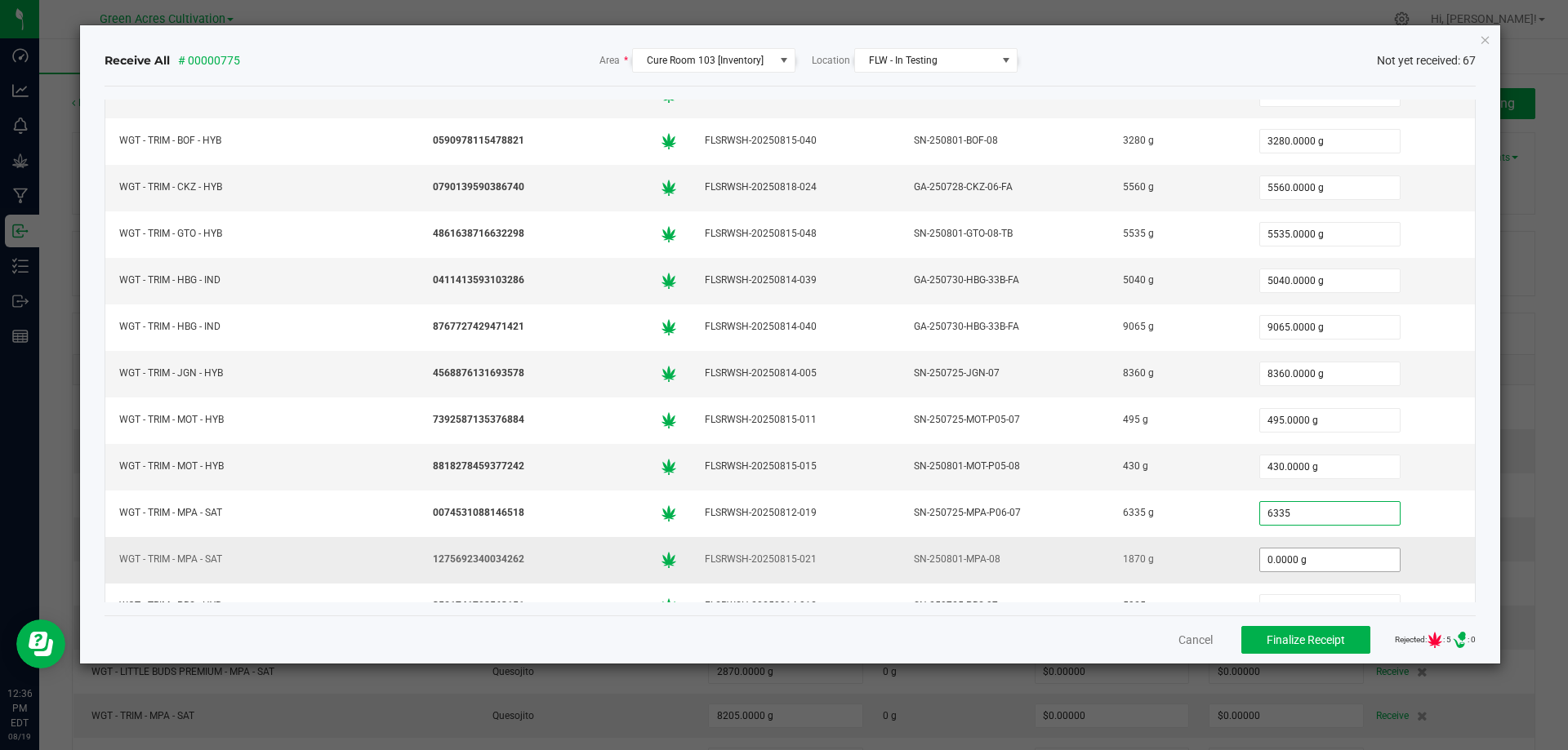
type input "6335.0000 g"
click at [1300, 548] on input "0" at bounding box center [1329, 559] width 140 height 23
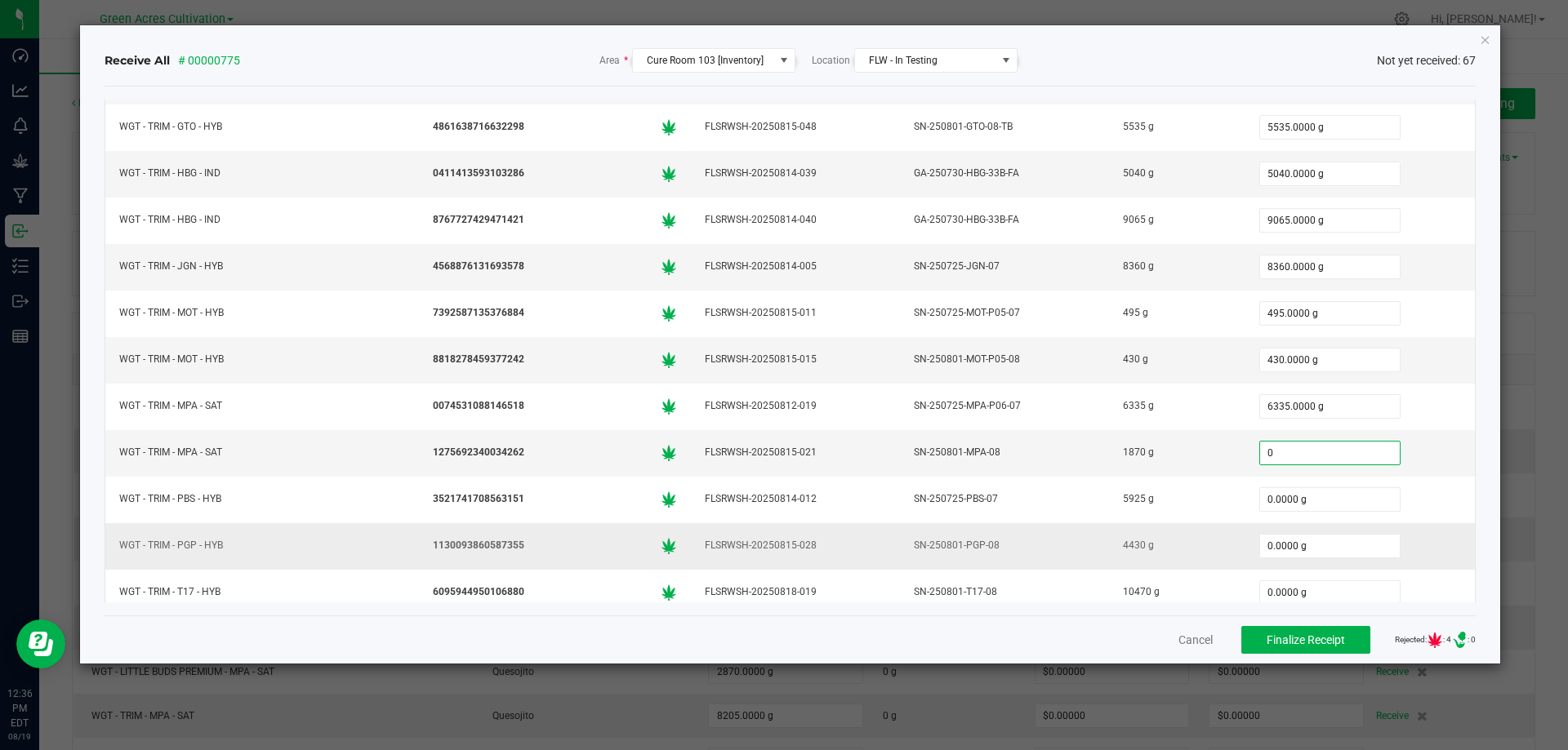
scroll to position [2651, 0]
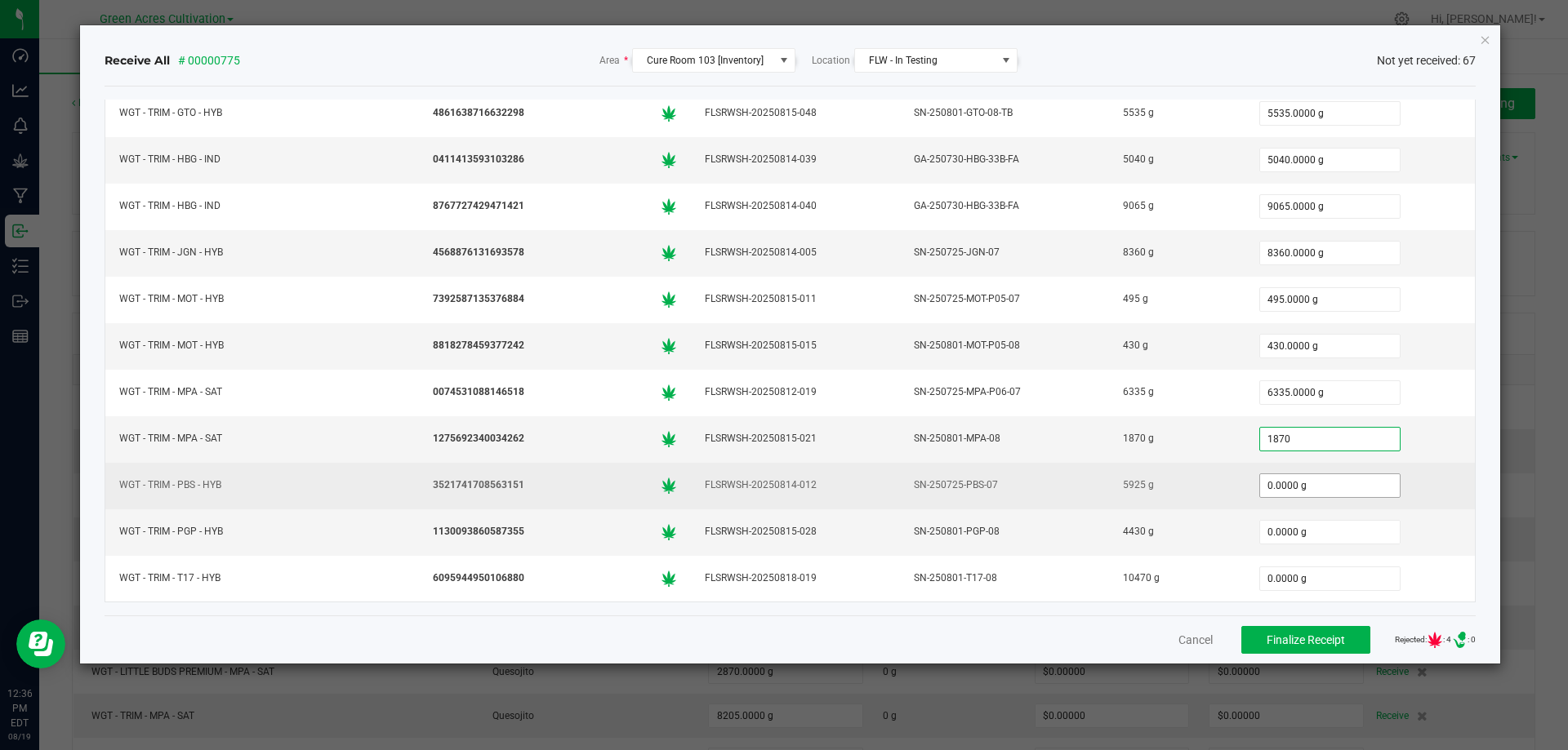
type input "1870.0000 g"
click at [1306, 483] on input "0" at bounding box center [1329, 485] width 140 height 23
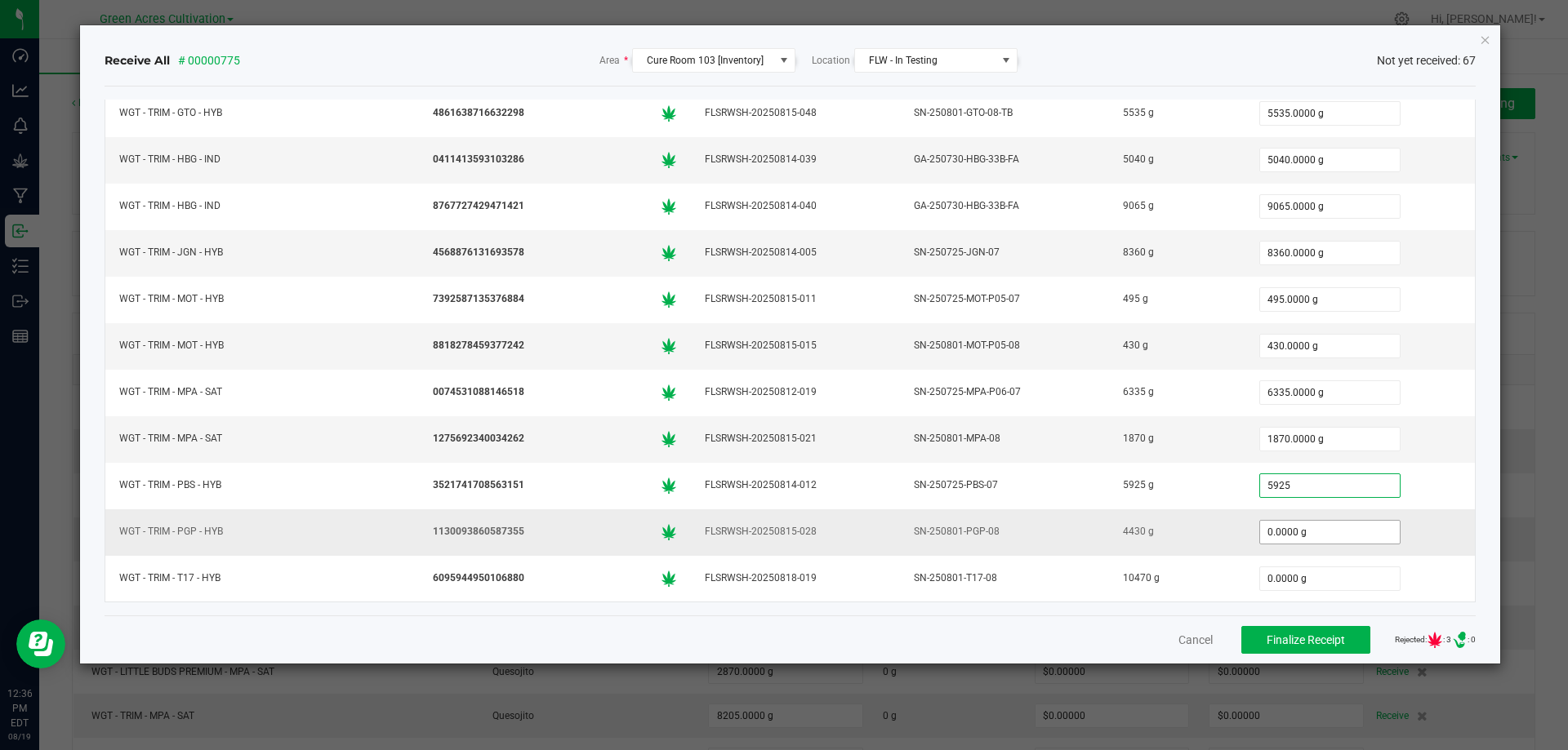
type input "5925.0000 g"
click at [1286, 525] on input "0" at bounding box center [1329, 531] width 140 height 23
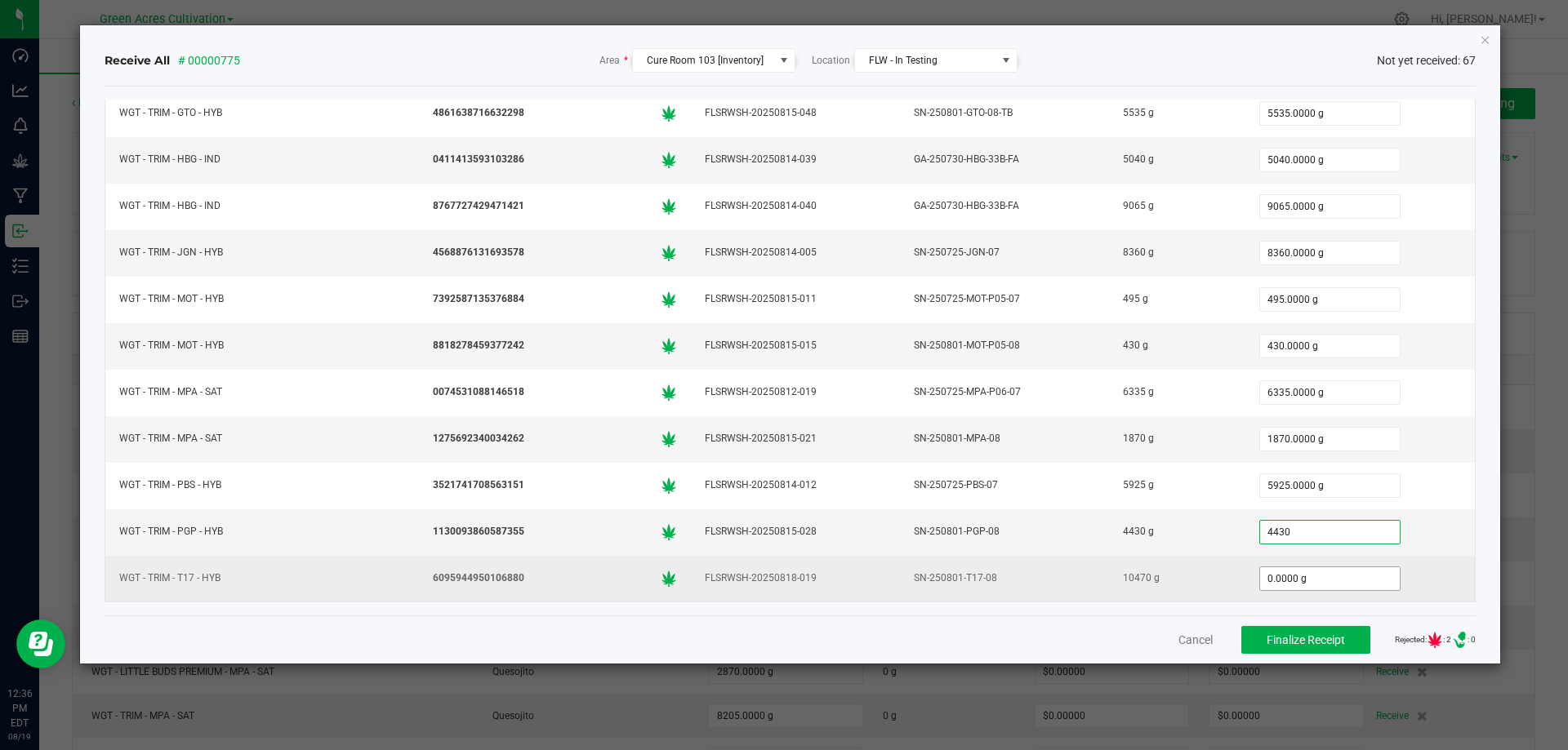
type input "4430.0000 g"
click at [1273, 577] on input "0" at bounding box center [1329, 579] width 140 height 23
type input "10470.0000 g"
click at [1394, 580] on div "10470.0000 g" at bounding box center [1360, 578] width 210 height 32
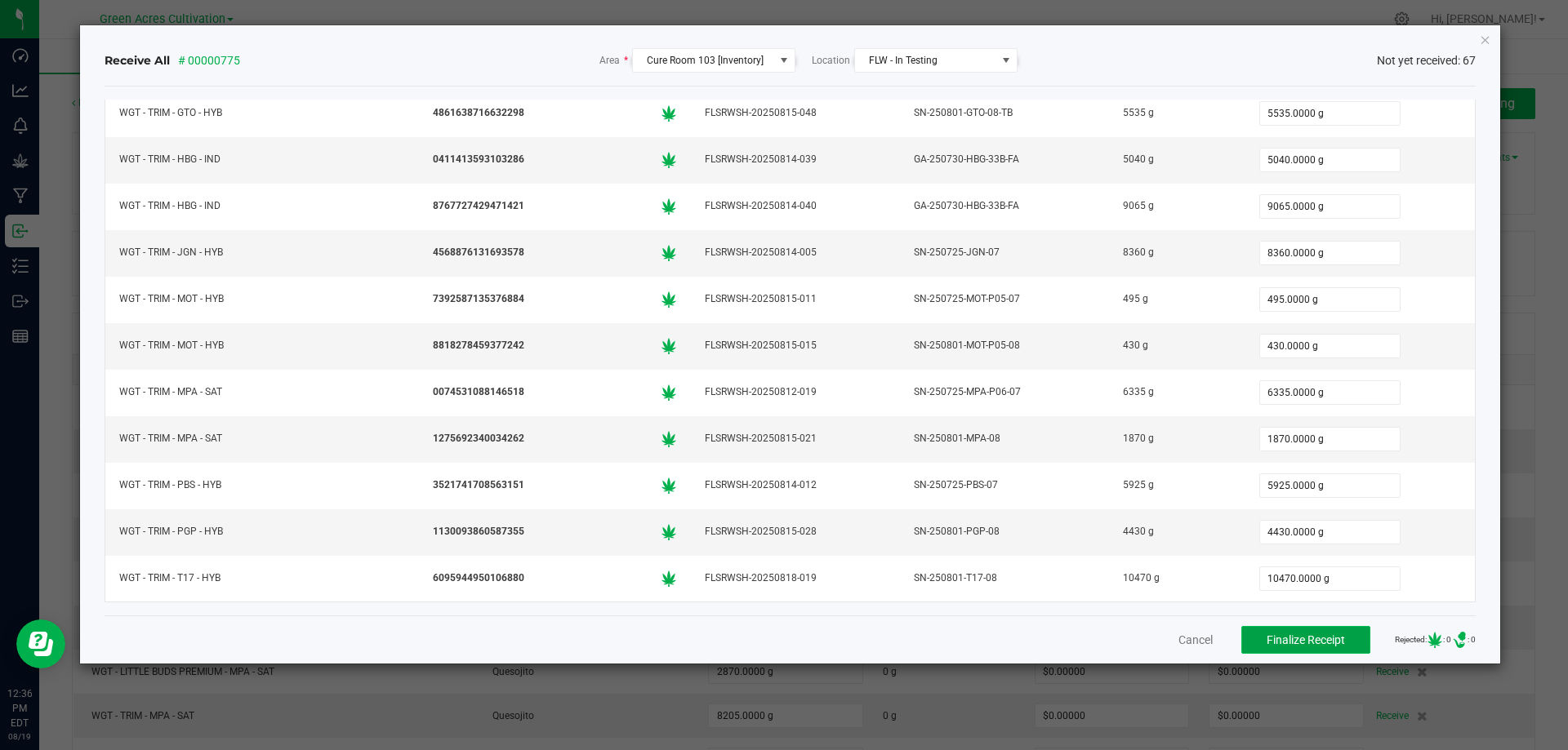
click at [1266, 635] on span "Finalize Receipt" at bounding box center [1305, 640] width 79 height 13
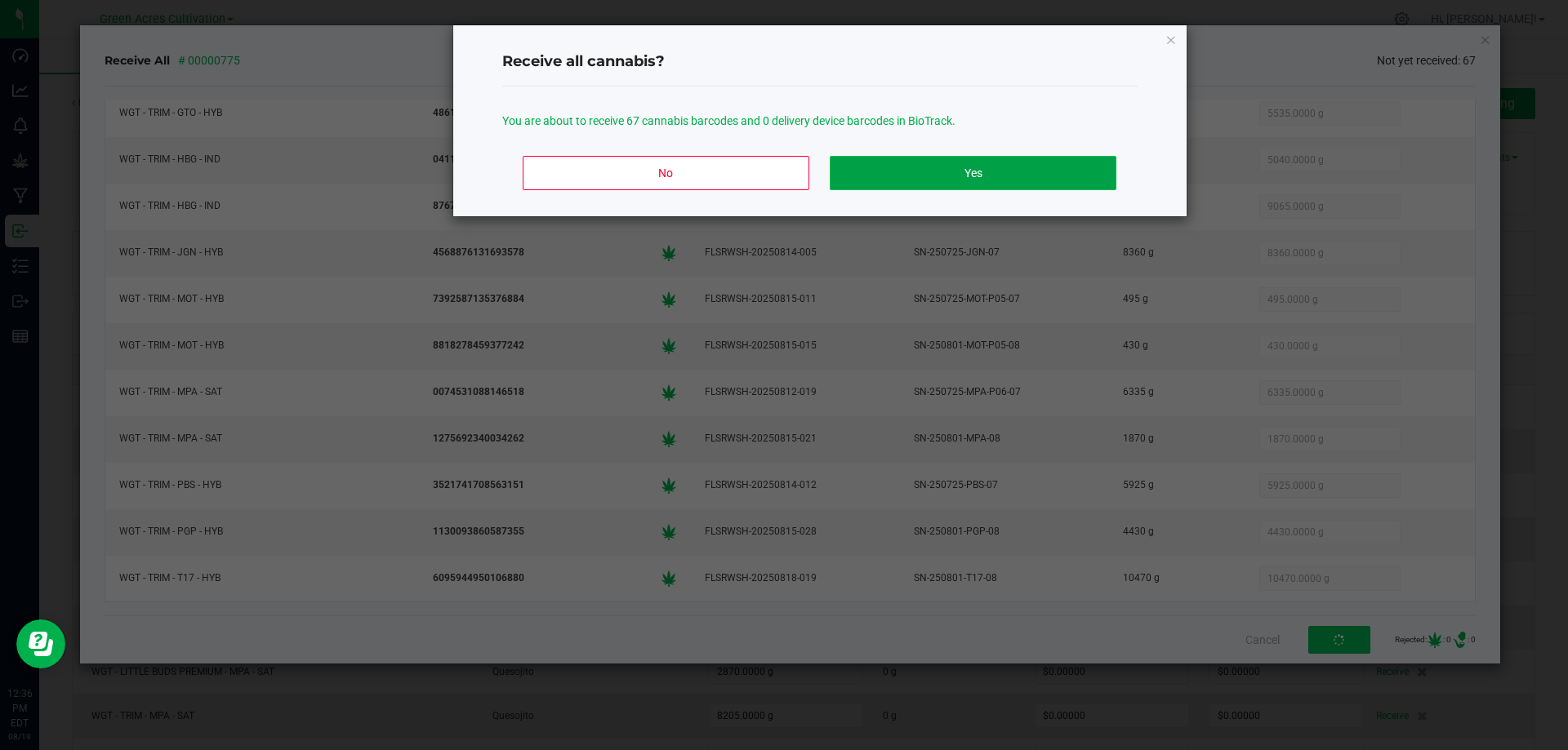
click at [995, 174] on button "Yes" at bounding box center [972, 172] width 286 height 34
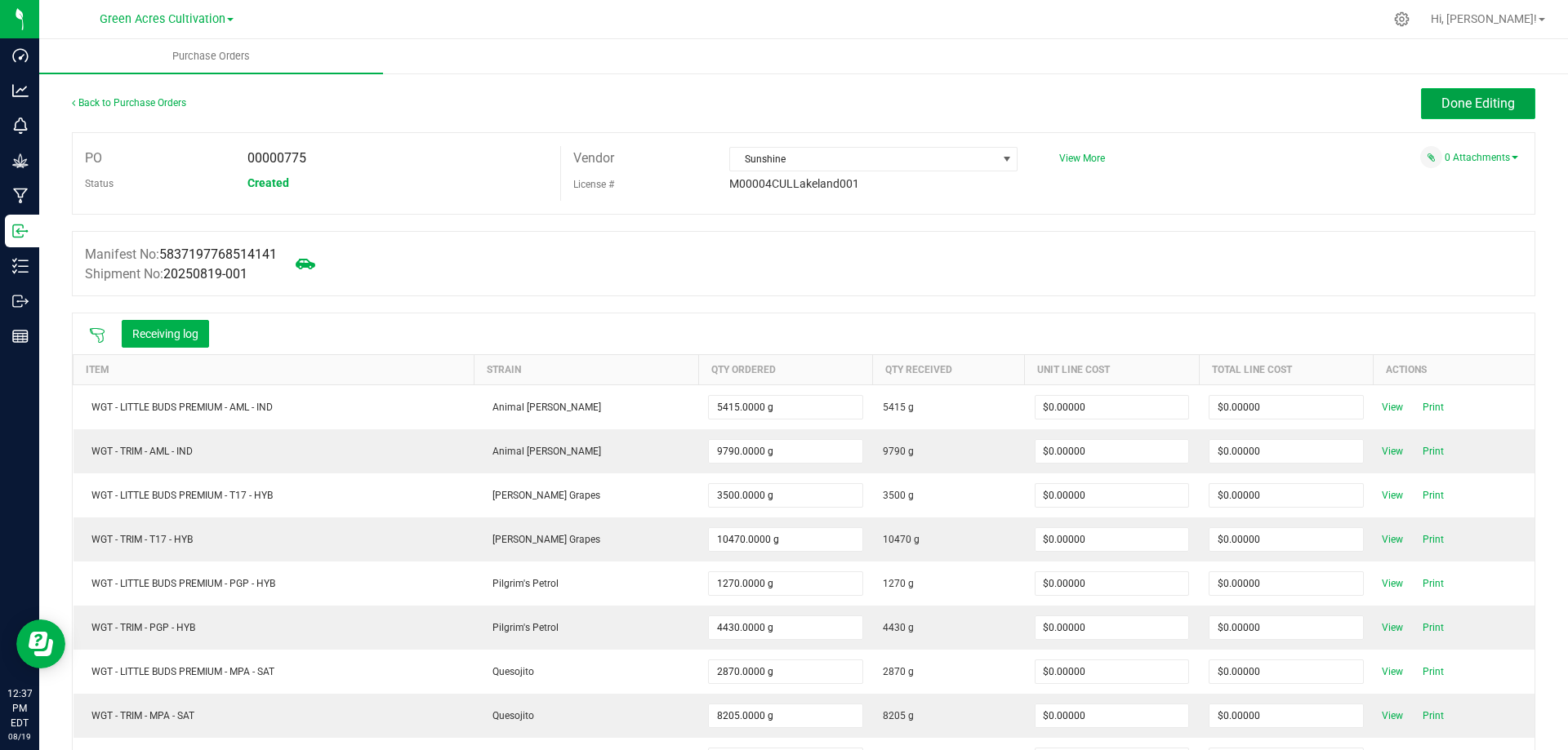
click at [1469, 102] on span "Done Editing" at bounding box center [1477, 103] width 73 height 16
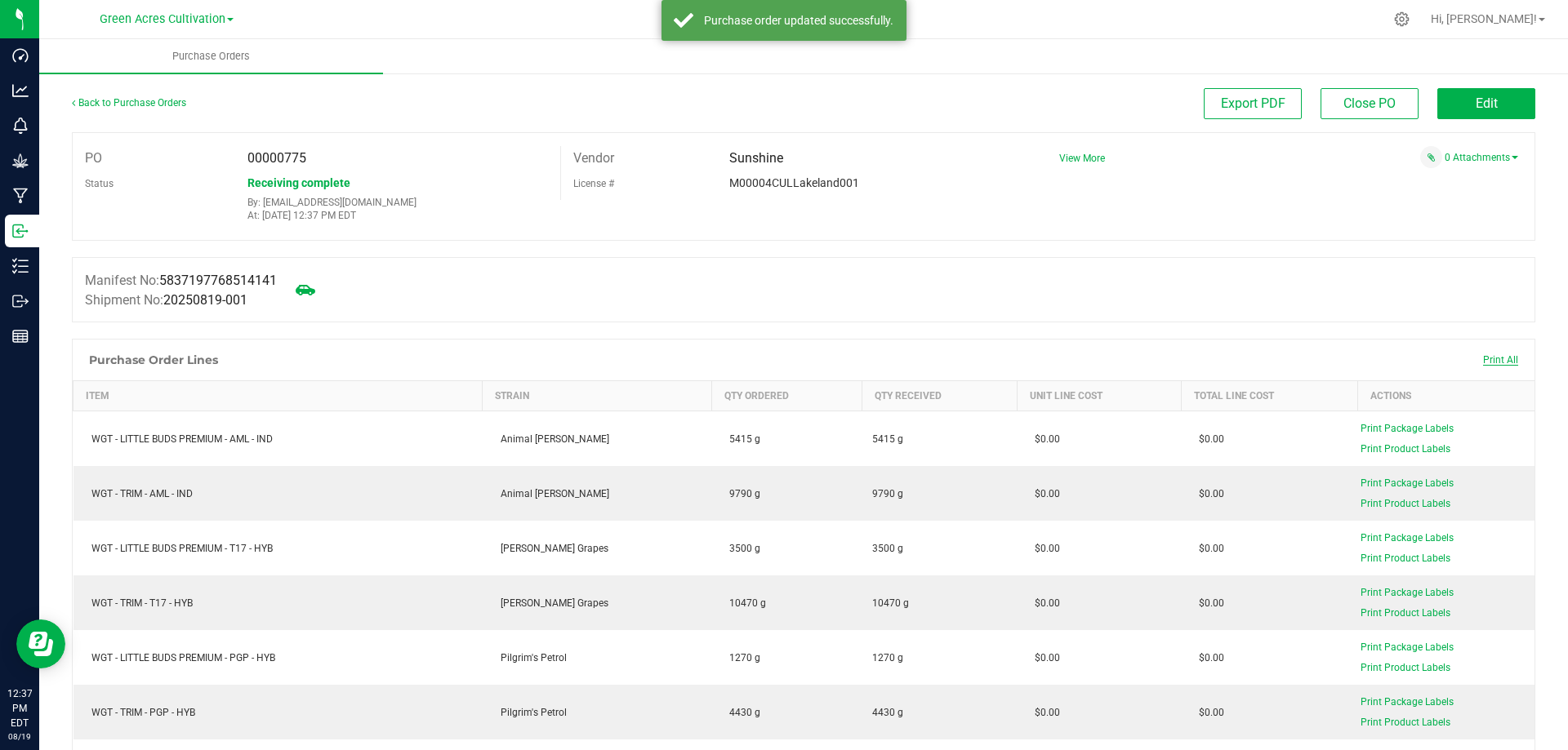
click at [1496, 362] on span "Print All" at bounding box center [1500, 360] width 35 height 11
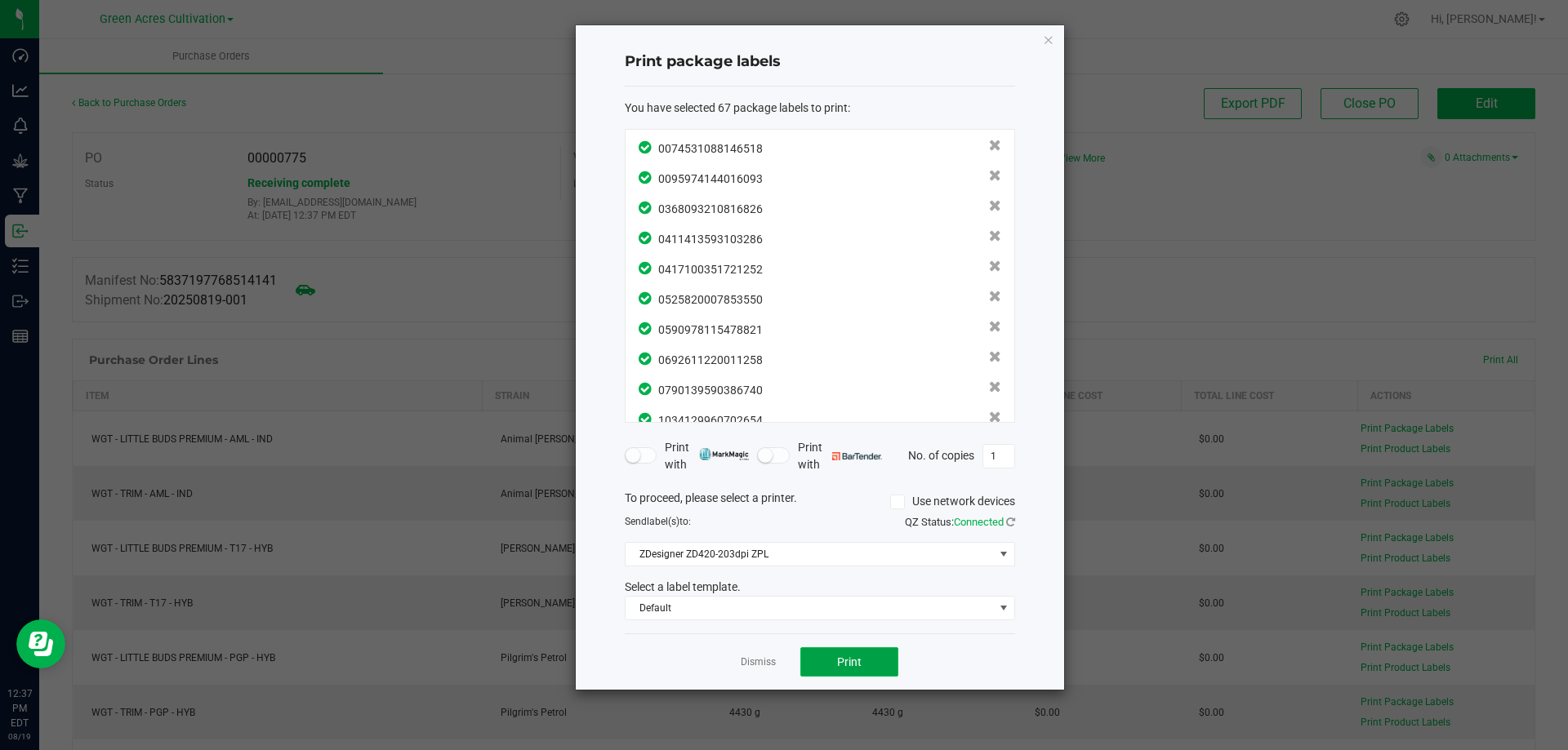
click at [861, 655] on button "Print" at bounding box center [849, 662] width 98 height 30
click at [1047, 32] on icon "button" at bounding box center [1048, 39] width 11 height 19
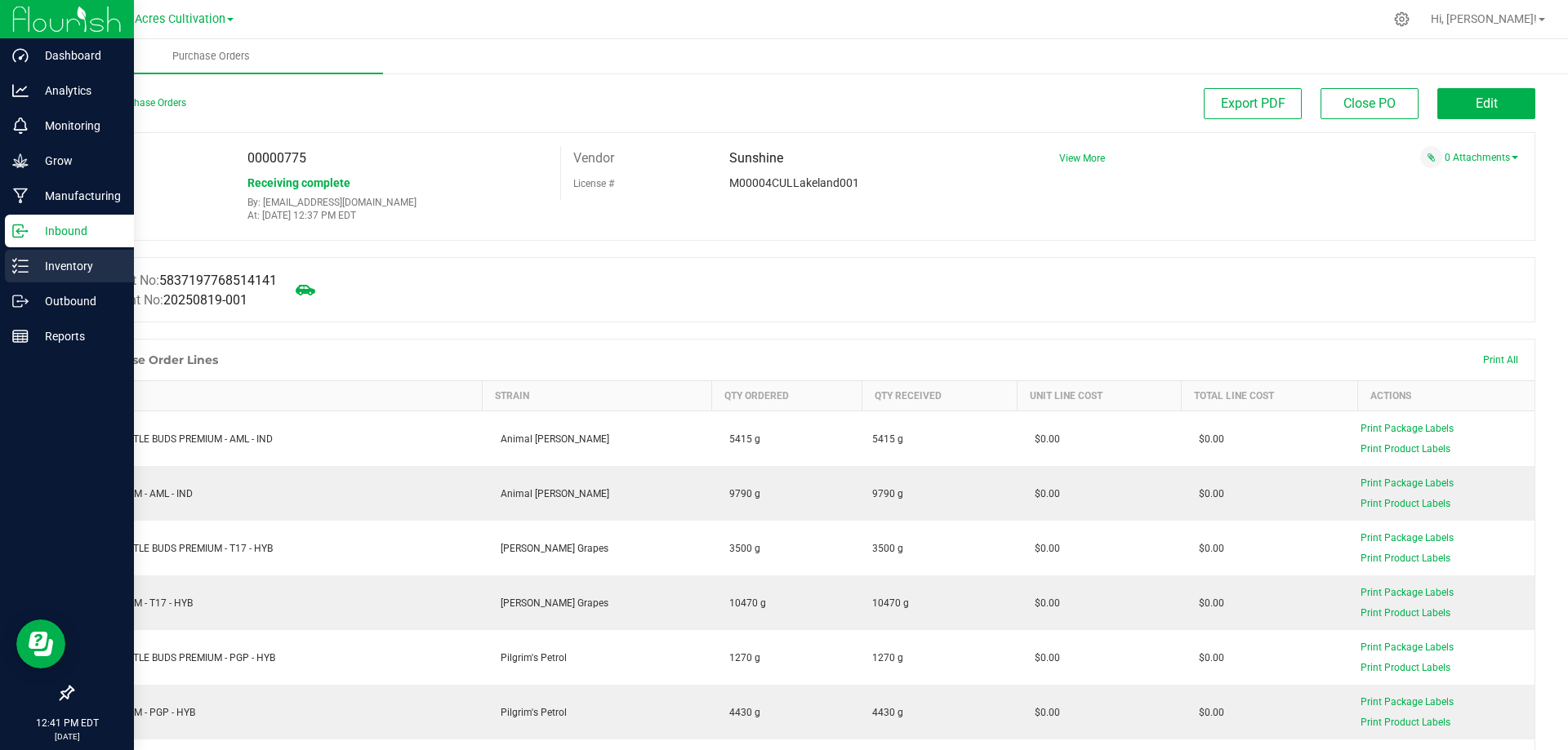
click at [81, 258] on p "Inventory" at bounding box center [78, 266] width 98 height 19
